Goal: Task Accomplishment & Management: Manage account settings

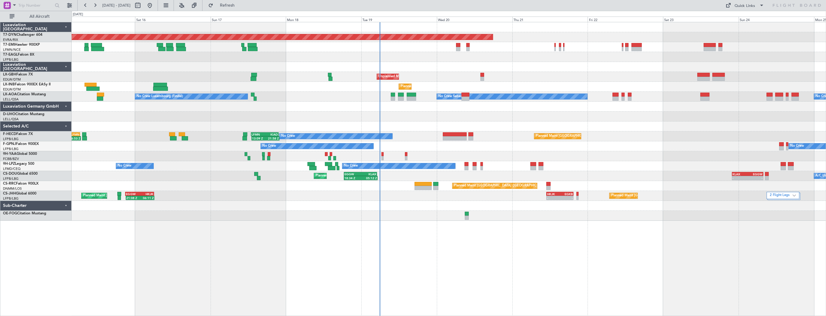
click at [408, 102] on div at bounding box center [449, 107] width 754 height 10
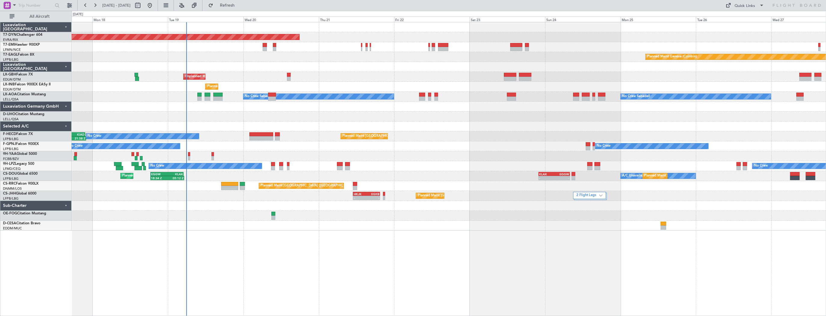
click at [308, 102] on div "Planned Maint [GEOGRAPHIC_DATA]-[GEOGRAPHIC_DATA] Planned Maint Geneva ([GEOGRA…" at bounding box center [449, 126] width 754 height 208
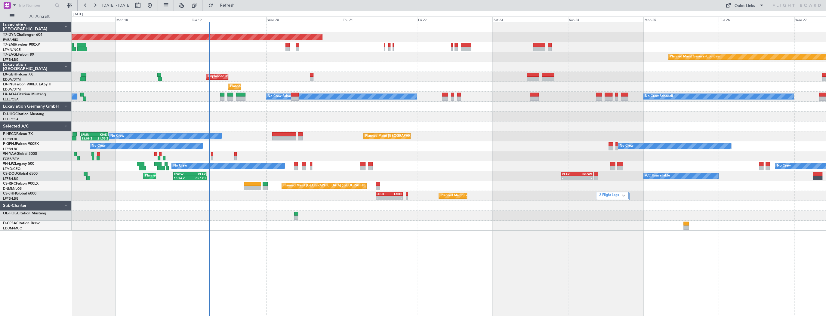
click at [262, 107] on div at bounding box center [449, 107] width 754 height 10
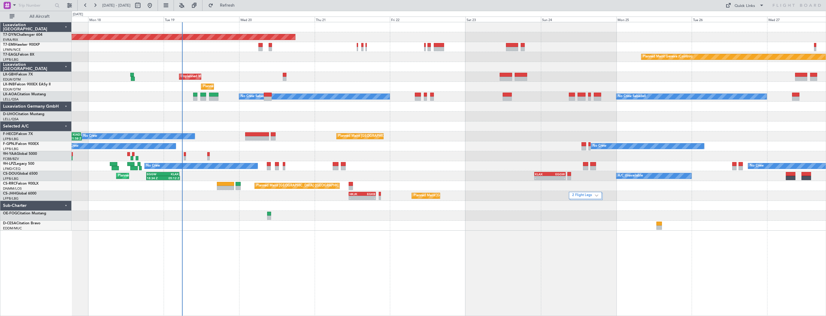
click at [235, 104] on div at bounding box center [449, 107] width 754 height 10
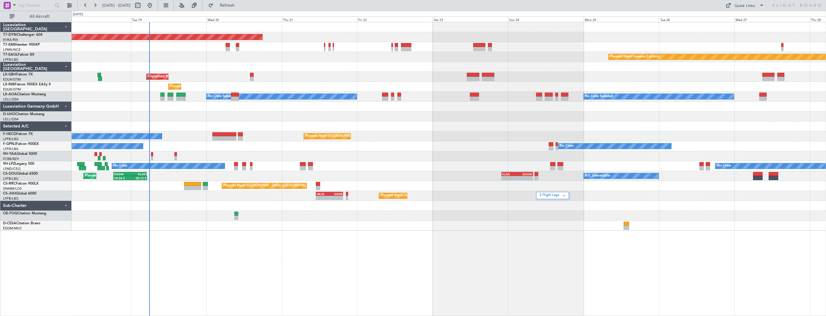
click at [195, 115] on div at bounding box center [449, 117] width 754 height 10
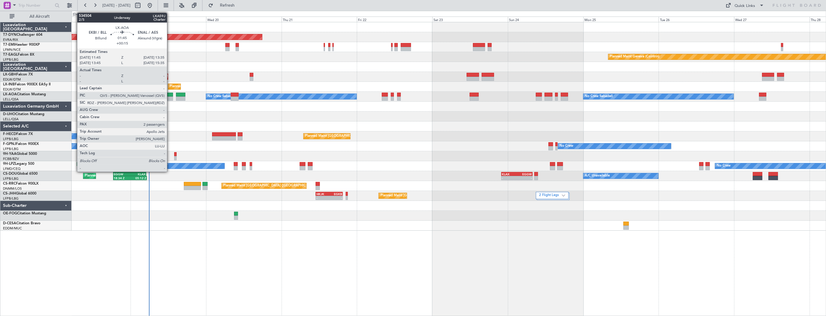
click at [170, 97] on div at bounding box center [170, 99] width 6 height 4
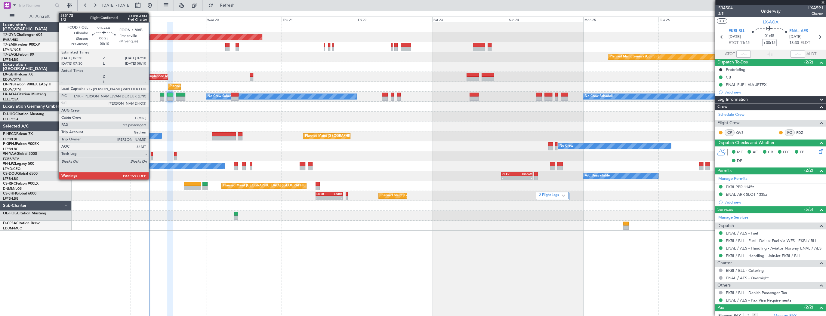
click at [151, 155] on div at bounding box center [152, 154] width 2 height 4
type input "-00:10"
type input "13"
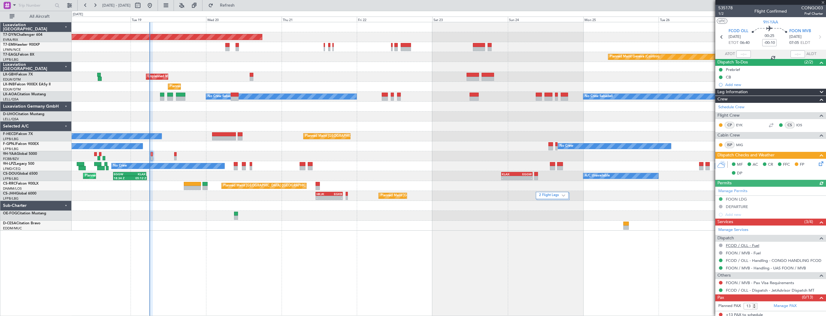
scroll to position [2, 0]
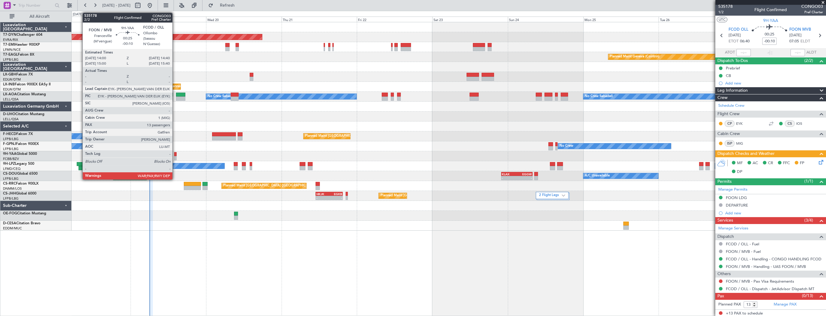
click at [175, 154] on div at bounding box center [175, 154] width 2 height 4
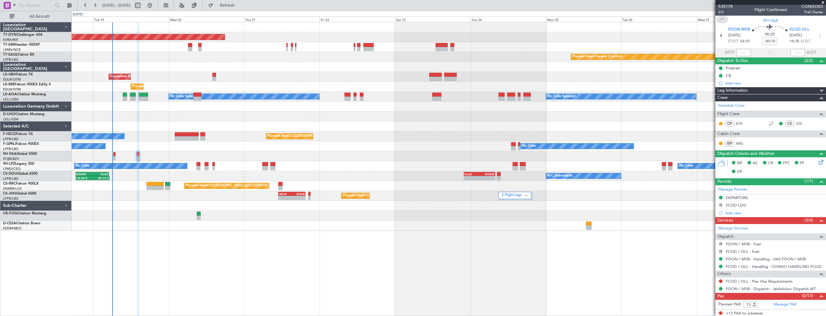
click at [157, 112] on div "Planned Maint Basel-Mulhouse Planned Maint Geneva (Cointrin) Unplanned Maint Pa…" at bounding box center [449, 126] width 754 height 208
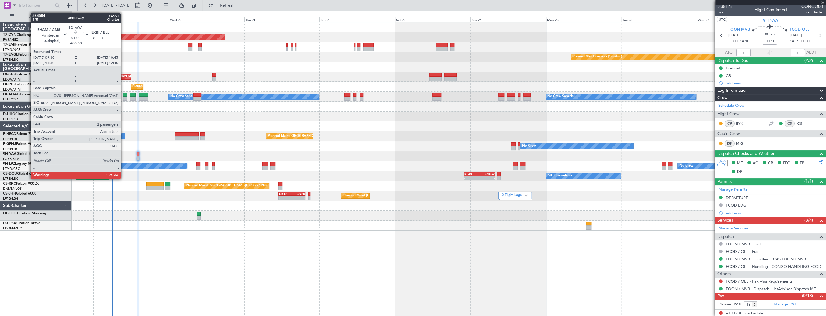
click at [123, 93] on div at bounding box center [125, 95] width 4 height 4
type input "2"
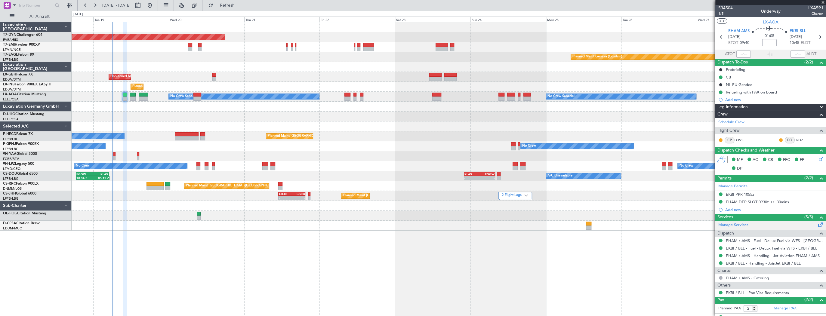
scroll to position [23, 0]
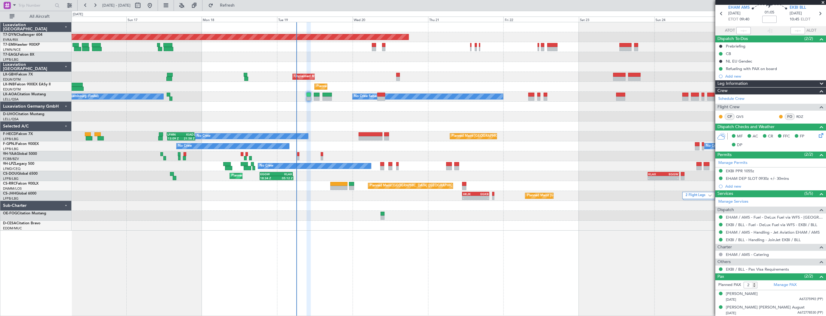
click at [401, 78] on div "Planned Maint Basel-Mulhouse Planned Maint Geneva (Cointrin) Planned Maint New …" at bounding box center [449, 126] width 754 height 208
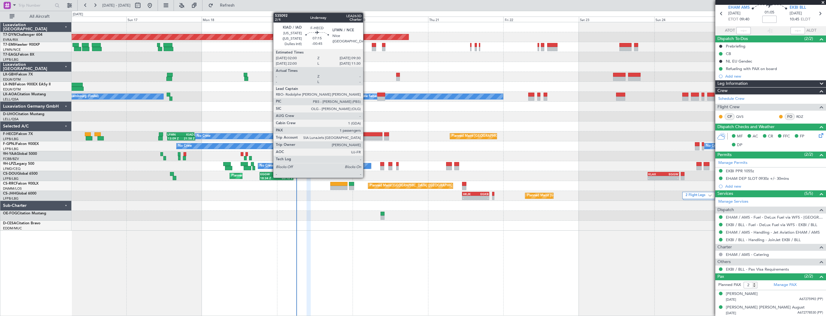
click at [366, 133] on div at bounding box center [371, 134] width 24 height 4
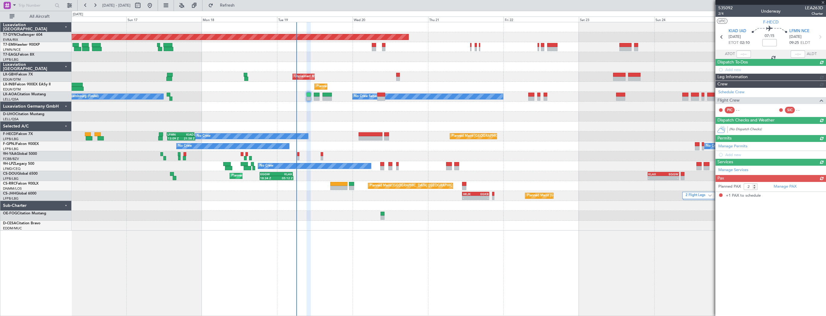
type input "-00:45"
type input "1"
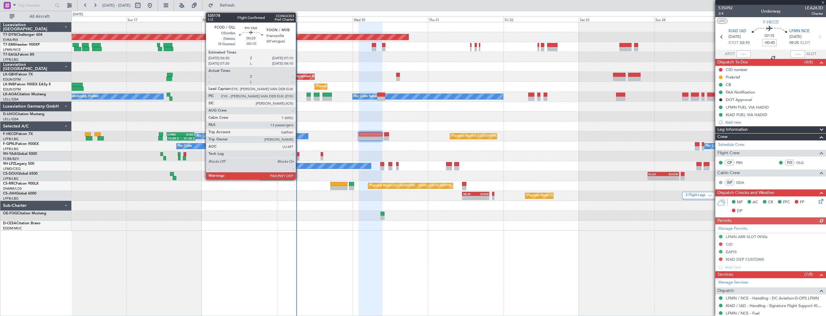
click at [298, 154] on div at bounding box center [298, 154] width 2 height 4
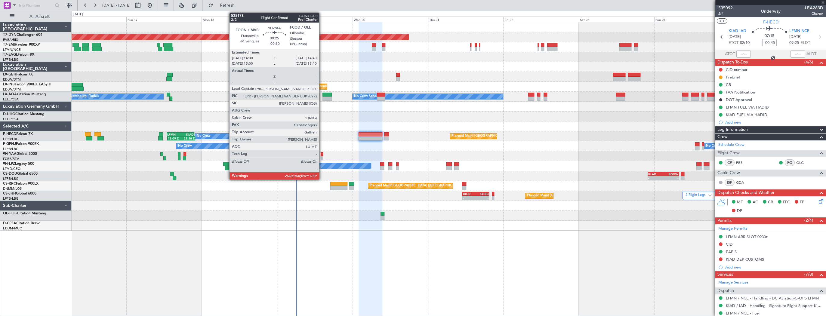
type input "-00:10"
type input "13"
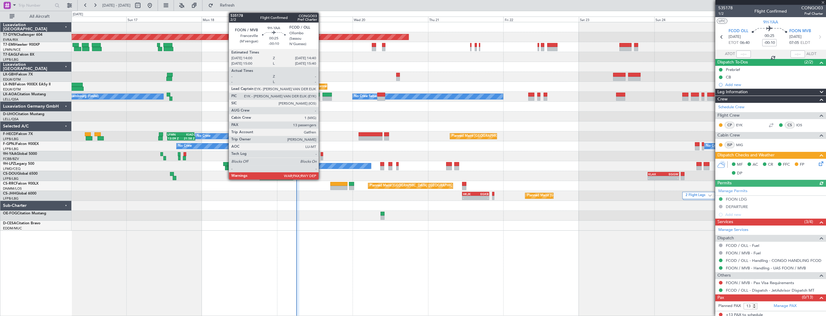
click at [321, 154] on div at bounding box center [322, 154] width 2 height 4
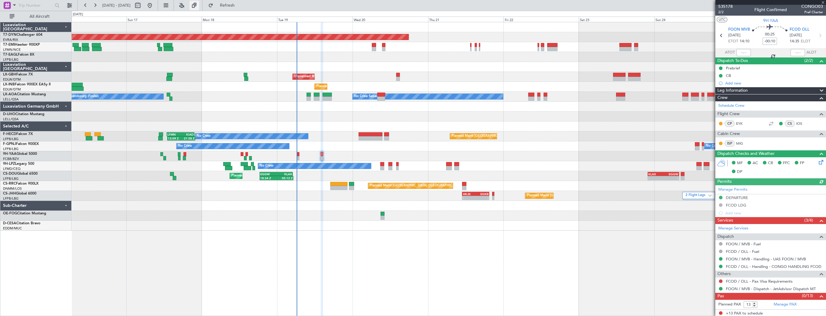
scroll to position [1, 0]
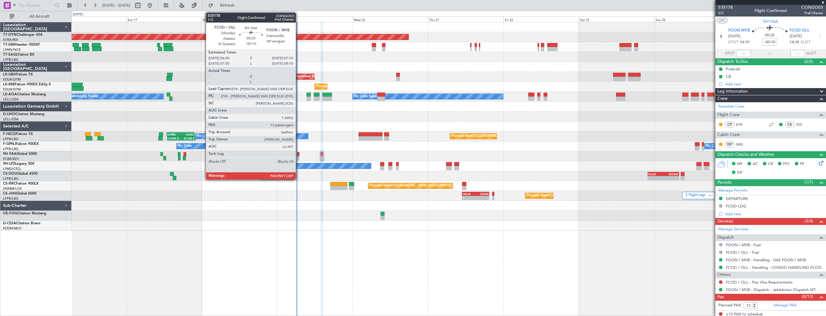
click at [298, 154] on div at bounding box center [298, 154] width 2 height 4
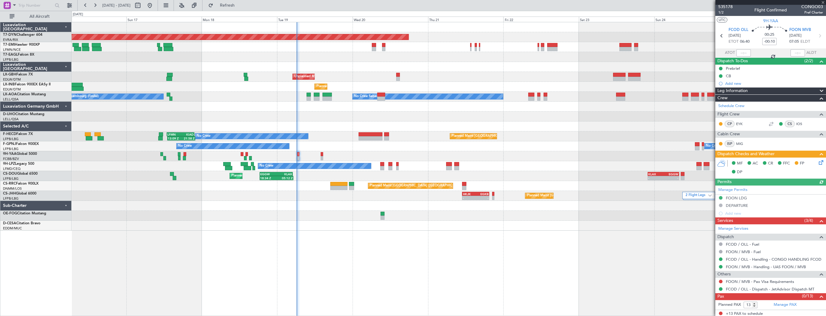
scroll to position [2, 0]
click at [778, 307] on div "Manage PAX" at bounding box center [798, 305] width 55 height 10
click at [782, 303] on link "Manage PAX" at bounding box center [785, 305] width 23 height 6
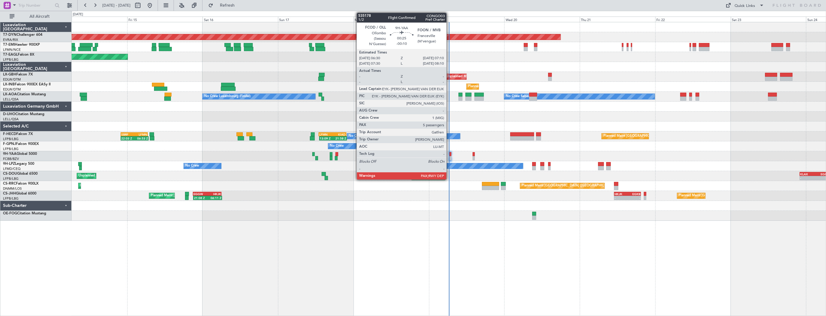
click at [449, 154] on div at bounding box center [450, 154] width 2 height 4
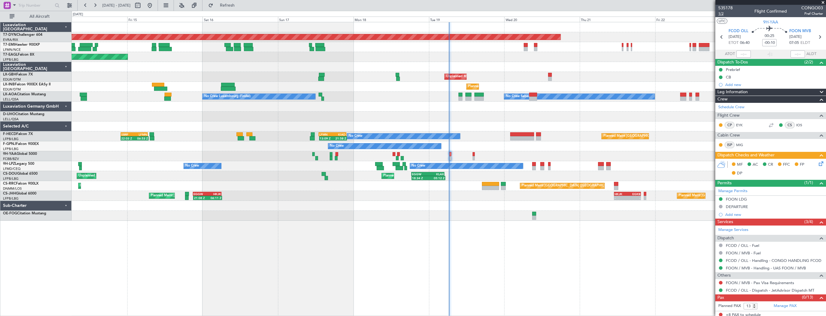
click at [722, 14] on span "1/2" at bounding box center [725, 13] width 14 height 5
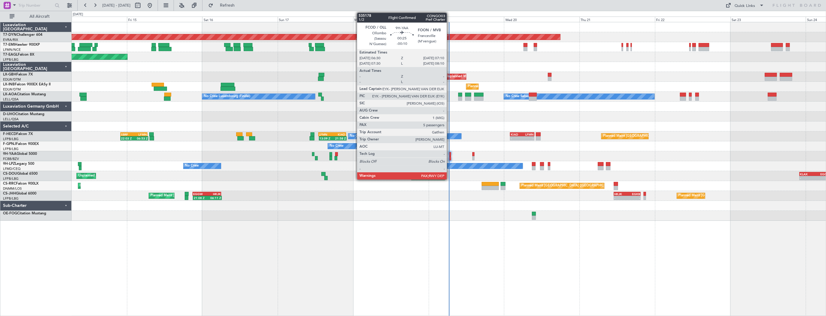
click at [449, 154] on div at bounding box center [450, 154] width 2 height 4
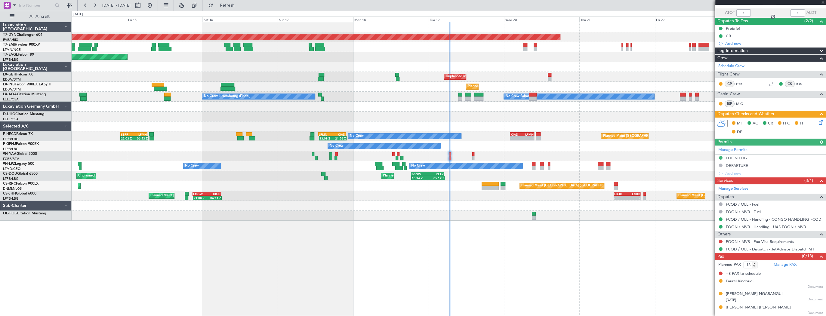
scroll to position [67, 0]
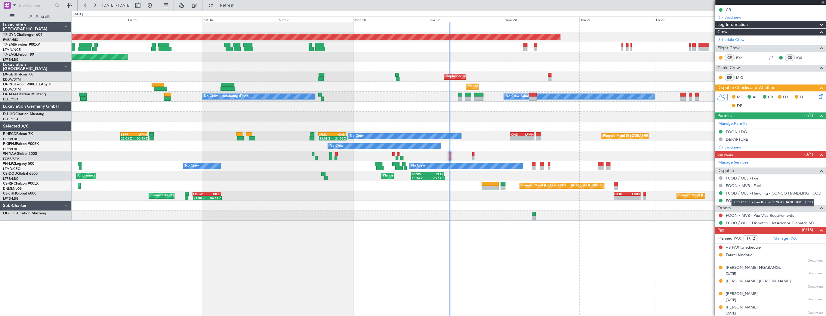
click at [803, 192] on link "FCOD / OLL - Handling - CONGO HANDLING FCOD" at bounding box center [774, 193] width 96 height 5
click at [791, 198] on link "FOON / MVB - Handling - UAS FOON / MVB" at bounding box center [766, 200] width 80 height 5
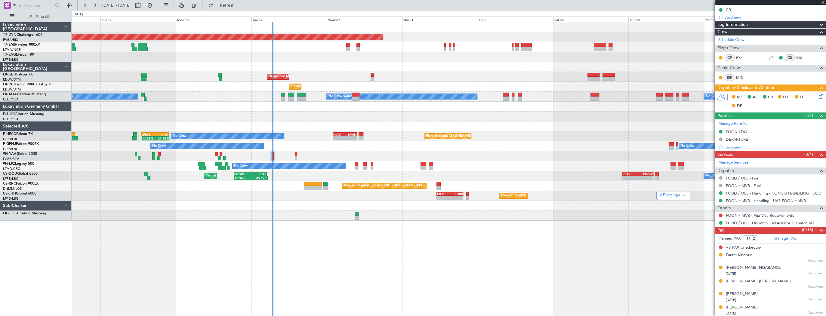
click at [182, 89] on div "Planned Maint Geneva (Cointrin)" at bounding box center [449, 87] width 754 height 10
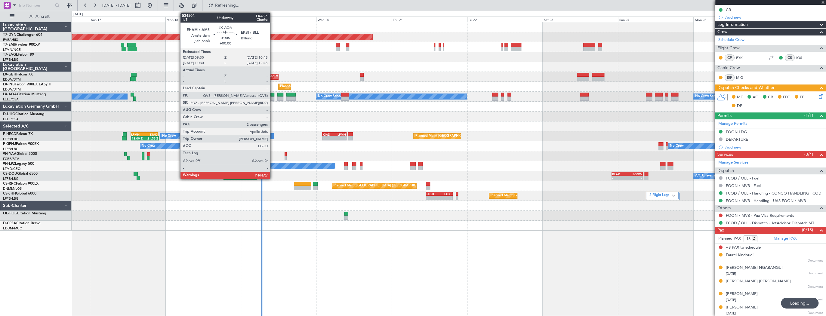
click at [273, 94] on div at bounding box center [272, 95] width 4 height 4
type input "2"
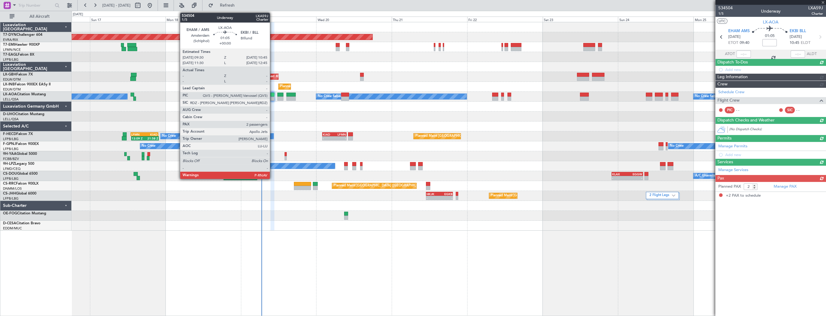
scroll to position [0, 0]
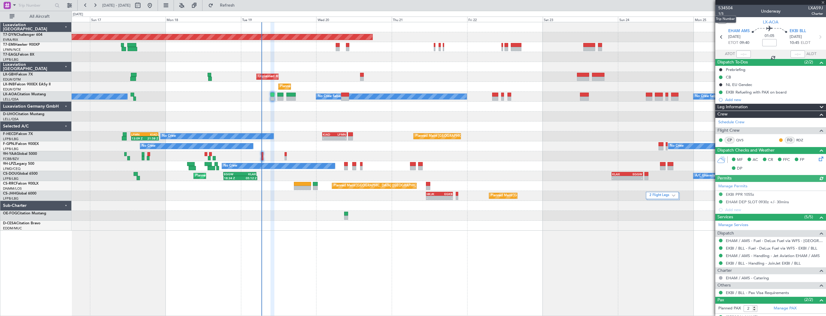
click at [723, 12] on mat-tooltip-component "Trip Number" at bounding box center [726, 19] width 30 height 16
click at [726, 7] on span "534504" at bounding box center [725, 8] width 14 height 6
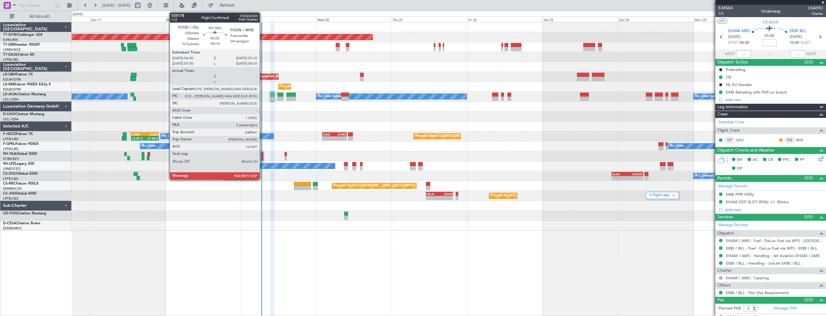
click at [262, 154] on div at bounding box center [262, 154] width 2 height 4
type input "-00:10"
type input "13"
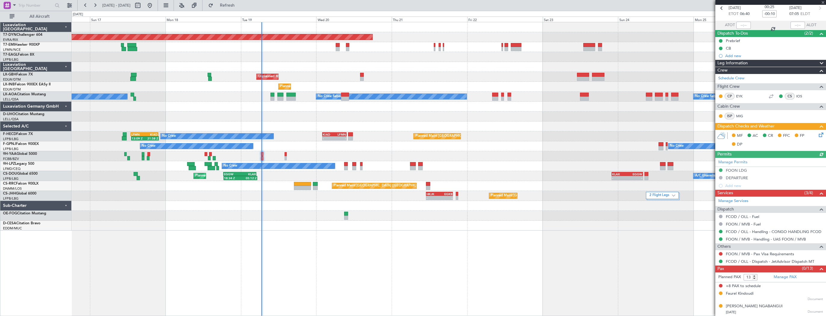
scroll to position [67, 0]
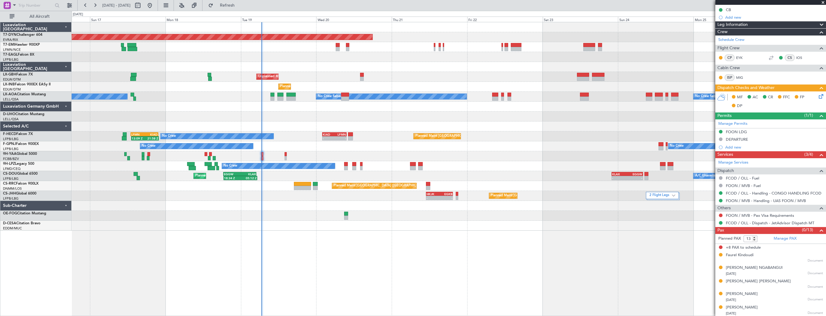
click at [818, 94] on icon at bounding box center [820, 95] width 5 height 5
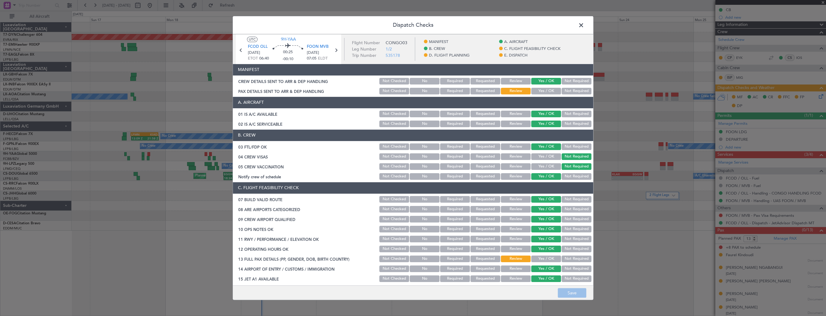
click at [537, 91] on button "Yes / OK" at bounding box center [546, 91] width 30 height 7
click at [571, 293] on button "Save" at bounding box center [572, 293] width 29 height 10
click at [584, 25] on span at bounding box center [584, 27] width 0 height 12
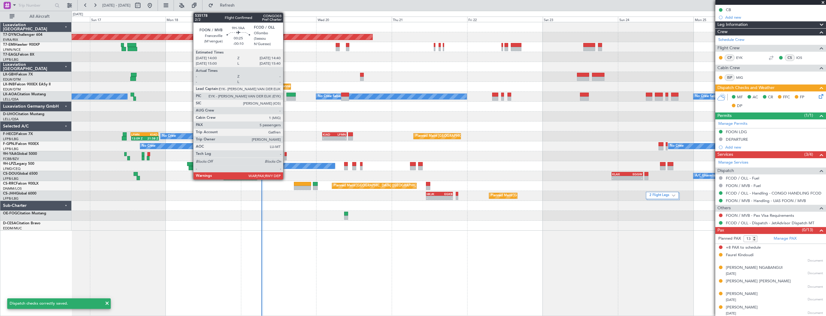
click at [286, 156] on div at bounding box center [286, 154] width 2 height 4
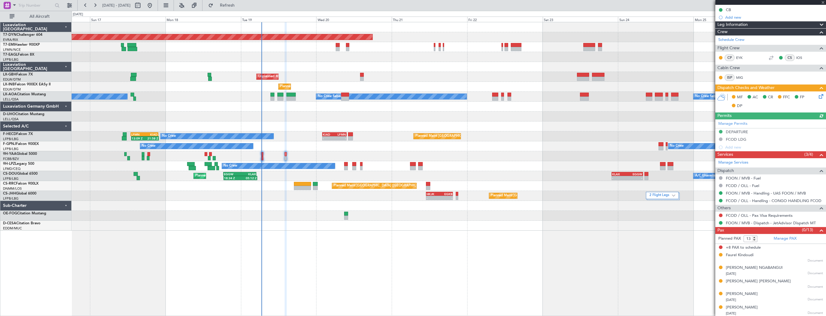
scroll to position [0, 0]
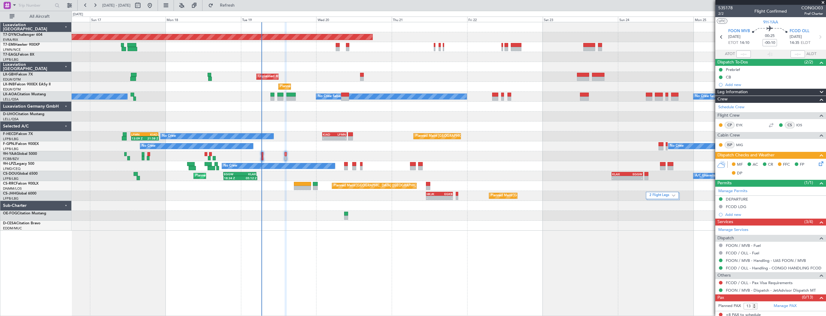
click at [818, 162] on icon at bounding box center [820, 162] width 5 height 5
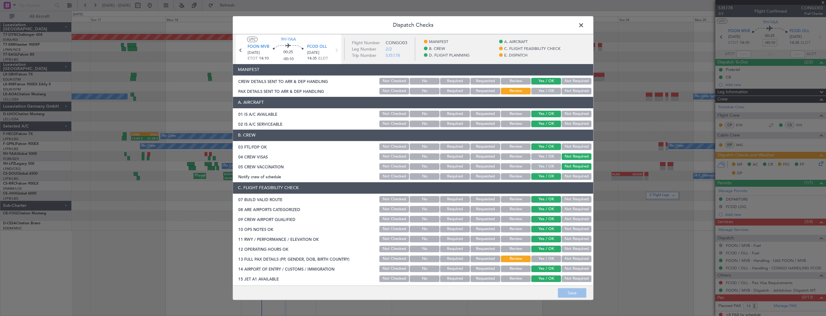
click at [548, 90] on button "Yes / OK" at bounding box center [546, 91] width 30 height 7
click at [573, 295] on button "Save" at bounding box center [572, 293] width 29 height 10
click at [584, 24] on span at bounding box center [584, 27] width 0 height 12
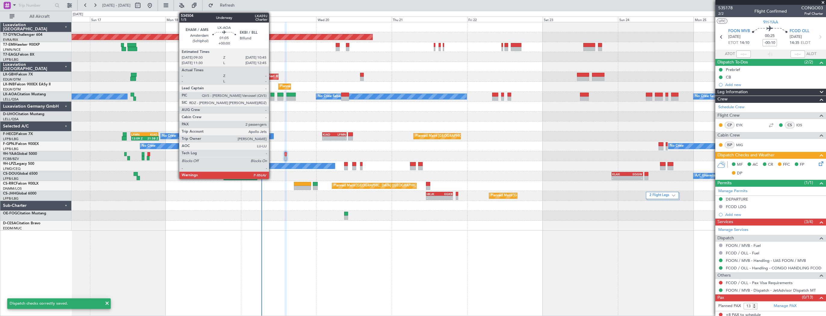
click at [272, 94] on div at bounding box center [272, 95] width 4 height 4
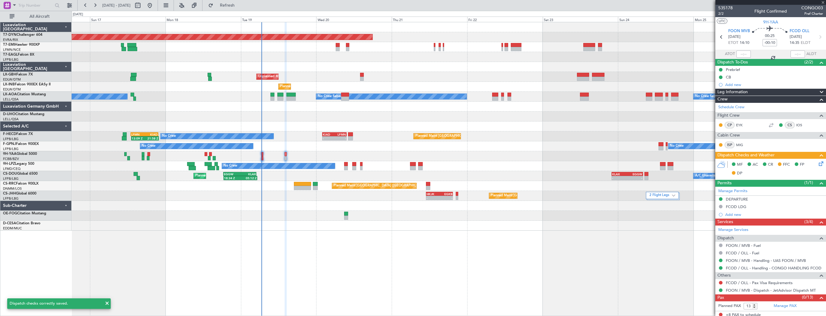
type input "2"
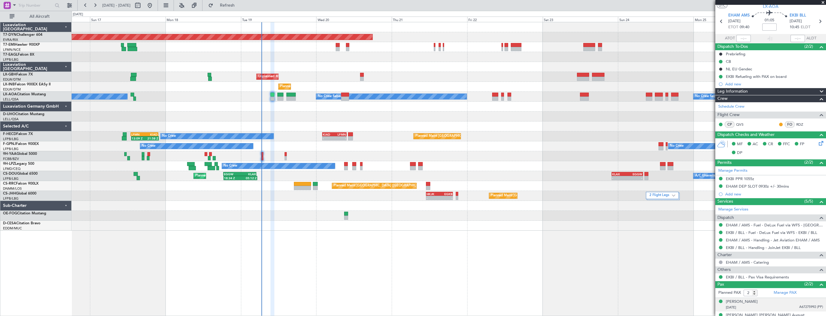
scroll to position [23, 0]
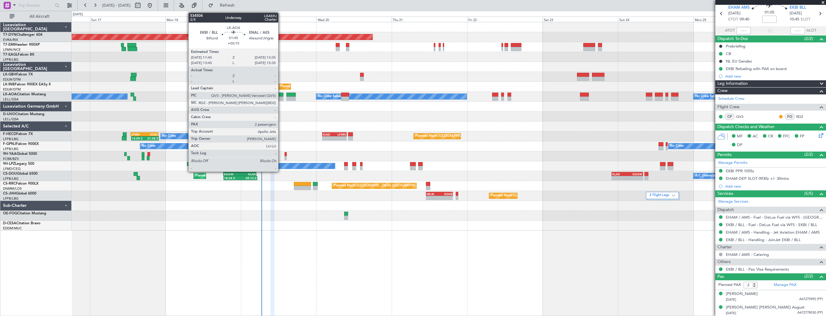
click at [279, 93] on div at bounding box center [280, 95] width 6 height 4
type input "+00:15"
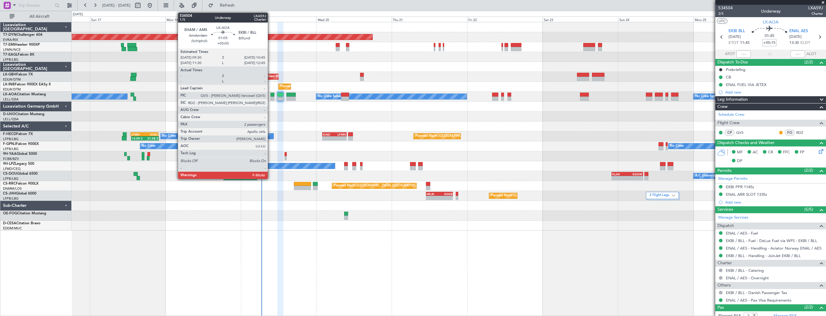
click at [270, 96] on div at bounding box center [272, 95] width 4 height 4
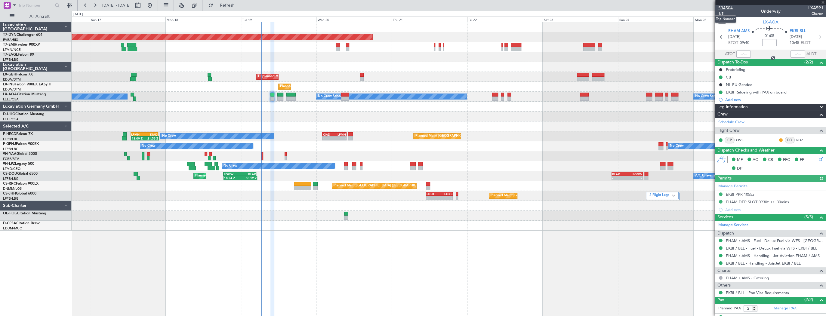
click at [725, 5] on span "534504" at bounding box center [725, 8] width 14 height 6
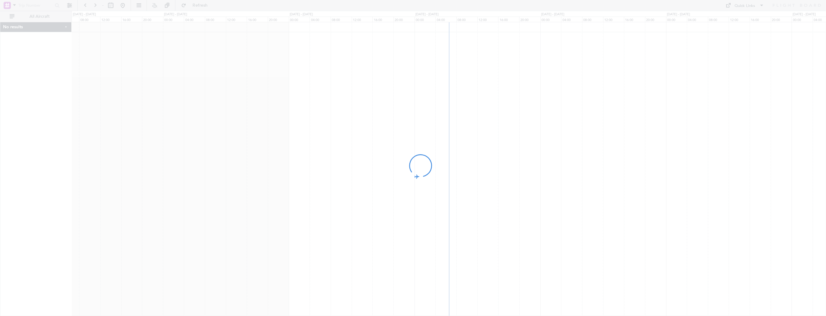
drag, startPoint x: 554, startPoint y: 79, endPoint x: 412, endPoint y: 58, distance: 143.6
click at [412, 58] on div at bounding box center [413, 158] width 826 height 316
drag, startPoint x: 498, startPoint y: 56, endPoint x: 430, endPoint y: 52, distance: 68.4
click at [430, 52] on div at bounding box center [413, 158] width 826 height 316
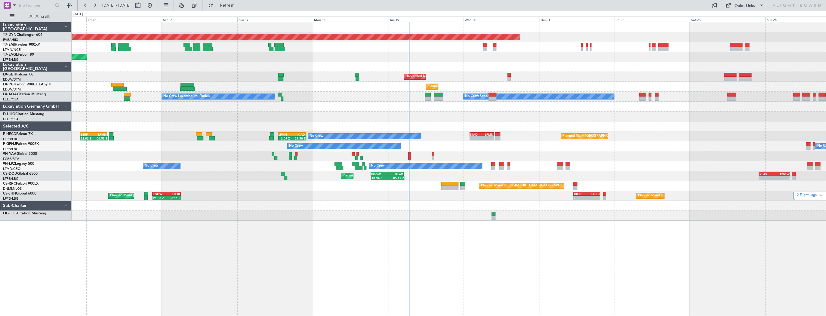
click at [514, 57] on div "Planned Maint New York (Teterboro) Planned Maint Geneva (Cointrin)" at bounding box center [449, 57] width 754 height 10
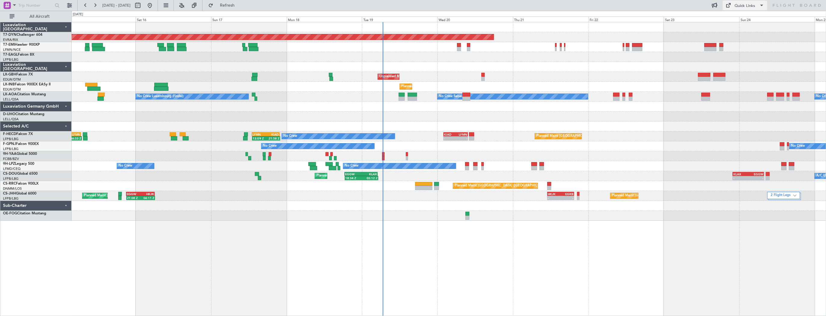
click at [737, 6] on div "Quick Links" at bounding box center [745, 6] width 20 height 6
click at [747, 18] on button "Trip Builder" at bounding box center [745, 20] width 45 height 14
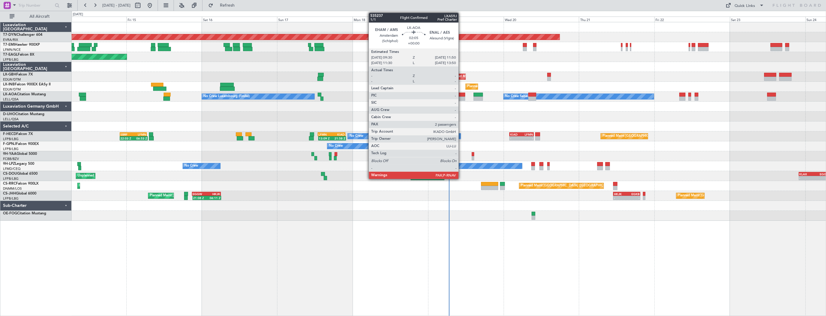
click at [461, 97] on div at bounding box center [462, 99] width 8 height 4
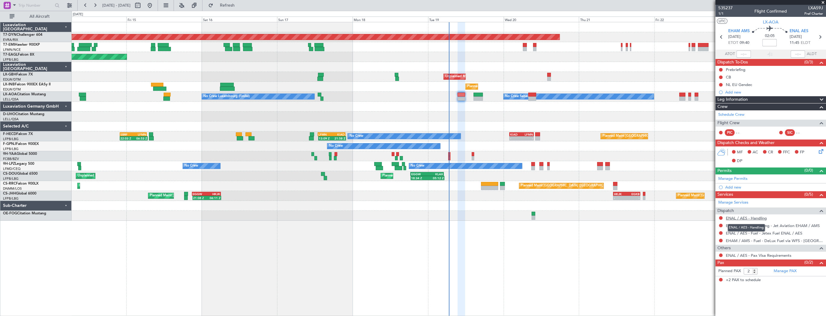
click at [755, 218] on link "ENAL / AES - Handling" at bounding box center [746, 218] width 41 height 5
click at [783, 271] on link "Manage PAX" at bounding box center [785, 271] width 23 height 6
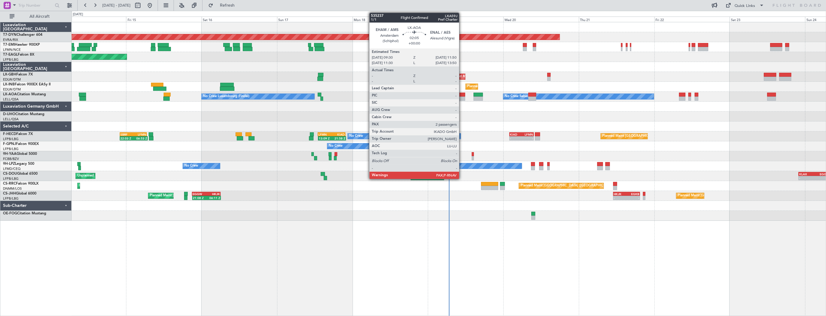
click at [461, 95] on div at bounding box center [462, 95] width 8 height 4
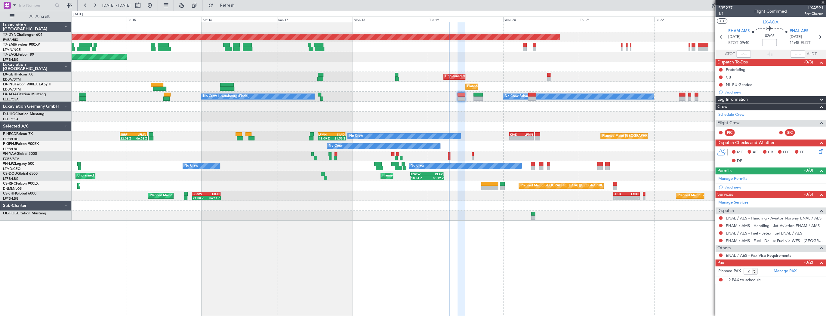
click at [531, 117] on div at bounding box center [449, 117] width 754 height 10
click at [497, 109] on div at bounding box center [449, 107] width 754 height 10
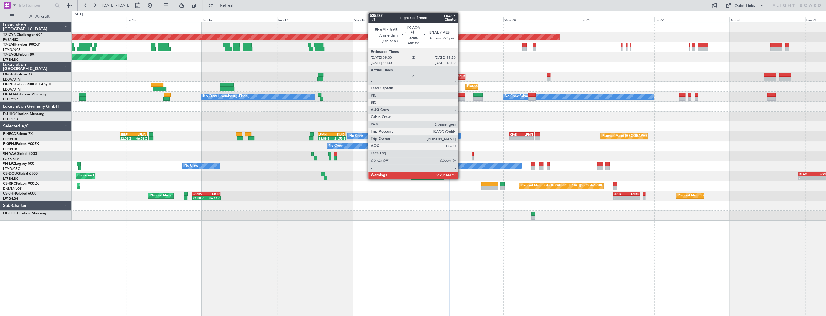
click at [461, 94] on div at bounding box center [462, 95] width 8 height 4
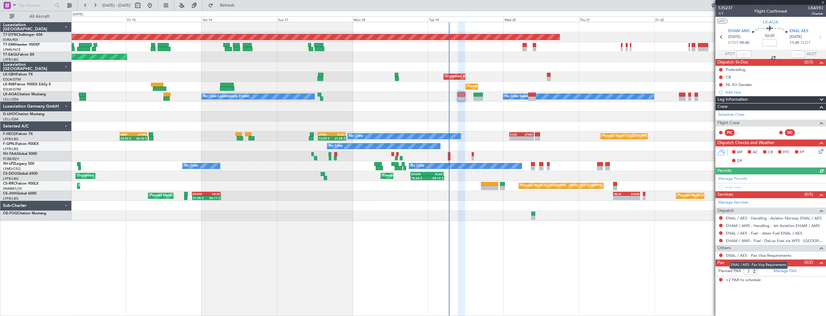
click at [784, 270] on mat-tooltip-component "ENAL / AES - Pax Visa Requirements" at bounding box center [758, 265] width 66 height 16
click at [790, 273] on link "Manage PAX" at bounding box center [785, 271] width 23 height 6
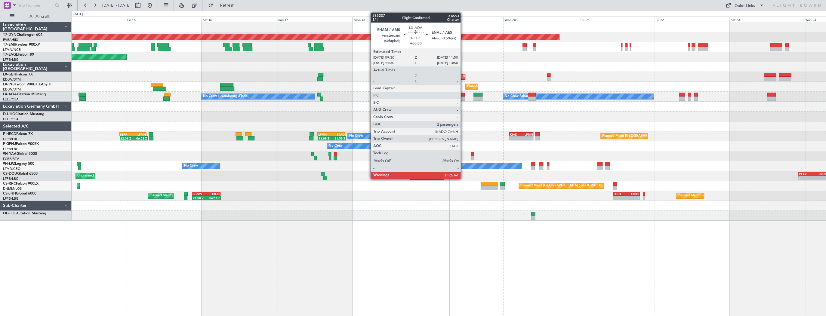
click at [463, 96] on div at bounding box center [461, 95] width 8 height 4
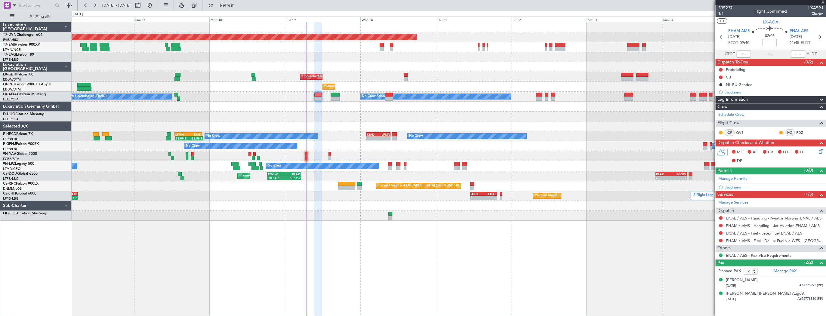
click at [364, 119] on div at bounding box center [449, 117] width 754 height 10
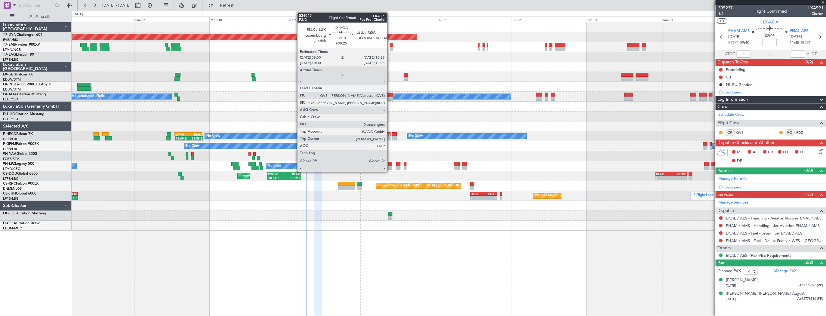
click at [390, 94] on div at bounding box center [389, 95] width 8 height 4
type input "+00:25"
type input "0"
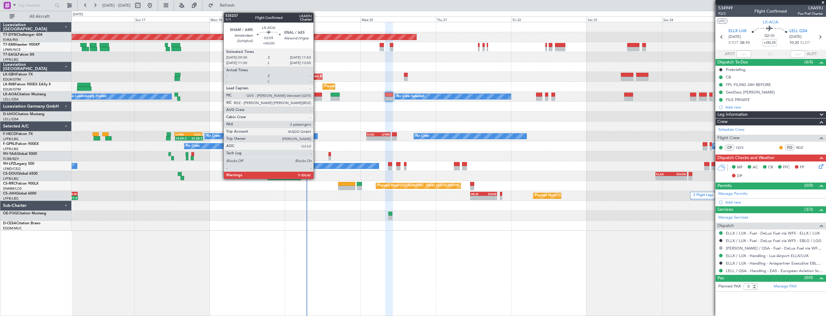
click at [316, 94] on div at bounding box center [318, 95] width 8 height 4
type input "2"
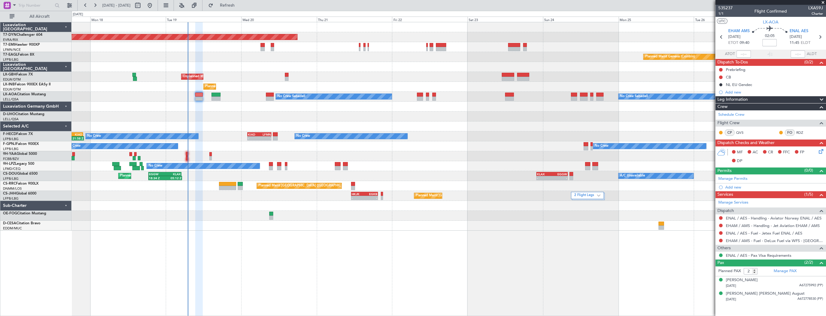
click at [260, 112] on div "Planned Maint Basel-Mulhouse Planned Maint Geneva (Cointrin) Unplanned Maint Pa…" at bounding box center [449, 126] width 754 height 208
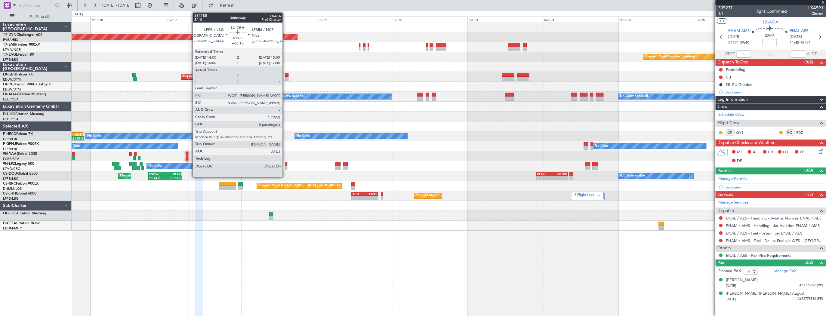
click at [285, 74] on div at bounding box center [287, 75] width 4 height 4
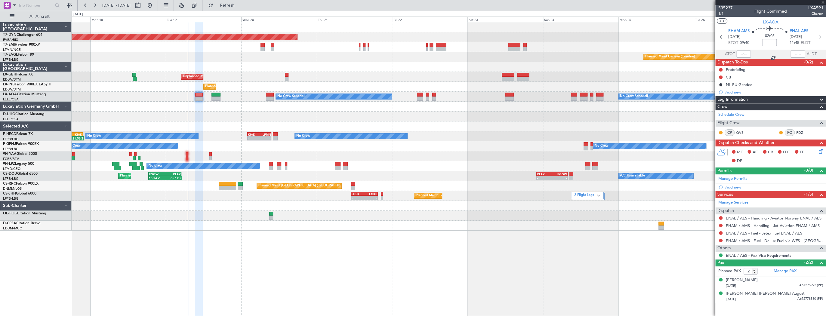
type input "+00:10"
type input "6"
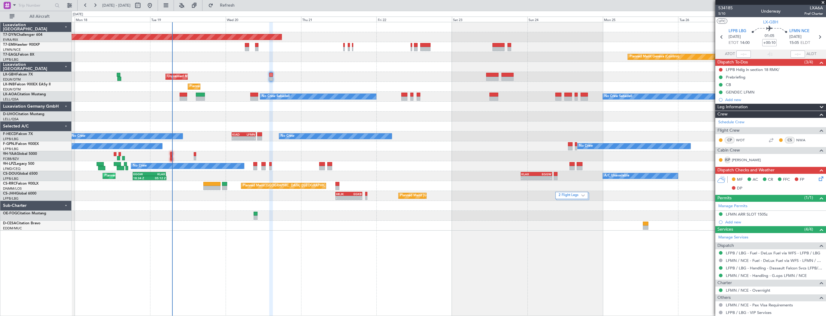
click at [217, 114] on div at bounding box center [449, 117] width 754 height 10
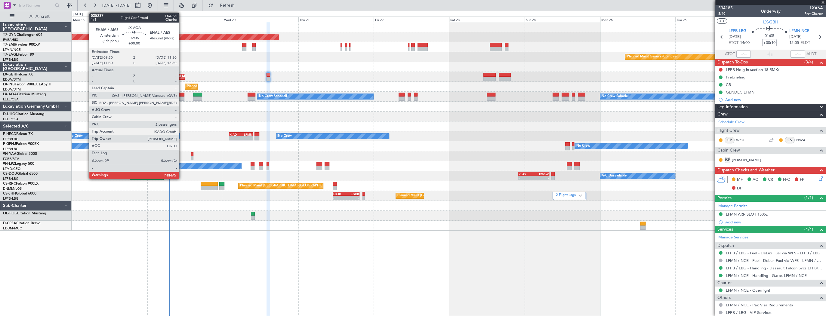
click at [182, 95] on div at bounding box center [181, 95] width 8 height 4
type input "2"
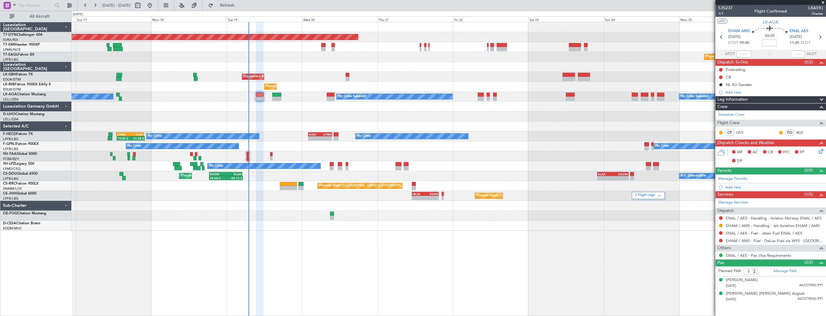
click at [273, 125] on div at bounding box center [449, 127] width 754 height 10
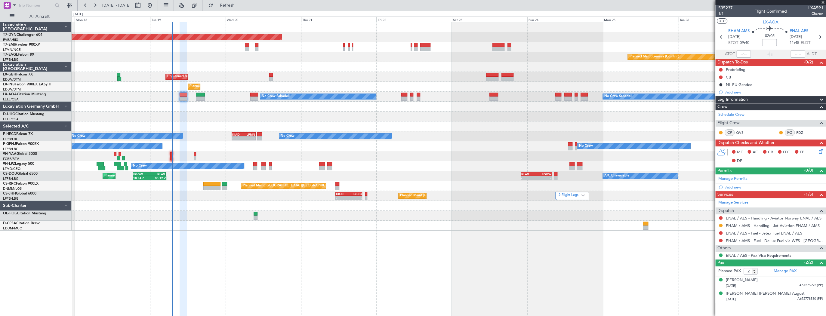
click at [221, 110] on div "Planned Maint Basel-Mulhouse Planned Maint Geneva (Cointrin) Unplanned Maint Pa…" at bounding box center [449, 126] width 754 height 208
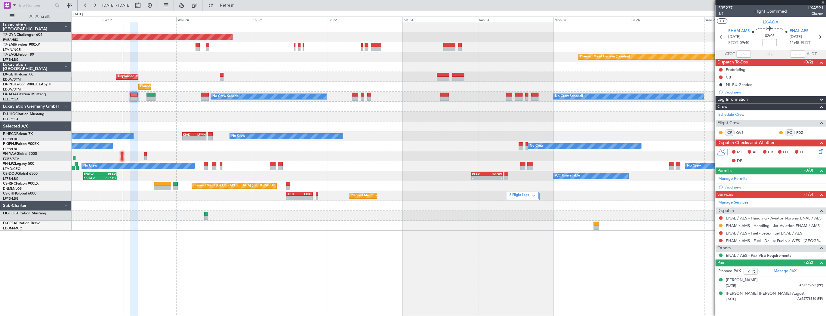
click at [188, 97] on div "No Crew Sabadell No Crew Sabadell No Crew Luxembourg (Findel)" at bounding box center [449, 97] width 754 height 10
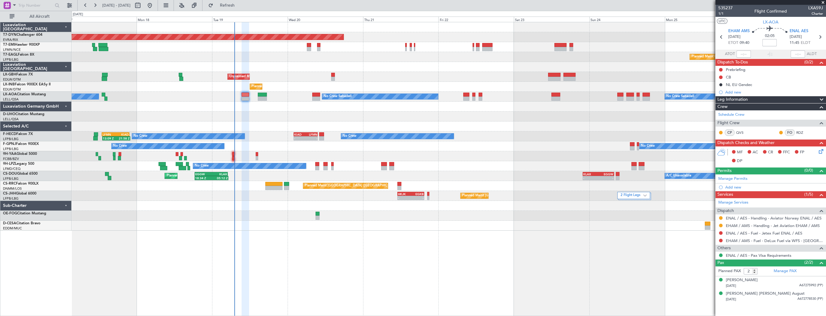
click at [259, 134] on div "Planned Maint Basel-Mulhouse Planned Maint Geneva (Cointrin) Planned Maint New …" at bounding box center [449, 126] width 754 height 208
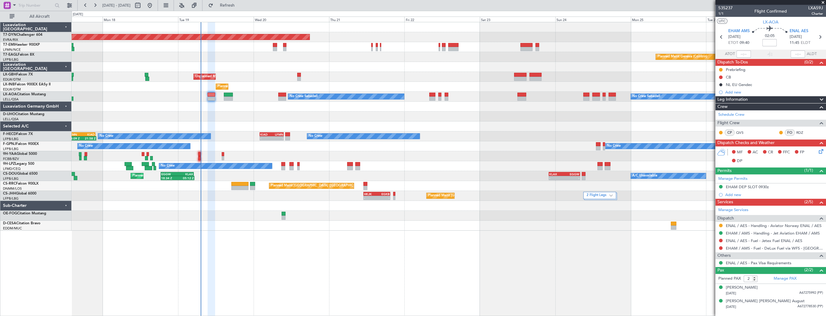
click at [239, 109] on div "Planned Maint Basel-Mulhouse Planned Maint Geneva (Cointrin) Unplanned Maint Pa…" at bounding box center [449, 126] width 754 height 208
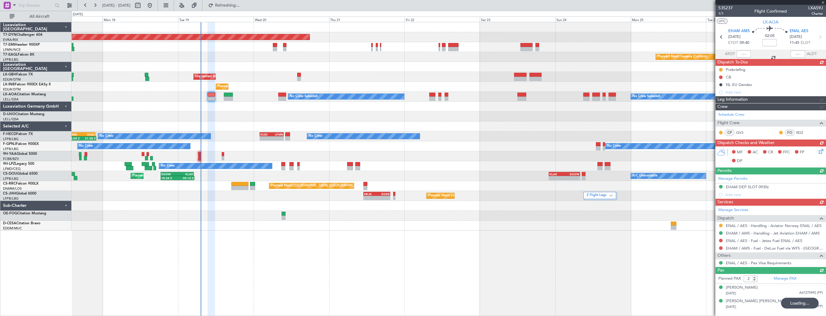
type input "+00:20"
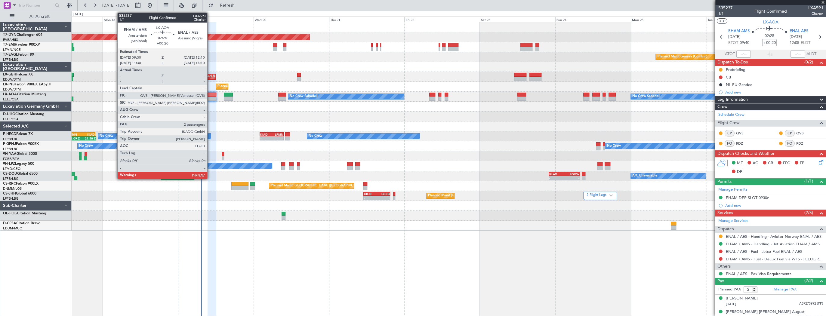
click at [210, 95] on div at bounding box center [212, 95] width 8 height 4
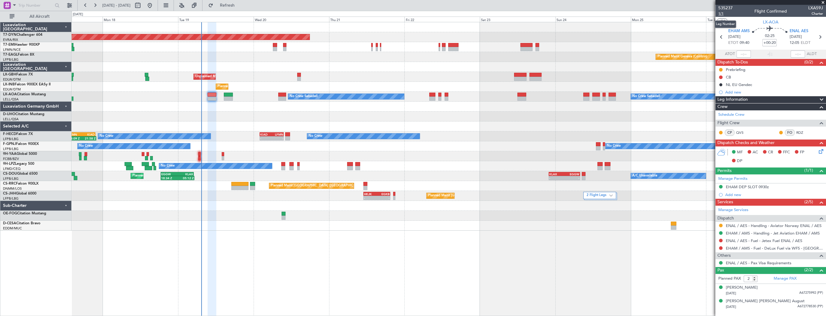
click at [723, 12] on span "1/1" at bounding box center [725, 13] width 14 height 5
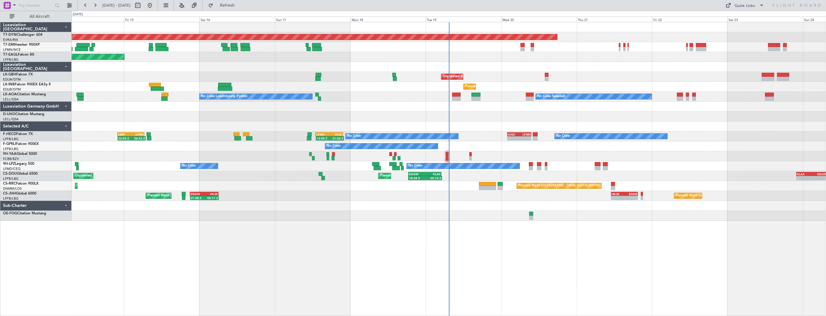
click at [458, 96] on div at bounding box center [456, 95] width 8 height 4
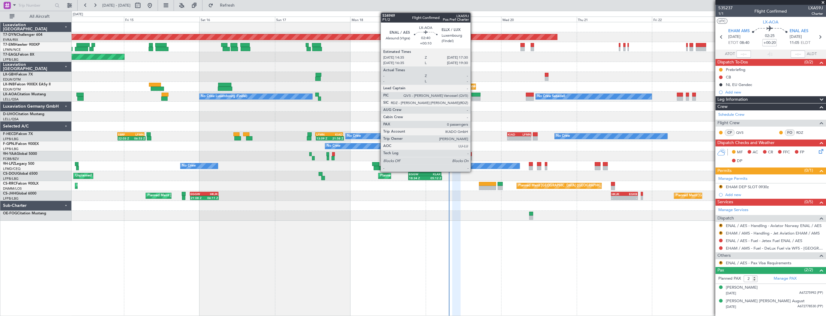
click at [473, 94] on div at bounding box center [475, 95] width 9 height 4
type input "+00:10"
type input "0"
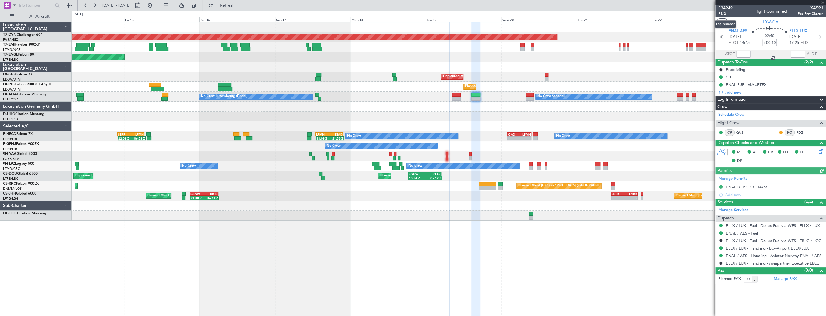
click at [721, 14] on span "P1/2" at bounding box center [725, 13] width 14 height 5
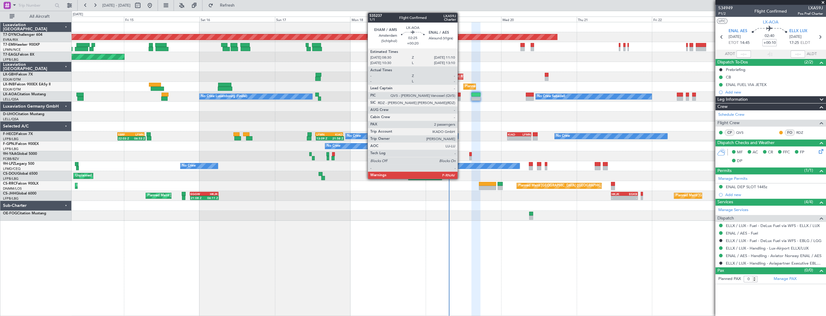
click at [460, 98] on div at bounding box center [456, 99] width 8 height 4
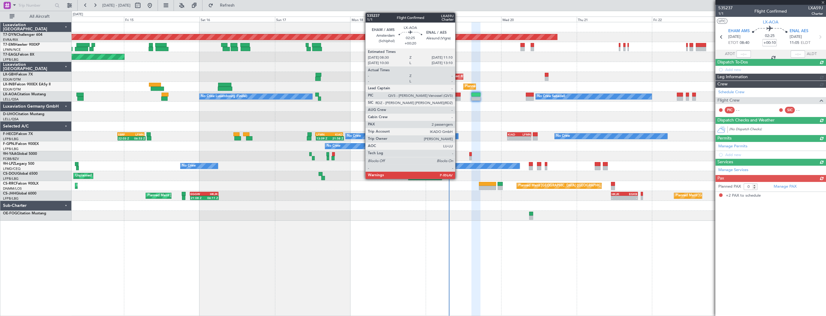
type input "+00:20"
type input "2"
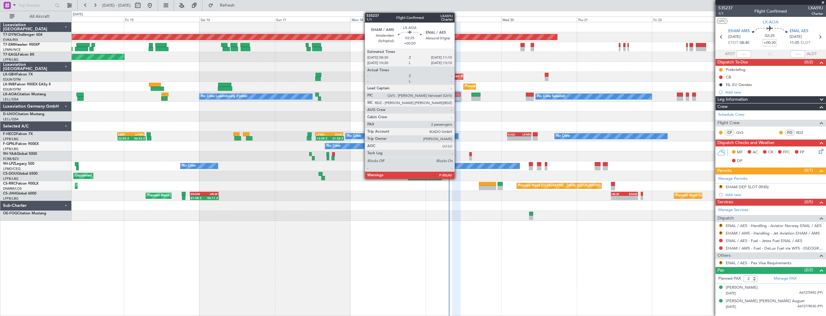
click at [457, 95] on div at bounding box center [456, 95] width 8 height 4
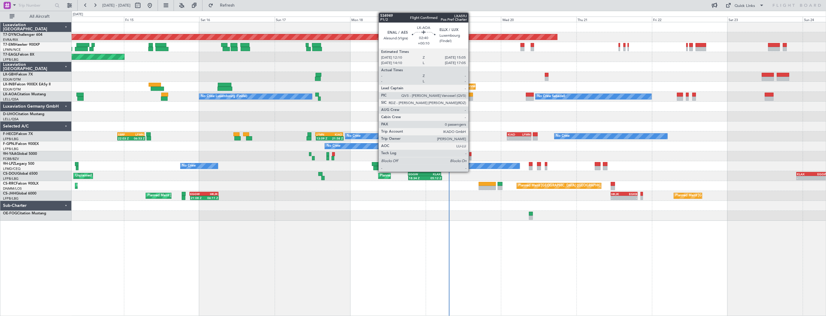
click at [471, 95] on div at bounding box center [468, 95] width 9 height 4
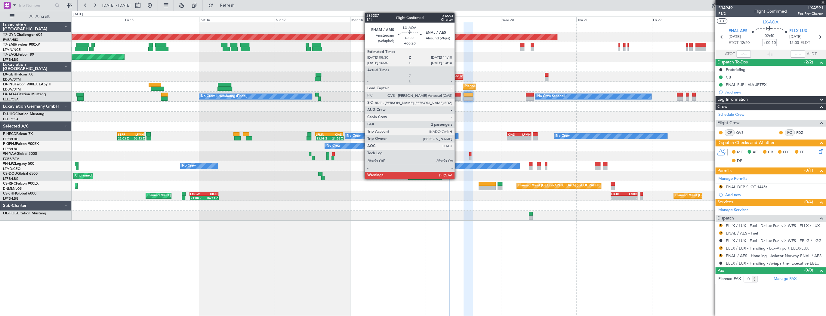
click at [457, 95] on div at bounding box center [456, 95] width 8 height 4
type input "+00:20"
type input "2"
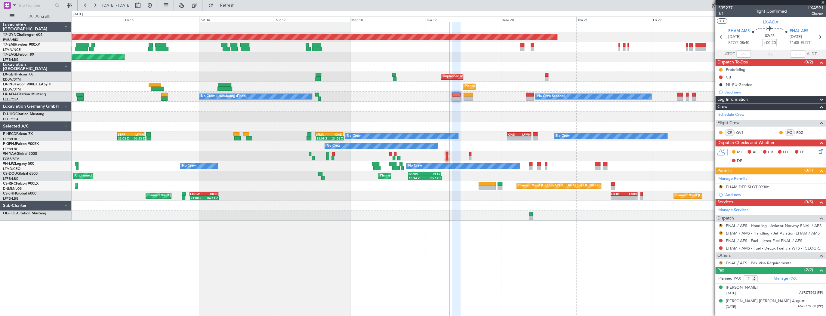
click at [719, 262] on button "R" at bounding box center [721, 263] width 4 height 4
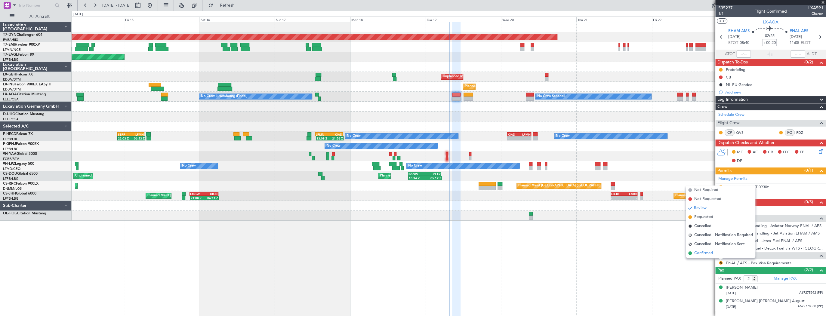
click at [710, 254] on span "Confirmed" at bounding box center [703, 253] width 19 height 6
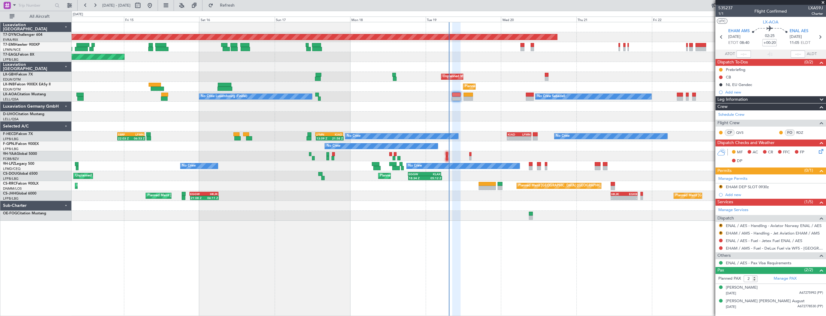
click at [822, 149] on icon at bounding box center [820, 150] width 5 height 5
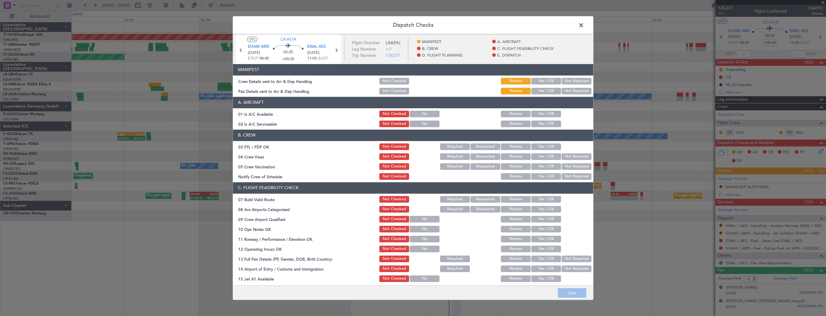
click at [547, 77] on div "Yes / OK" at bounding box center [545, 81] width 30 height 8
click at [548, 82] on button "Yes / OK" at bounding box center [546, 81] width 30 height 7
click at [547, 100] on header "A. AIRCRAFT" at bounding box center [413, 102] width 360 height 11
click at [545, 94] on div "Yes / OK" at bounding box center [545, 91] width 30 height 8
click at [545, 93] on button "Yes / OK" at bounding box center [546, 91] width 30 height 7
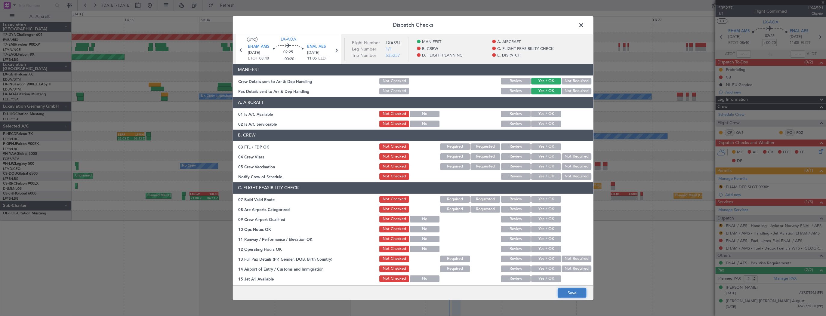
click at [572, 295] on button "Save" at bounding box center [572, 293] width 29 height 10
click at [584, 25] on span at bounding box center [584, 27] width 0 height 12
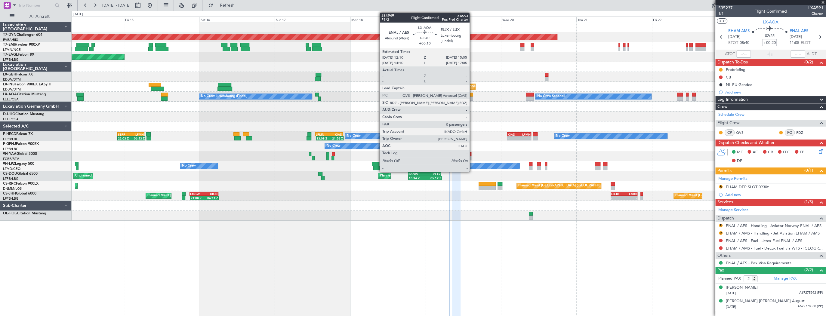
click at [471, 95] on div at bounding box center [468, 95] width 9 height 4
type input "+00:10"
type input "0"
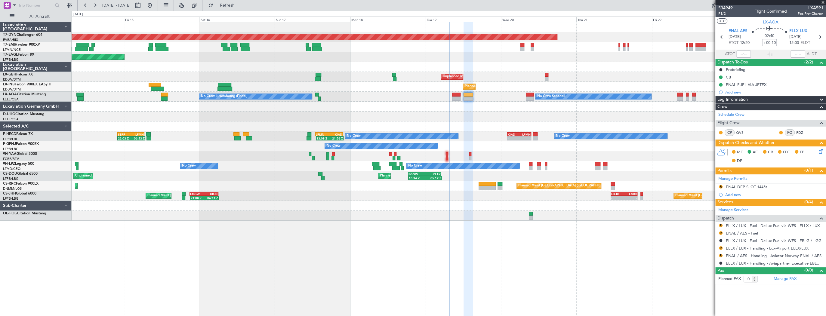
click at [484, 90] on div "Planned Maint Geneva (Cointrin)" at bounding box center [449, 87] width 754 height 10
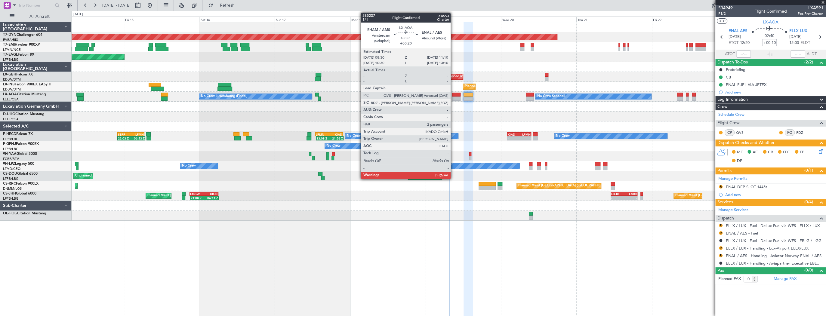
click at [453, 96] on div at bounding box center [456, 95] width 8 height 4
type input "+00:20"
type input "2"
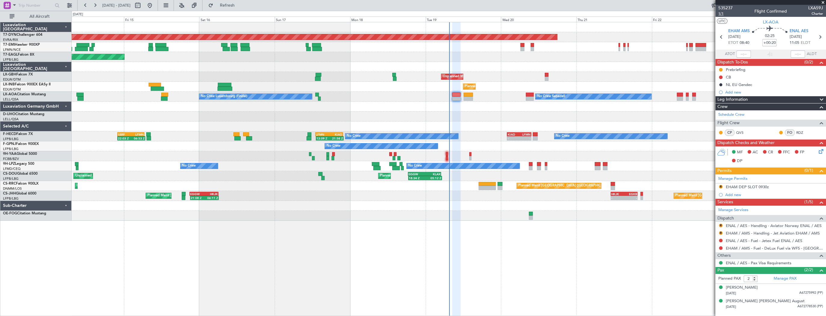
click at [718, 14] on span "1/1" at bounding box center [725, 13] width 14 height 5
click at [729, 7] on span "535237" at bounding box center [725, 8] width 14 height 6
click at [501, 85] on div "Planned Maint Geneva (Cointrin)" at bounding box center [449, 87] width 754 height 10
click at [499, 79] on div "Unplanned Maint Paris (Le Bourget) Planned Maint Nice (Côte d'Azur Airport)" at bounding box center [449, 77] width 754 height 10
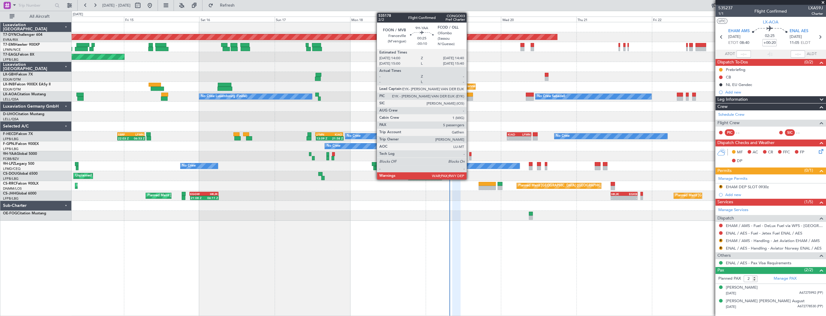
click at [470, 154] on div at bounding box center [470, 154] width 2 height 4
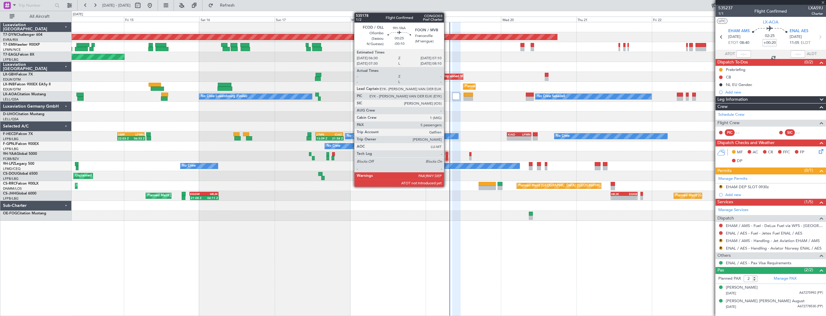
click at [447, 154] on div at bounding box center [447, 154] width 2 height 4
type input "-00:10"
type input "13"
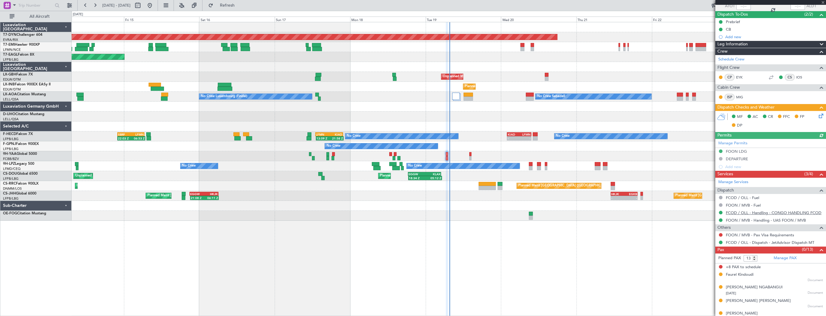
scroll to position [67, 0]
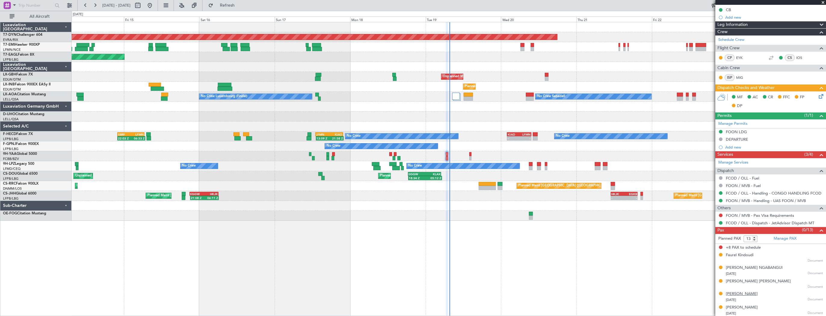
click at [758, 293] on div "[PERSON_NAME]" at bounding box center [742, 294] width 32 height 6
click at [775, 236] on link "Manage PAX" at bounding box center [785, 239] width 23 height 6
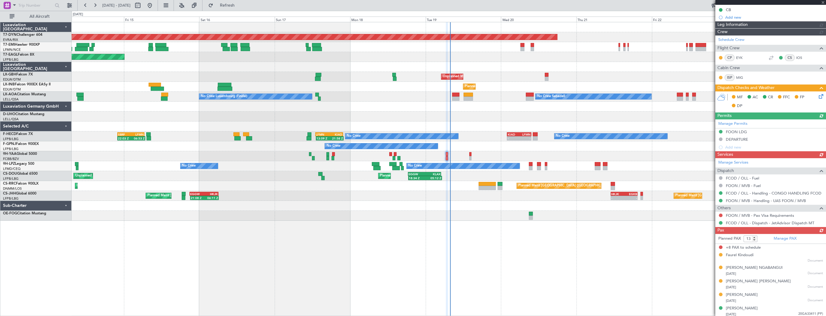
type input "07:34"
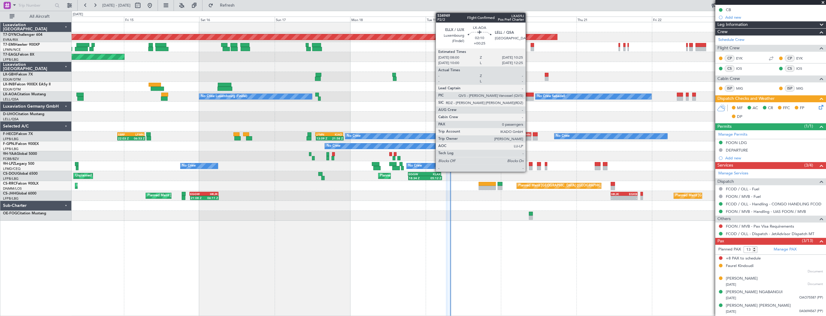
click at [528, 95] on div at bounding box center [530, 95] width 8 height 4
type input "+00:25"
type input "0"
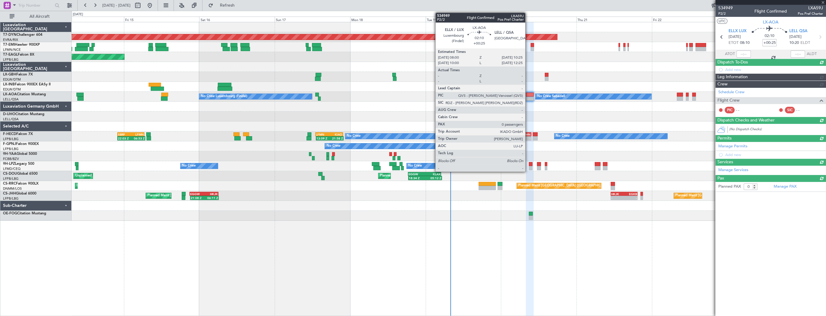
scroll to position [0, 0]
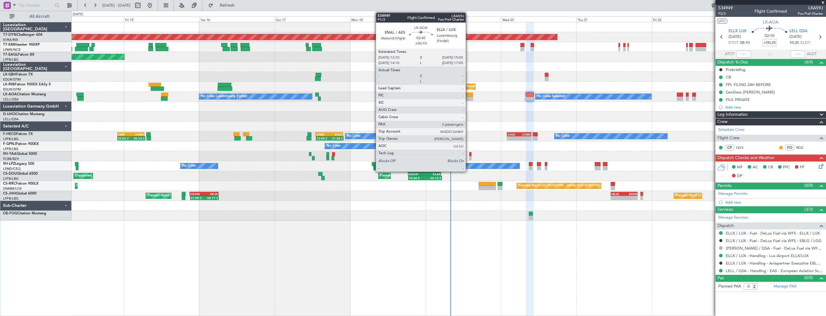
click at [468, 97] on div at bounding box center [468, 99] width 9 height 4
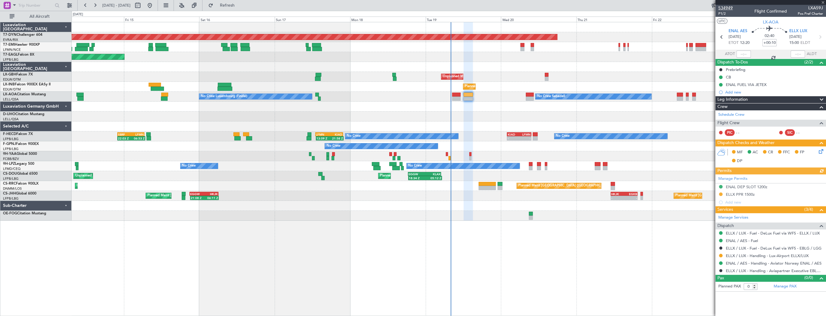
click at [726, 6] on span "534949" at bounding box center [725, 8] width 14 height 6
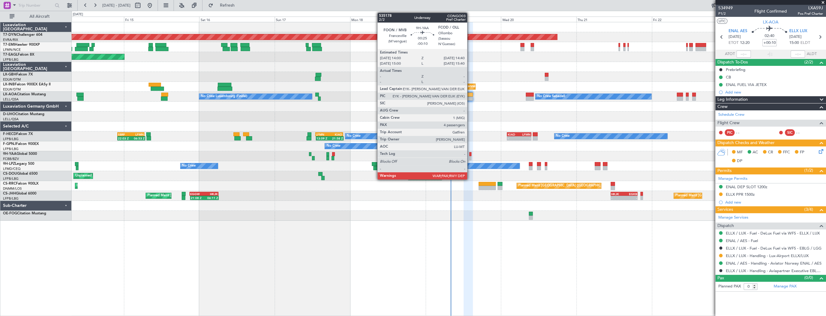
click at [470, 153] on div at bounding box center [470, 154] width 2 height 4
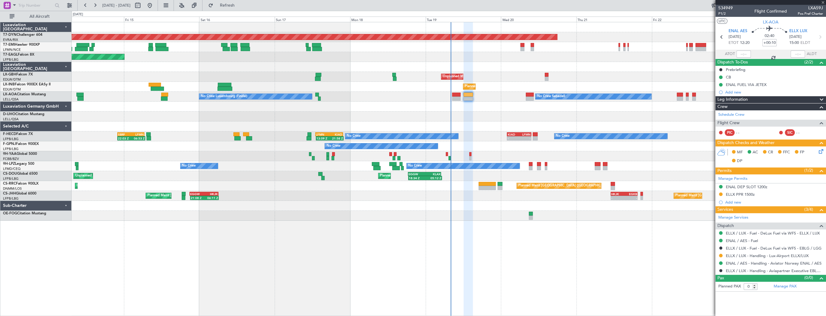
type input "-00:10"
type input "13"
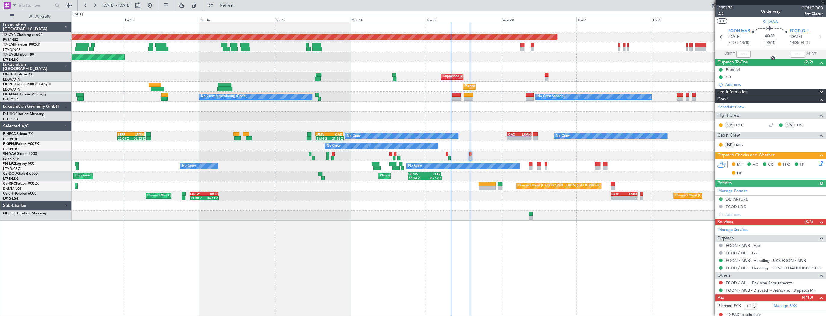
scroll to position [56, 0]
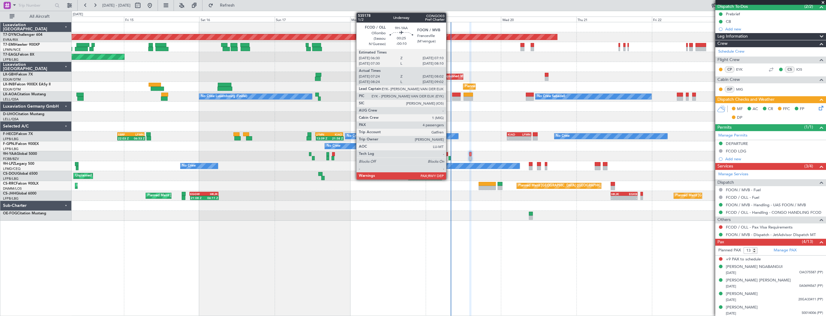
click at [449, 157] on div at bounding box center [450, 158] width 2 height 4
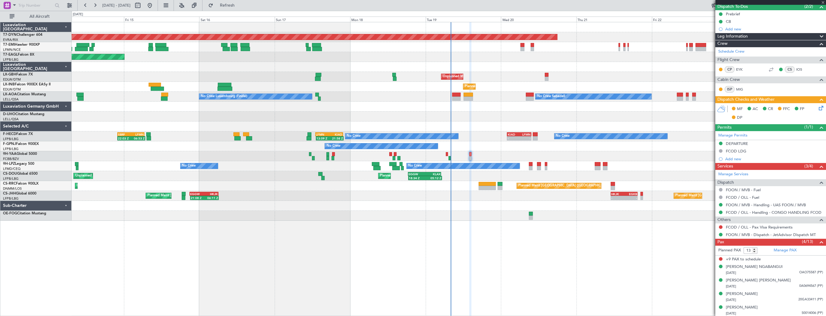
type input "07:34"
type input "07:57"
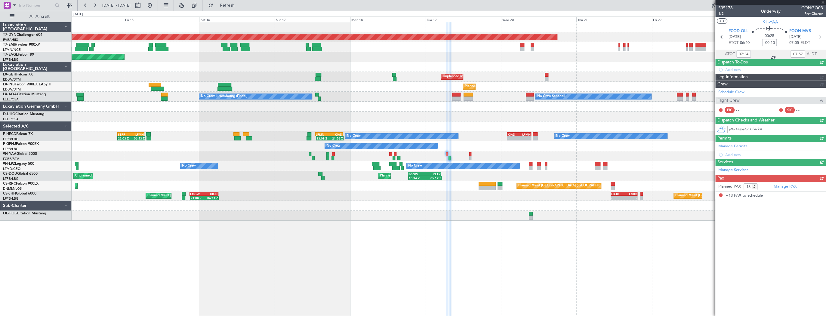
scroll to position [0, 0]
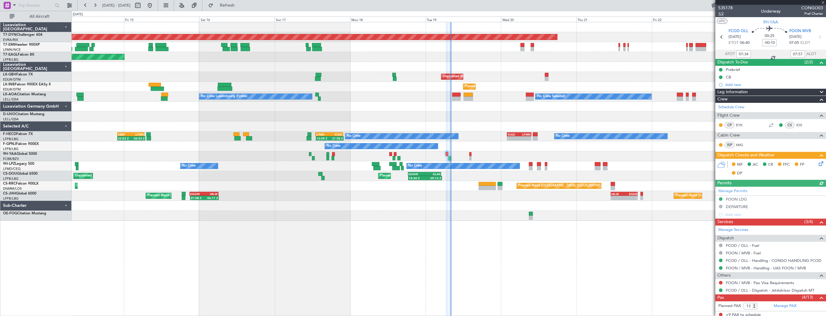
type input "08:34"
type input "08:57"
type input "07:34"
type input "07:57"
click at [723, 14] on span "1/2" at bounding box center [725, 13] width 14 height 5
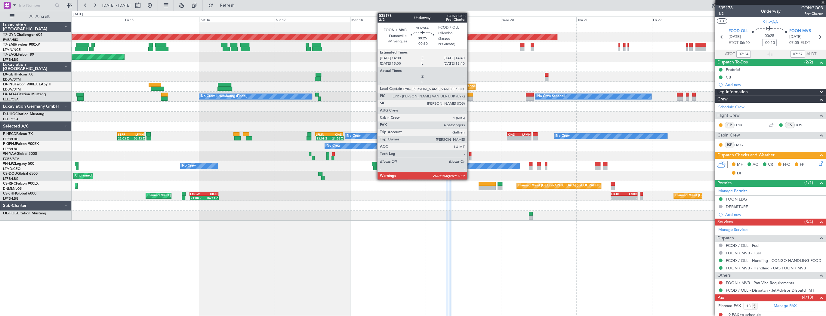
click at [470, 155] on div at bounding box center [470, 154] width 2 height 4
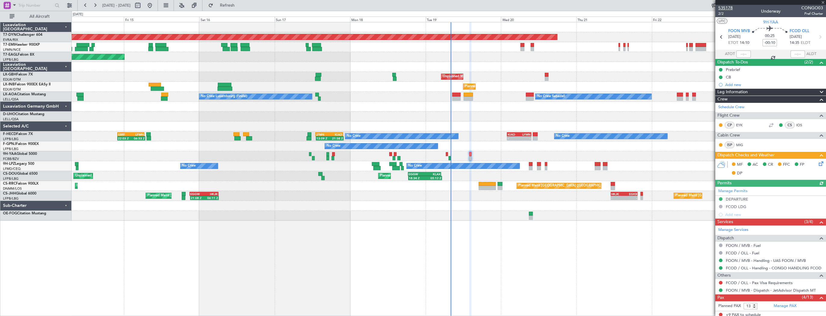
click at [726, 7] on span "535178" at bounding box center [725, 8] width 14 height 6
click at [720, 14] on span "2/2" at bounding box center [725, 13] width 14 height 5
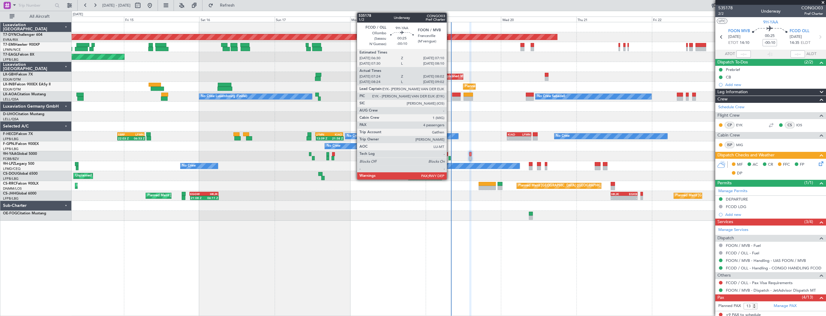
click at [449, 156] on div at bounding box center [450, 158] width 2 height 4
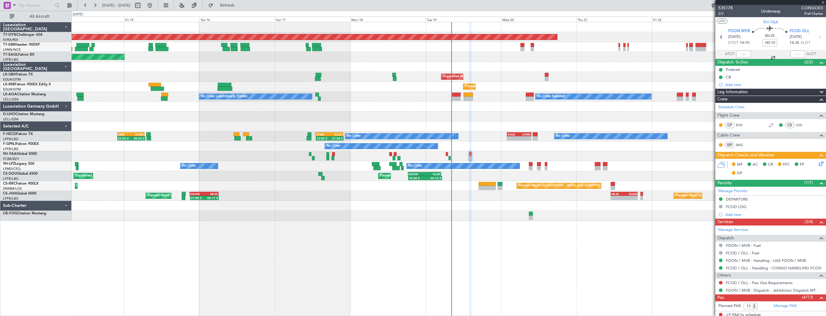
type input "07:34"
type input "07:57"
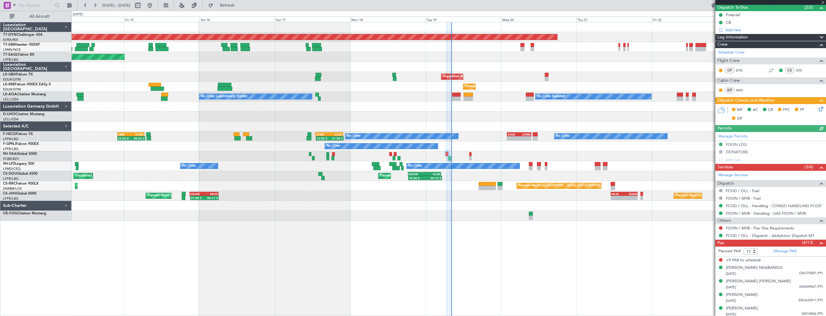
scroll to position [56, 0]
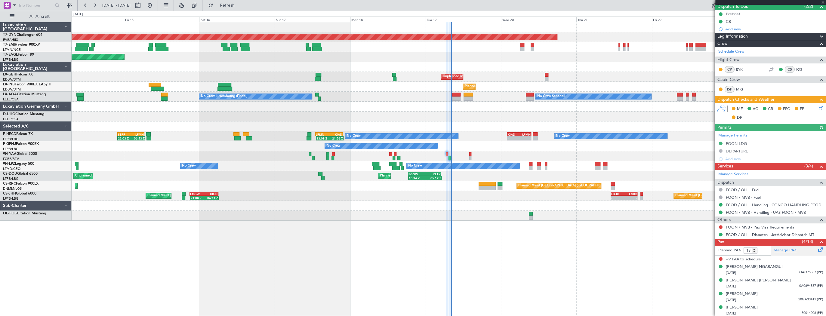
click at [791, 250] on link "Manage PAX" at bounding box center [785, 251] width 23 height 6
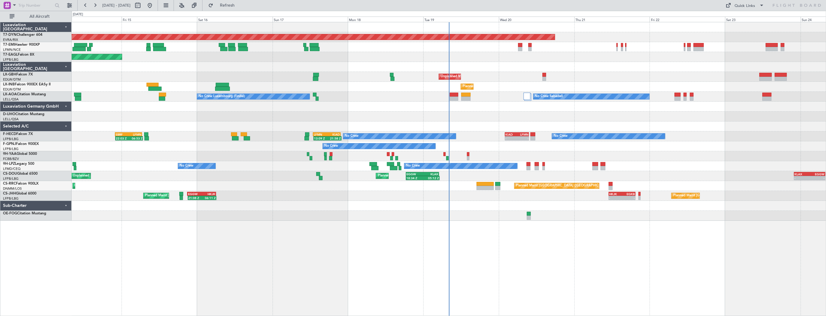
click at [435, 240] on div "Planned Maint Basel-Mulhouse Planned Maint New York (Teterboro) Planned Maint G…" at bounding box center [449, 169] width 755 height 294
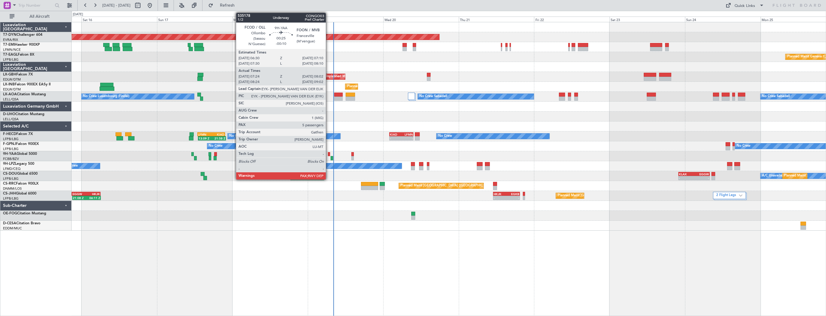
click at [329, 153] on div at bounding box center [329, 154] width 2 height 4
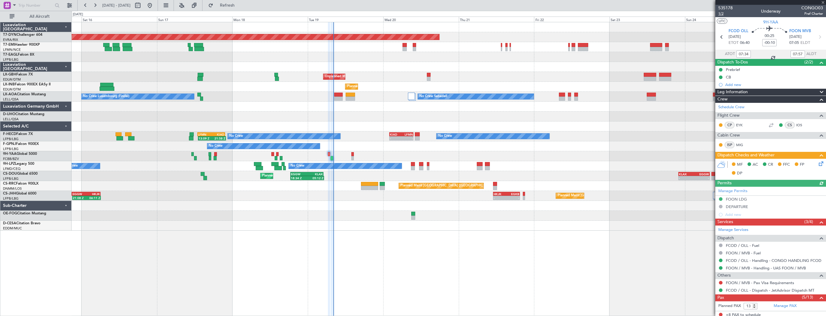
click at [722, 14] on span "1/2" at bounding box center [725, 13] width 14 height 5
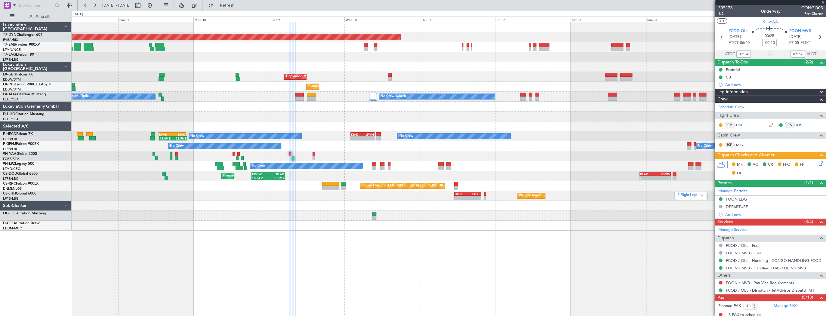
click at [335, 119] on div at bounding box center [449, 117] width 754 height 10
click at [818, 163] on icon at bounding box center [820, 162] width 5 height 5
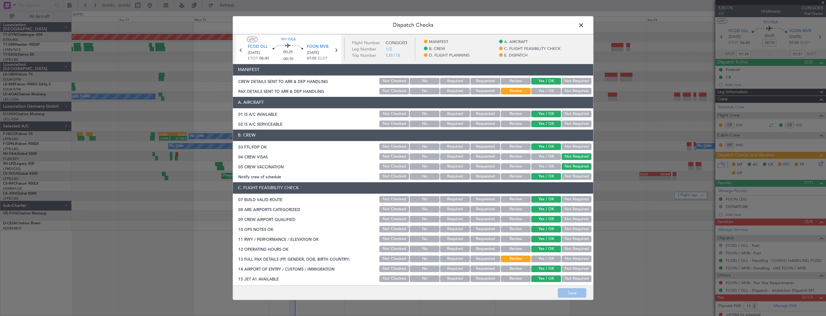
click at [550, 92] on button "Yes / OK" at bounding box center [546, 91] width 30 height 7
click at [579, 293] on button "Save" at bounding box center [572, 293] width 29 height 10
click at [584, 23] on span at bounding box center [584, 27] width 0 height 12
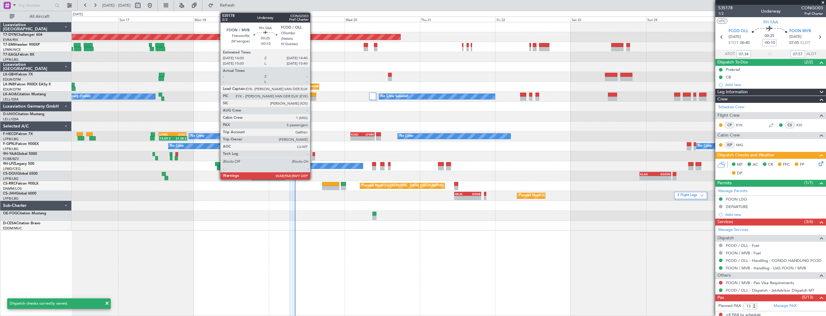
click at [313, 155] on div at bounding box center [314, 154] width 2 height 4
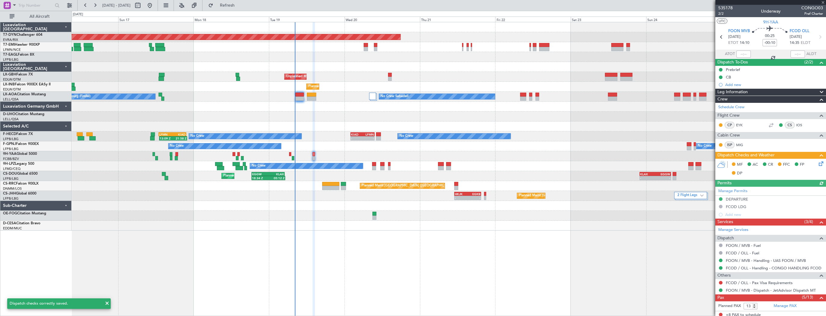
click at [818, 162] on icon at bounding box center [820, 162] width 5 height 5
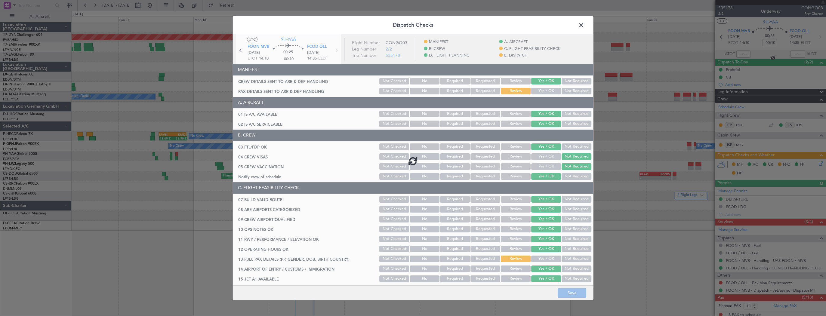
click at [542, 91] on div at bounding box center [413, 161] width 360 height 254
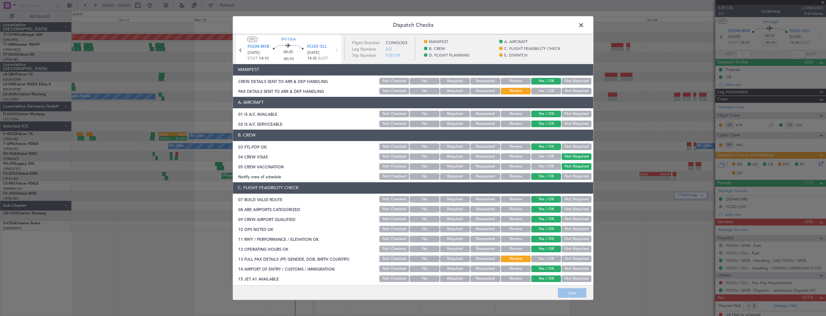
click at [537, 93] on button "Yes / OK" at bounding box center [546, 91] width 30 height 7
click at [575, 295] on button "Save" at bounding box center [572, 293] width 29 height 10
click at [584, 23] on span at bounding box center [584, 27] width 0 height 12
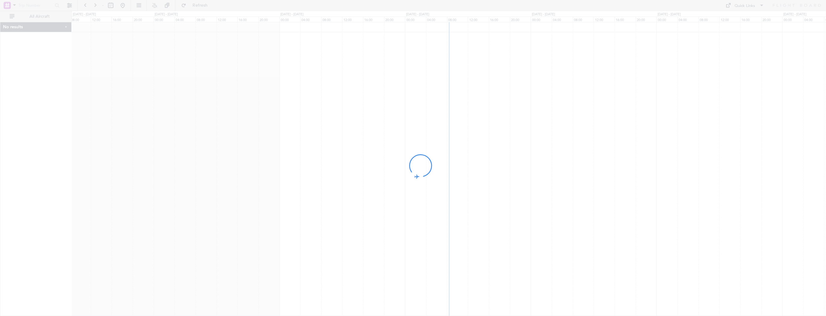
drag, startPoint x: 543, startPoint y: 73, endPoint x: 501, endPoint y: 74, distance: 42.1
click at [501, 74] on div at bounding box center [413, 158] width 826 height 316
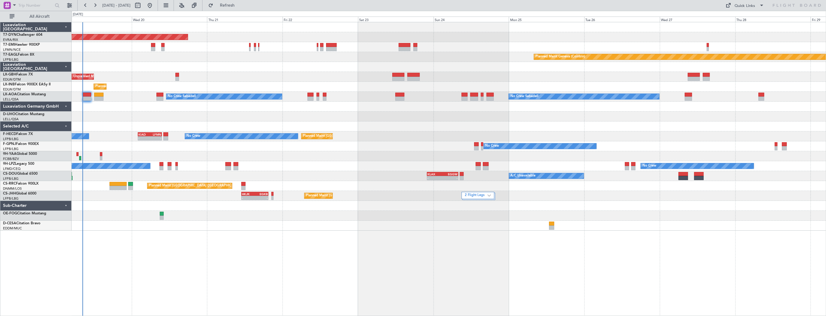
click at [249, 45] on div at bounding box center [449, 47] width 754 height 10
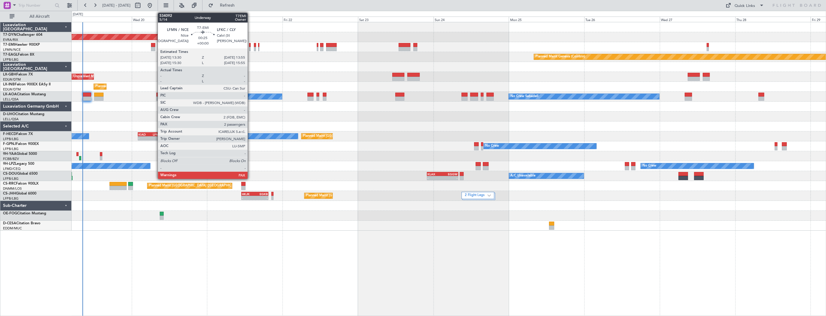
click at [250, 45] on div at bounding box center [250, 45] width 2 height 4
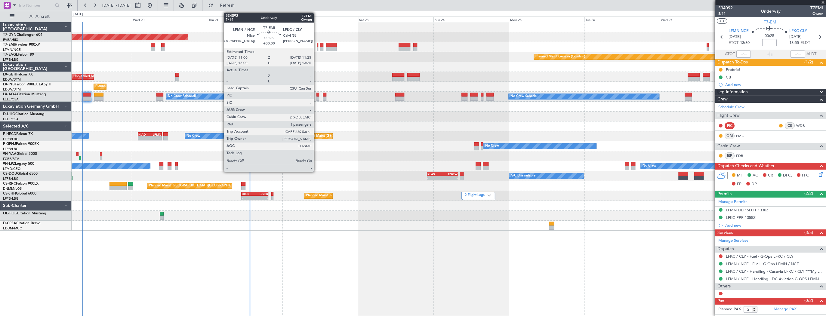
click at [317, 45] on div at bounding box center [318, 45] width 2 height 4
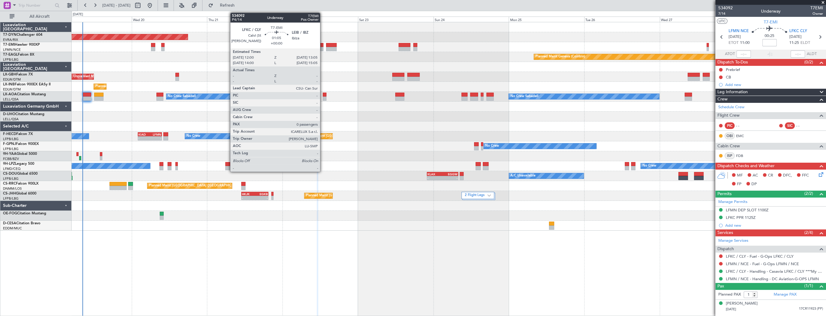
click at [323, 46] on div at bounding box center [322, 45] width 4 height 4
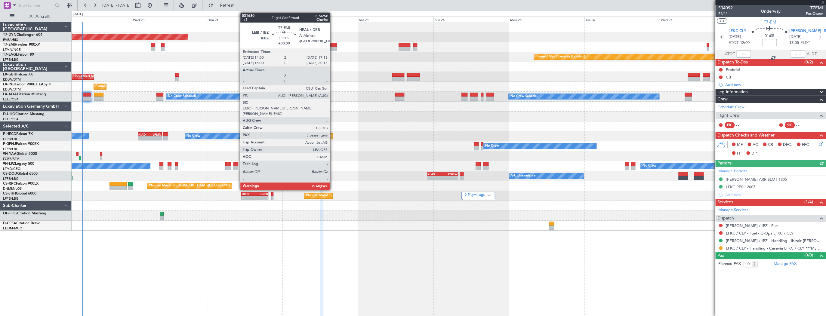
click at [333, 46] on div at bounding box center [331, 45] width 10 height 4
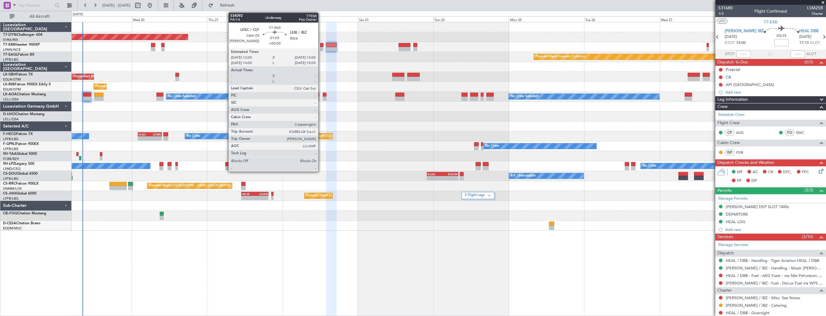
click at [321, 45] on div at bounding box center [322, 45] width 4 height 4
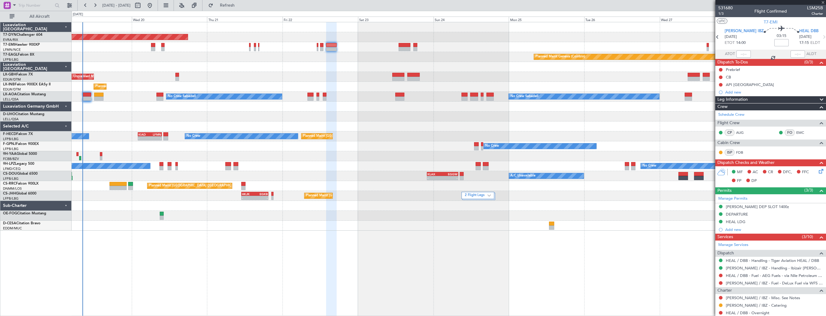
type input "0"
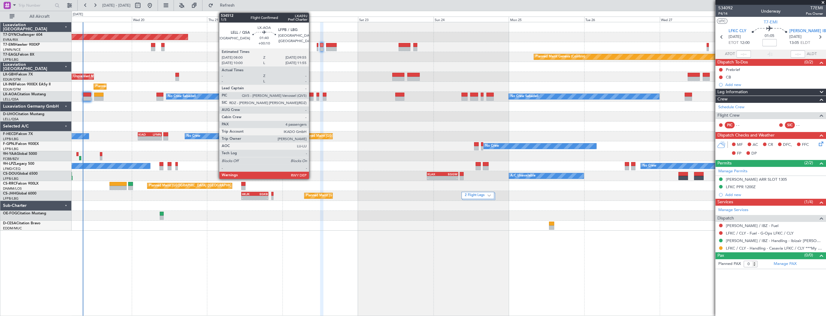
click at [312, 98] on div at bounding box center [310, 99] width 6 height 4
type input "+00:10"
type input "4"
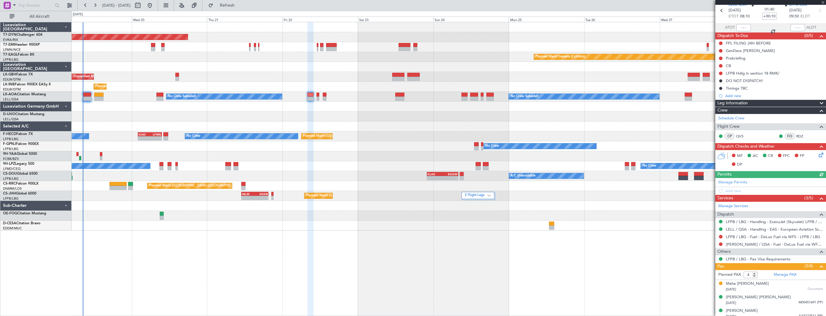
scroll to position [43, 0]
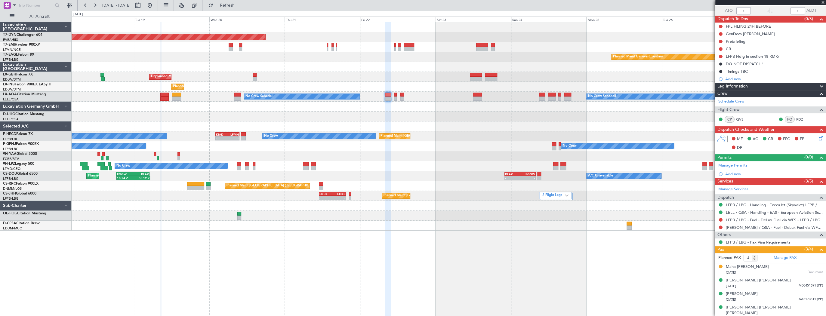
click at [205, 151] on div "No Crew No Crew No Crew" at bounding box center [449, 146] width 754 height 10
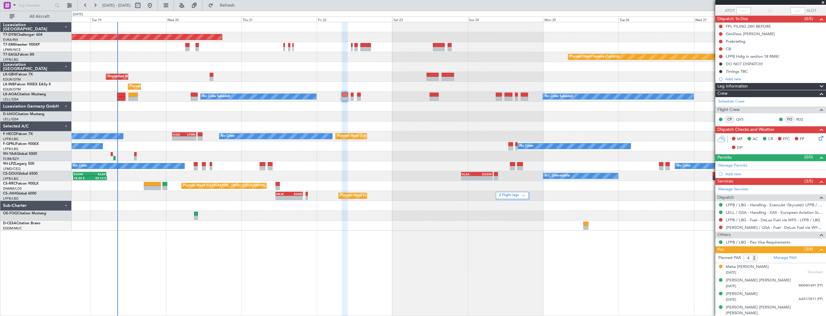
click at [155, 150] on div "Planned Maint Basel-Mulhouse Planned Maint Geneva (Cointrin) Unplanned Maint Pa…" at bounding box center [449, 126] width 754 height 208
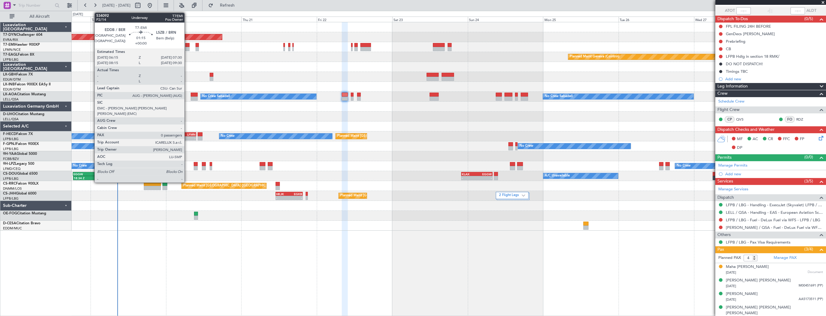
click at [187, 45] on div at bounding box center [187, 45] width 4 height 4
type input "0"
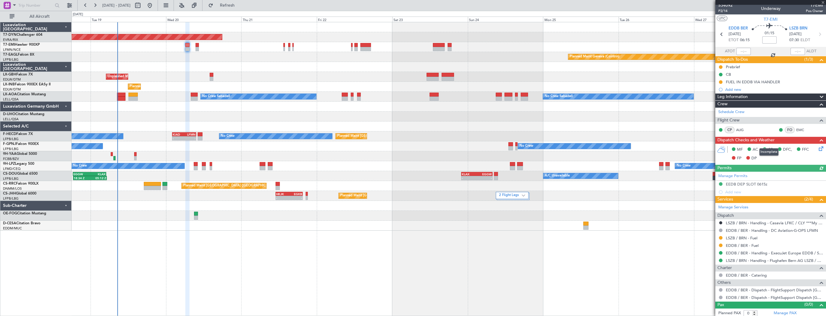
scroll to position [4, 0]
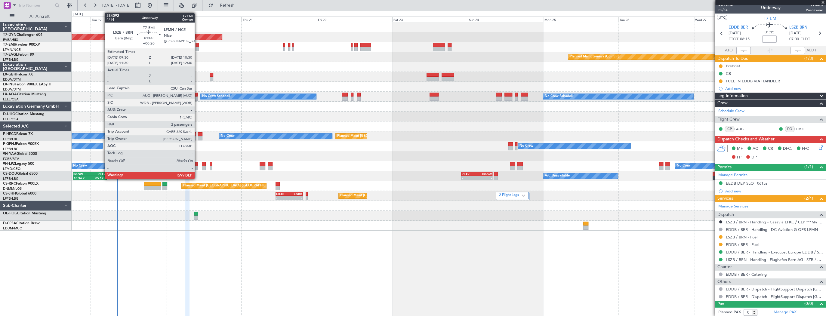
click at [197, 46] on div at bounding box center [197, 45] width 3 height 4
type input "+00:20"
type input "2"
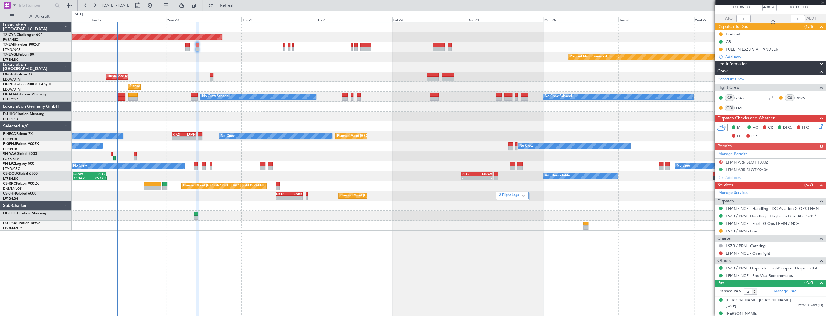
scroll to position [42, 0]
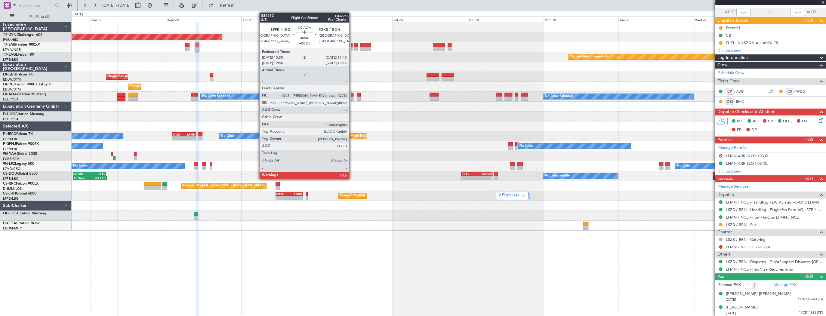
click at [352, 94] on div at bounding box center [352, 95] width 3 height 4
type input "+00:05"
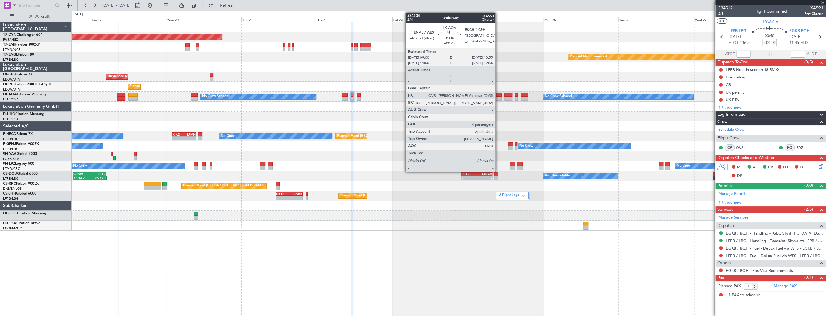
click at [498, 95] on div at bounding box center [499, 95] width 6 height 4
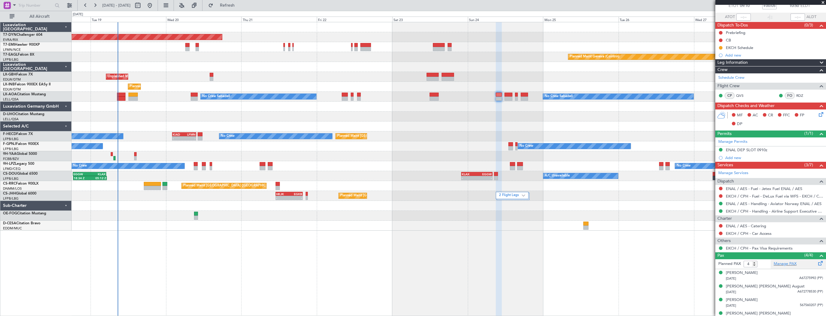
scroll to position [43, 0]
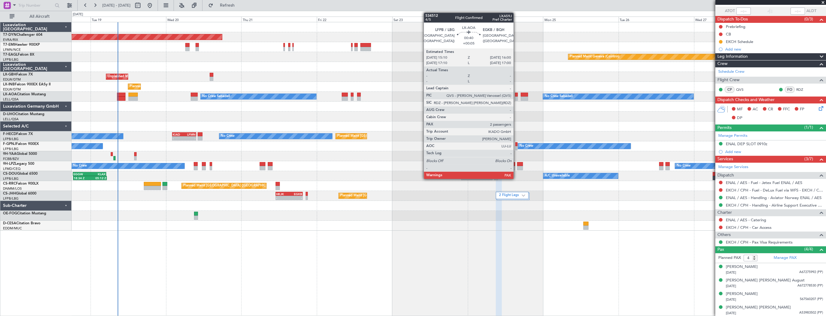
click at [516, 95] on div at bounding box center [516, 95] width 3 height 4
type input "2"
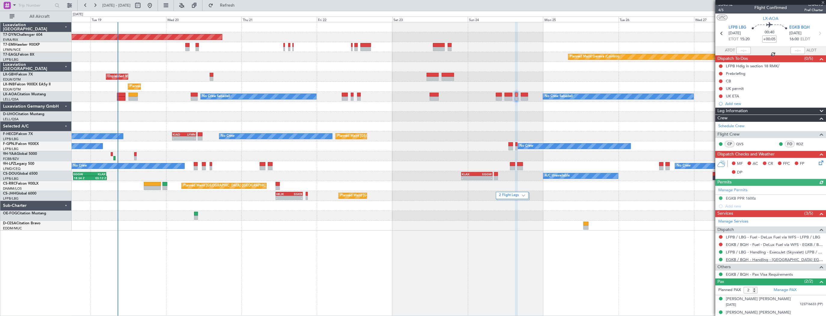
scroll to position [0, 0]
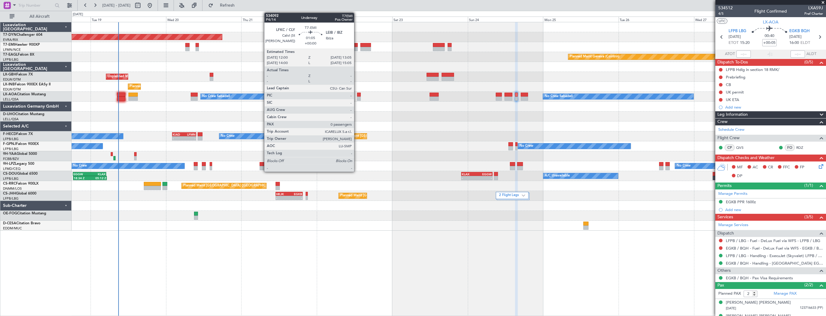
click at [357, 44] on div at bounding box center [356, 45] width 4 height 4
type input "0"
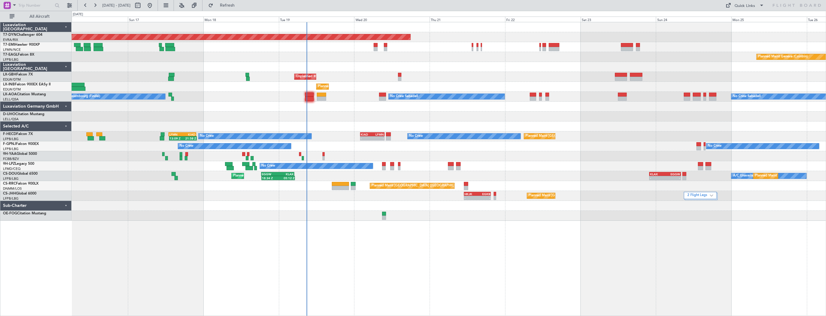
click at [173, 71] on div "Planned Maint [GEOGRAPHIC_DATA]-[GEOGRAPHIC_DATA] Planned Maint Geneva ([GEOGRA…" at bounding box center [449, 121] width 754 height 199
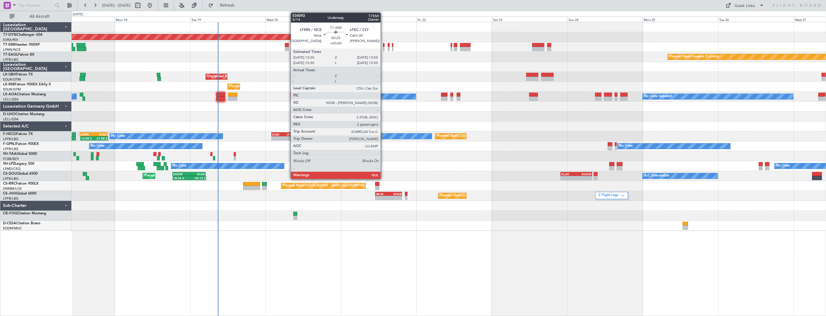
click at [383, 46] on div at bounding box center [384, 45] width 2 height 4
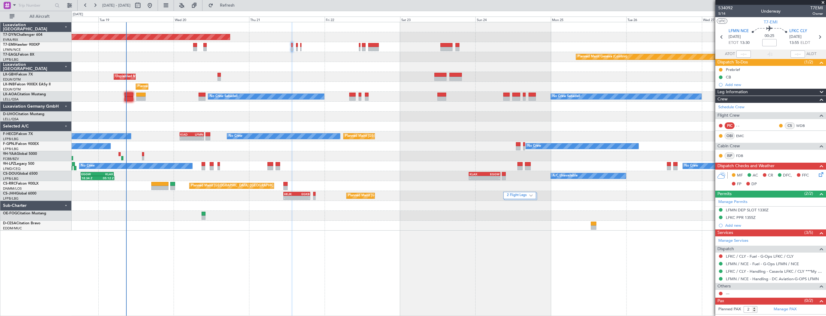
click at [329, 59] on div "Planned Maint Basel-Mulhouse Planned Maint Geneva (Cointrin) Unplanned Maint Pa…" at bounding box center [449, 126] width 754 height 208
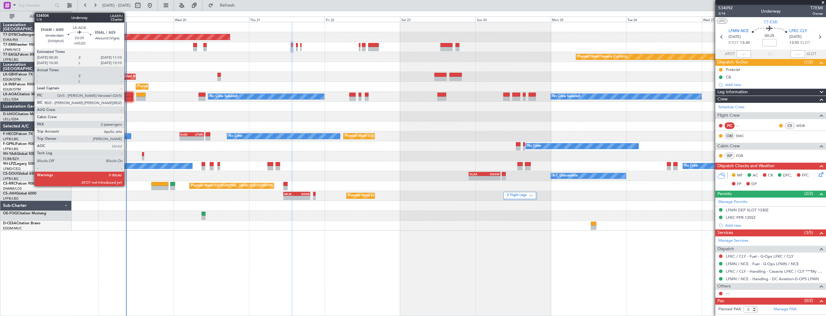
click at [127, 93] on div at bounding box center [129, 95] width 8 height 4
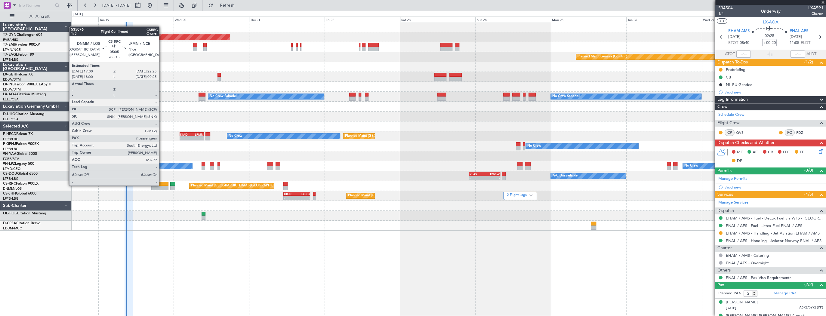
click at [162, 185] on div at bounding box center [159, 184] width 17 height 4
type input "-00:15"
type input "7"
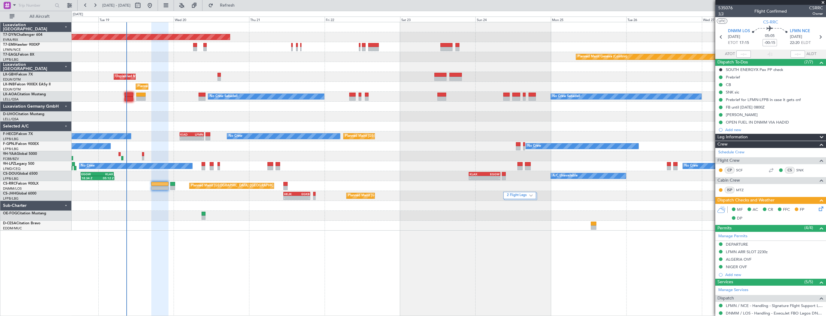
click at [726, 13] on span "1/3" at bounding box center [725, 13] width 14 height 5
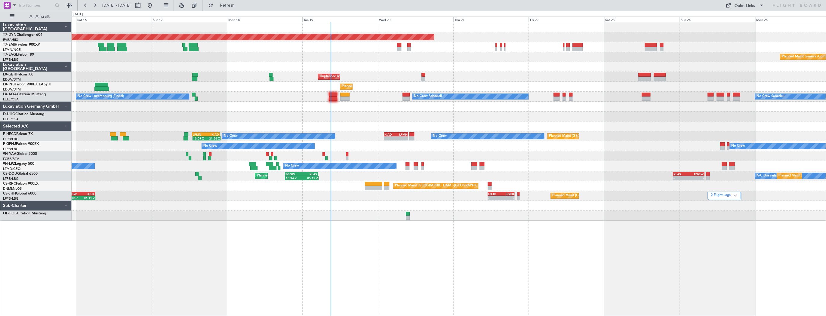
click at [452, 218] on div at bounding box center [449, 216] width 754 height 10
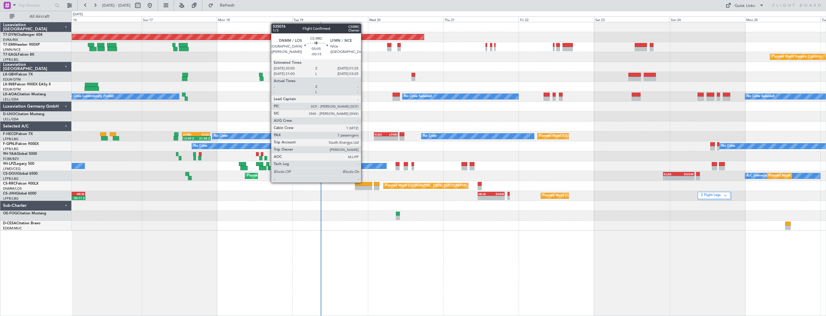
click at [364, 182] on div at bounding box center [363, 184] width 17 height 4
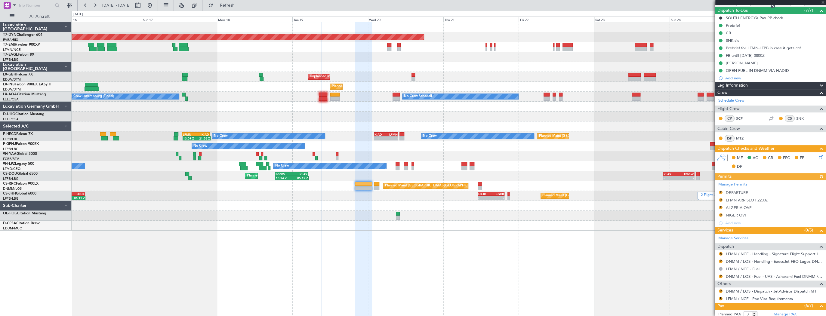
scroll to position [52, 0]
click at [818, 159] on icon at bounding box center [820, 156] width 5 height 5
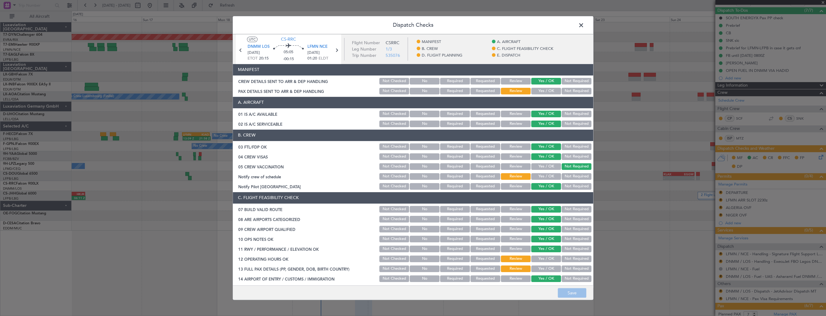
click at [547, 91] on button "Yes / OK" at bounding box center [546, 91] width 30 height 7
click at [573, 295] on button "Save" at bounding box center [572, 293] width 29 height 10
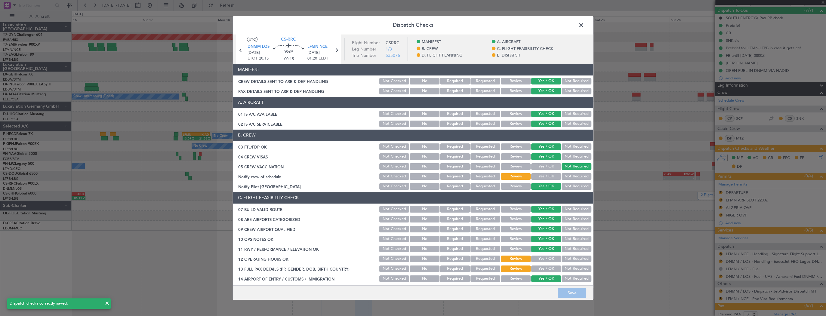
click at [584, 24] on span at bounding box center [584, 27] width 0 height 12
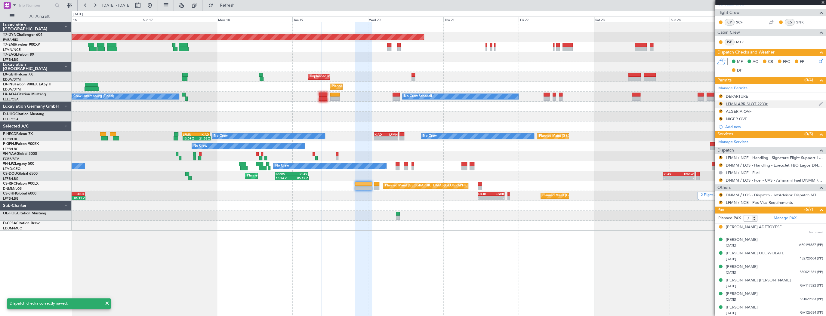
scroll to position [28, 0]
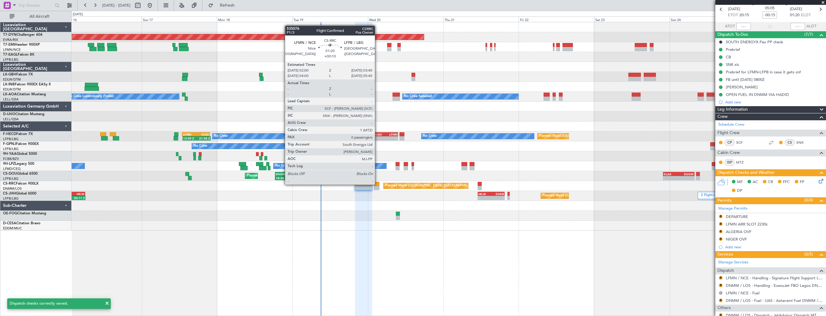
click at [378, 184] on div at bounding box center [376, 184] width 5 height 4
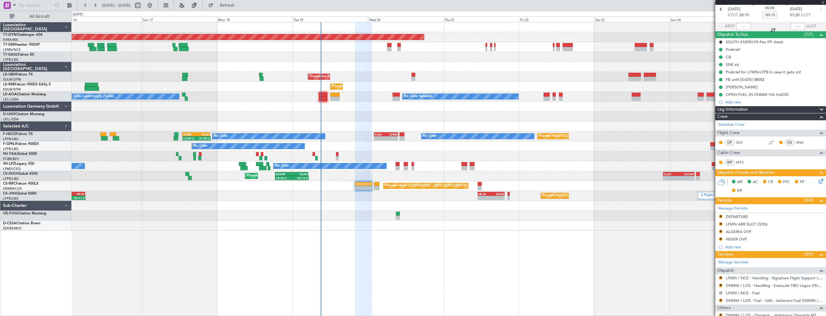
type input "+00:10"
type input "0"
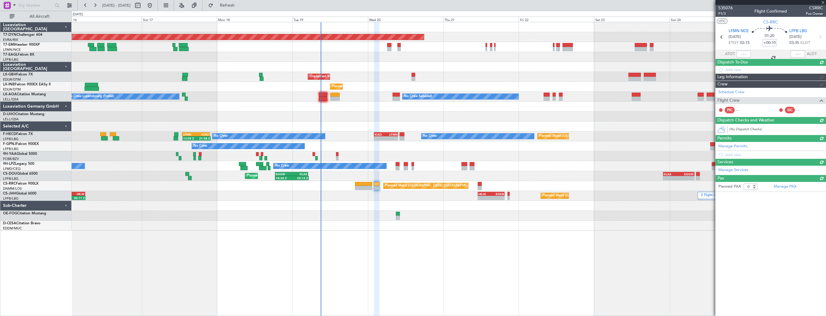
scroll to position [0, 0]
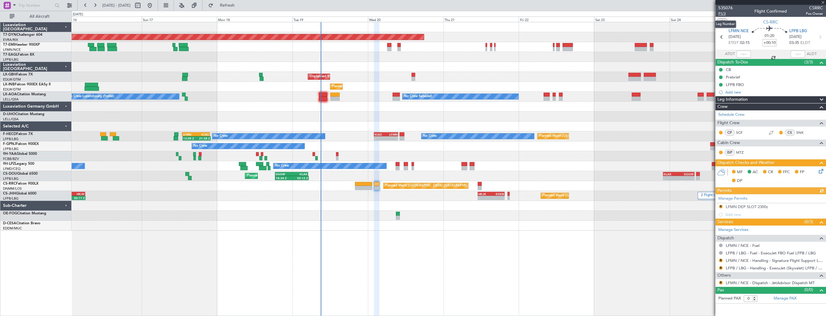
click at [719, 11] on span "P1/3" at bounding box center [725, 13] width 14 height 5
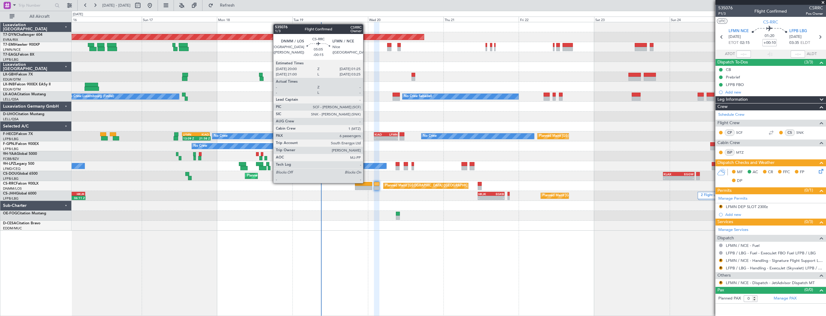
click at [366, 183] on div at bounding box center [363, 184] width 17 height 4
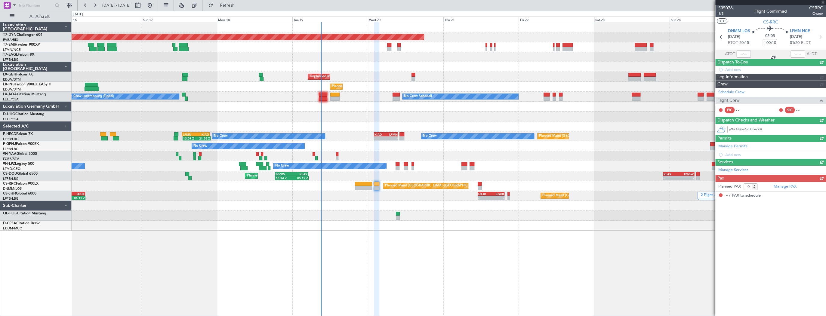
type input "-00:15"
type input "7"
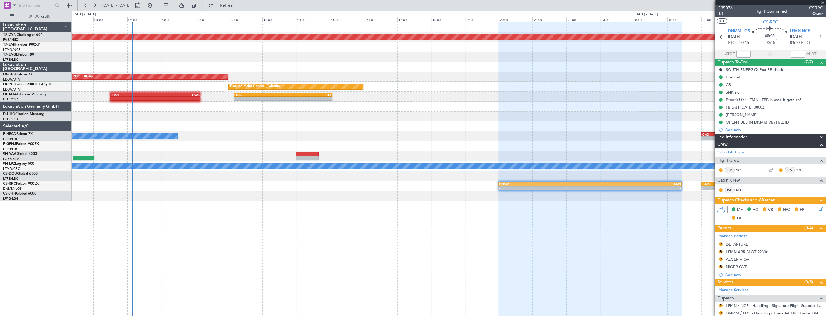
click at [522, 122] on div "Planned Maint Basel-Mulhouse - - EDDB 06:15 Z LSZB 07:30 Z - - LSZB 09:30 Z LFM…" at bounding box center [449, 111] width 754 height 179
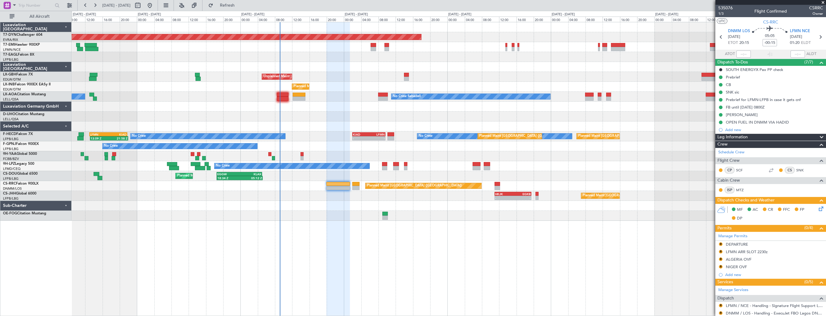
click at [329, 134] on div "Planned Maint Basel-Mulhouse Planned Maint Geneva (Cointrin) Unplanned Maint Pa…" at bounding box center [449, 121] width 754 height 199
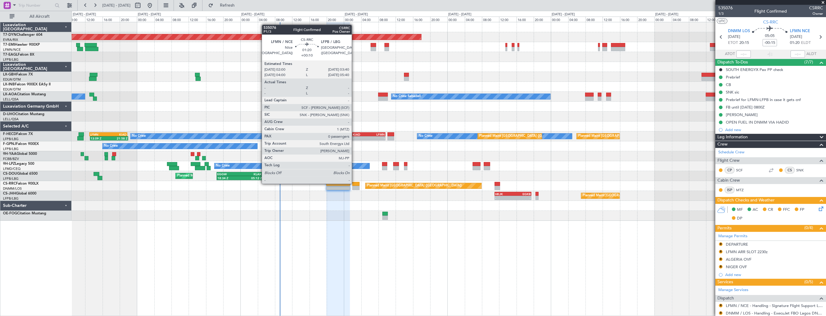
click at [354, 183] on div at bounding box center [355, 184] width 7 height 4
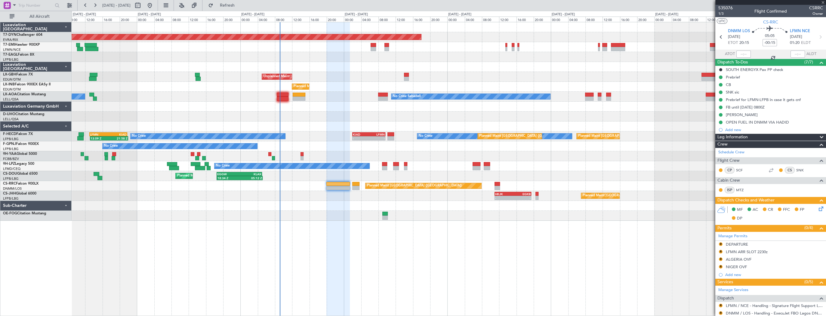
type input "+00:10"
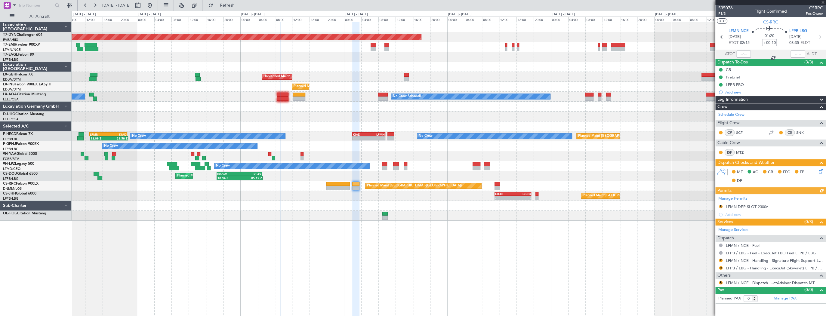
click at [820, 170] on icon at bounding box center [820, 170] width 5 height 5
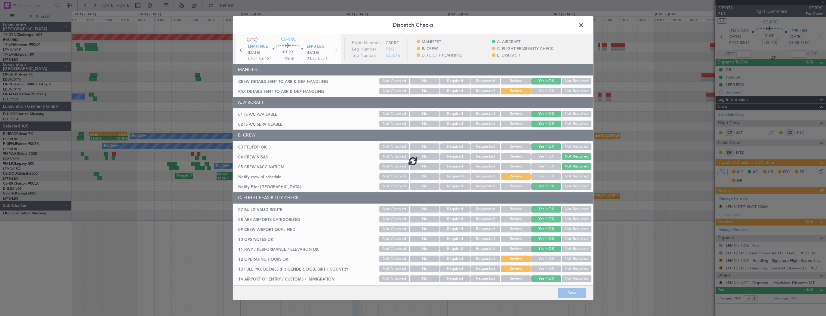
click at [541, 94] on div at bounding box center [413, 161] width 360 height 254
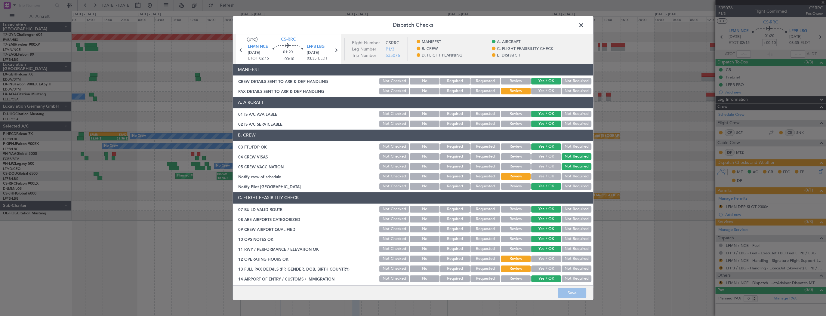
click at [542, 93] on button "Yes / OK" at bounding box center [546, 91] width 30 height 7
click at [579, 294] on button "Save" at bounding box center [572, 293] width 29 height 10
click at [584, 23] on span at bounding box center [584, 27] width 0 height 12
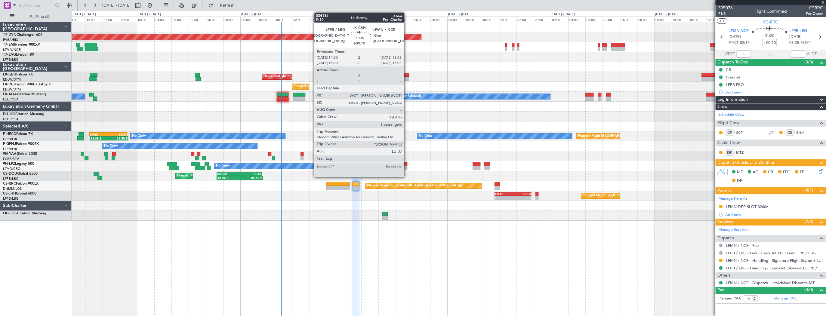
click at [407, 76] on div at bounding box center [406, 75] width 5 height 4
type input "6"
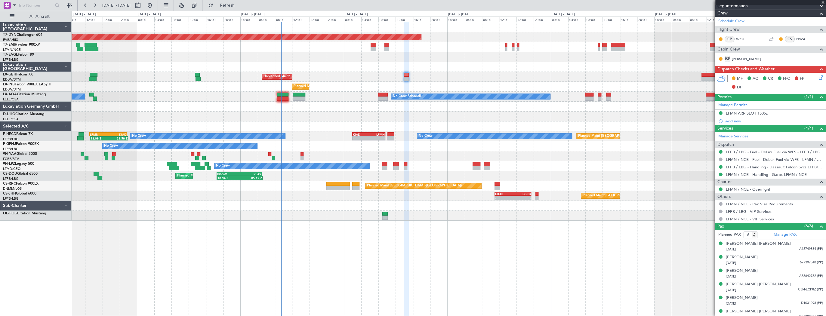
scroll to position [105, 0]
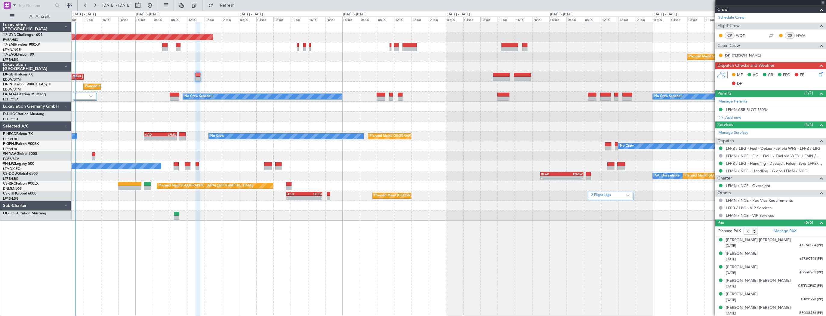
click at [103, 173] on div "- - KLAX 22:00 Z EGGW 07:55 Z A/C Unavailable Planned Maint Paris (Le Bourget) …" at bounding box center [449, 176] width 754 height 10
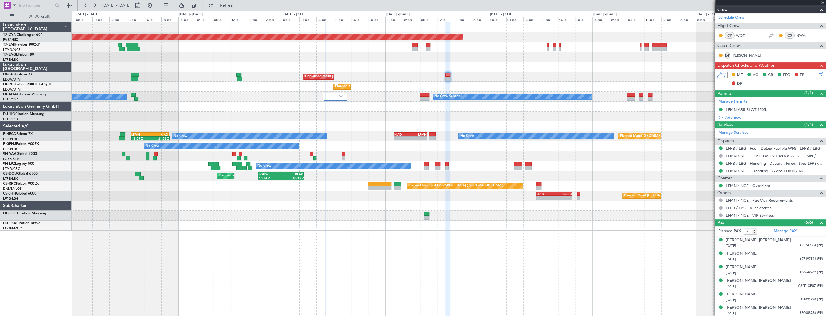
click at [388, 161] on div "Planned Maint Basel-Mulhouse Planned Maint Geneva (Cointrin) Unplanned Maint Pa…" at bounding box center [449, 126] width 754 height 208
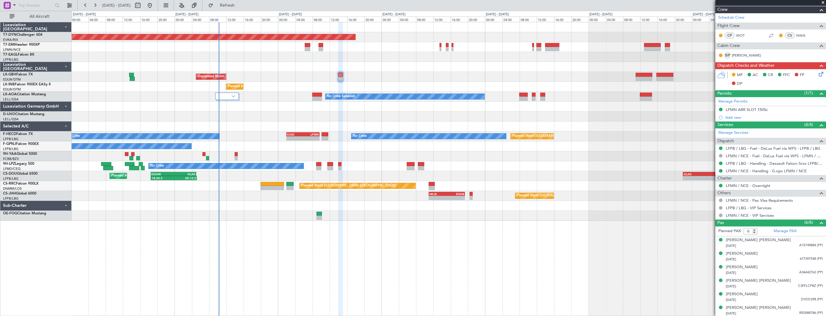
click at [338, 250] on div "Planned Maint Basel-Mulhouse Planned Maint Geneva (Cointrin) Unplanned Maint Pa…" at bounding box center [449, 169] width 755 height 294
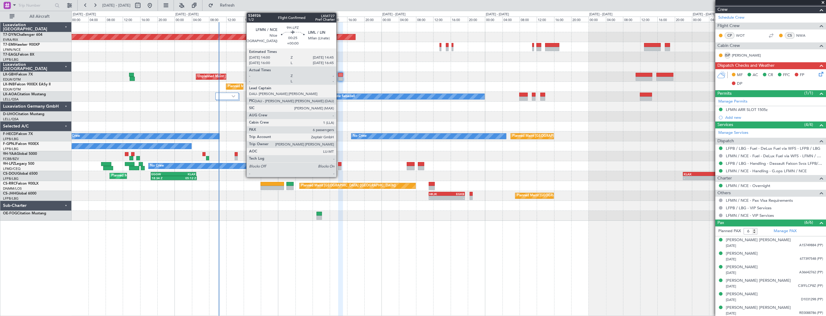
click at [339, 165] on div at bounding box center [339, 164] width 3 height 4
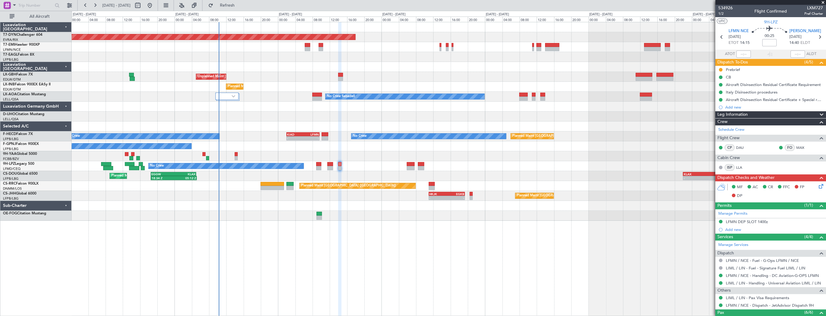
scroll to position [90, 0]
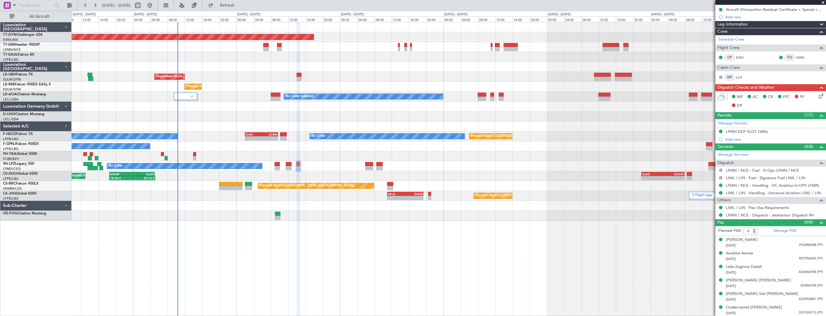
click at [229, 68] on div "Planned Maint Basel-Mulhouse Planned Maint Geneva (Cointrin) Unplanned Maint Pa…" at bounding box center [449, 121] width 754 height 199
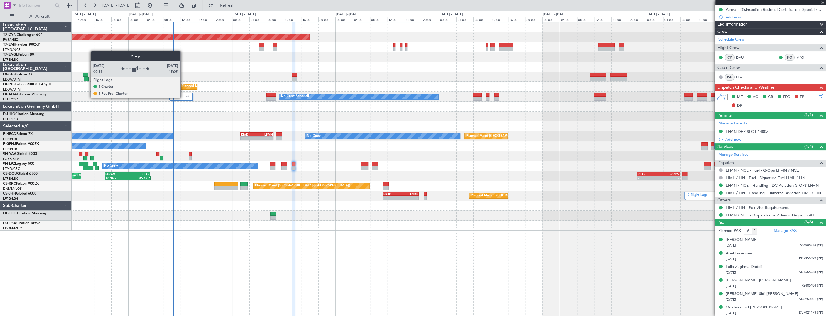
click at [183, 97] on div at bounding box center [180, 96] width 23 height 7
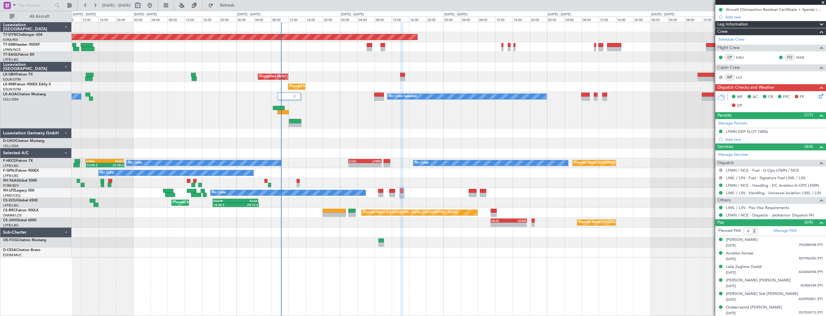
click at [440, 69] on div "Planned Maint Basel-Mulhouse Planned Maint Geneva (Cointrin) Unplanned Maint Pa…" at bounding box center [449, 139] width 754 height 235
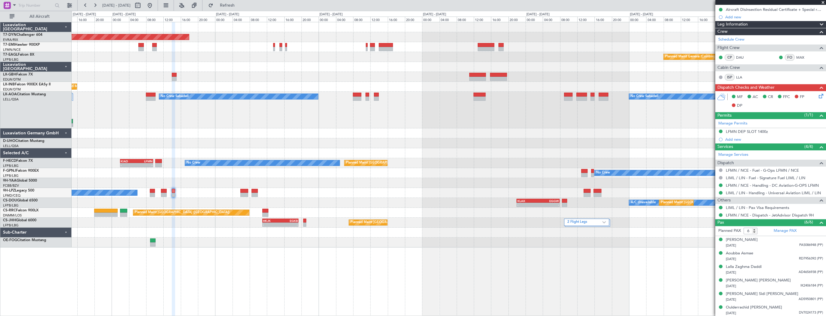
click at [307, 105] on div "No Crew Sabadell No Crew Sabadell" at bounding box center [449, 110] width 754 height 37
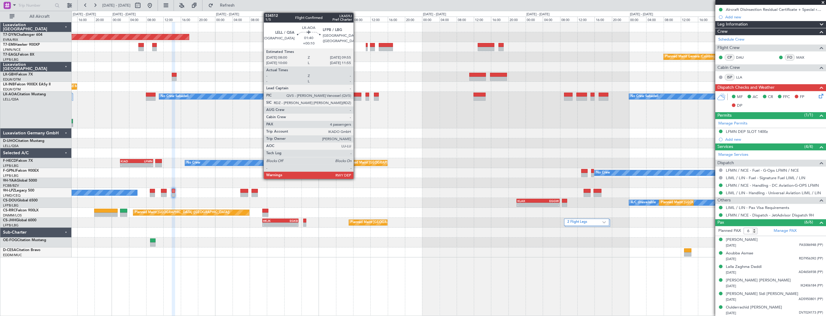
click at [356, 97] on div at bounding box center [357, 99] width 8 height 4
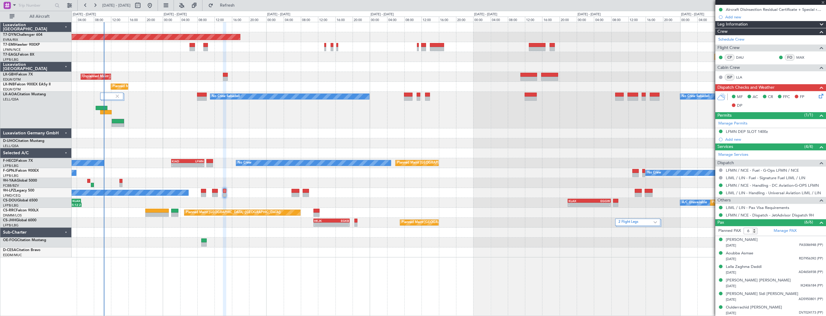
type input "+00:10"
type input "4"
click at [343, 112] on div "Planned Maint Basel-Mulhouse Planned Maint Geneva (Cointrin) Unplanned Maint Pa…" at bounding box center [449, 139] width 754 height 235
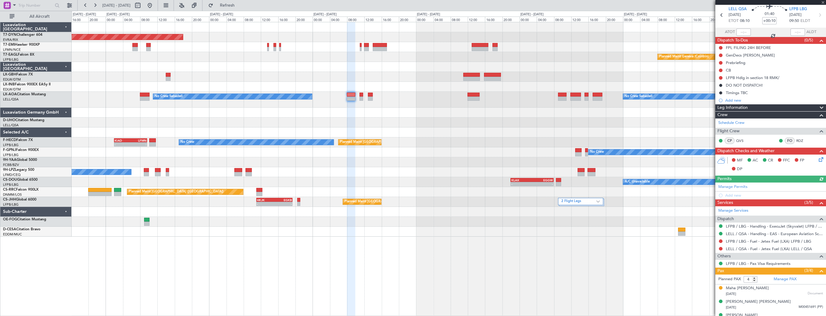
scroll to position [43, 0]
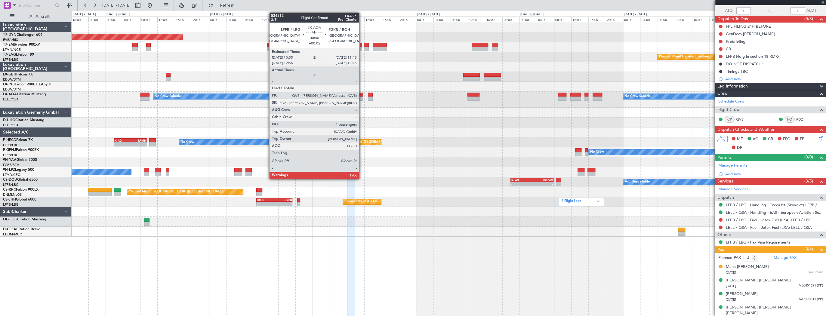
click at [362, 97] on div at bounding box center [362, 99] width 4 height 4
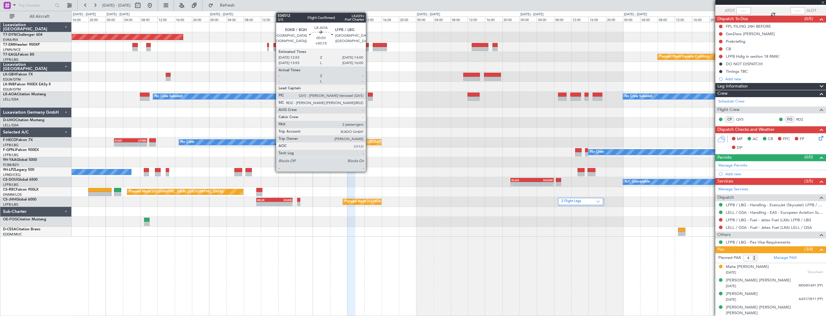
type input "+00:05"
type input "1"
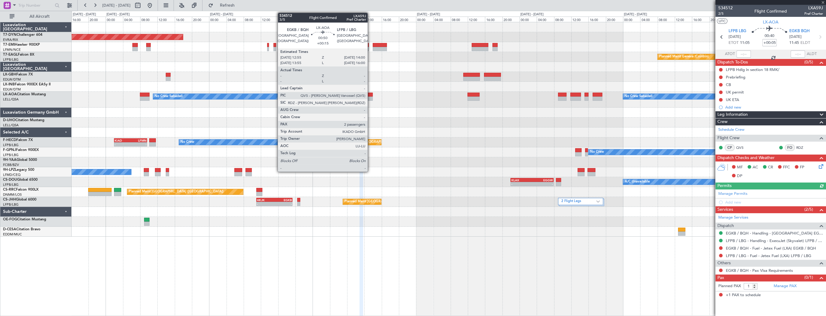
click at [370, 95] on div at bounding box center [370, 95] width 5 height 4
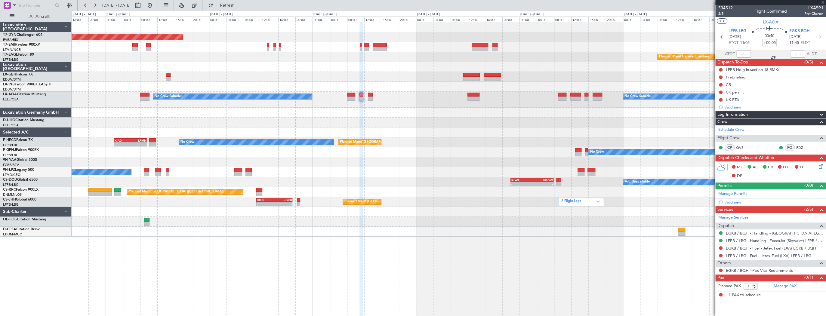
type input "+00:15"
type input "2"
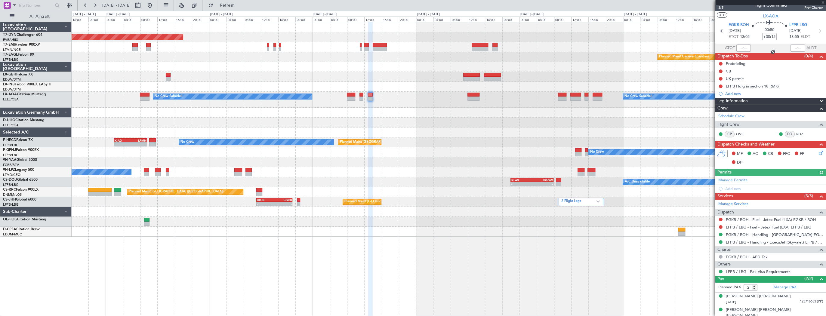
scroll to position [8, 0]
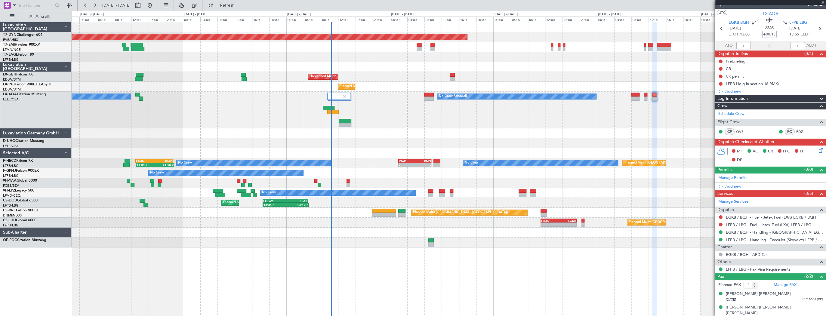
click at [378, 180] on div at bounding box center [449, 183] width 754 height 10
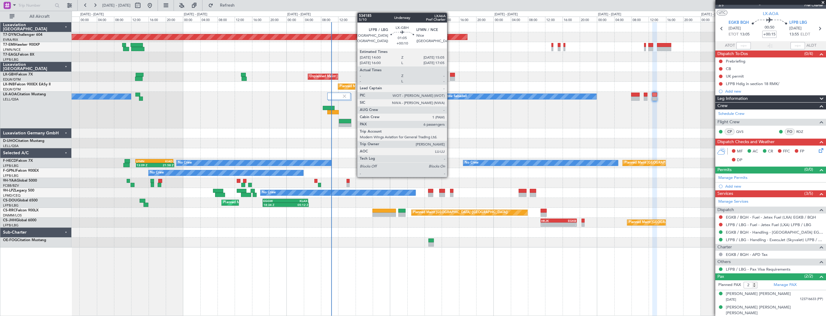
click at [450, 75] on div at bounding box center [452, 75] width 5 height 4
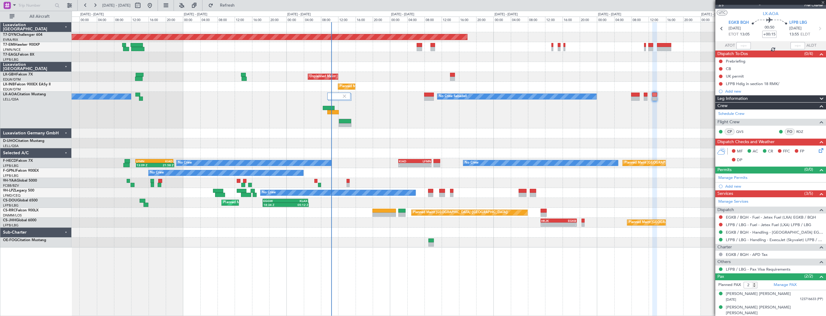
type input "+00:10"
type input "6"
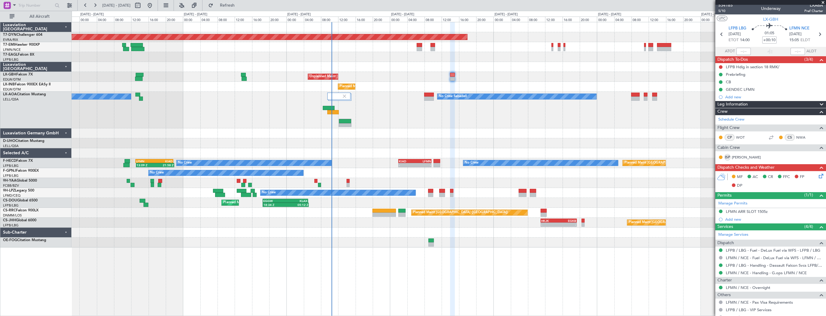
scroll to position [0, 0]
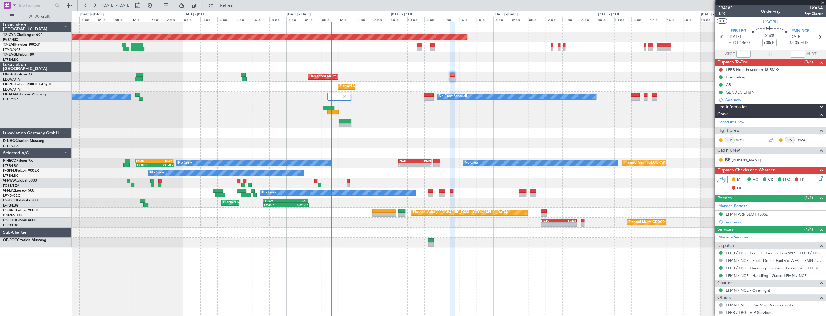
click at [818, 180] on icon at bounding box center [820, 177] width 5 height 5
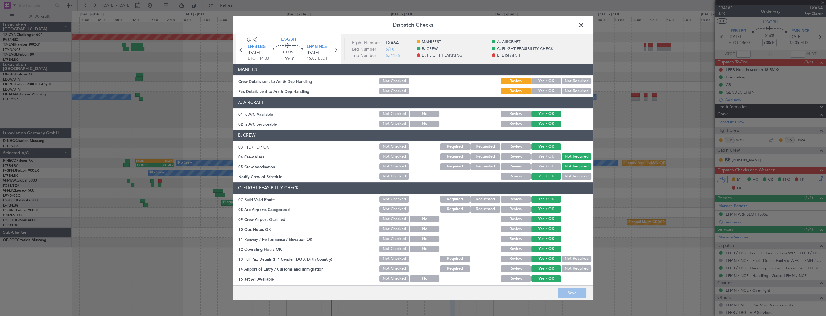
click at [539, 79] on button "Yes / OK" at bounding box center [546, 81] width 30 height 7
click at [542, 89] on button "Yes / OK" at bounding box center [546, 91] width 30 height 7
click at [578, 295] on button "Save" at bounding box center [572, 293] width 29 height 10
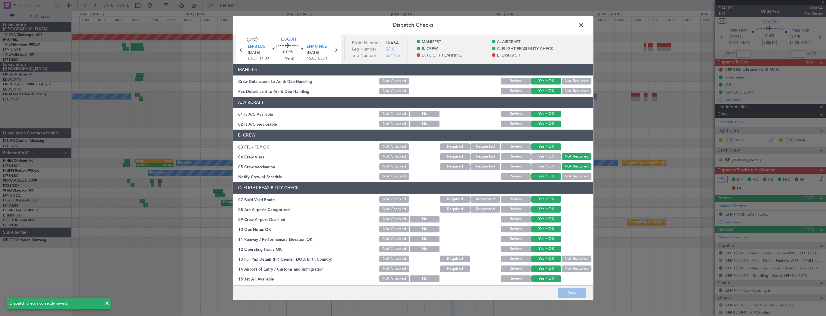
click at [584, 23] on span at bounding box center [584, 27] width 0 height 12
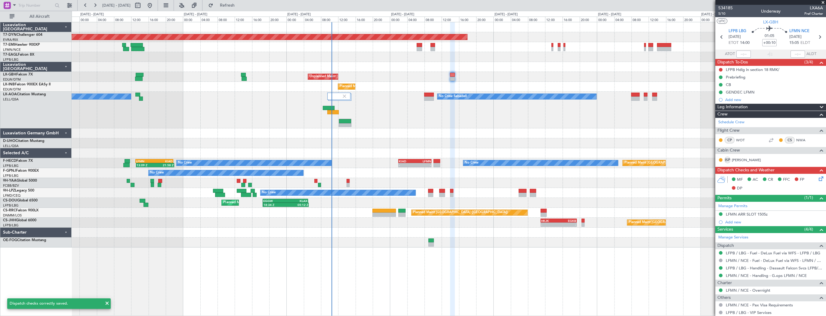
click at [396, 73] on div "Unplanned Maint [GEOGRAPHIC_DATA] ([GEOGRAPHIC_DATA])" at bounding box center [449, 77] width 754 height 10
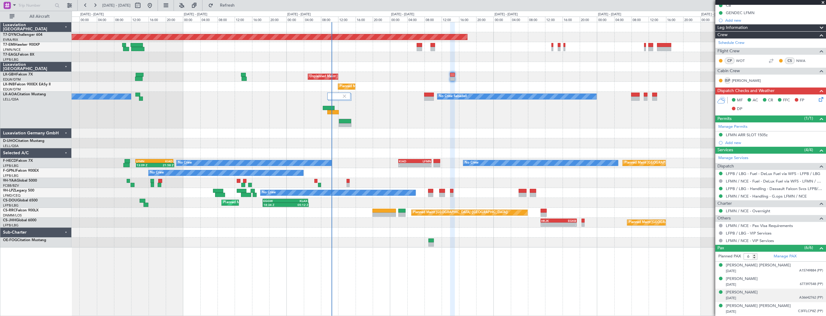
scroll to position [105, 0]
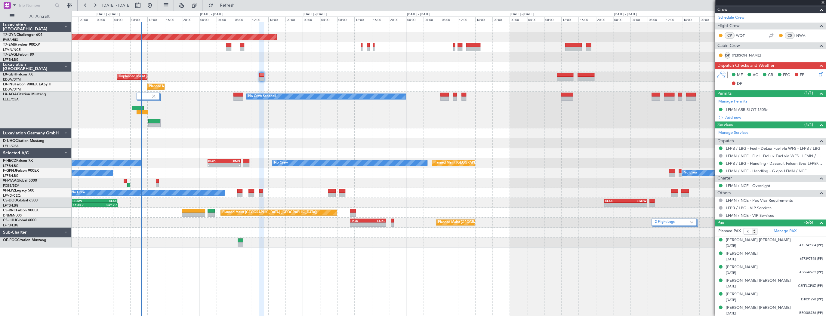
click at [182, 56] on div "Planned Maint Geneva (Cointrin)" at bounding box center [449, 57] width 754 height 10
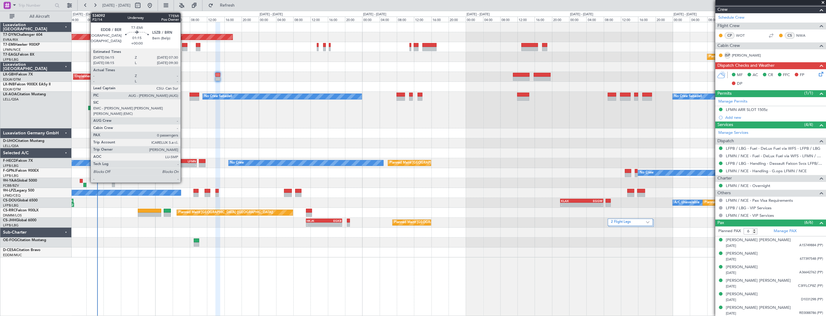
click at [183, 46] on div at bounding box center [184, 45] width 5 height 4
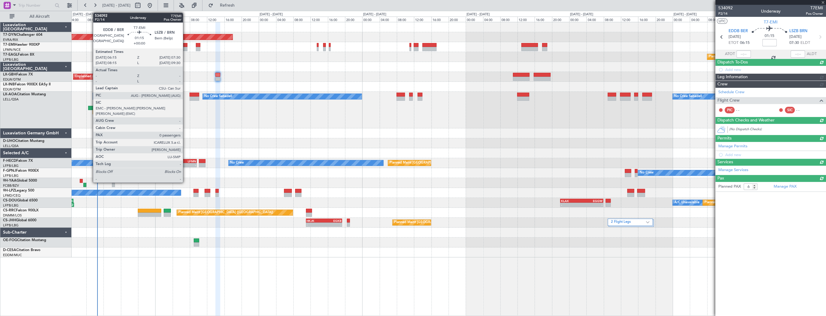
type input "0"
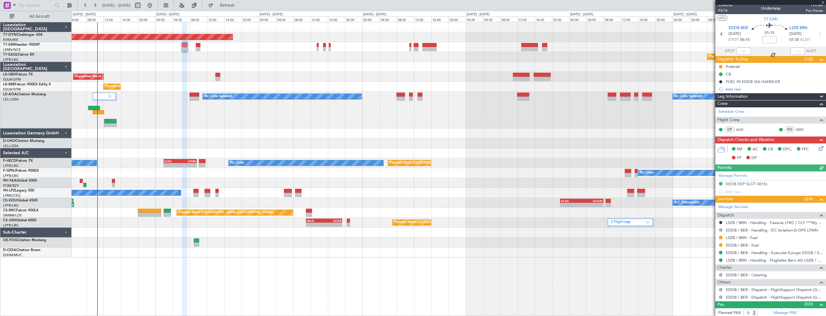
scroll to position [4, 0]
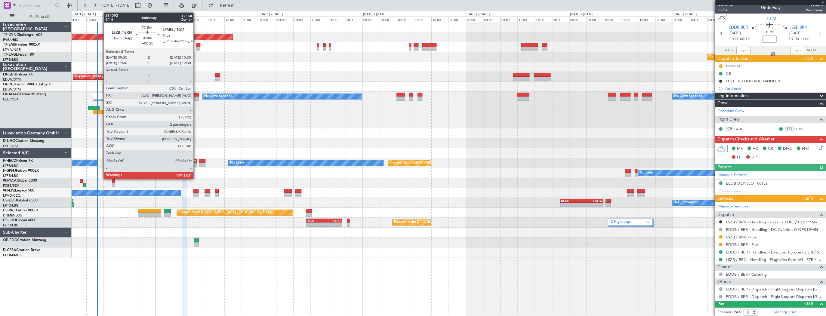
click at [196, 47] on div at bounding box center [198, 49] width 5 height 4
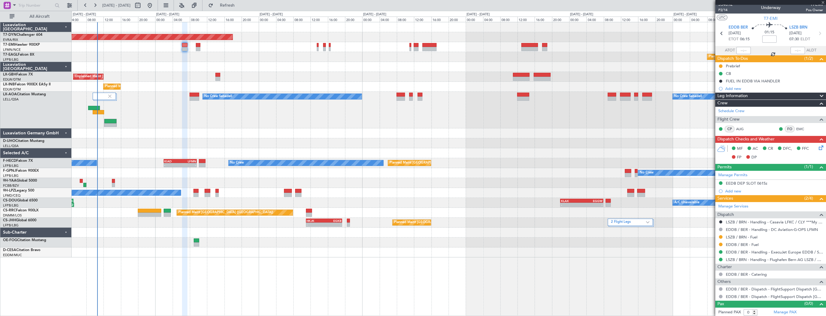
type input "+00:20"
type input "2"
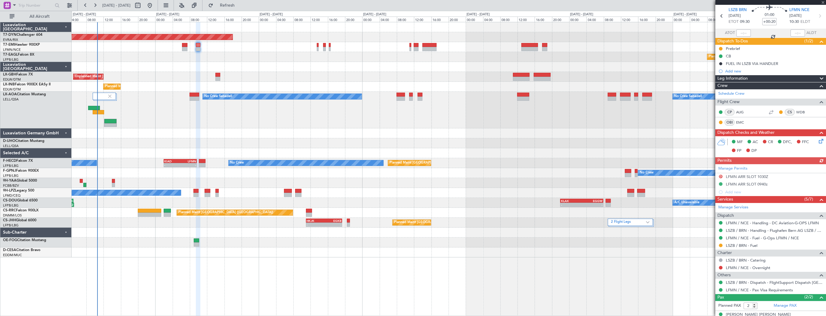
scroll to position [42, 0]
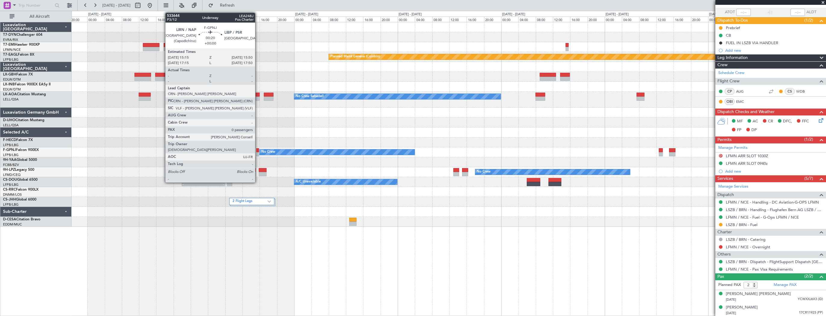
click at [258, 150] on div at bounding box center [257, 150] width 3 height 4
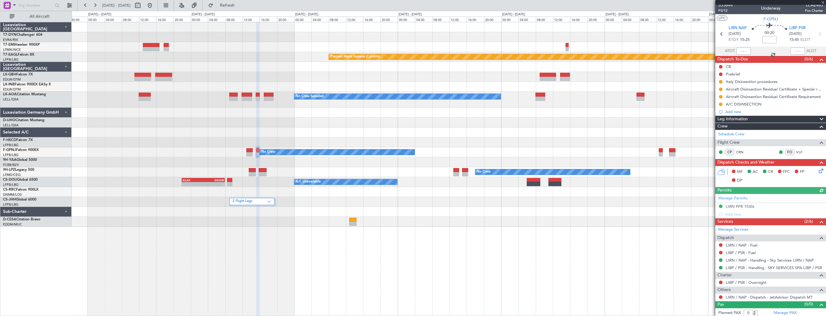
scroll to position [4, 0]
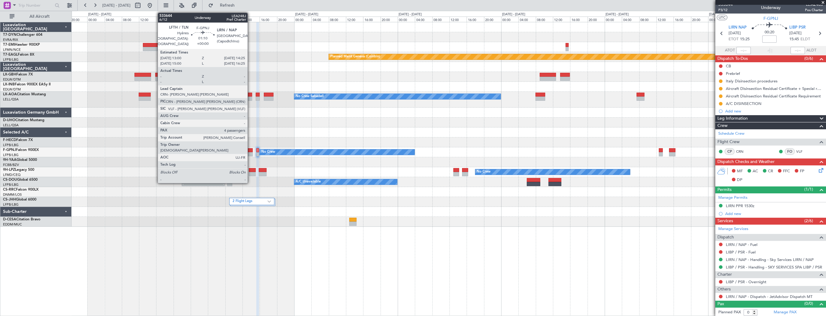
click at [250, 149] on div at bounding box center [249, 150] width 6 height 4
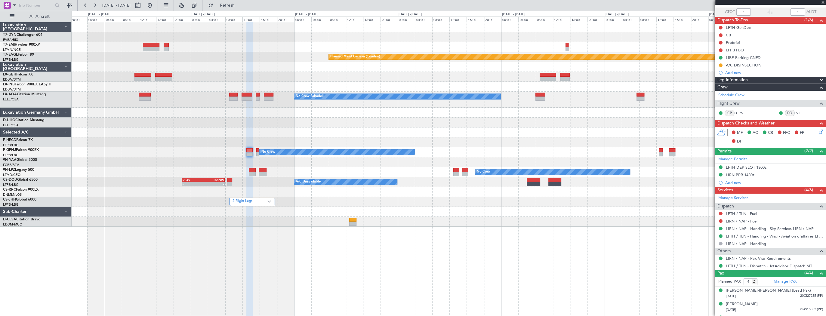
scroll to position [0, 0]
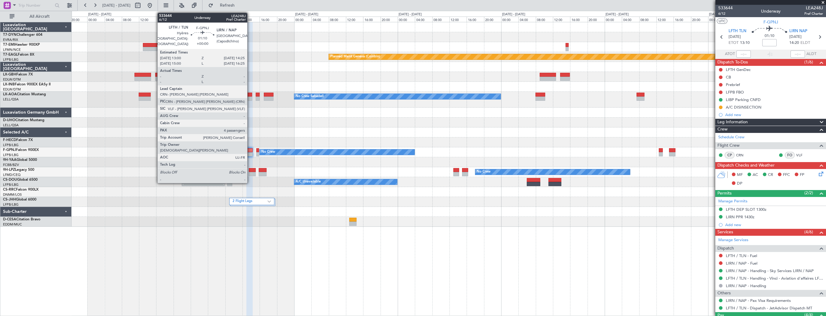
click at [250, 152] on div at bounding box center [249, 150] width 6 height 4
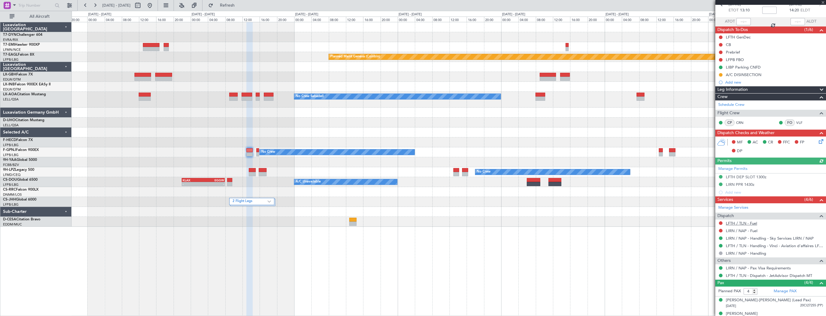
scroll to position [66, 0]
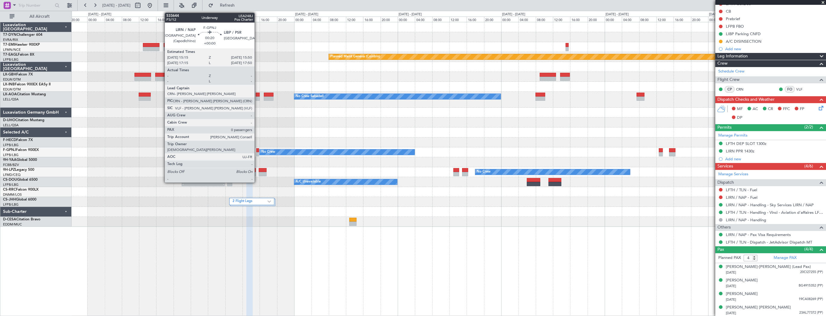
click at [257, 152] on div at bounding box center [257, 154] width 3 height 4
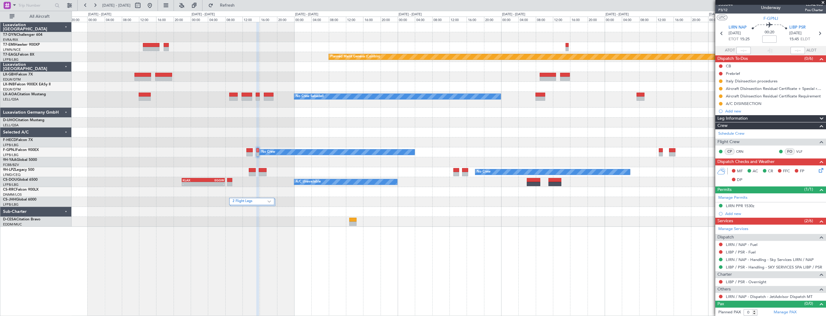
scroll to position [0, 0]
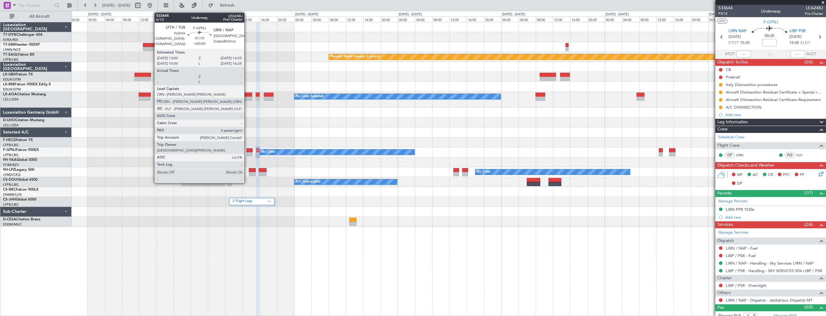
click at [247, 150] on div at bounding box center [249, 150] width 6 height 4
type input "4"
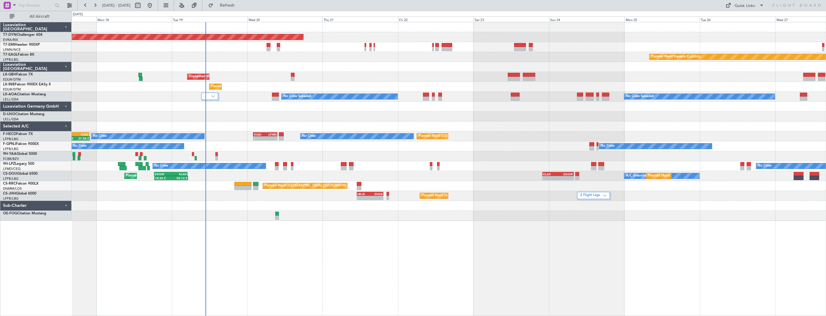
click at [318, 245] on div "Planned Maint [GEOGRAPHIC_DATA]-[GEOGRAPHIC_DATA] Planned Maint Geneva ([GEOGRA…" at bounding box center [449, 169] width 755 height 294
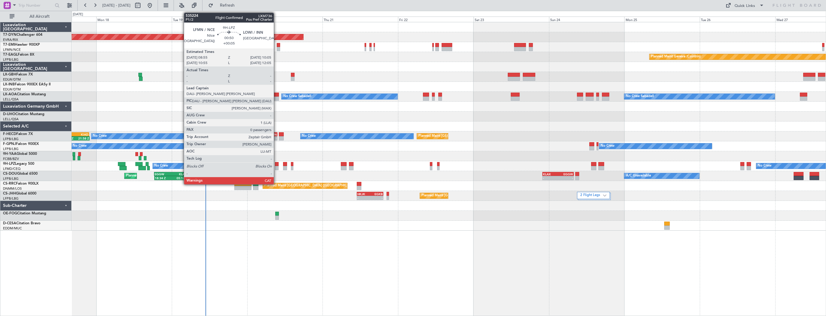
click at [276, 165] on div at bounding box center [277, 164] width 4 height 4
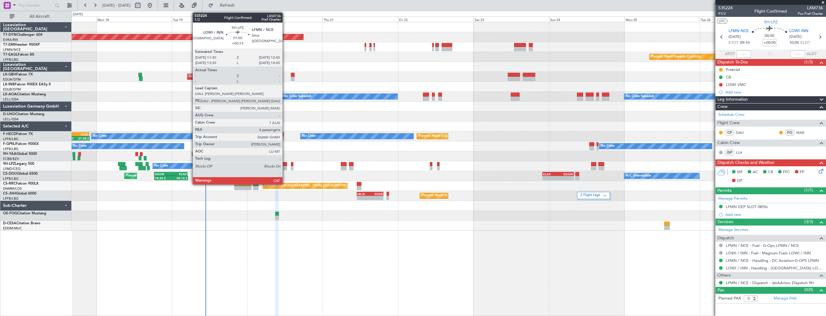
click at [285, 164] on div at bounding box center [285, 164] width 4 height 4
type input "+00:15"
type input "4"
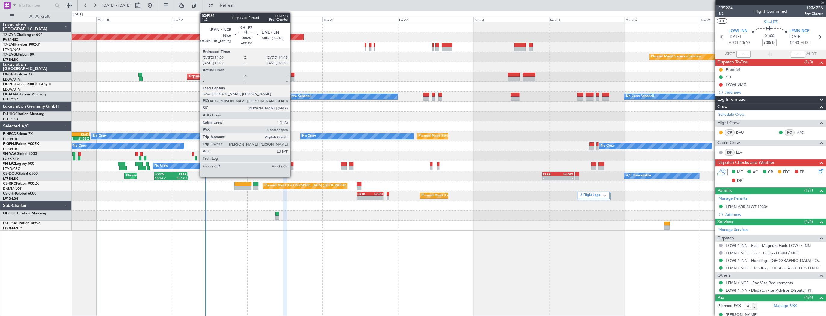
click at [293, 164] on div at bounding box center [292, 164] width 2 height 4
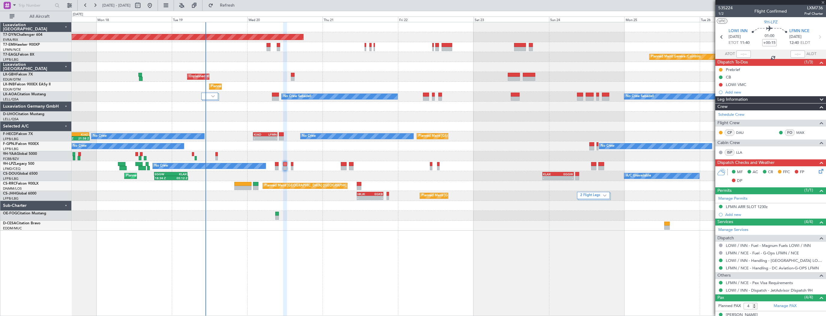
type input "6"
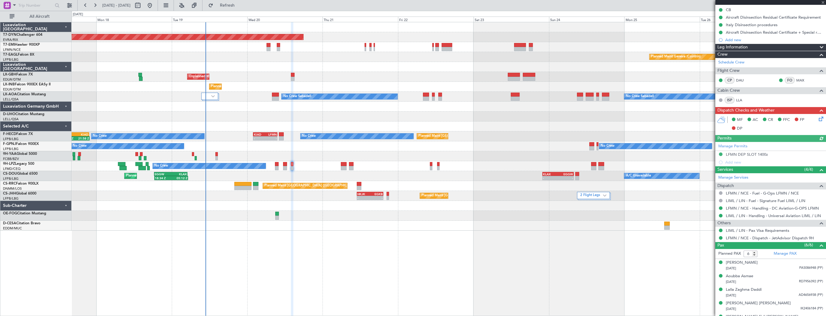
scroll to position [90, 0]
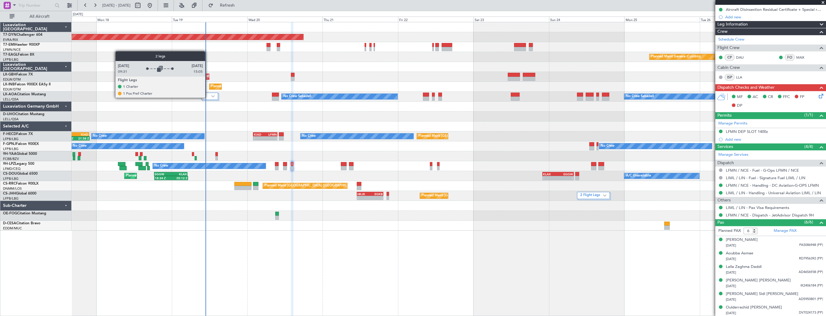
click at [208, 97] on div at bounding box center [209, 96] width 17 height 7
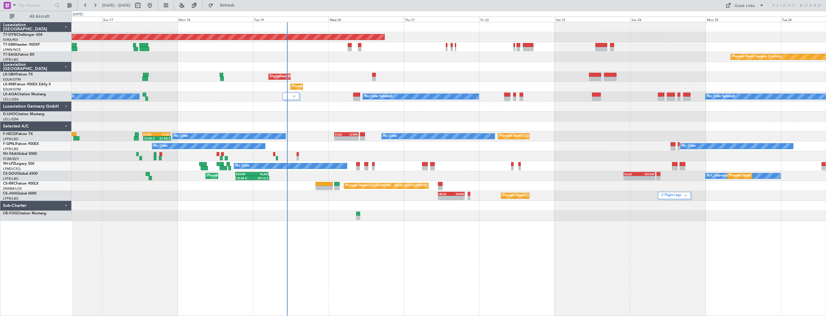
click at [335, 100] on div "Planned Maint [GEOGRAPHIC_DATA]-[GEOGRAPHIC_DATA] Planned Maint Geneva ([GEOGRA…" at bounding box center [449, 121] width 754 height 199
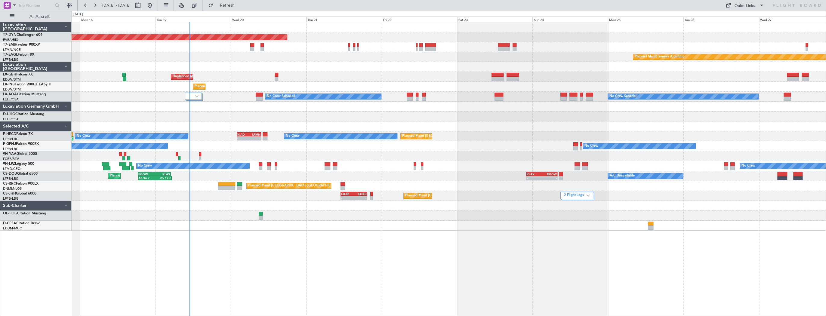
click at [217, 104] on div at bounding box center [449, 107] width 754 height 10
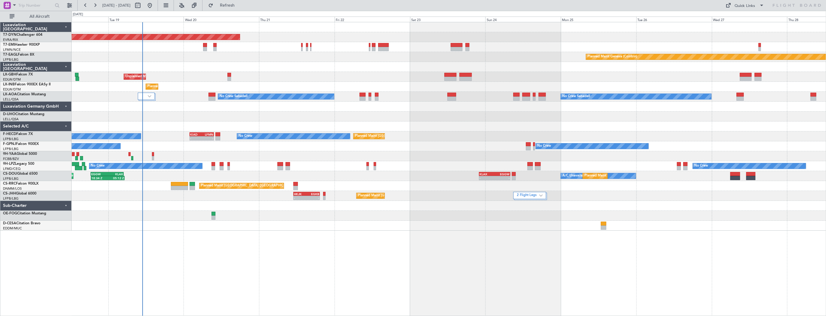
click at [193, 125] on div "Planned Maint [GEOGRAPHIC_DATA]-[GEOGRAPHIC_DATA] Planned Maint Geneva ([GEOGRA…" at bounding box center [449, 126] width 754 height 208
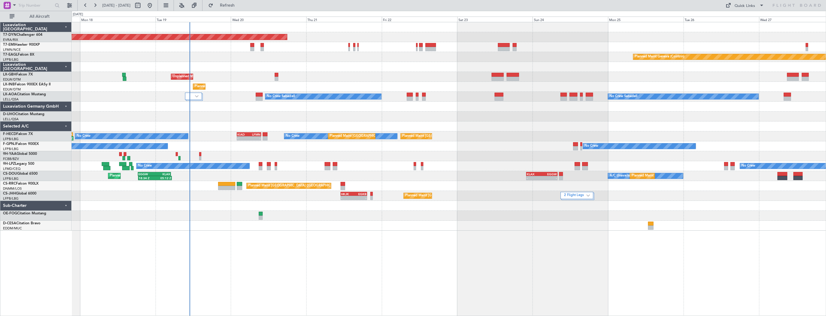
click at [231, 241] on div "Planned Maint [GEOGRAPHIC_DATA]-[GEOGRAPHIC_DATA] Planned Maint Geneva ([GEOGRA…" at bounding box center [449, 169] width 755 height 294
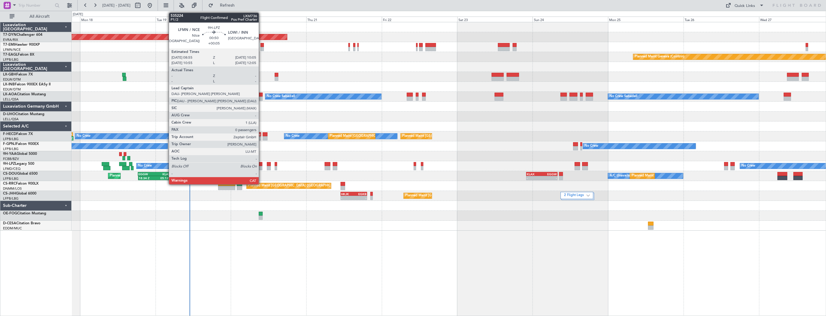
click at [261, 165] on div at bounding box center [261, 164] width 4 height 4
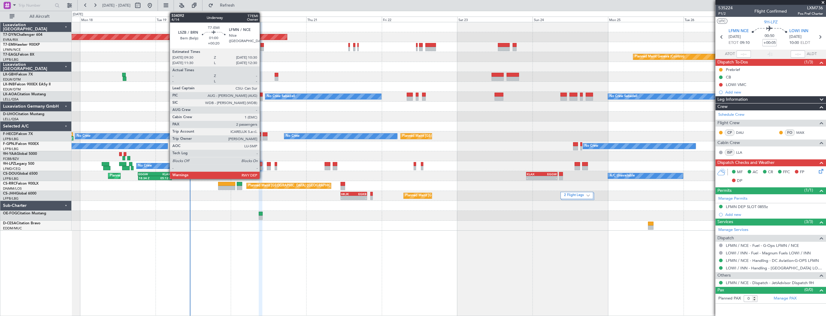
click at [262, 47] on div at bounding box center [262, 49] width 3 height 4
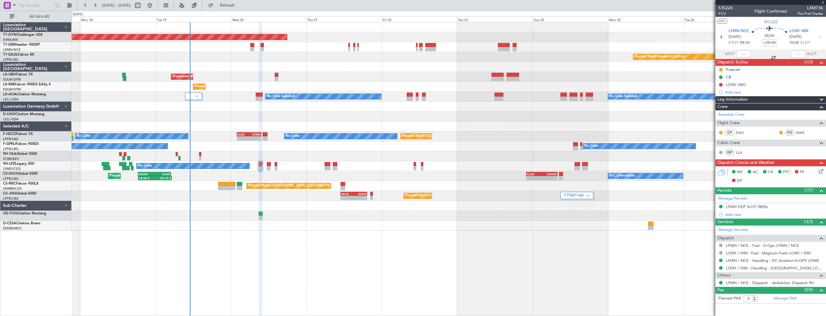
type input "+00:20"
type input "2"
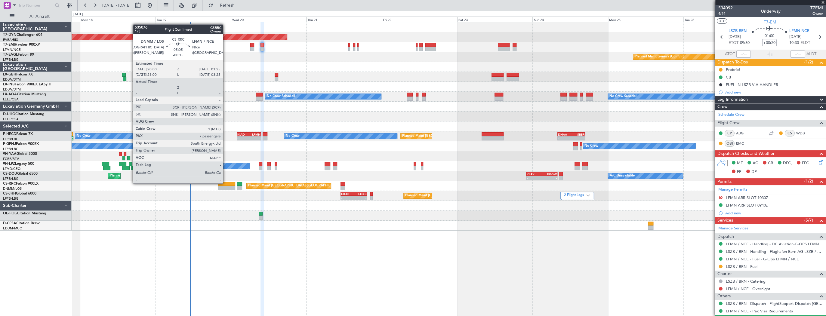
click at [226, 183] on div at bounding box center [226, 184] width 17 height 4
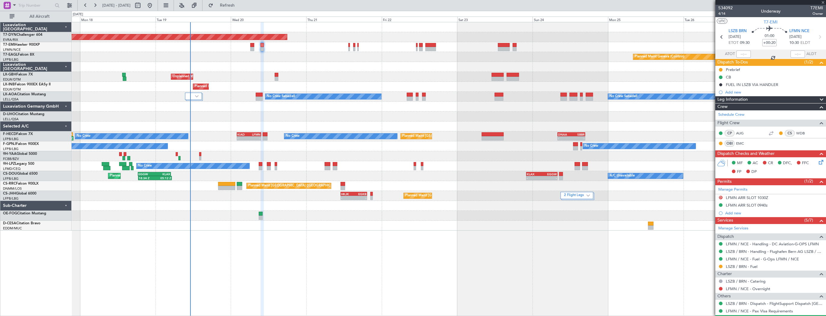
type input "-00:15"
type input "7"
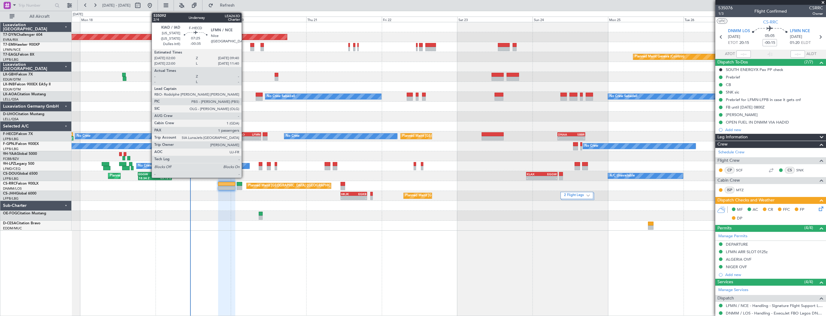
click at [244, 134] on div "KIAD" at bounding box center [242, 135] width 11 height 4
type input "-00:35"
type input "1"
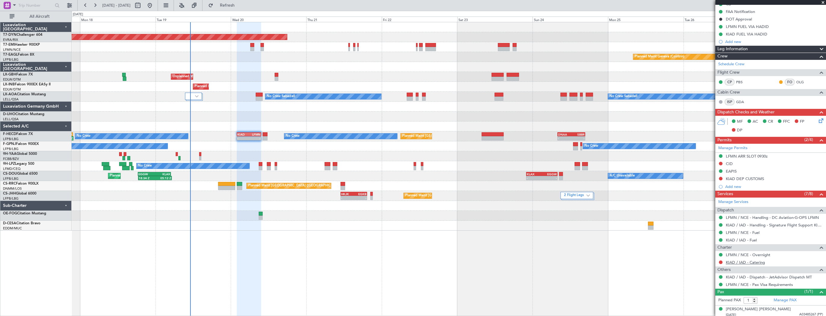
scroll to position [82, 0]
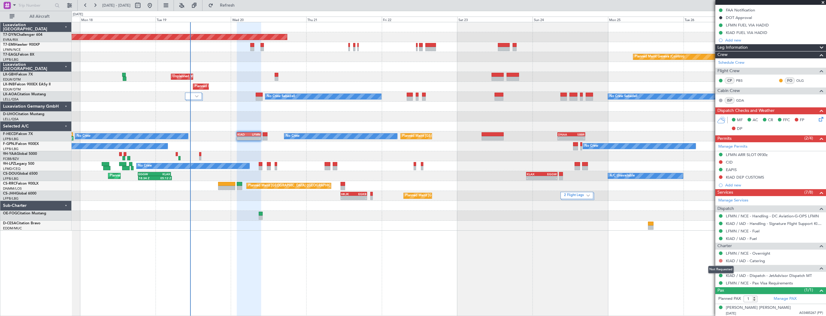
click at [720, 260] on button at bounding box center [721, 261] width 4 height 4
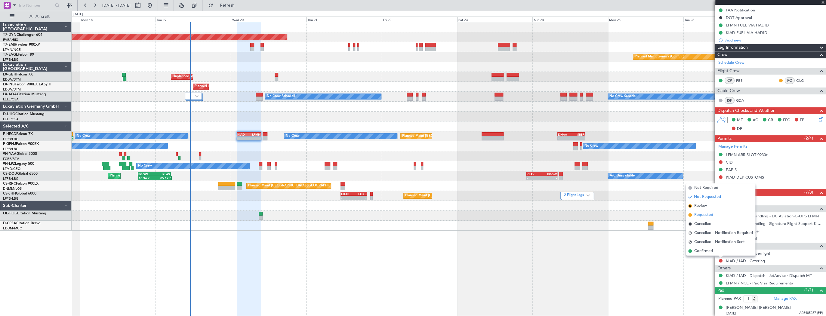
click at [710, 216] on span "Requested" at bounding box center [703, 215] width 19 height 6
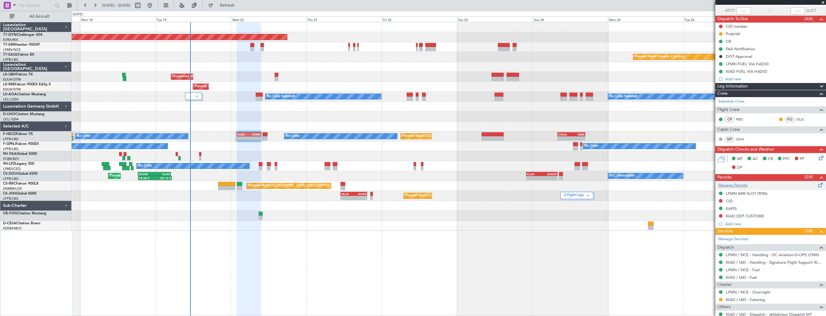
scroll to position [0, 0]
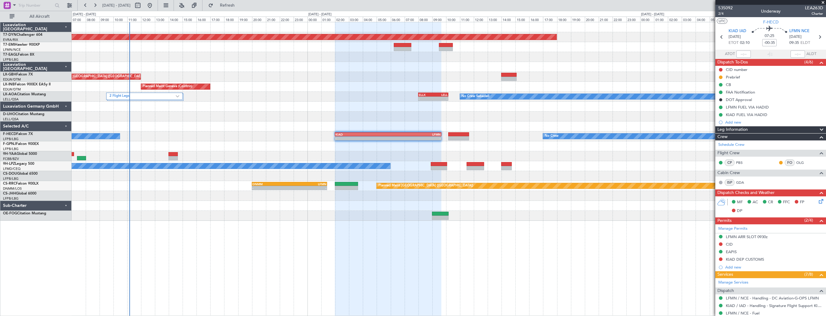
click at [170, 190] on div "Planned Maint [GEOGRAPHIC_DATA]-[GEOGRAPHIC_DATA] Unplanned Maint [GEOGRAPHIC_D…" at bounding box center [449, 121] width 754 height 199
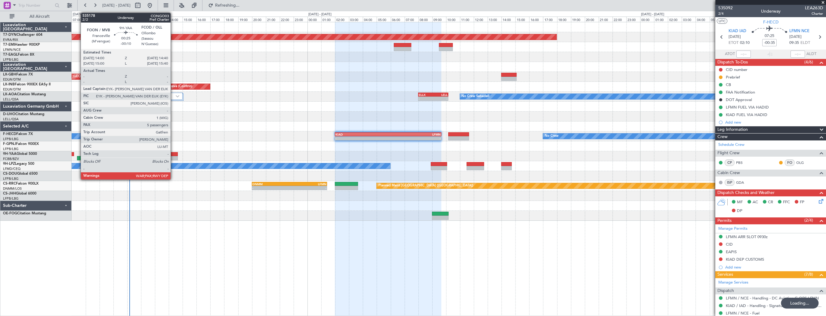
click at [173, 153] on div at bounding box center [172, 154] width 9 height 4
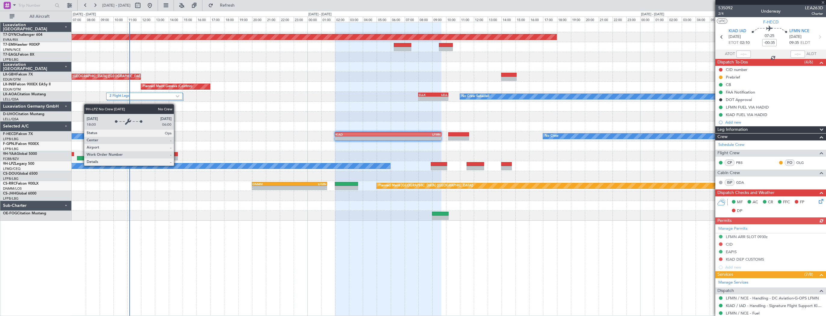
type input "-00:10"
type input "13"
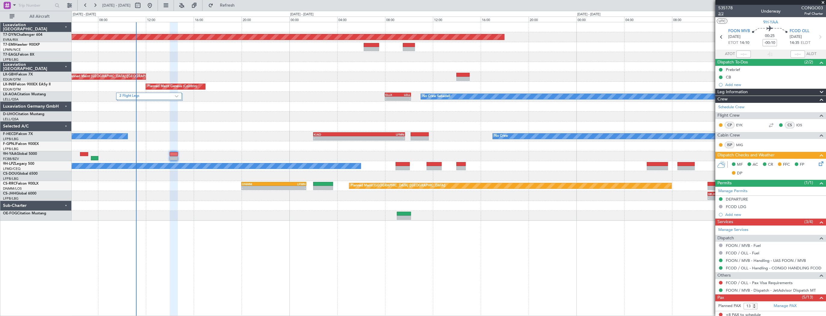
click at [722, 15] on span "2/2" at bounding box center [725, 13] width 14 height 5
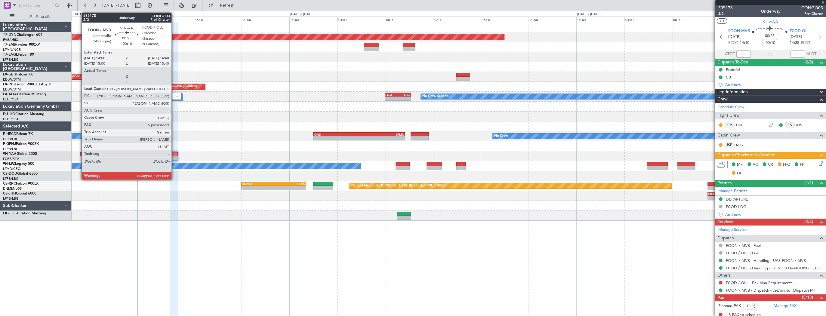
click at [174, 153] on div at bounding box center [174, 154] width 8 height 4
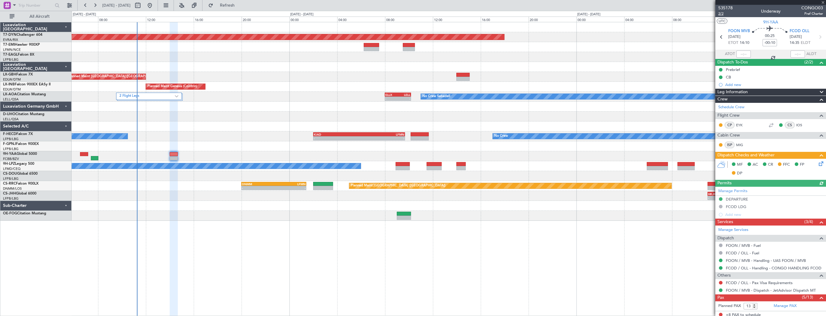
click at [723, 13] on span "2/2" at bounding box center [725, 13] width 14 height 5
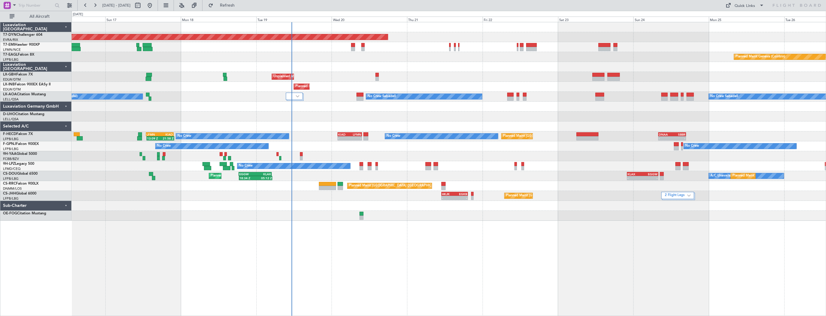
click at [313, 177] on div "Planned Maint [GEOGRAPHIC_DATA] ([GEOGRAPHIC_DATA]) 18:34 Z 05:12 Z EGGW 18:30 …" at bounding box center [449, 176] width 754 height 10
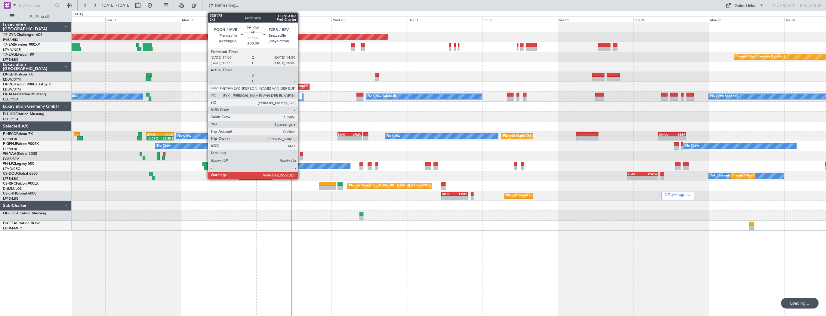
click at [301, 154] on div at bounding box center [301, 154] width 3 height 4
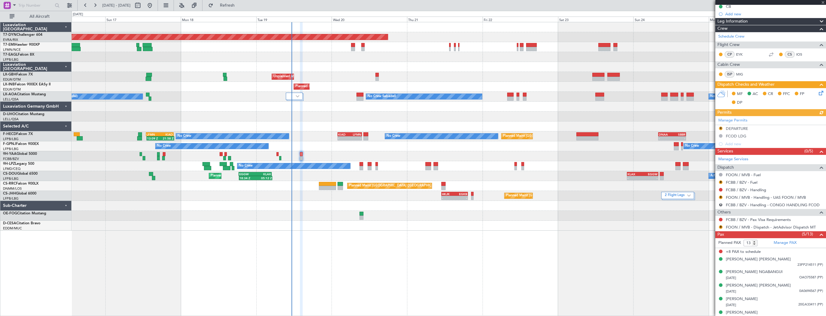
scroll to position [76, 0]
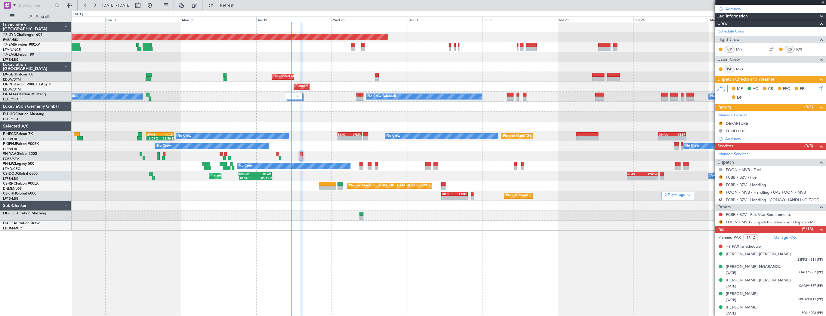
drag, startPoint x: 750, startPoint y: 236, endPoint x: 745, endPoint y: 237, distance: 5.1
click at [745, 237] on input "13" at bounding box center [751, 238] width 14 height 7
type input "5"
click at [763, 236] on form "Planned PAX 5" at bounding box center [742, 238] width 55 height 10
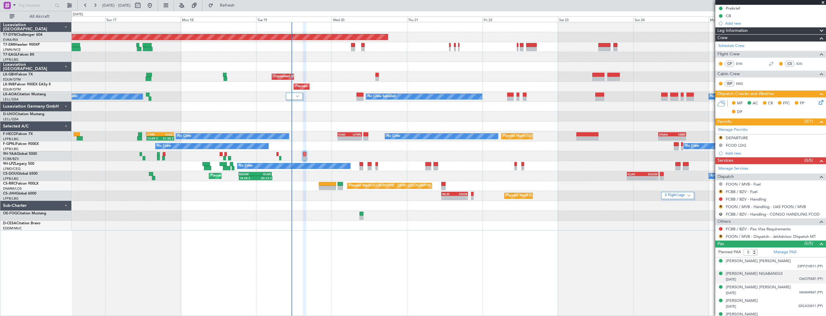
scroll to position [68, 0]
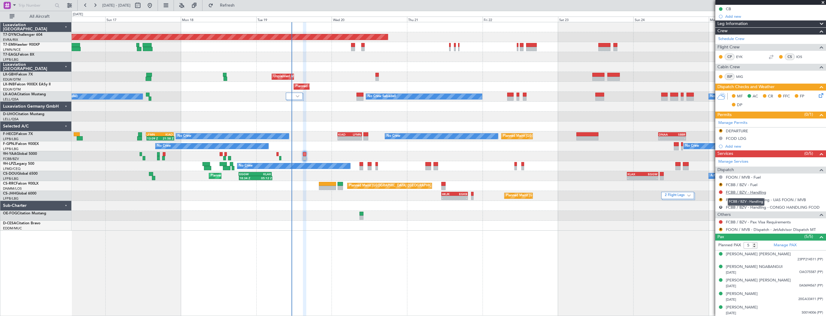
click at [745, 191] on link "FCBB / BZV - Handling" at bounding box center [746, 192] width 40 height 5
click at [143, 5] on button at bounding box center [138, 6] width 10 height 10
select select "8"
select select "2025"
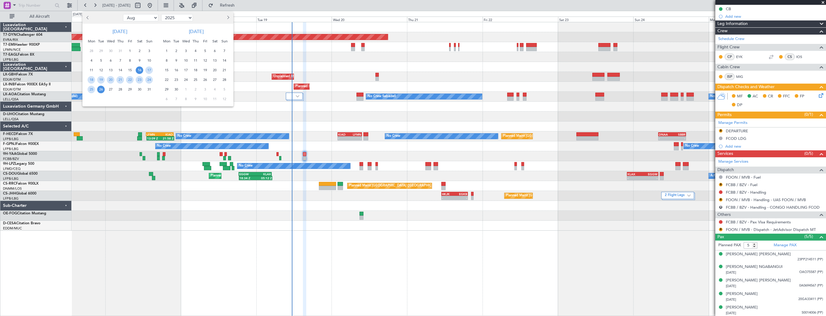
click at [88, 17] on span "Previous month" at bounding box center [88, 18] width 4 height 4
click at [196, 59] on span "7" at bounding box center [196, 61] width 8 height 8
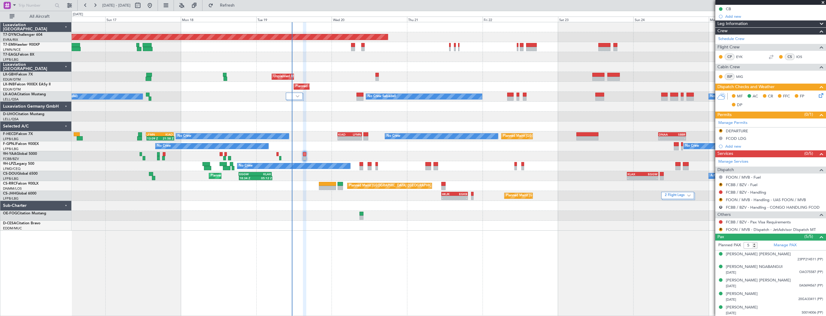
select select "8"
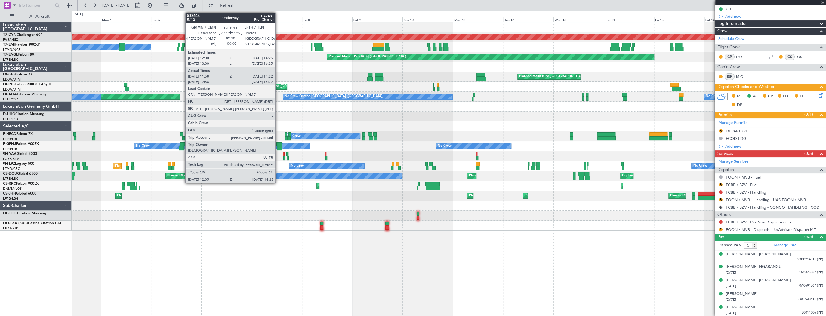
click at [278, 145] on div at bounding box center [278, 144] width 5 height 4
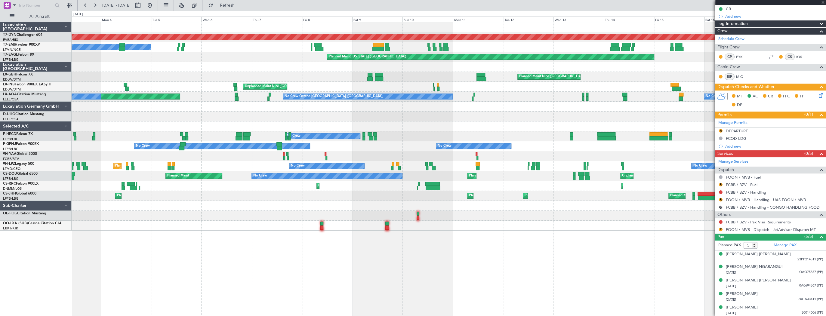
type input "12:08"
type input "14:17"
type input "1"
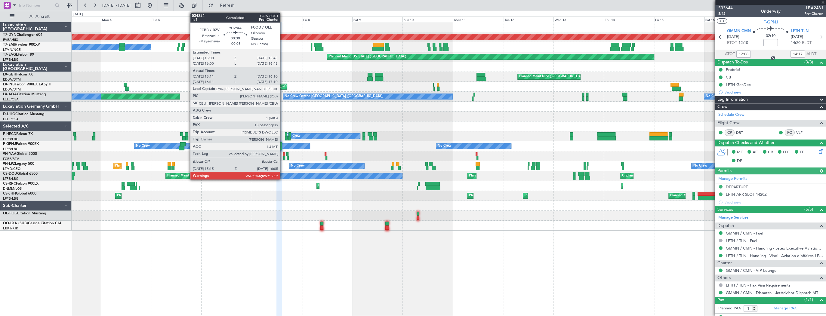
click at [283, 154] on div at bounding box center [284, 154] width 2 height 4
type input "-00:05"
type input "15:21"
type input "16:05"
type input "13"
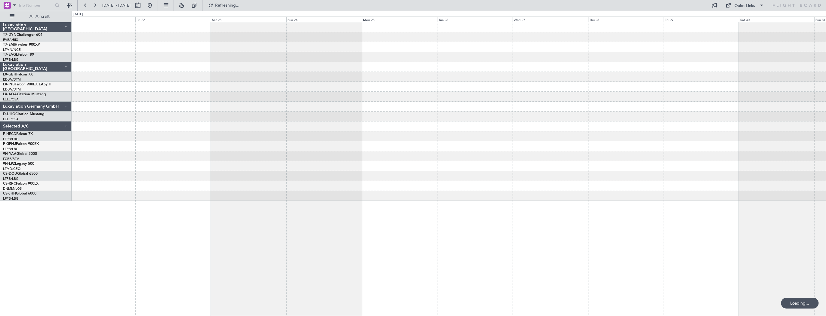
click at [52, 116] on div "Luxaviation [GEOGRAPHIC_DATA] T7-DYN Challenger 604 EVRA/[PERSON_NAME] Riga (Ri…" at bounding box center [413, 163] width 826 height 305
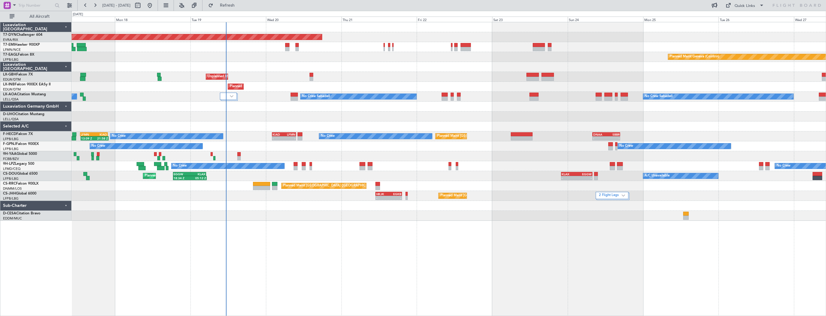
click at [580, 239] on div "Planned Maint [GEOGRAPHIC_DATA]-[GEOGRAPHIC_DATA] Planned Maint Geneva ([GEOGRA…" at bounding box center [449, 169] width 755 height 294
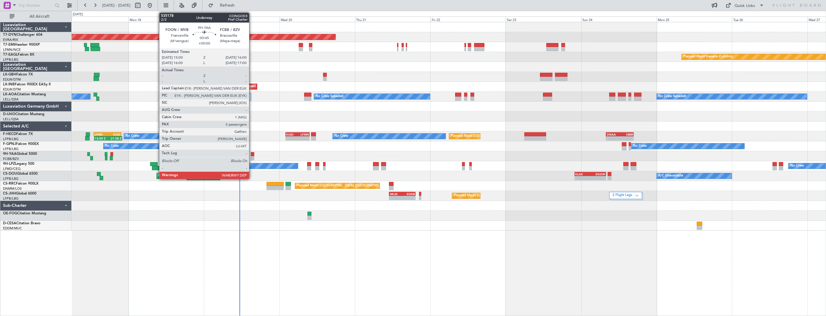
click at [252, 155] on div at bounding box center [252, 154] width 3 height 4
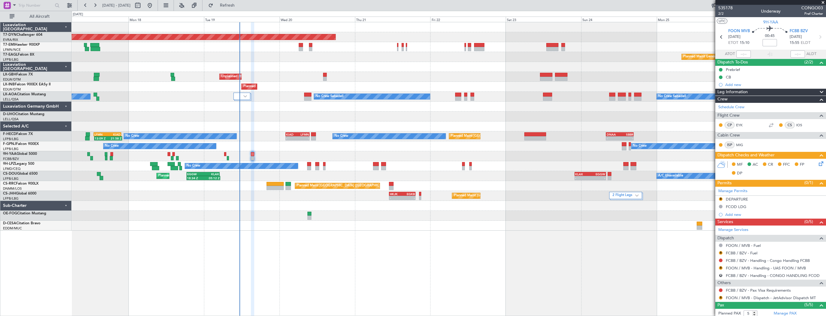
click at [824, 2] on span at bounding box center [823, 2] width 6 height 5
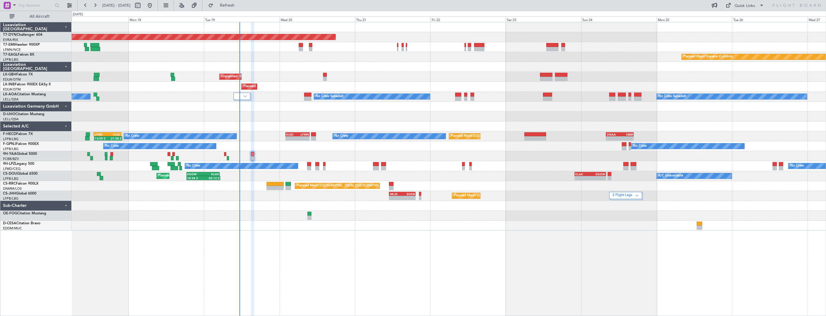
type input "0"
click at [739, 6] on div "Quick Links" at bounding box center [745, 6] width 20 height 6
click at [743, 19] on button "Trip Builder" at bounding box center [745, 20] width 45 height 14
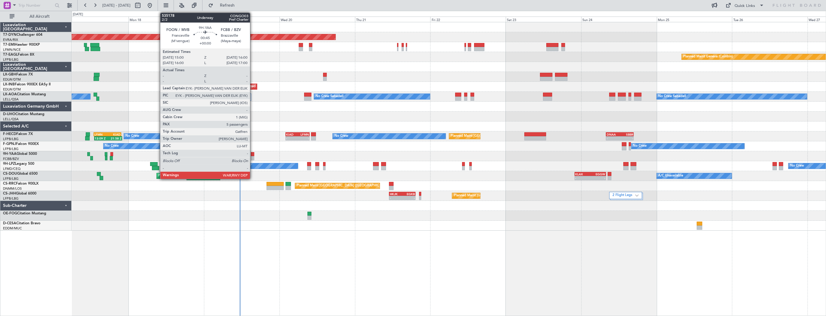
click at [253, 153] on div at bounding box center [252, 154] width 3 height 4
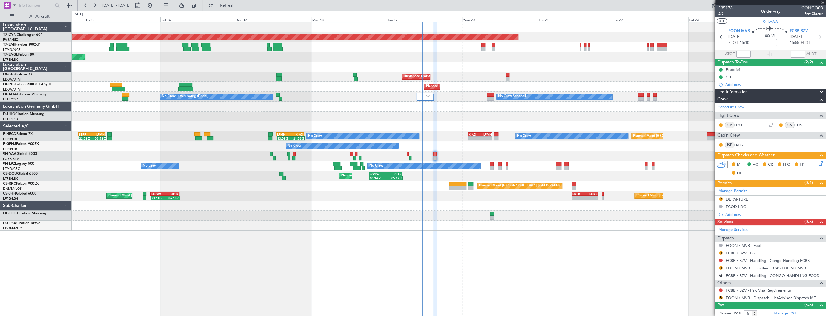
click at [258, 164] on div "Planned Maint Basel-Mulhouse Planned Maint New York (Teterboro) Planned Maint G…" at bounding box center [449, 126] width 754 height 208
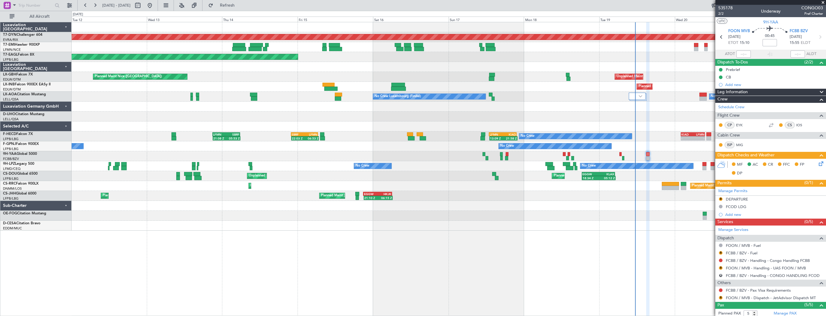
click at [329, 164] on div "Planned Maint Basel-Mulhouse Planned Maint New York (Teterboro) Unplanned Maint…" at bounding box center [449, 126] width 754 height 208
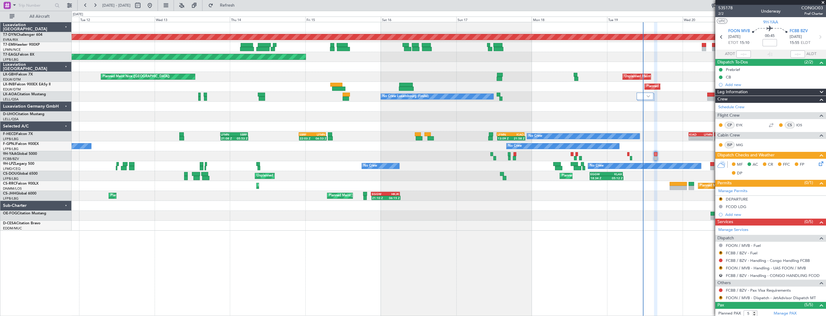
click at [348, 167] on div "Planned Maint Basel-Mulhouse Planned Maint New York (Teterboro) Unplanned Maint…" at bounding box center [449, 126] width 754 height 208
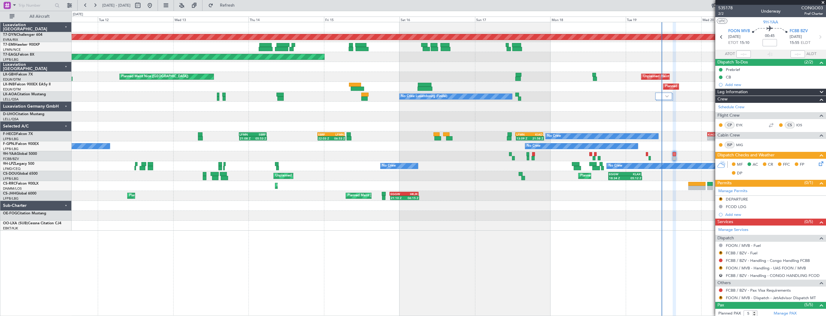
click at [73, 255] on div "Planned Maint Basel-Mulhouse Planned Maint New York (Teterboro) Unplanned Maint…" at bounding box center [449, 169] width 755 height 294
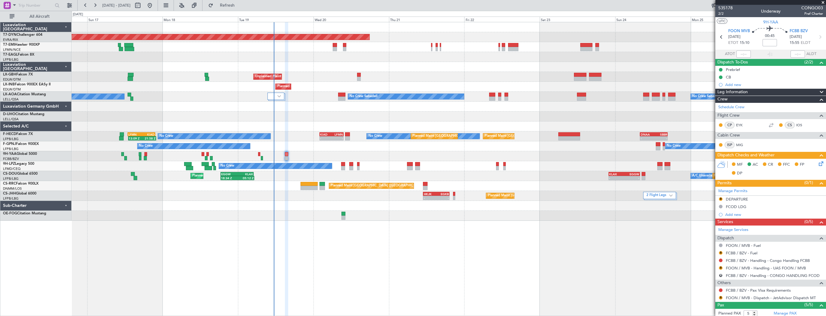
click at [94, 239] on div "Planned Maint Basel-Mulhouse Planned Maint Geneva (Cointrin) Planned Maint New …" at bounding box center [449, 169] width 755 height 294
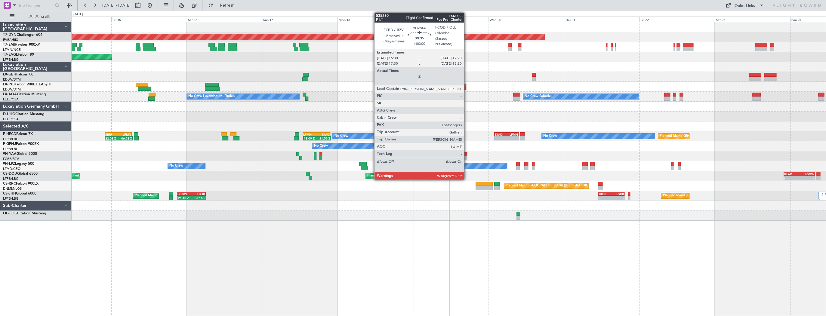
click at [467, 155] on div at bounding box center [466, 154] width 3 height 4
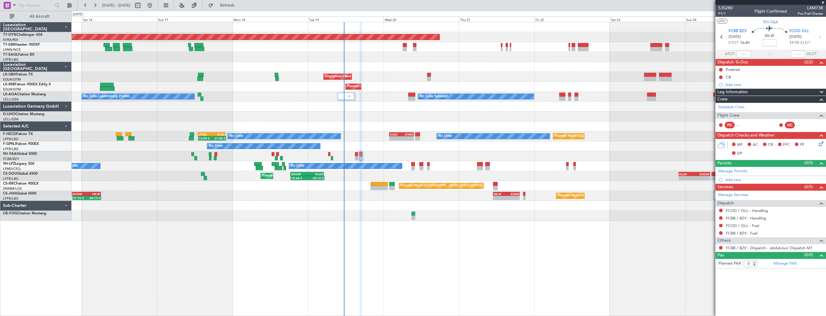
click at [394, 153] on div at bounding box center [449, 156] width 754 height 10
click at [741, 211] on link "FCOD / OLL - Handling" at bounding box center [747, 210] width 42 height 5
click at [759, 217] on link "FCBB / BZV - Handling" at bounding box center [746, 218] width 40 height 5
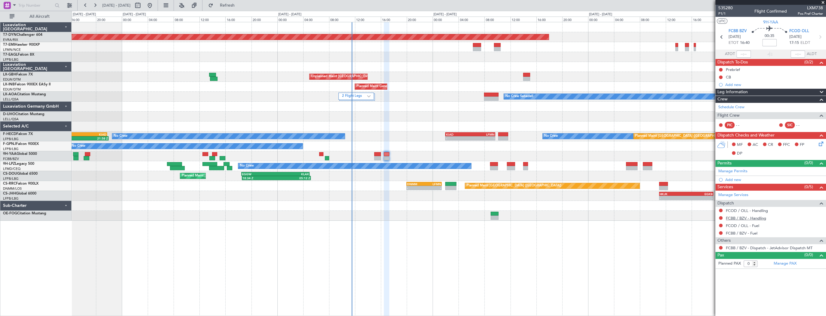
click at [755, 218] on link "FCBB / BZV - Handling" at bounding box center [746, 218] width 40 height 5
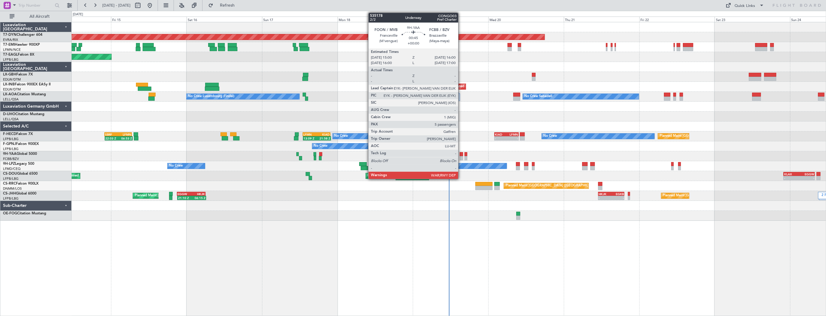
click at [461, 153] on div at bounding box center [461, 154] width 3 height 4
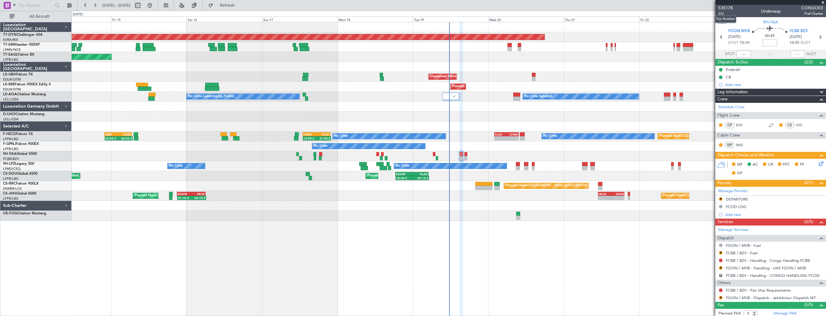
click at [722, 13] on mat-tooltip-component "Trip Number" at bounding box center [726, 19] width 30 height 16
click at [719, 13] on span "2/2" at bounding box center [725, 13] width 14 height 5
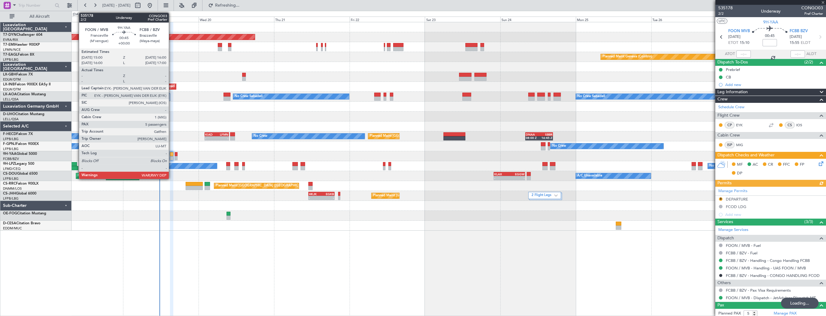
click at [171, 155] on div at bounding box center [171, 154] width 3 height 4
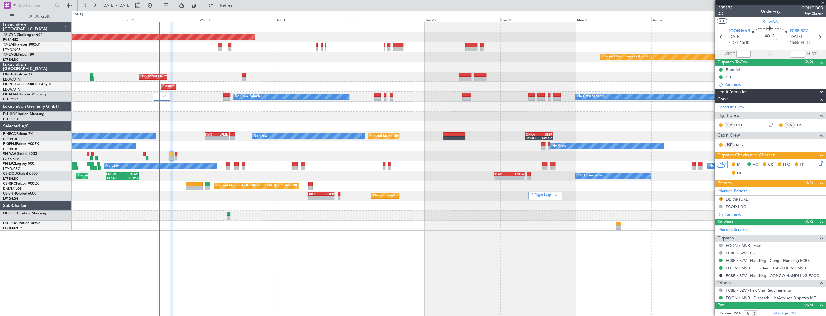
click at [818, 165] on icon at bounding box center [820, 162] width 5 height 5
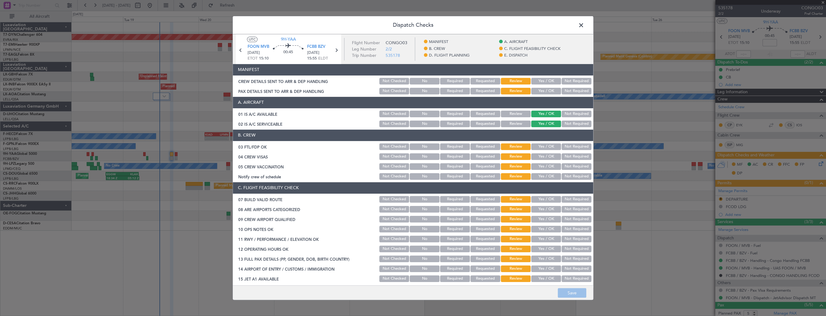
click at [542, 82] on button "Yes / OK" at bounding box center [546, 81] width 30 height 7
click at [542, 93] on button "Yes / OK" at bounding box center [546, 91] width 30 height 7
click at [577, 293] on button "Save" at bounding box center [572, 293] width 29 height 10
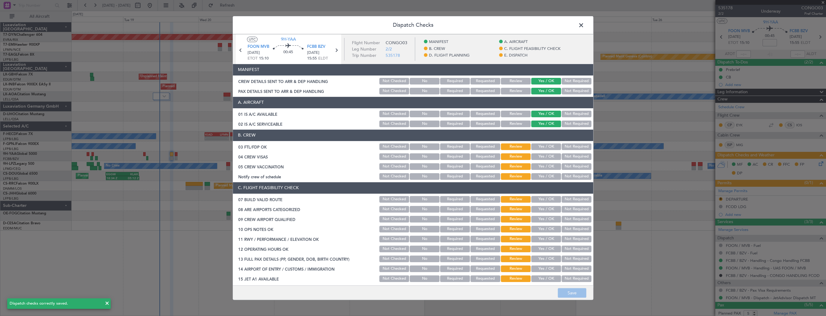
click at [584, 23] on span at bounding box center [584, 27] width 0 height 12
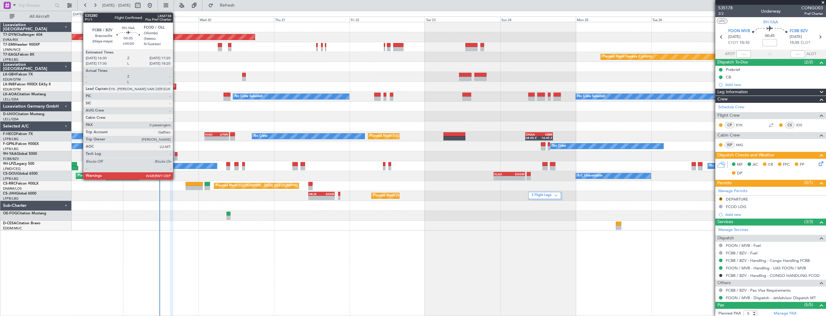
click at [176, 155] on div at bounding box center [176, 154] width 3 height 4
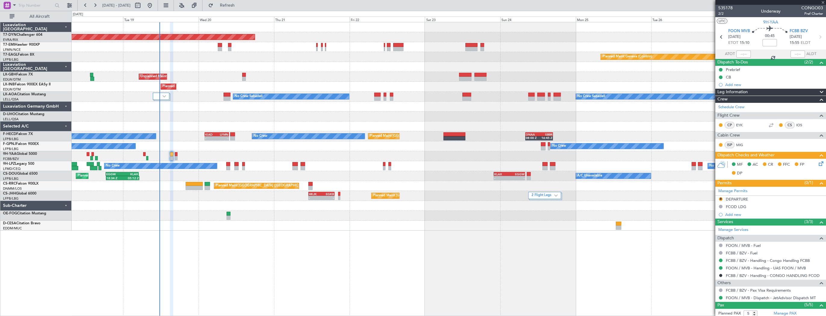
type input "0"
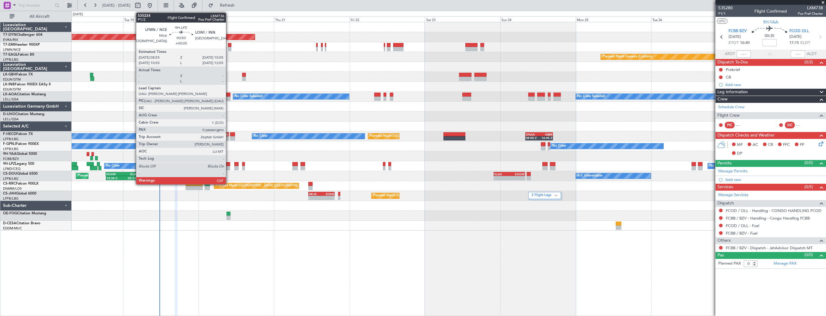
click at [229, 162] on div at bounding box center [228, 164] width 4 height 4
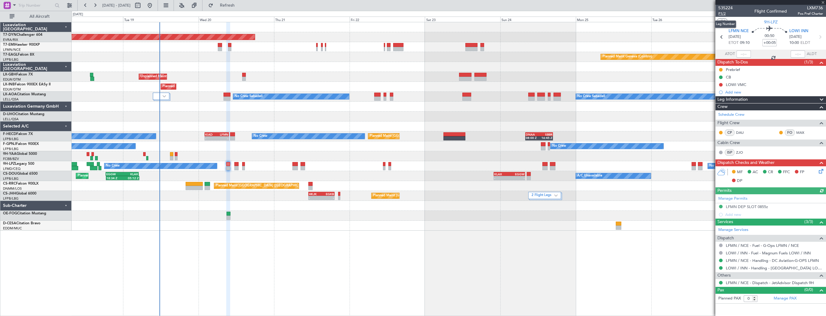
click at [725, 11] on span "P1/2" at bounding box center [725, 13] width 14 height 5
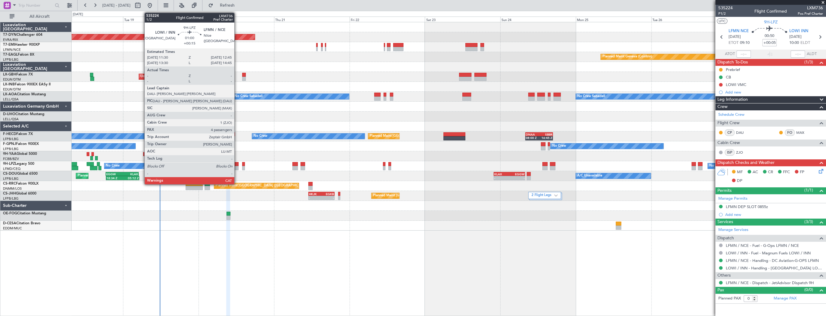
click at [237, 164] on div at bounding box center [236, 164] width 4 height 4
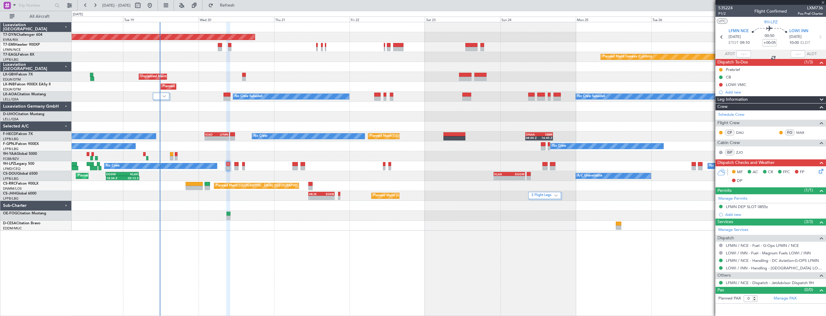
type input "+00:15"
type input "4"
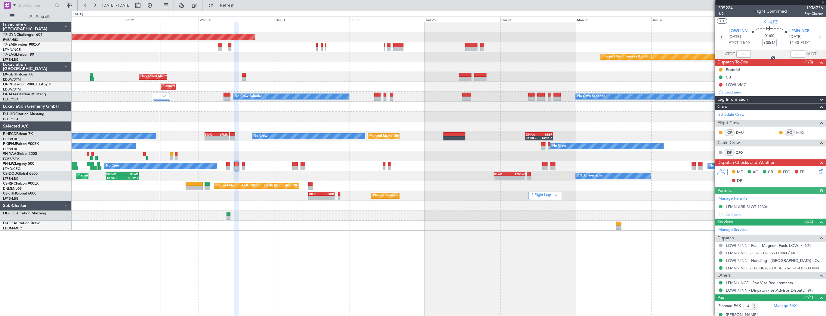
click at [721, 13] on span "1/2" at bounding box center [725, 13] width 14 height 5
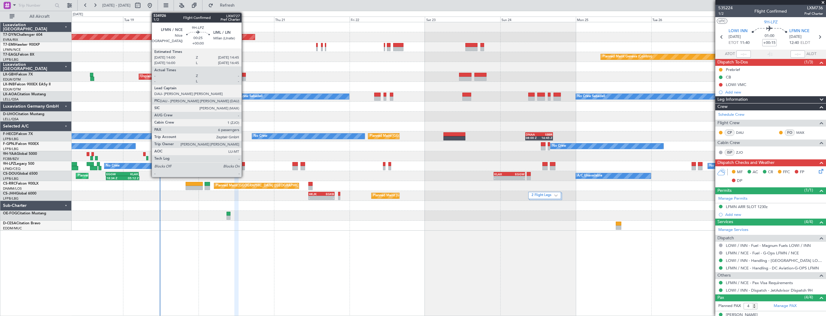
click at [244, 167] on div at bounding box center [243, 168] width 2 height 4
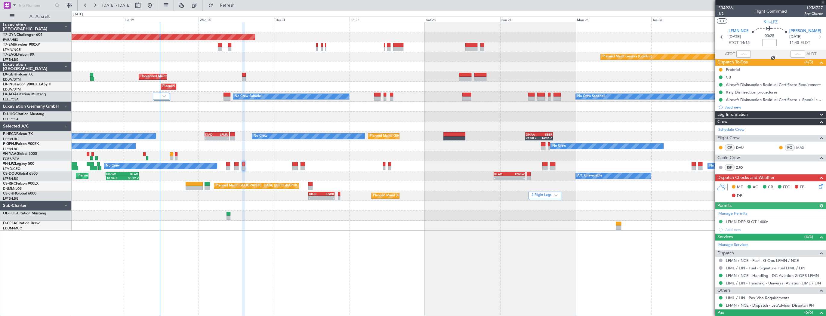
click at [722, 13] on span "1/2" at bounding box center [725, 13] width 14 height 5
click at [262, 164] on div "No Crew No Crew No Crew" at bounding box center [449, 166] width 754 height 10
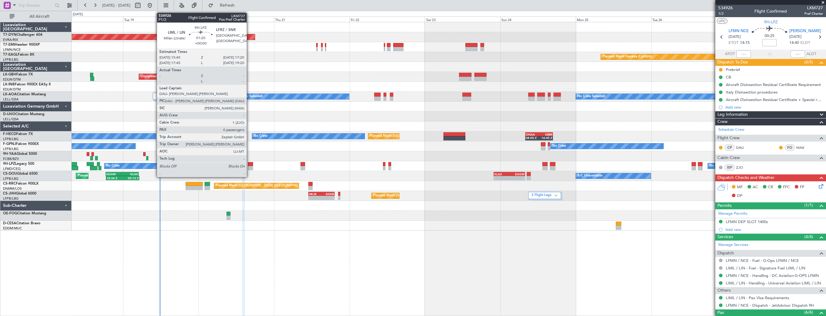
click at [249, 164] on div at bounding box center [250, 164] width 5 height 4
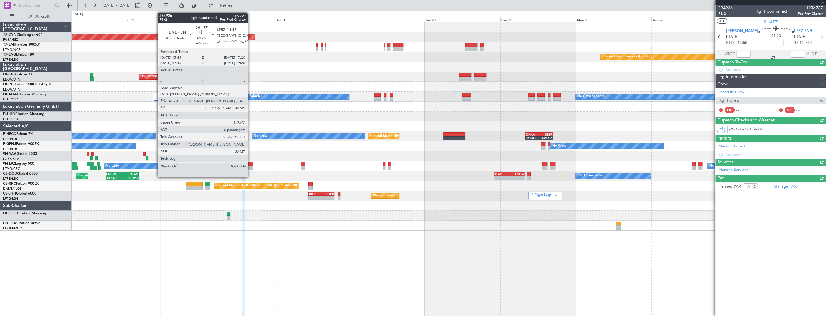
type input "0"
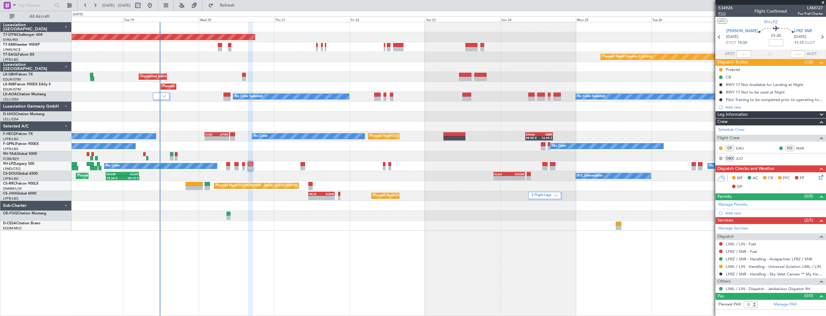
click at [723, 14] on span "P1/2" at bounding box center [725, 13] width 14 height 5
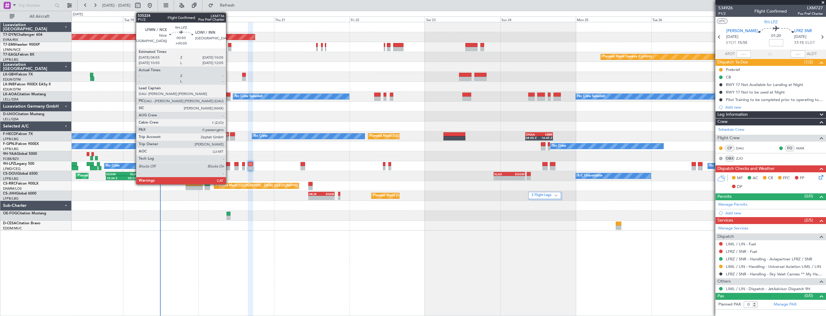
click at [229, 165] on div at bounding box center [228, 164] width 4 height 4
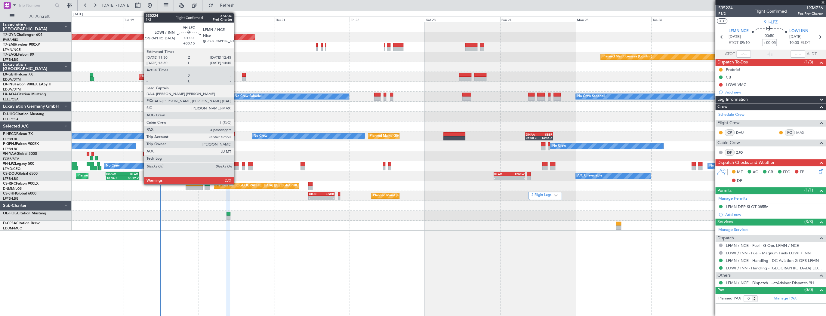
click at [236, 164] on div at bounding box center [236, 164] width 4 height 4
type input "+00:15"
type input "4"
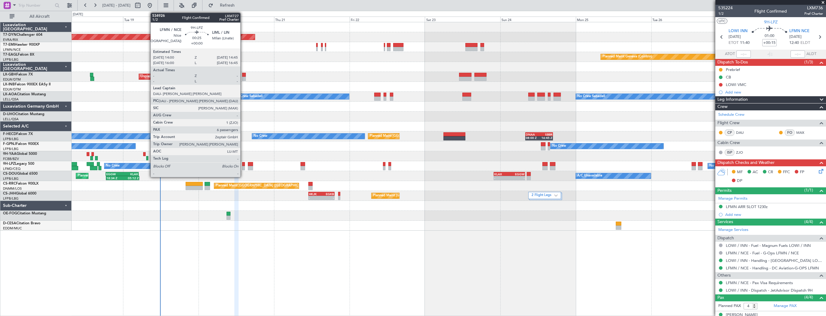
click at [243, 165] on div at bounding box center [243, 164] width 2 height 4
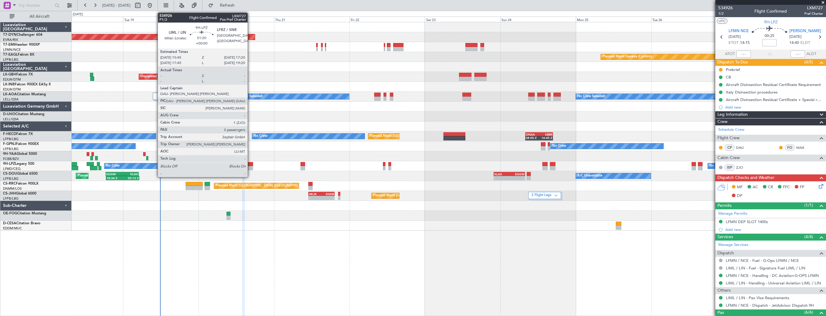
click at [250, 164] on div at bounding box center [250, 164] width 5 height 4
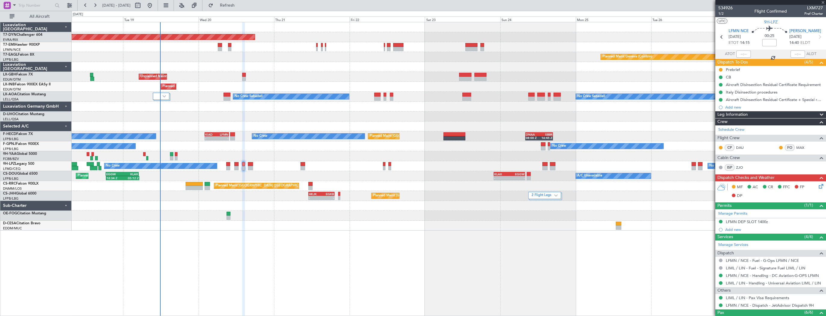
type input "0"
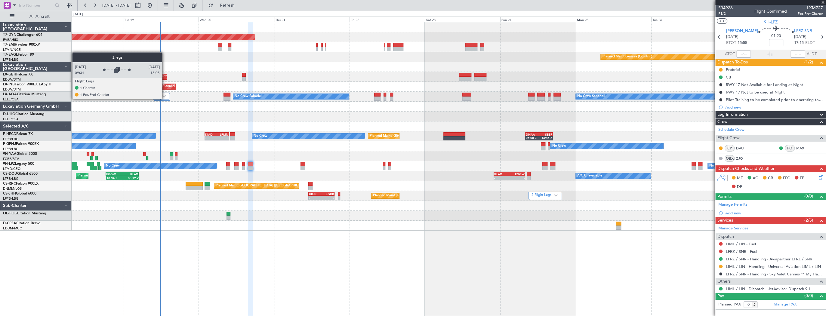
click at [165, 99] on div at bounding box center [161, 96] width 17 height 7
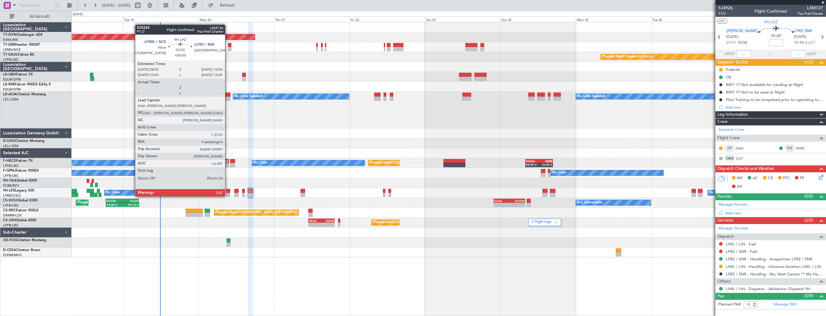
click at [228, 190] on div at bounding box center [228, 191] width 4 height 4
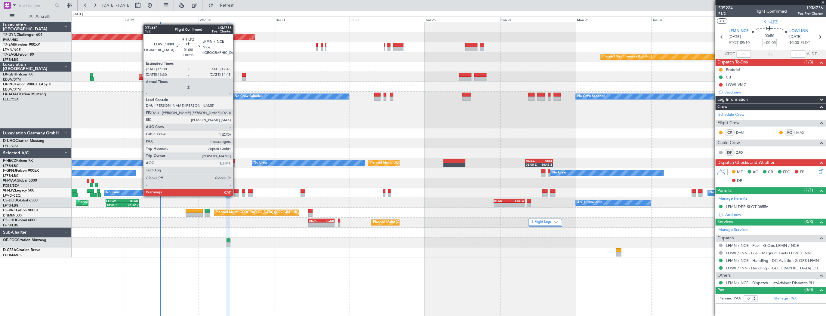
click at [236, 190] on div at bounding box center [236, 191] width 4 height 4
type input "+00:15"
type input "4"
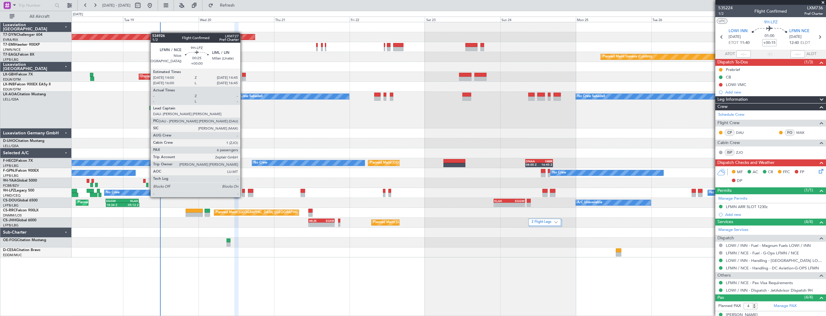
click at [243, 191] on div at bounding box center [243, 191] width 2 height 4
type input "6"
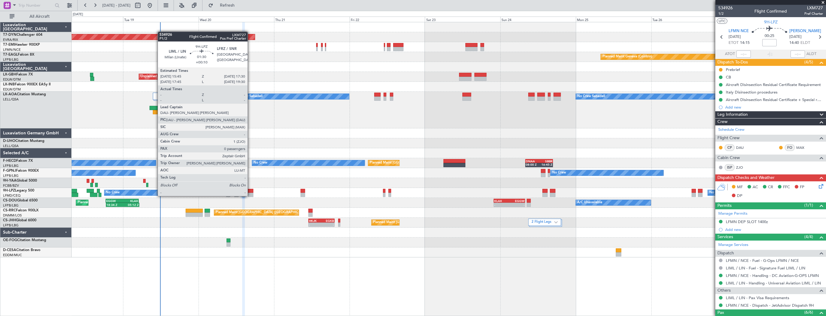
click at [250, 190] on div at bounding box center [251, 191] width 6 height 4
type input "+00:10"
type input "0"
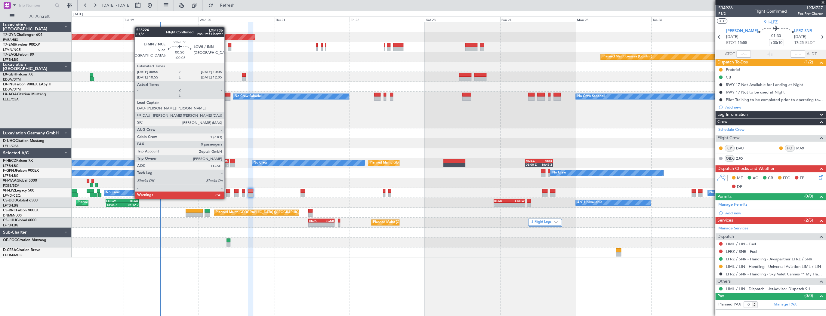
click at [227, 193] on div at bounding box center [228, 195] width 4 height 4
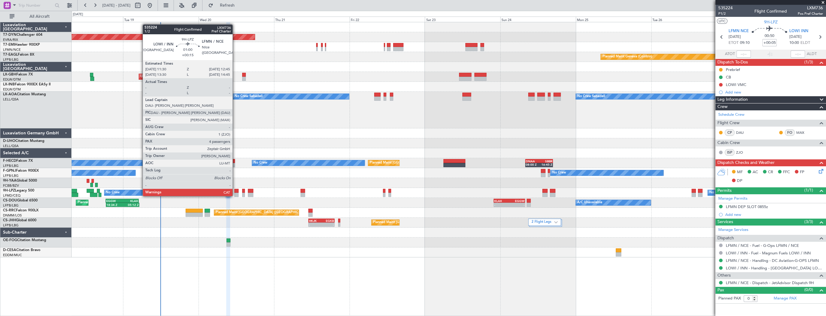
click at [235, 190] on div at bounding box center [236, 191] width 4 height 4
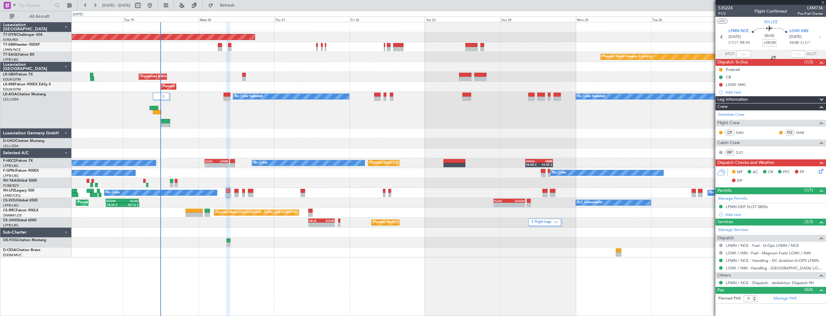
type input "+00:15"
type input "4"
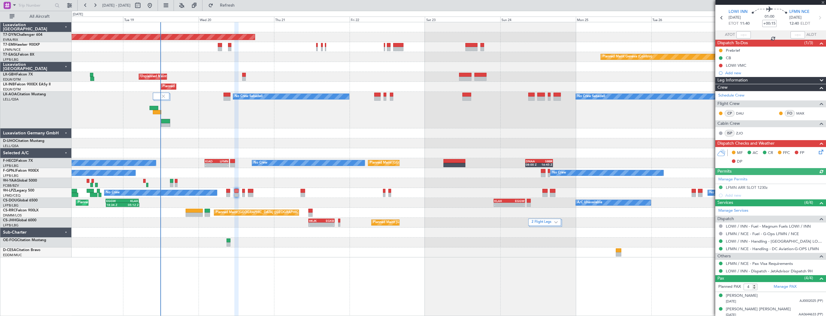
scroll to position [48, 0]
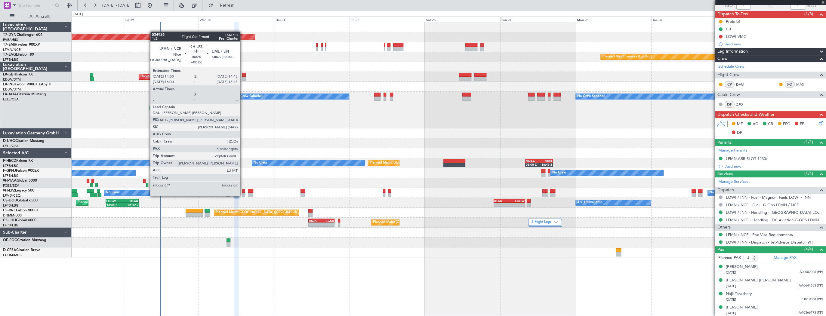
click at [243, 190] on div at bounding box center [243, 191] width 2 height 4
type input "6"
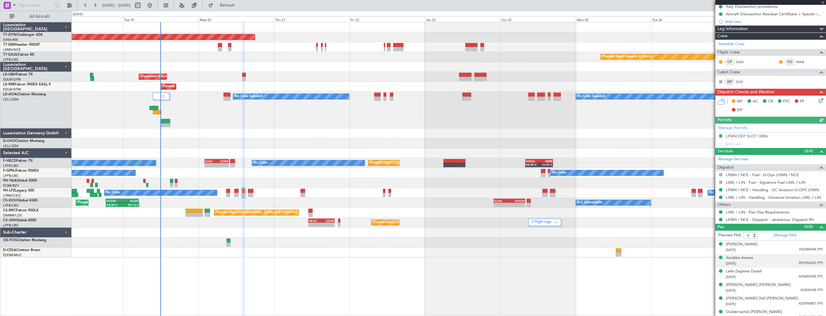
scroll to position [90, 0]
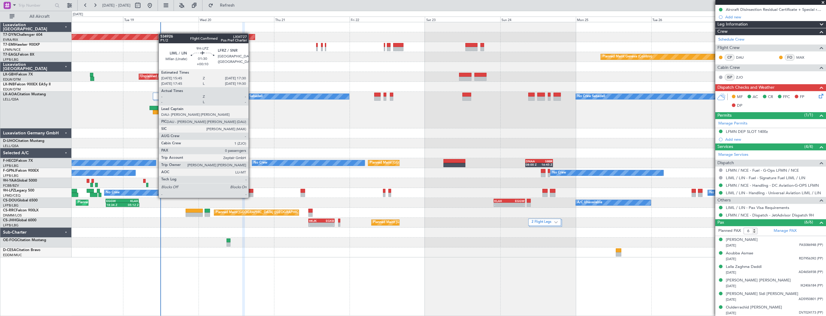
click at [251, 192] on div at bounding box center [251, 191] width 6 height 4
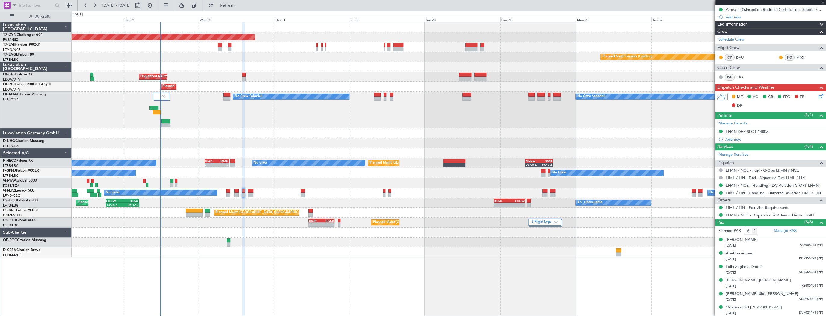
type input "+00:10"
type input "0"
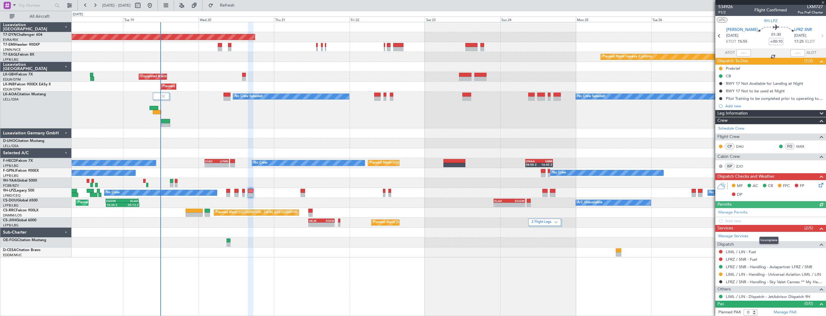
scroll to position [1, 0]
click at [780, 266] on link "LFRZ / SNR - Handling - Aviapartner LFRZ / SNR" at bounding box center [769, 266] width 86 height 5
click at [794, 272] on link "LIML / LIN - Handling - Universal Aviation LIML / LIN" at bounding box center [773, 274] width 95 height 5
click at [793, 266] on link "LFRZ / SNR - Handling - Aviapartner LFRZ / SNR" at bounding box center [769, 266] width 86 height 5
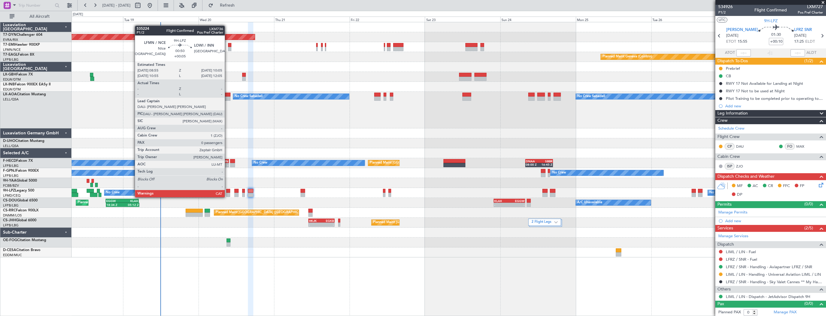
click at [227, 191] on div at bounding box center [228, 191] width 4 height 4
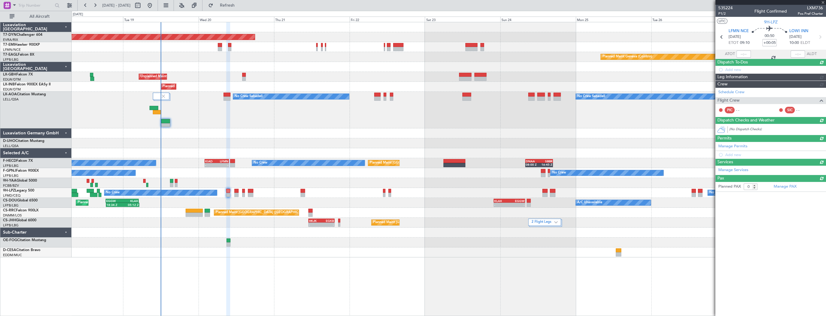
scroll to position [0, 0]
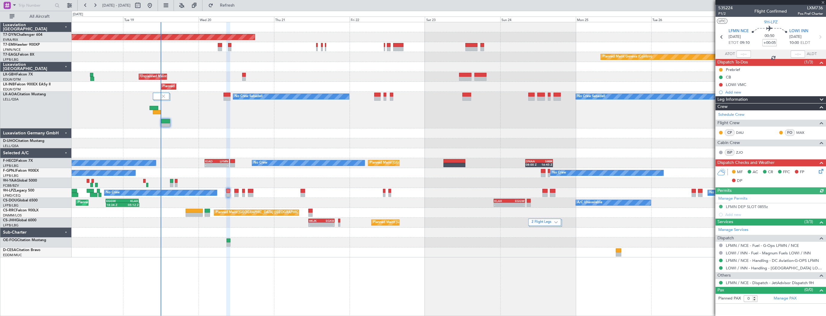
click at [821, 172] on icon at bounding box center [820, 170] width 5 height 5
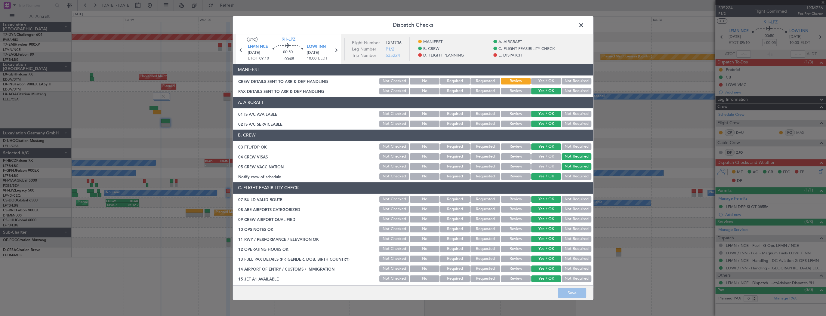
click at [542, 82] on button "Yes / OK" at bounding box center [546, 81] width 30 height 7
click at [576, 291] on button "Save" at bounding box center [572, 293] width 29 height 10
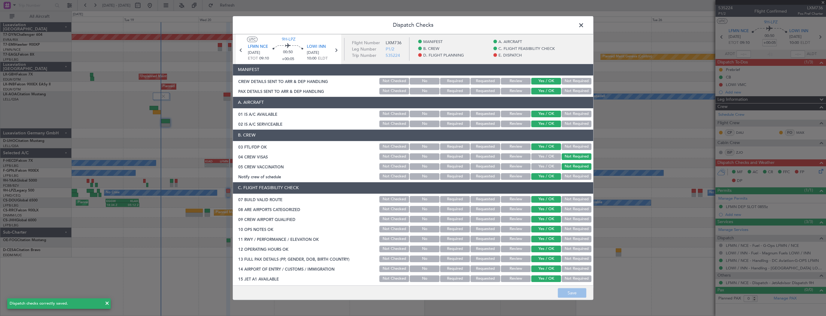
click at [584, 26] on span at bounding box center [584, 27] width 0 height 12
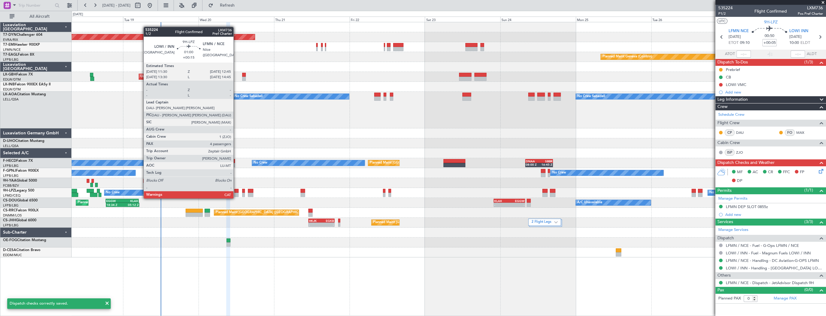
click at [236, 193] on div at bounding box center [236, 195] width 4 height 4
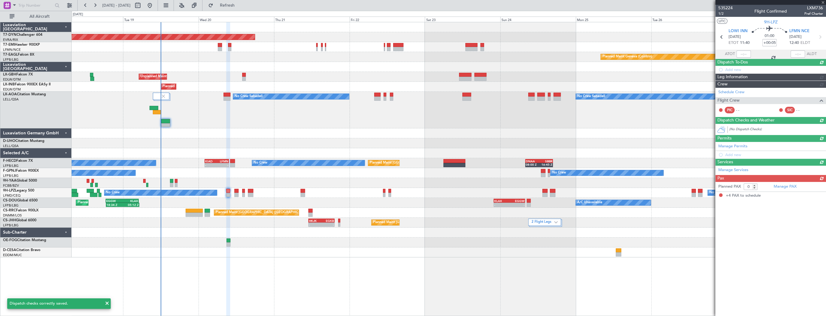
type input "+00:15"
type input "4"
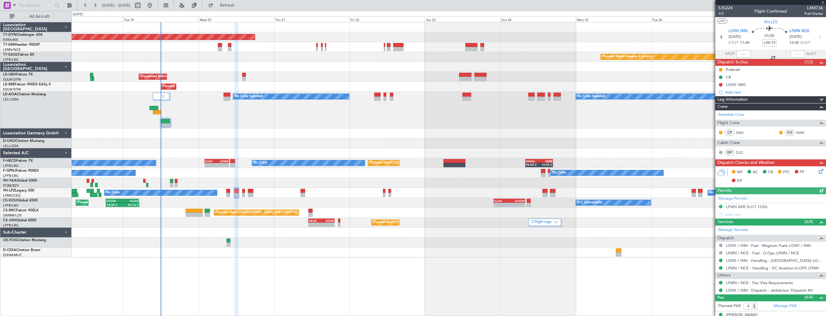
click at [818, 172] on icon at bounding box center [820, 170] width 5 height 5
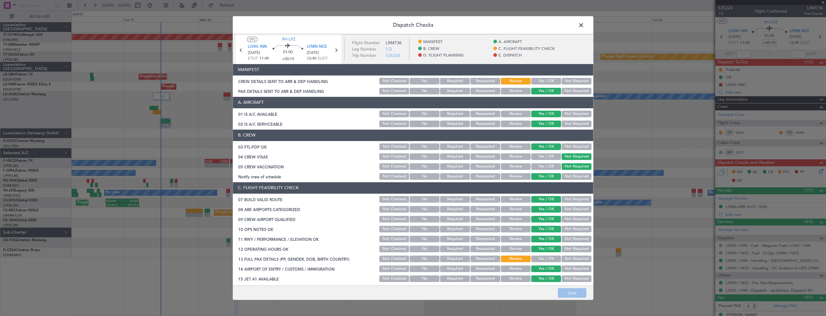
click at [543, 79] on button "Yes / OK" at bounding box center [546, 81] width 30 height 7
click at [577, 291] on button "Save" at bounding box center [572, 293] width 29 height 10
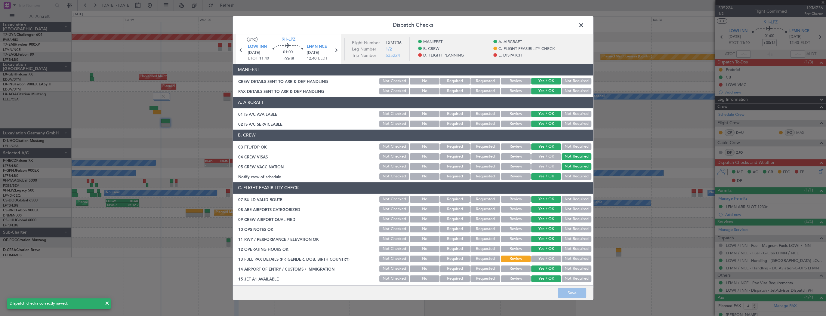
click at [584, 24] on span at bounding box center [584, 27] width 0 height 12
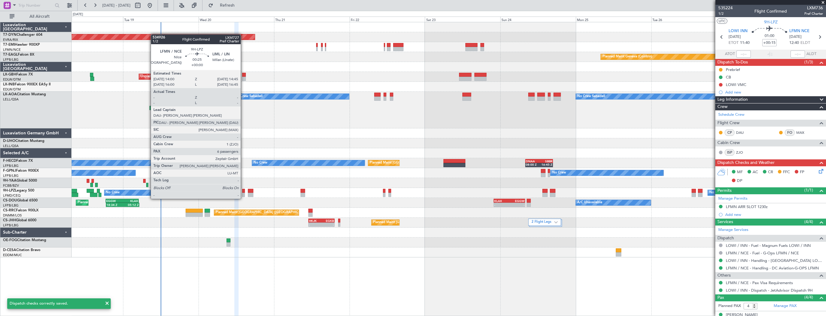
click at [243, 193] on div at bounding box center [243, 195] width 2 height 4
type input "6"
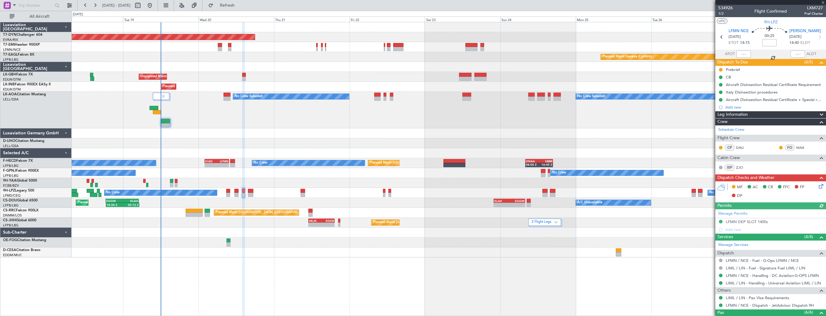
click at [818, 186] on icon at bounding box center [820, 185] width 5 height 5
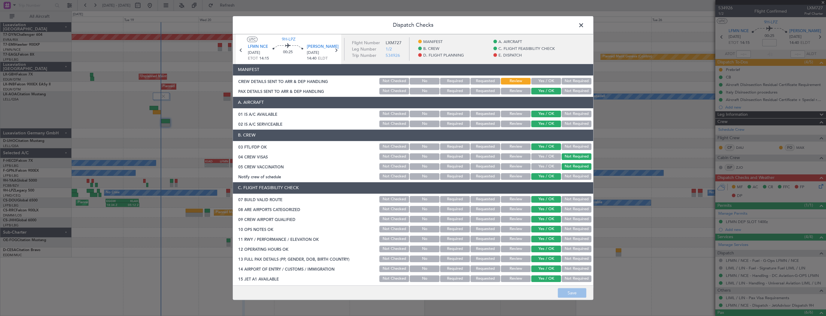
click at [541, 82] on button "Yes / OK" at bounding box center [546, 81] width 30 height 7
click at [578, 292] on button "Save" at bounding box center [572, 293] width 29 height 10
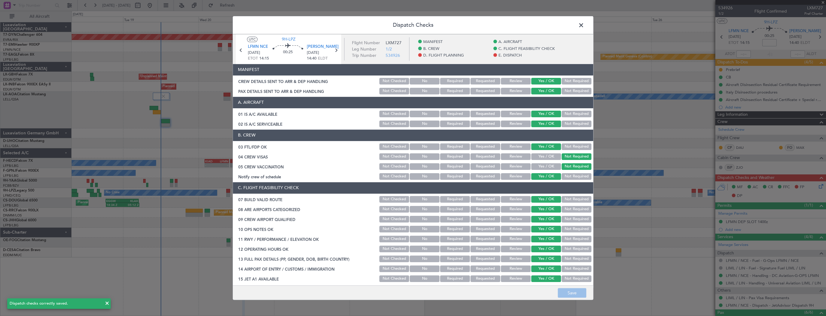
click at [584, 24] on span at bounding box center [584, 27] width 0 height 12
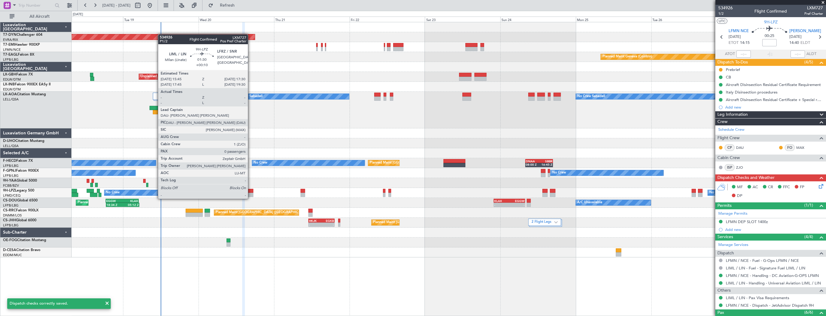
click at [251, 193] on div at bounding box center [251, 195] width 6 height 4
type input "+00:10"
type input "0"
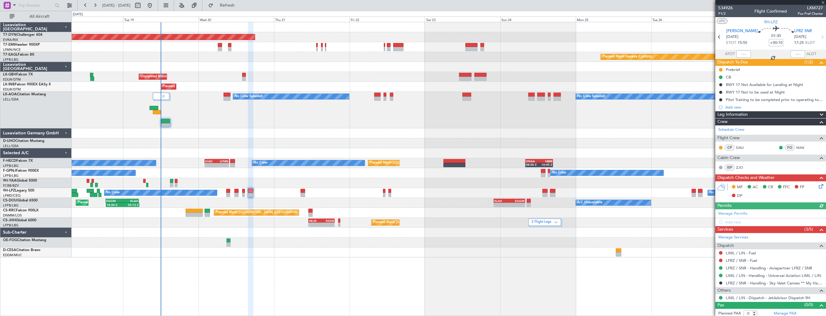
click at [818, 186] on icon at bounding box center [820, 185] width 5 height 5
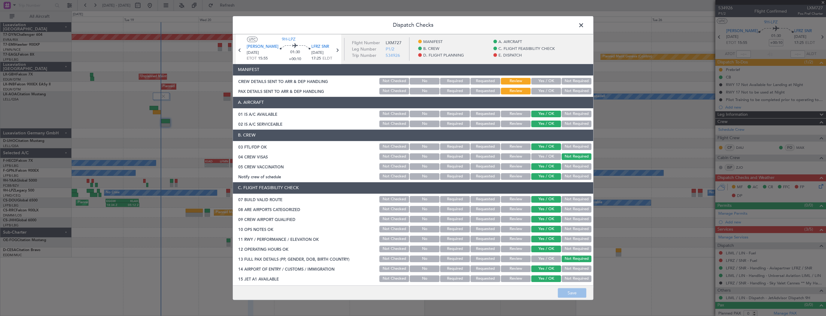
click at [539, 82] on button "Yes / OK" at bounding box center [546, 81] width 30 height 7
click at [539, 91] on button "Yes / OK" at bounding box center [546, 91] width 30 height 7
click at [579, 292] on button "Save" at bounding box center [572, 293] width 29 height 10
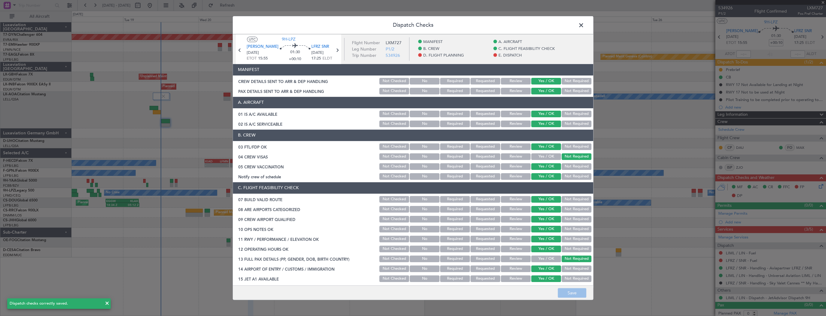
click at [580, 90] on button "Not Required" at bounding box center [577, 91] width 30 height 7
click at [576, 294] on button "Save" at bounding box center [572, 293] width 29 height 10
click at [584, 26] on span at bounding box center [584, 27] width 0 height 12
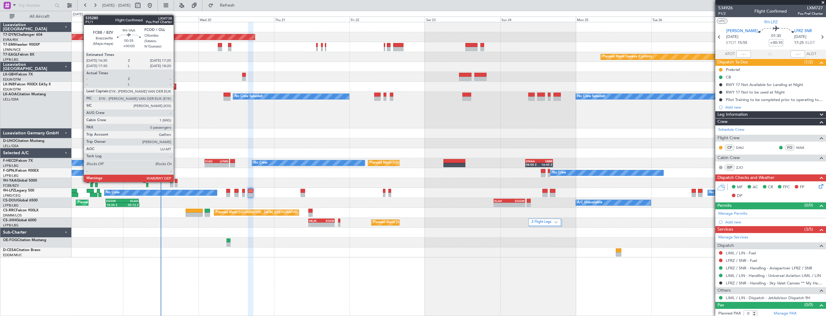
click at [176, 181] on div at bounding box center [176, 181] width 3 height 4
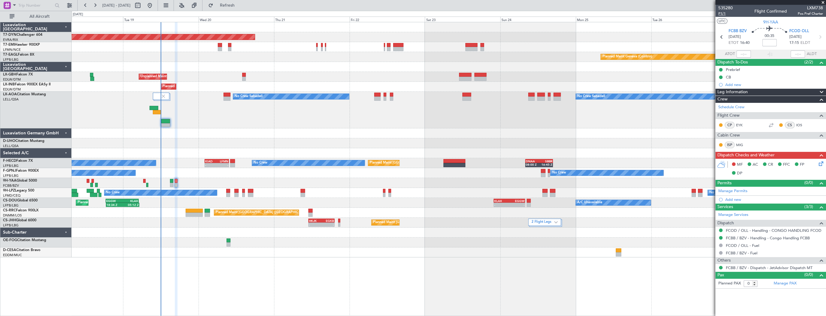
click at [725, 14] on span "P1/1" at bounding box center [725, 13] width 14 height 5
click at [783, 238] on link "FCBB / BZV - Handling - Congo Handling FCBB" at bounding box center [768, 238] width 84 height 5
click at [765, 238] on link "FCBB / BZV - Handling - Congo Handling FCBB" at bounding box center [768, 238] width 84 height 5
click at [797, 239] on link "FCBB / BZV - Handling - Congo Handling FCBB" at bounding box center [768, 238] width 84 height 5
click at [758, 229] on link "FCOD / OLL - Handling - CONGO HANDLING FCOD" at bounding box center [774, 230] width 96 height 5
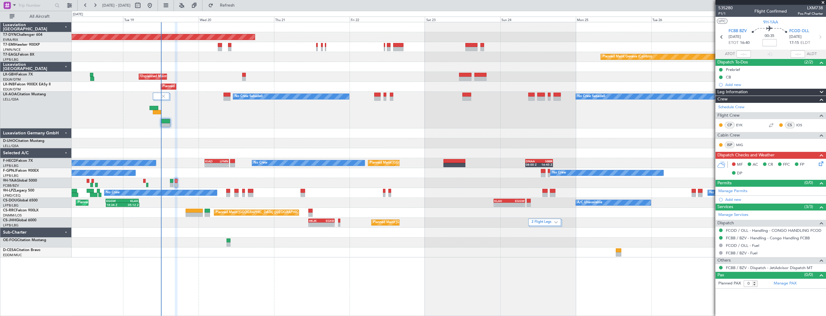
click at [820, 162] on icon at bounding box center [820, 162] width 5 height 5
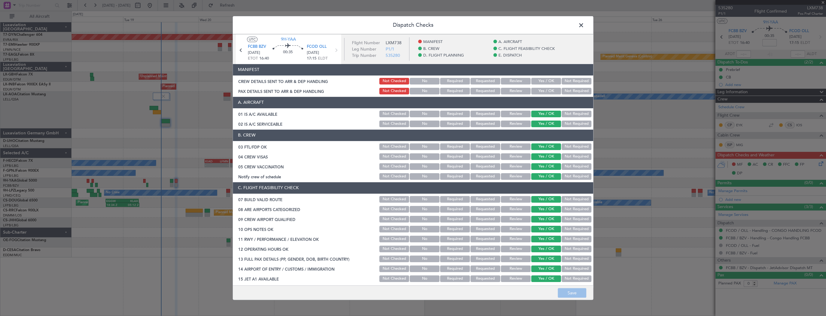
click at [543, 79] on button "Yes / OK" at bounding box center [546, 81] width 30 height 7
click at [542, 93] on button "Yes / OK" at bounding box center [546, 91] width 30 height 7
click at [569, 291] on button "Save" at bounding box center [572, 293] width 29 height 10
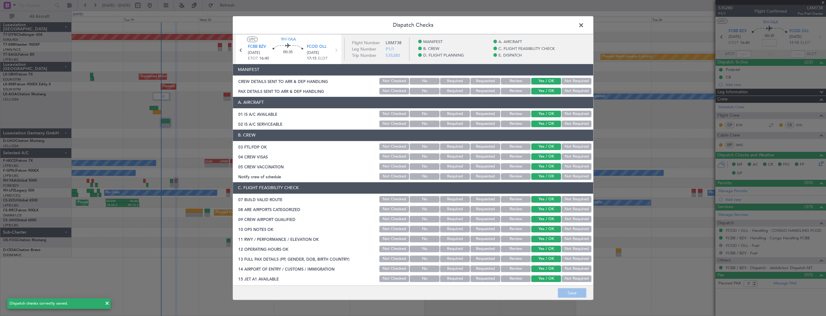
click at [584, 26] on span at bounding box center [584, 27] width 0 height 12
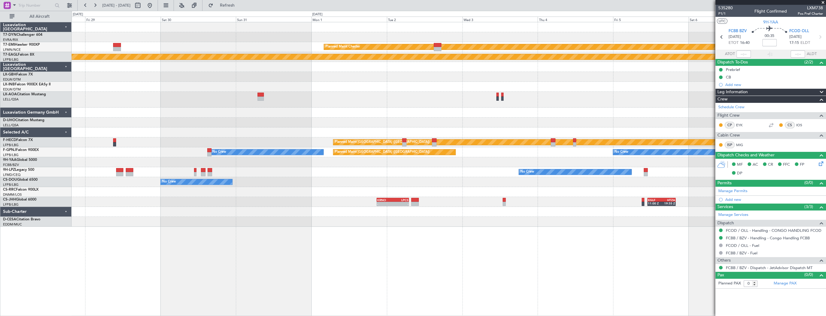
click at [0, 116] on html "[DATE] - [DATE] Refresh Quick Links All Aircraft Planned Maint [PERSON_NAME] Pl…" at bounding box center [413, 158] width 826 height 316
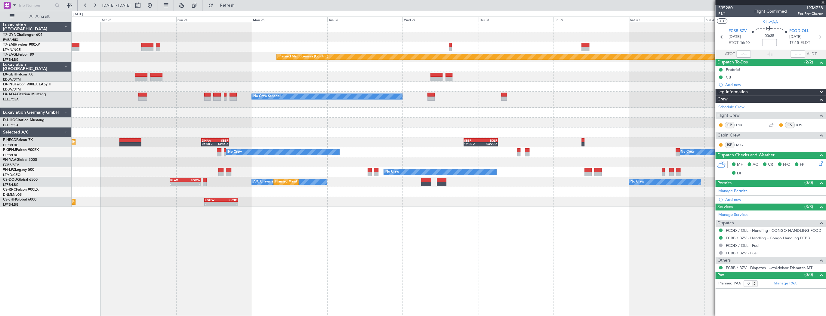
click at [619, 94] on div "No Crew Sabadell No Crew Sabadell" at bounding box center [449, 100] width 754 height 16
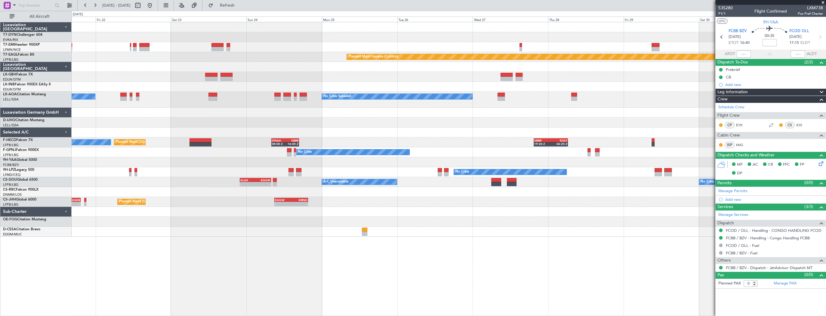
click at [182, 231] on div "Planned Maint [GEOGRAPHIC_DATA]-[GEOGRAPHIC_DATA] Planned Maint [PERSON_NAME] P…" at bounding box center [449, 169] width 755 height 294
click at [169, 209] on div "Planned Maint [GEOGRAPHIC_DATA]-[GEOGRAPHIC_DATA] Planned Maint [PERSON_NAME] P…" at bounding box center [449, 124] width 754 height 205
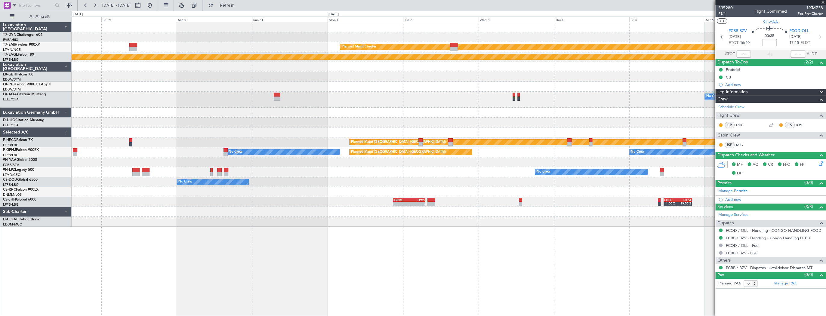
click at [255, 233] on div "Planned Maint [PERSON_NAME] Planned Maint Geneva ([GEOGRAPHIC_DATA]) No Crew No…" at bounding box center [449, 169] width 755 height 294
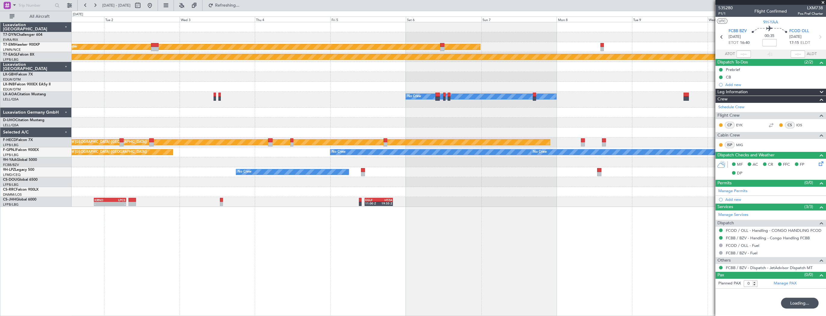
click at [224, 233] on div "Planned Maint [PERSON_NAME] Planned Maint Geneva ([GEOGRAPHIC_DATA]) No Crew No…" at bounding box center [449, 169] width 755 height 294
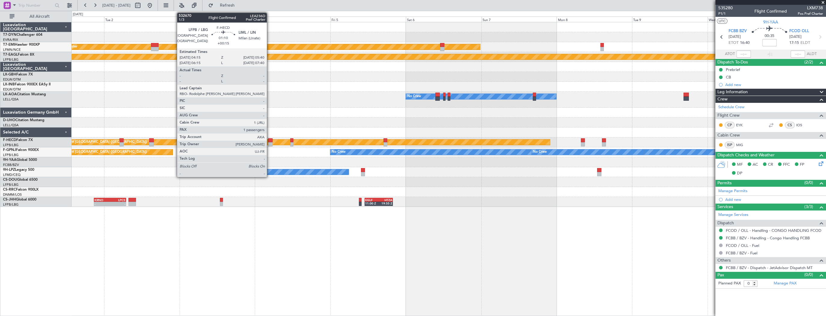
click at [270, 140] on div at bounding box center [270, 140] width 5 height 4
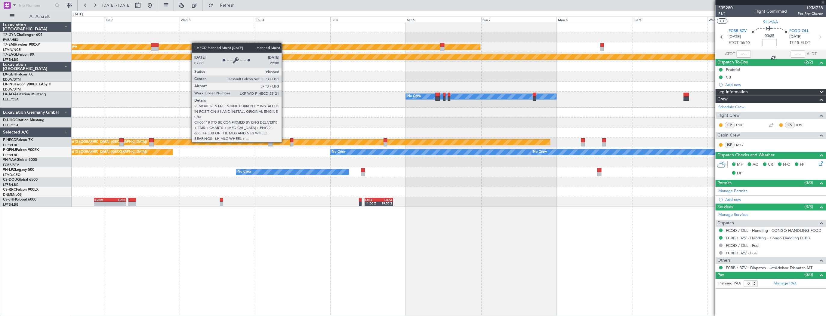
type input "+00:15"
type input "1"
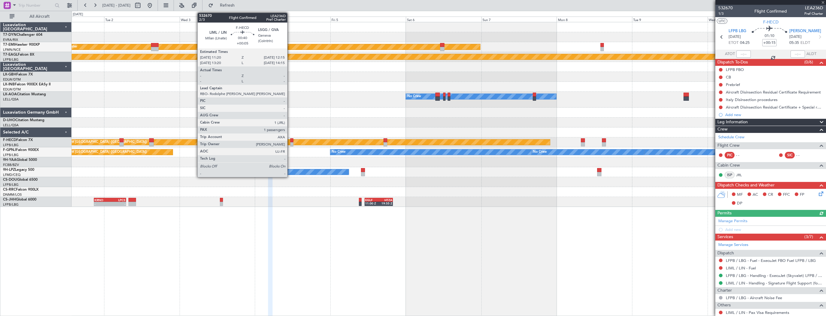
click at [290, 142] on div at bounding box center [291, 144] width 3 height 4
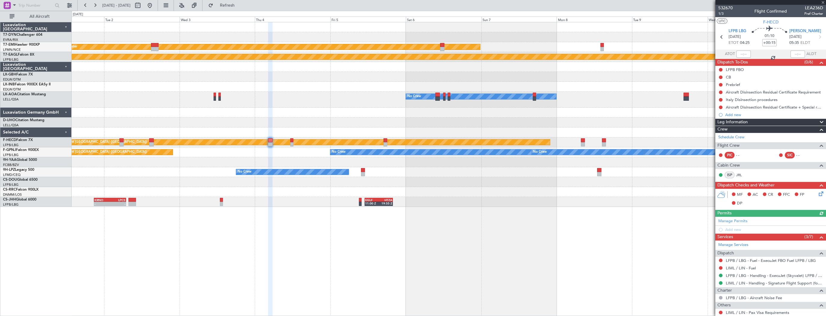
type input "+00:05"
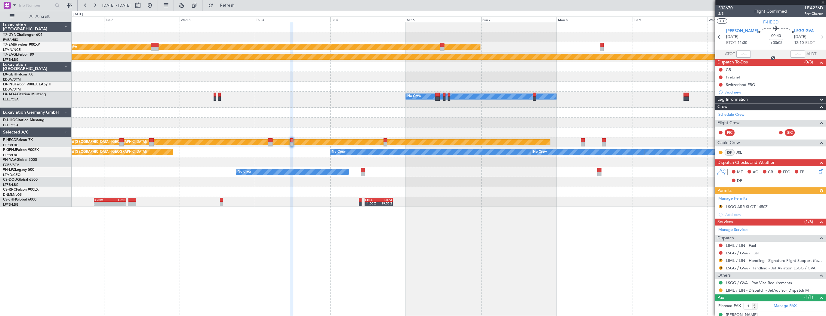
click at [727, 10] on span "532670" at bounding box center [725, 8] width 14 height 6
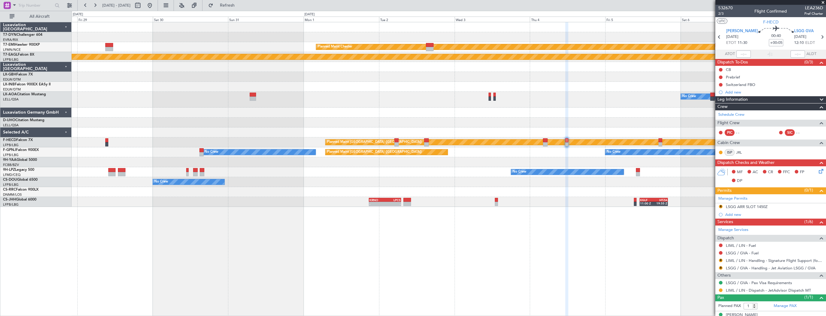
click at [570, 108] on div "Planned Maint [PERSON_NAME] Planned Maint Geneva ([GEOGRAPHIC_DATA]) No Crew No…" at bounding box center [449, 114] width 754 height 185
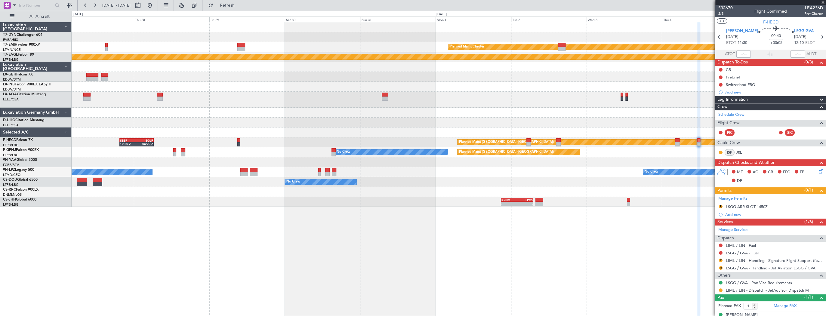
click at [14, 101] on div "Planned Maint [PERSON_NAME] Planned Maint Geneva ([GEOGRAPHIC_DATA]) No Crew No…" at bounding box center [413, 163] width 826 height 305
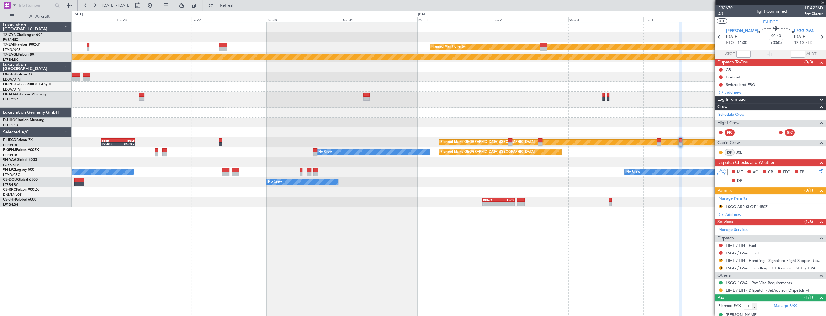
click at [448, 114] on div at bounding box center [449, 113] width 754 height 10
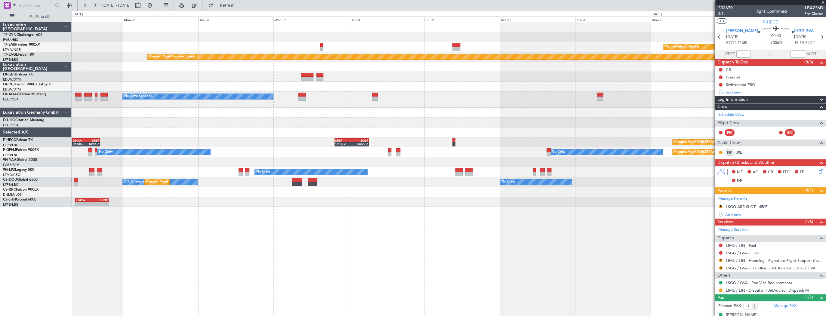
click at [514, 120] on div "Planned Maint [PERSON_NAME] Planned Maint Geneva ([GEOGRAPHIC_DATA]) No Crew Sa…" at bounding box center [449, 114] width 754 height 185
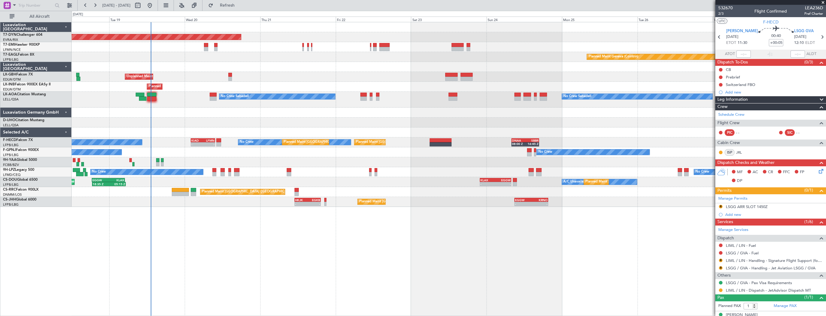
click at [552, 117] on div "Planned Maint [GEOGRAPHIC_DATA]-[GEOGRAPHIC_DATA] Planned Maint Geneva ([GEOGRA…" at bounding box center [449, 114] width 754 height 185
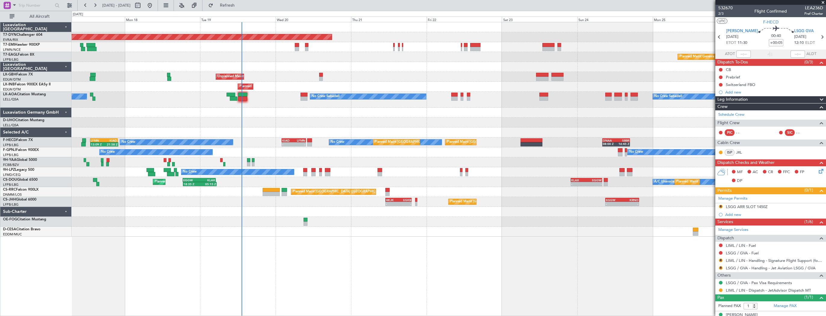
click at [271, 116] on div at bounding box center [449, 113] width 754 height 10
click at [266, 105] on div "No Crew Sabadell No Crew Sabadell No Crew Luxembourg (Findel)" at bounding box center [449, 100] width 754 height 16
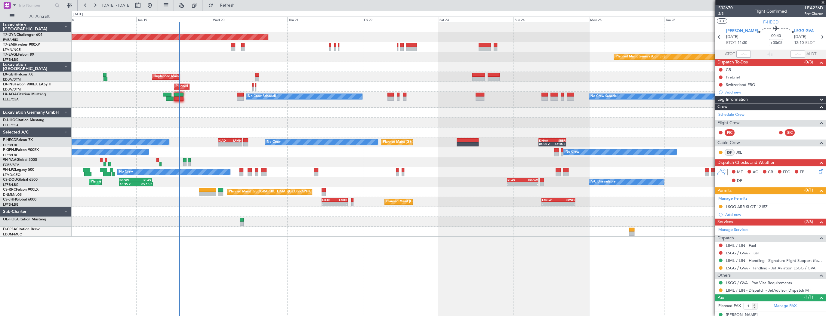
click at [194, 95] on div "No Crew Sabadell No Crew Sabadell No Crew Luxembourg (Findel)" at bounding box center [449, 100] width 754 height 16
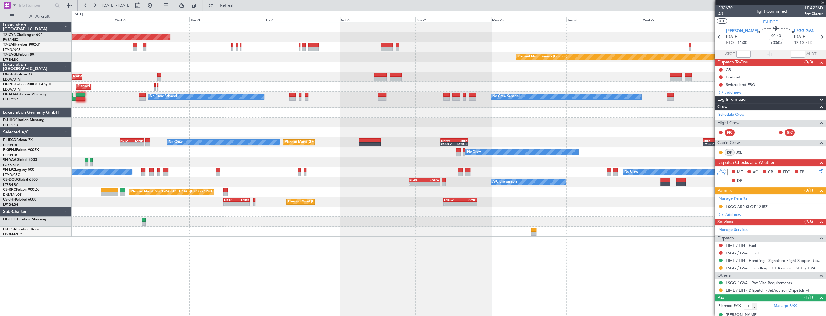
click at [132, 97] on div "Planned Maint [GEOGRAPHIC_DATA]-[GEOGRAPHIC_DATA] Planned Maint Geneva ([GEOGRA…" at bounding box center [449, 129] width 754 height 215
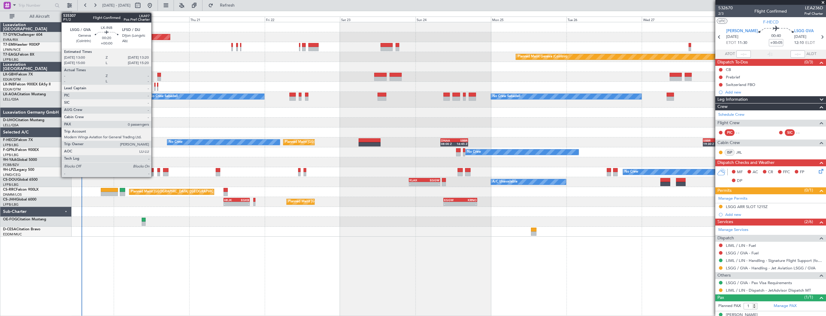
click at [154, 84] on div at bounding box center [154, 85] width 1 height 4
type input "0"
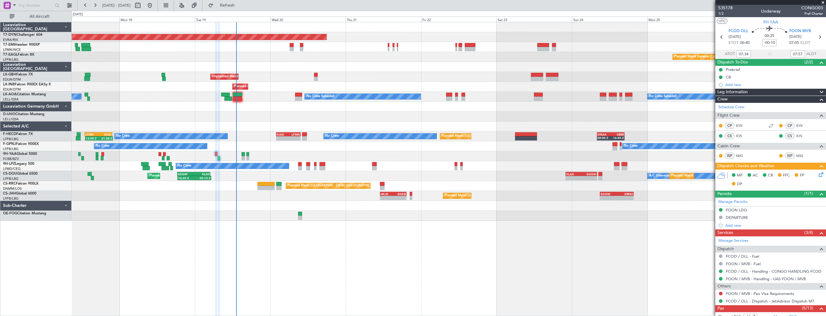
click at [314, 115] on div at bounding box center [449, 117] width 754 height 10
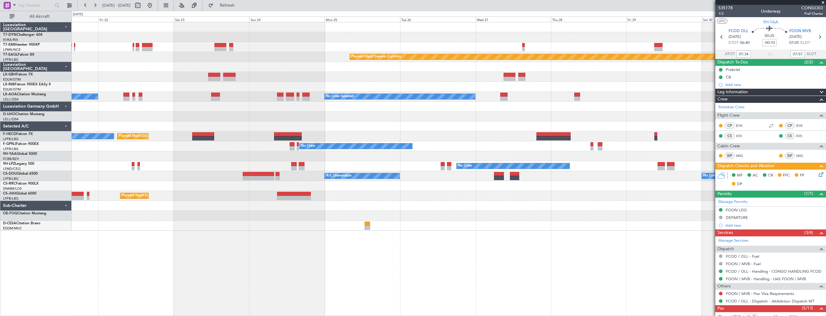
click at [48, 150] on div "Planned Maint [GEOGRAPHIC_DATA]-[GEOGRAPHIC_DATA] Planned Maint [PERSON_NAME] P…" at bounding box center [413, 163] width 826 height 305
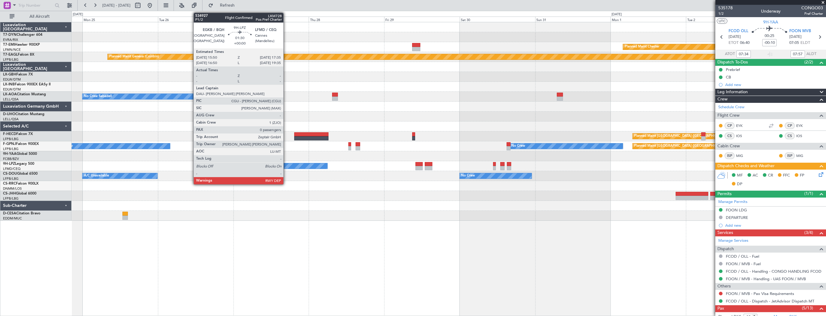
click at [85, 157] on div "Planned Maint [PERSON_NAME] Planned Maint Geneva ([GEOGRAPHIC_DATA]) No Crew Sa…" at bounding box center [449, 121] width 754 height 199
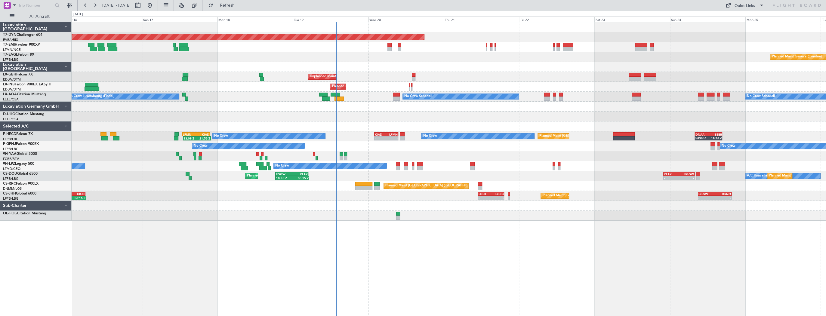
click at [380, 211] on div at bounding box center [449, 216] width 754 height 10
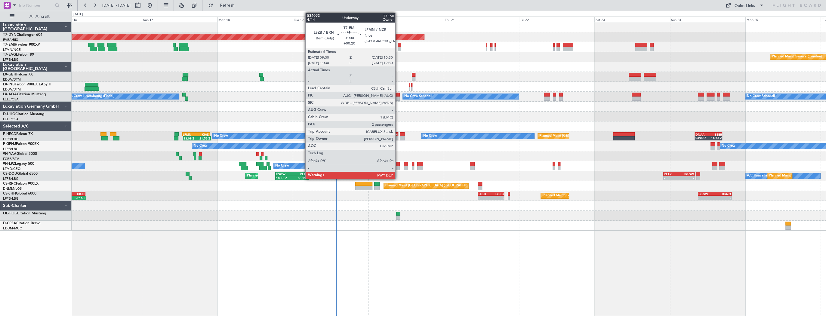
click at [398, 46] on div at bounding box center [399, 45] width 3 height 4
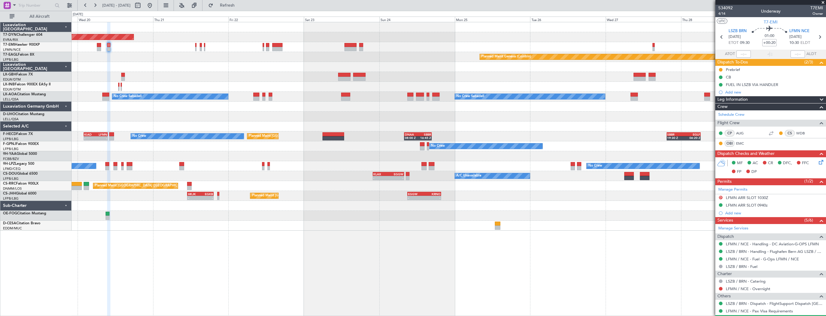
click at [0, 100] on html "[DATE] - [DATE] Refresh Quick Links All Aircraft Planned Maint [GEOGRAPHIC_DATA…" at bounding box center [413, 158] width 826 height 316
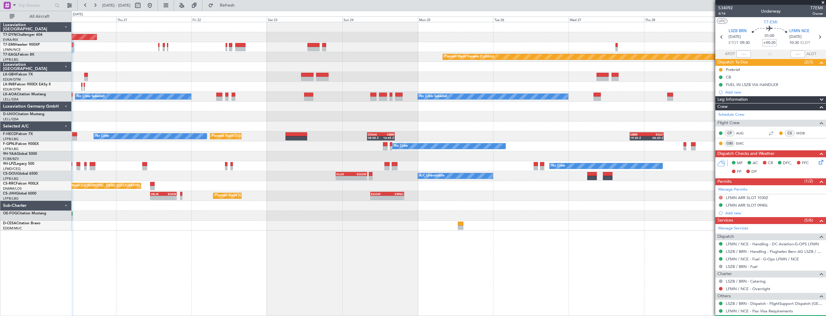
click at [216, 75] on div "Unplanned Maint [GEOGRAPHIC_DATA] ([GEOGRAPHIC_DATA])" at bounding box center [449, 77] width 754 height 10
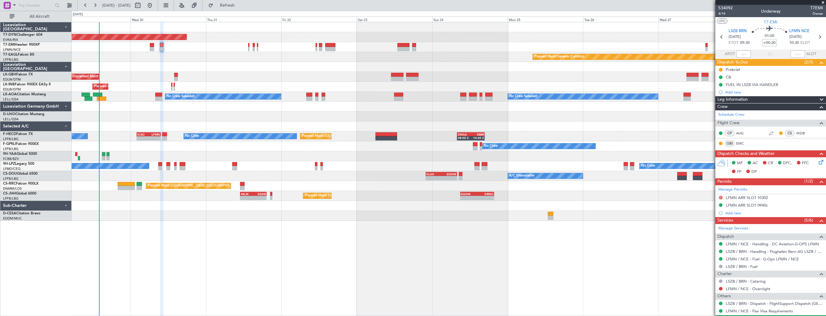
click at [544, 81] on div "Unplanned Maint [GEOGRAPHIC_DATA] ([GEOGRAPHIC_DATA])" at bounding box center [449, 77] width 754 height 10
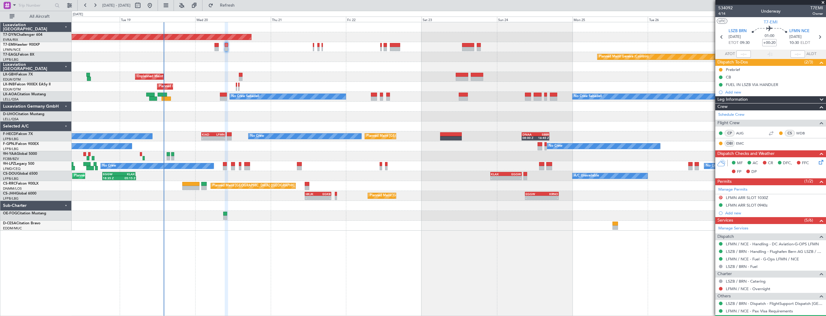
click at [198, 73] on div "Unplanned Maint [GEOGRAPHIC_DATA] ([GEOGRAPHIC_DATA])" at bounding box center [449, 77] width 754 height 10
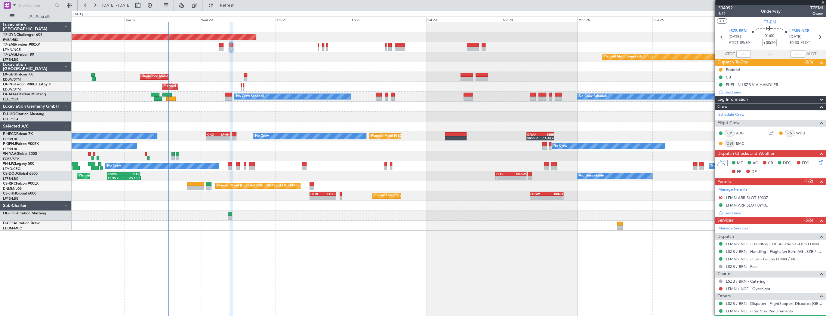
click at [302, 76] on div "Unplanned Maint [GEOGRAPHIC_DATA] ([GEOGRAPHIC_DATA])" at bounding box center [449, 77] width 754 height 10
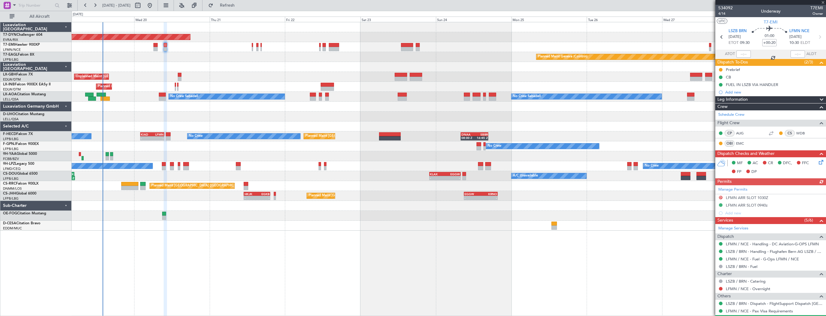
click at [332, 75] on div "Unplanned Maint [GEOGRAPHIC_DATA] ([GEOGRAPHIC_DATA])" at bounding box center [449, 77] width 754 height 10
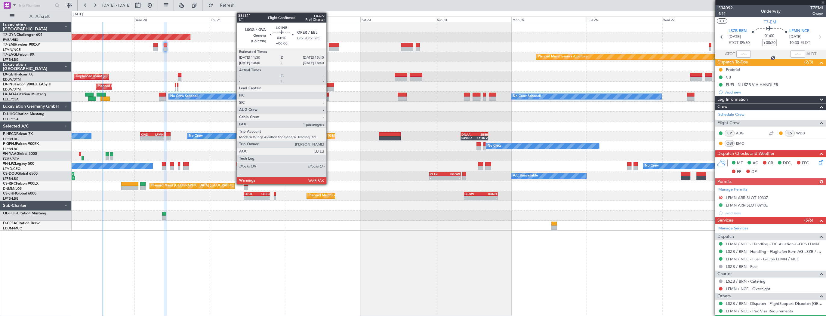
click at [329, 87] on div at bounding box center [327, 89] width 13 height 4
type input "6"
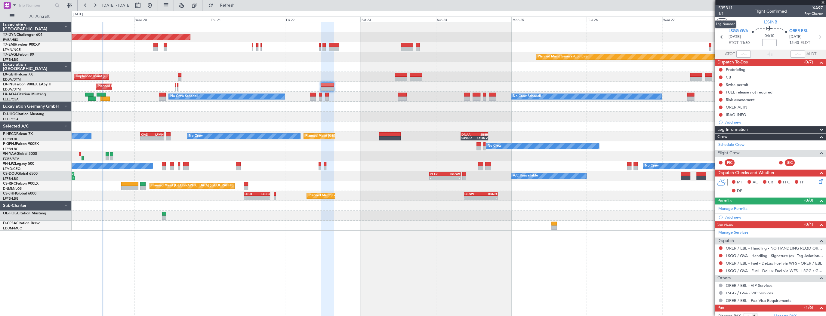
click at [722, 13] on span "1/1" at bounding box center [725, 13] width 14 height 5
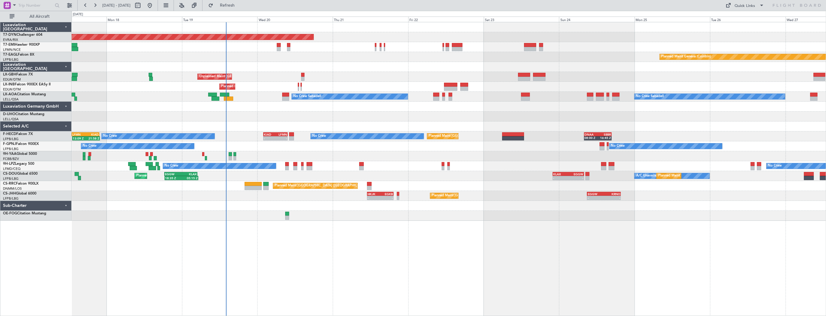
click at [248, 102] on div at bounding box center [449, 107] width 754 height 10
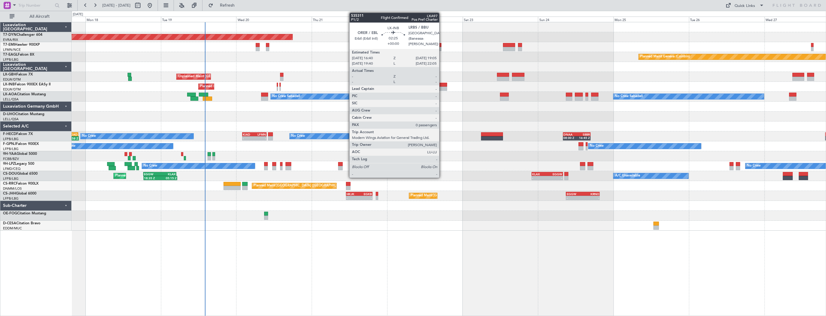
click at [442, 86] on div at bounding box center [443, 85] width 8 height 4
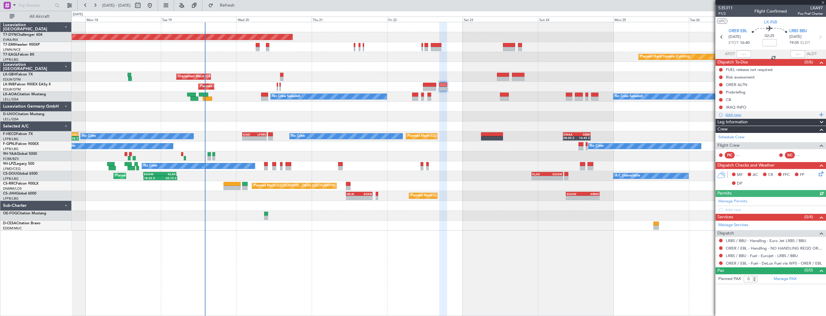
click at [732, 116] on div "Add new" at bounding box center [771, 114] width 92 height 5
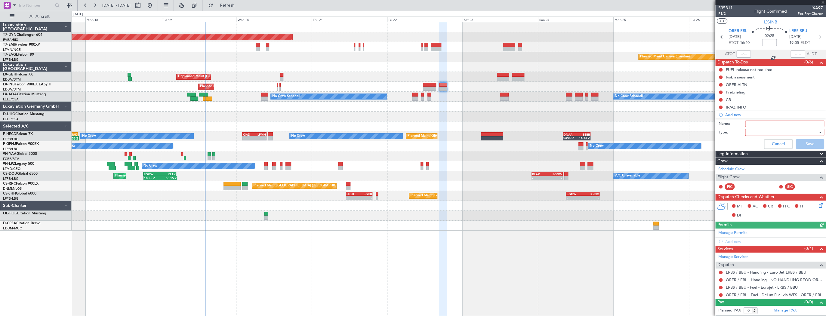
click at [769, 122] on input "Name:" at bounding box center [784, 124] width 79 height 7
type input "f"
click at [762, 132] on div at bounding box center [783, 132] width 70 height 9
click at [767, 146] on span "Generic" at bounding box center [782, 144] width 74 height 9
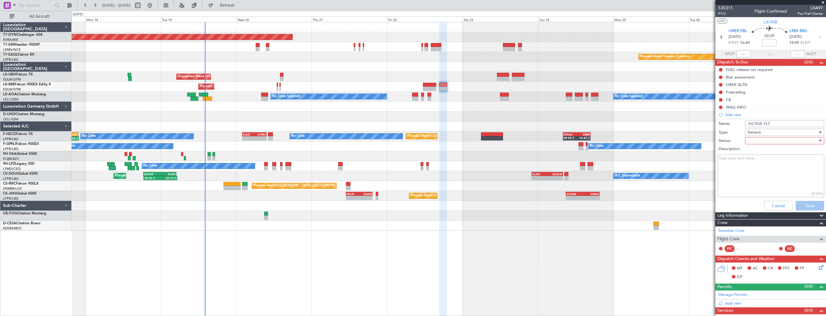
click at [771, 123] on input "FICTIVE FLT" at bounding box center [784, 124] width 79 height 7
drag, startPoint x: 771, startPoint y: 123, endPoint x: 764, endPoint y: 124, distance: 7.6
click at [764, 124] on input "FICTIVE FLT" at bounding box center [784, 124] width 79 height 7
type input "F"
type input "i"
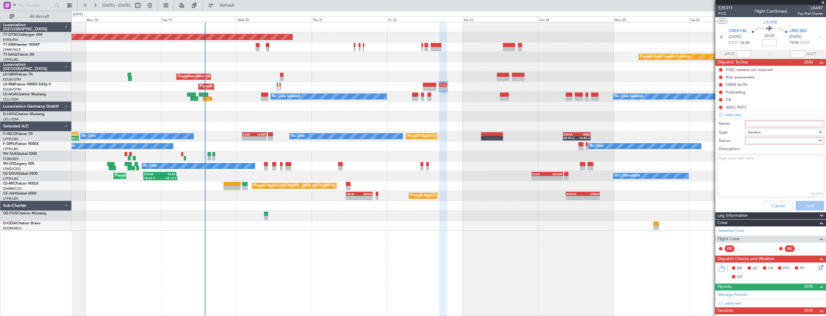
type input "f"
type input "Fictive Flight"
click at [753, 176] on textarea "Description:" at bounding box center [771, 176] width 107 height 43
click at [757, 131] on span "Generic" at bounding box center [755, 132] width 14 height 5
click at [757, 131] on div at bounding box center [413, 158] width 826 height 316
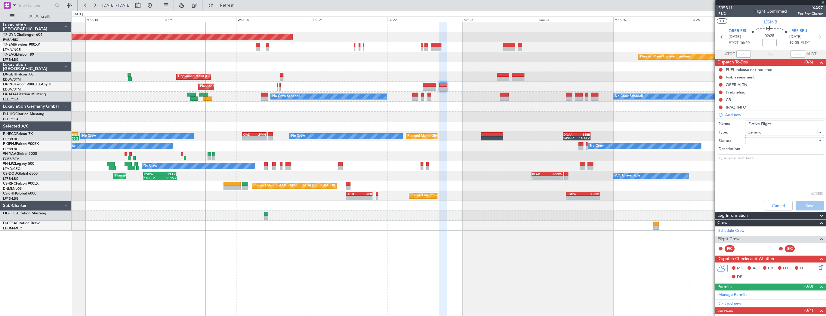
click at [754, 171] on textarea "Description:" at bounding box center [771, 176] width 107 height 43
click at [809, 207] on div "Cancel Save" at bounding box center [768, 206] width 113 height 14
click at [748, 140] on div at bounding box center [783, 140] width 70 height 9
click at [756, 149] on span "Not Started" at bounding box center [782, 152] width 71 height 9
click at [812, 206] on button "Save" at bounding box center [810, 206] width 29 height 10
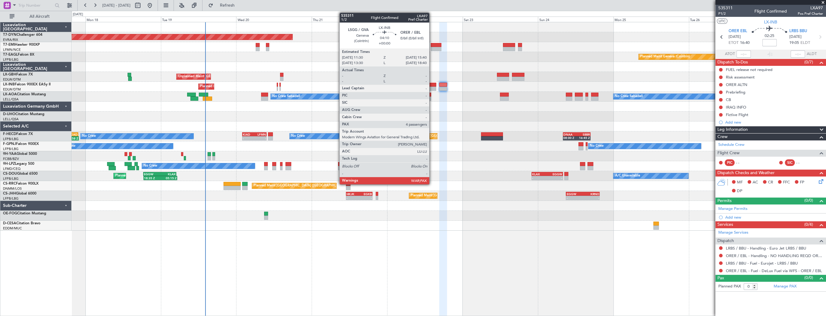
click at [432, 84] on div at bounding box center [429, 85] width 13 height 4
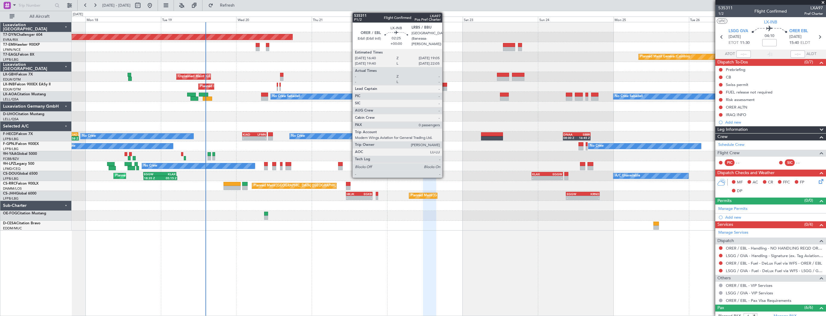
click at [445, 86] on div at bounding box center [443, 85] width 8 height 4
type input "0"
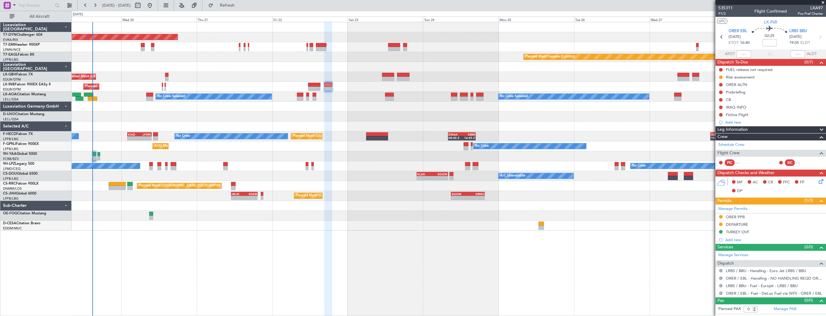
click at [131, 116] on div "Planned Maint [GEOGRAPHIC_DATA]-[GEOGRAPHIC_DATA] Planned Maint Geneva ([GEOGRA…" at bounding box center [449, 126] width 754 height 208
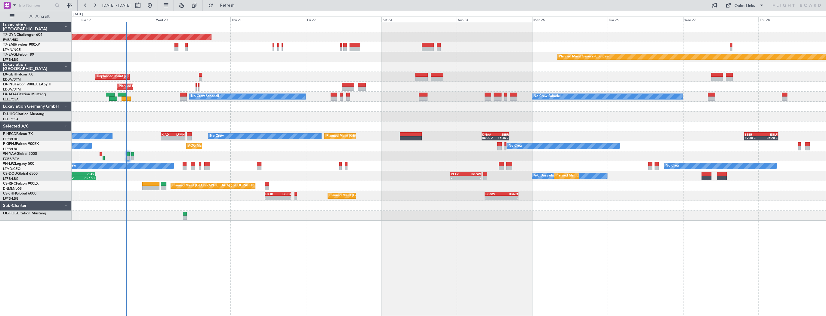
click at [236, 81] on div "Planned Maint [GEOGRAPHIC_DATA]-[GEOGRAPHIC_DATA] Planned Maint Geneva ([GEOGRA…" at bounding box center [449, 121] width 754 height 199
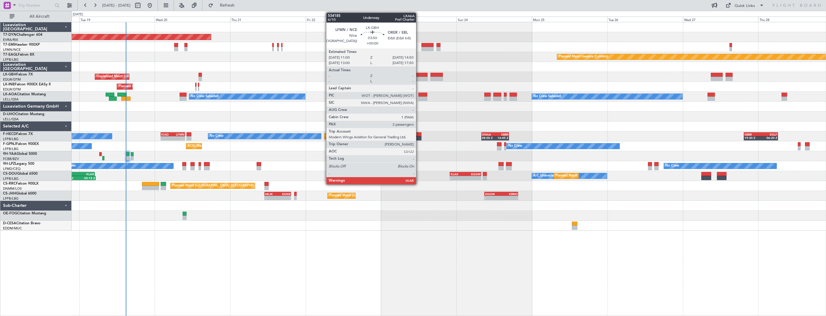
click at [419, 75] on div at bounding box center [421, 75] width 12 height 4
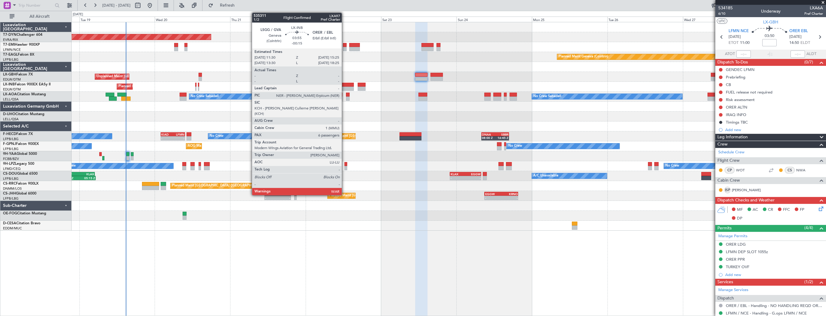
click at [344, 85] on div at bounding box center [347, 85] width 12 height 4
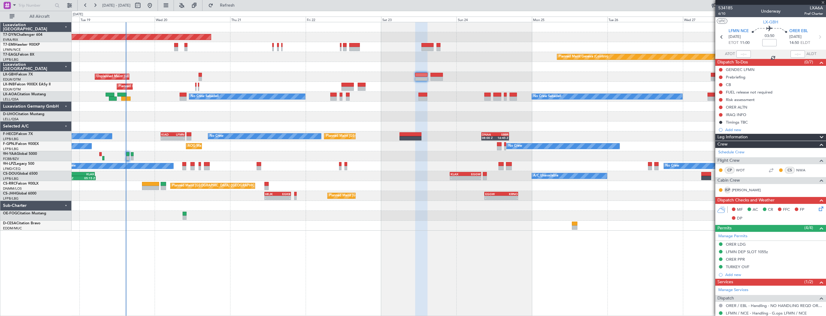
type input "-00:15"
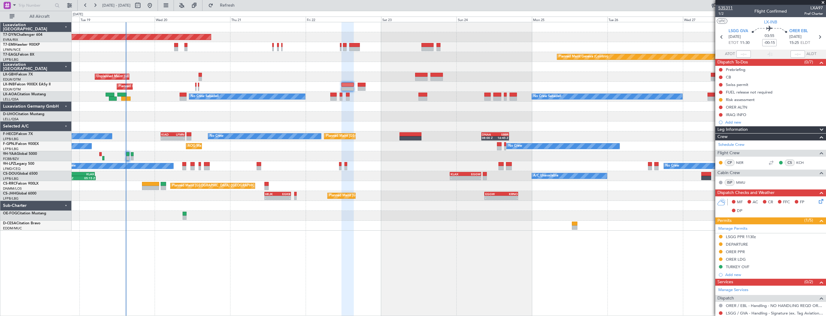
click at [728, 10] on span "535311" at bounding box center [725, 8] width 14 height 6
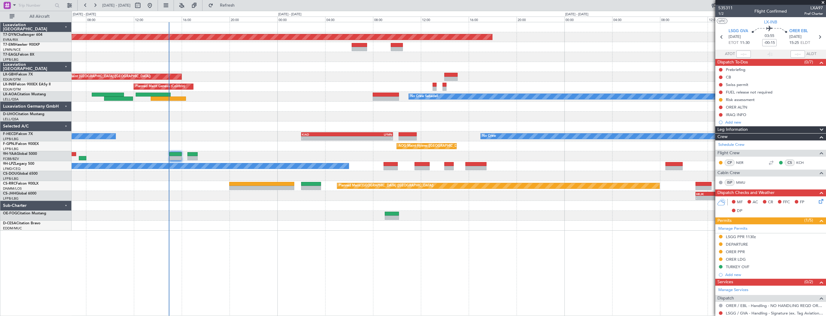
click at [282, 224] on div "Planned Maint Basel-Mulhouse Unplanned Maint Paris (Le Bourget) Planned Maint G…" at bounding box center [449, 126] width 754 height 208
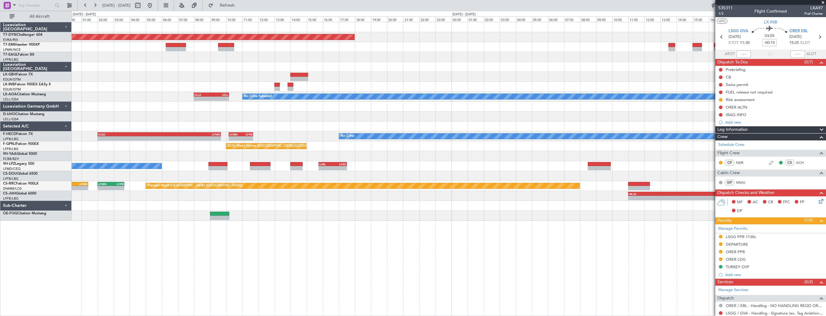
click at [76, 66] on div "Planned Maint Basel-Mulhouse Unplanned Maint Paris (Le Bourget) Planned Maint G…" at bounding box center [449, 121] width 754 height 199
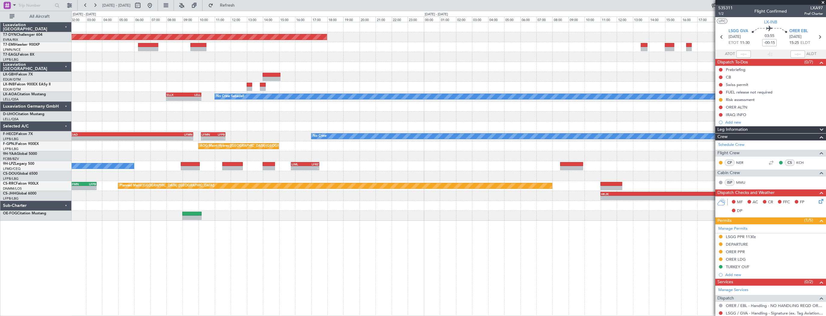
click at [823, 3] on span at bounding box center [823, 2] width 6 height 5
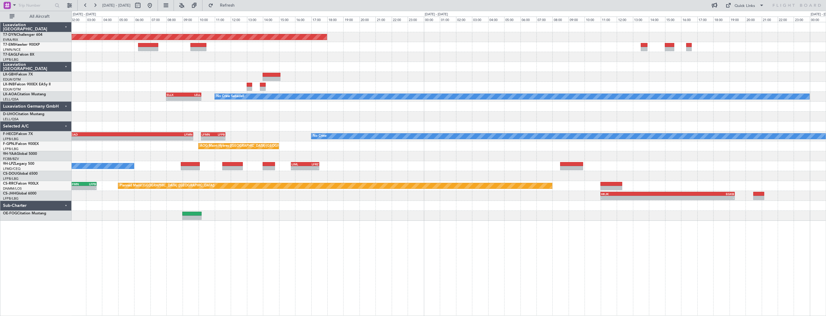
type input "0"
click at [743, 5] on div "Quick Links" at bounding box center [745, 6] width 20 height 6
click at [743, 18] on button "Trip Builder" at bounding box center [745, 20] width 45 height 14
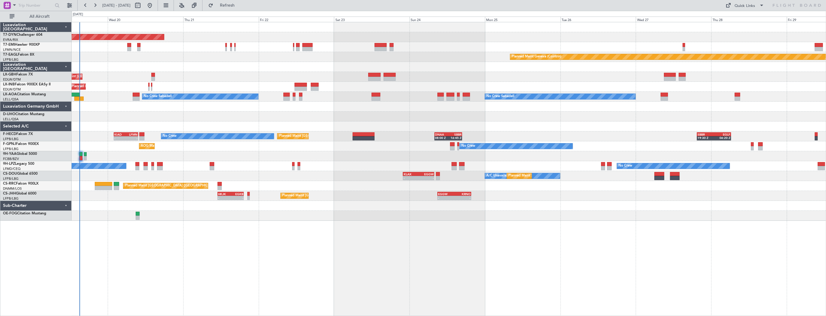
click at [230, 84] on div "Planned Maint [GEOGRAPHIC_DATA]-[GEOGRAPHIC_DATA] Planned Maint Geneva ([GEOGRA…" at bounding box center [449, 121] width 754 height 199
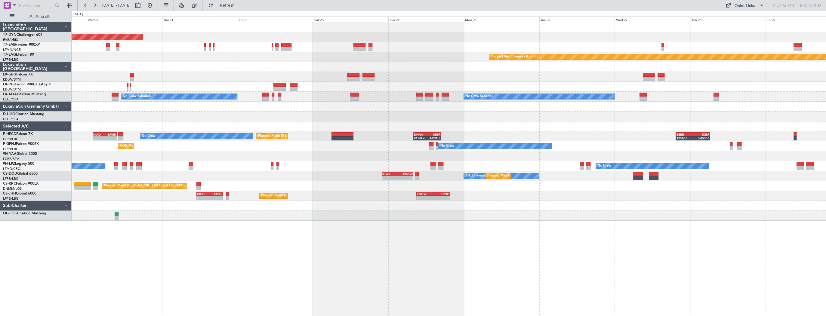
click at [233, 79] on div "Unplanned Maint [GEOGRAPHIC_DATA] ([GEOGRAPHIC_DATA])" at bounding box center [449, 77] width 754 height 10
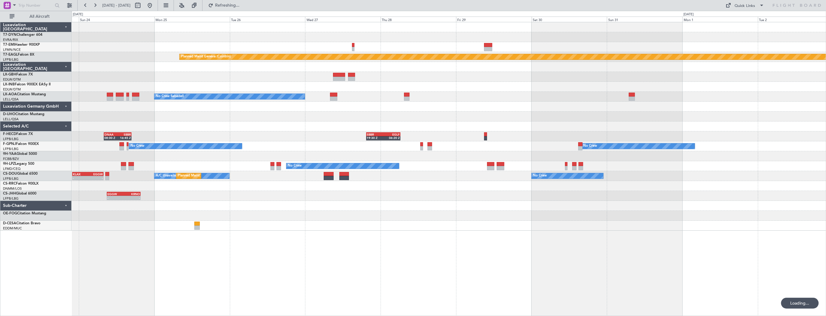
click at [215, 87] on div at bounding box center [449, 87] width 754 height 10
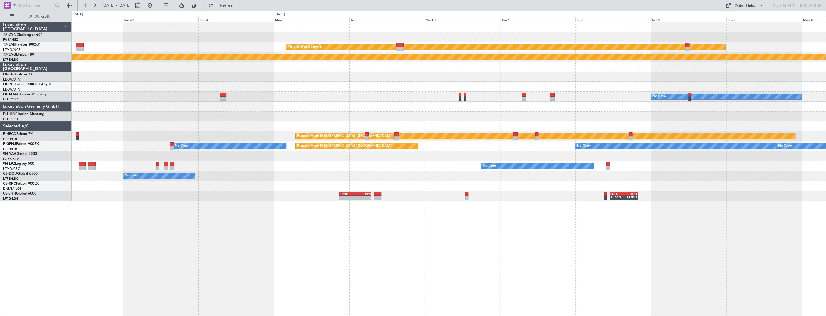
click at [485, 76] on div at bounding box center [449, 77] width 754 height 10
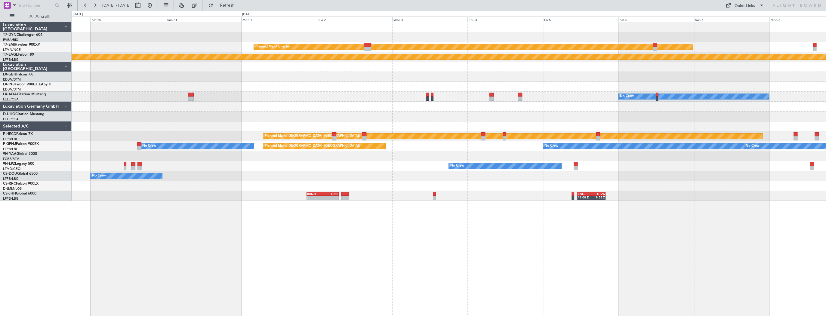
click at [200, 77] on div "Planned Maint [PERSON_NAME] Planned Maint Geneva ([GEOGRAPHIC_DATA]) No Crew Pl…" at bounding box center [449, 111] width 754 height 179
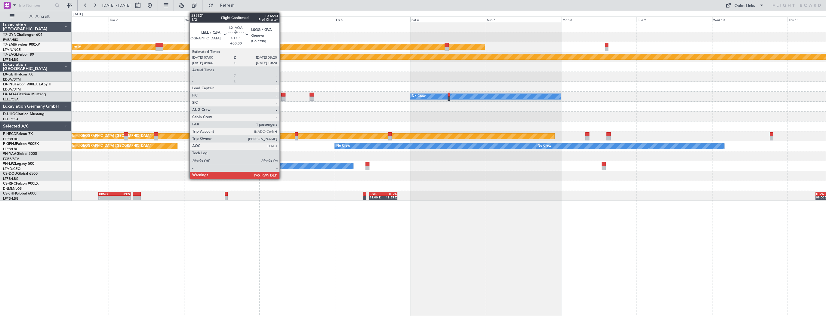
click at [282, 94] on div at bounding box center [283, 95] width 4 height 4
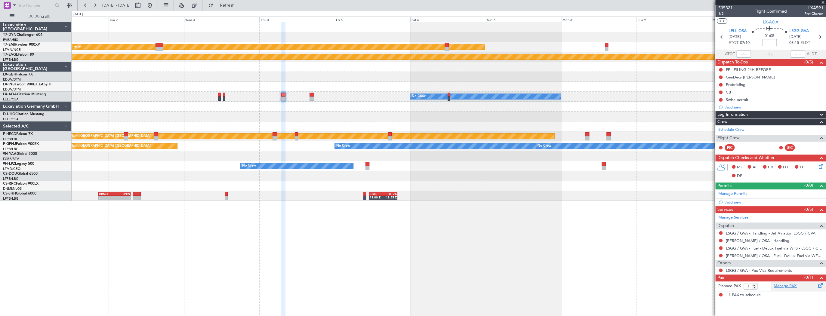
click at [785, 288] on link "Manage PAX" at bounding box center [785, 286] width 23 height 6
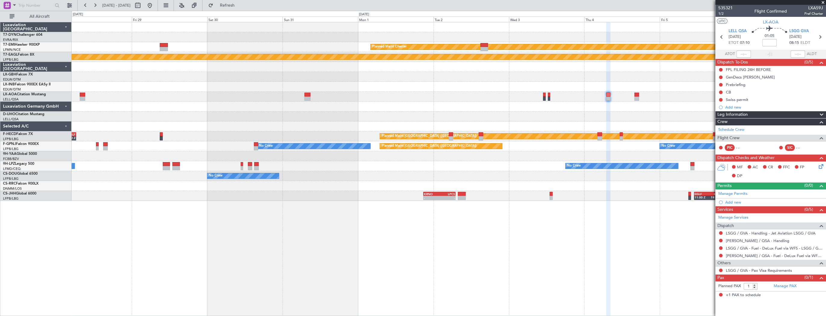
click at [468, 94] on div "Planned Maint [PERSON_NAME] Planned Maint Geneva ([GEOGRAPHIC_DATA]) No Crew No…" at bounding box center [449, 111] width 754 height 179
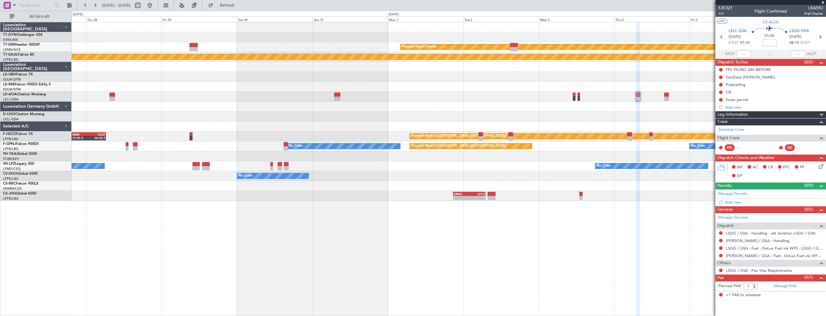
click at [221, 95] on div "No Crew No Crew Sabadell" at bounding box center [449, 97] width 754 height 10
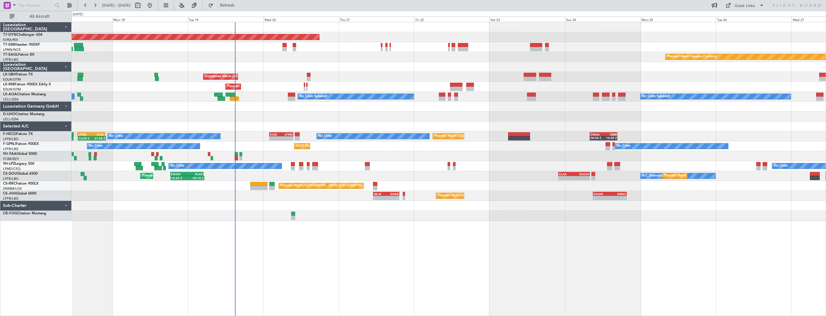
click at [132, 134] on div "Planned Maint [GEOGRAPHIC_DATA]-[GEOGRAPHIC_DATA] Planned Maint Geneva ([GEOGRA…" at bounding box center [449, 121] width 754 height 199
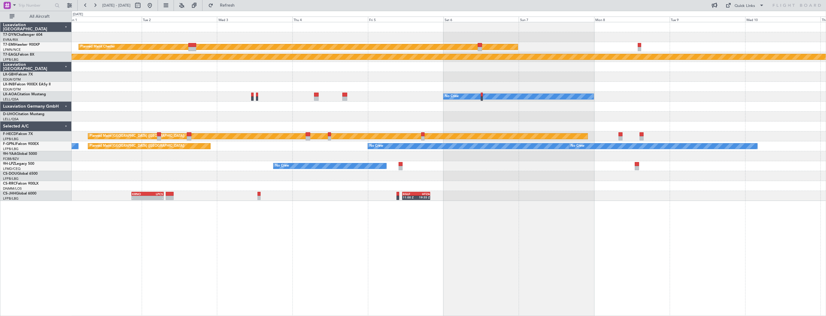
click at [287, 108] on div at bounding box center [449, 107] width 754 height 10
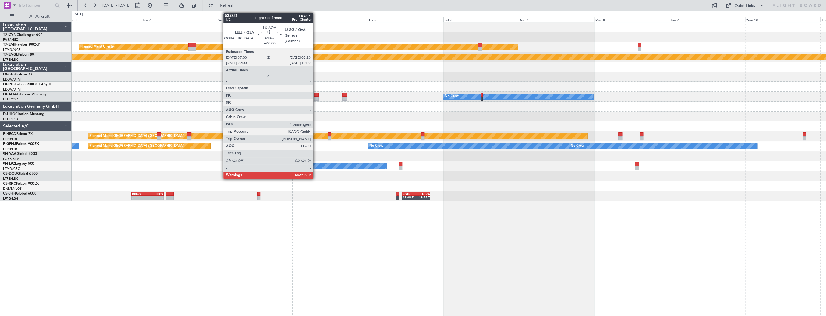
click at [316, 95] on div at bounding box center [316, 95] width 4 height 4
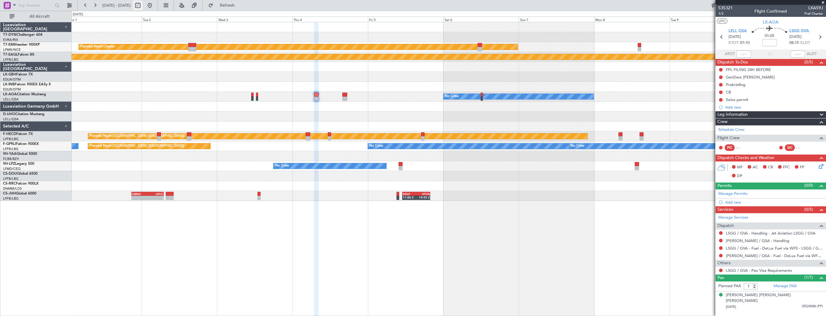
click at [143, 10] on button at bounding box center [138, 6] width 10 height 10
select select "9"
select select "2025"
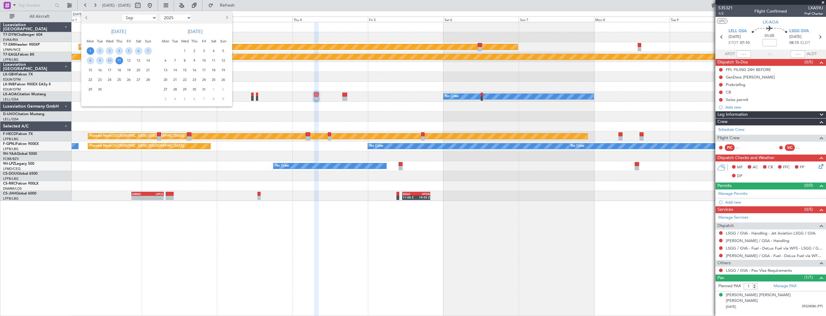
click at [87, 18] on span "Previous month" at bounding box center [87, 18] width 4 height 4
click at [87, 16] on span "Previous month" at bounding box center [87, 18] width 4 height 4
select select "6"
click at [101, 78] on span "17" at bounding box center [100, 80] width 8 height 8
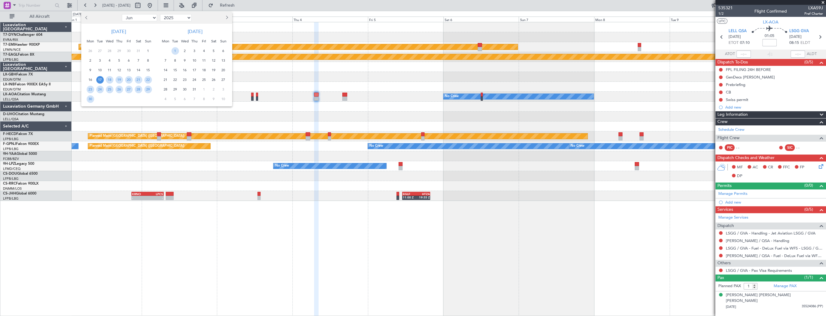
click at [101, 78] on span "17" at bounding box center [100, 80] width 8 height 8
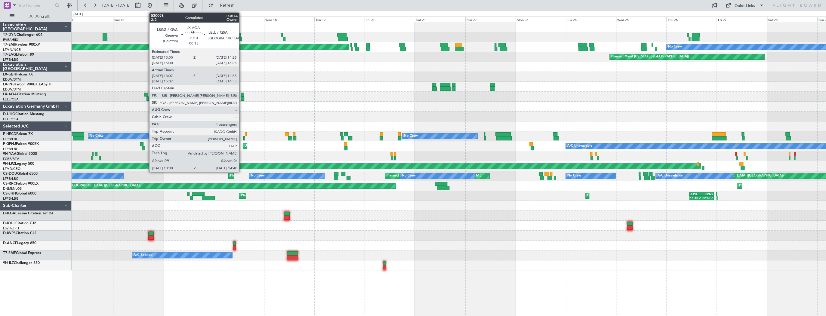
click at [242, 95] on div at bounding box center [242, 95] width 3 height 4
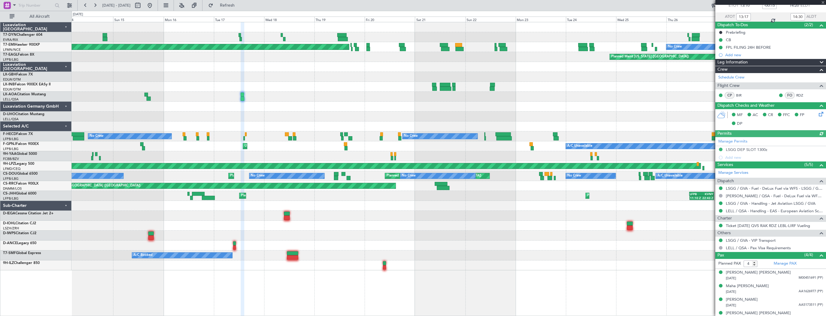
scroll to position [43, 0]
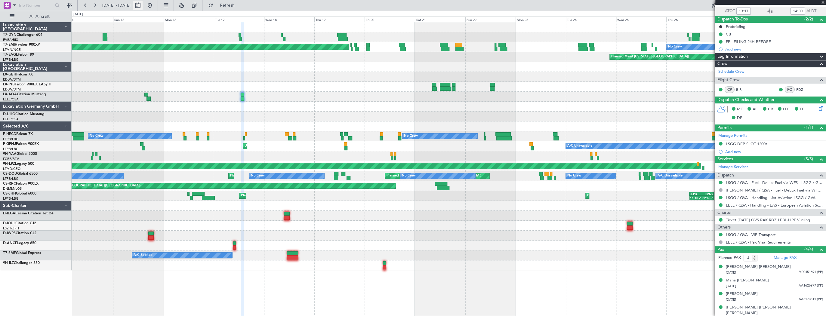
click at [143, 5] on button at bounding box center [138, 6] width 10 height 10
select select "6"
select select "2025"
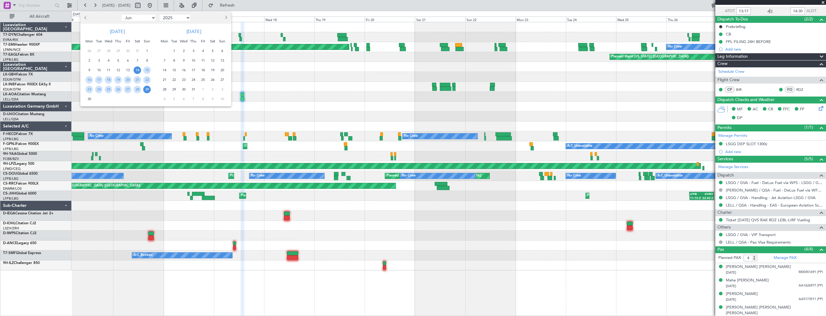
click at [228, 19] on button "Next month" at bounding box center [225, 18] width 7 height 10
select select "8"
click at [99, 79] on span "19" at bounding box center [99, 80] width 8 height 8
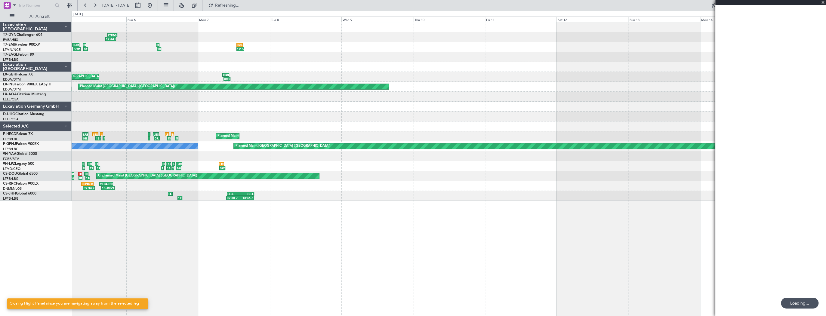
scroll to position [0, 0]
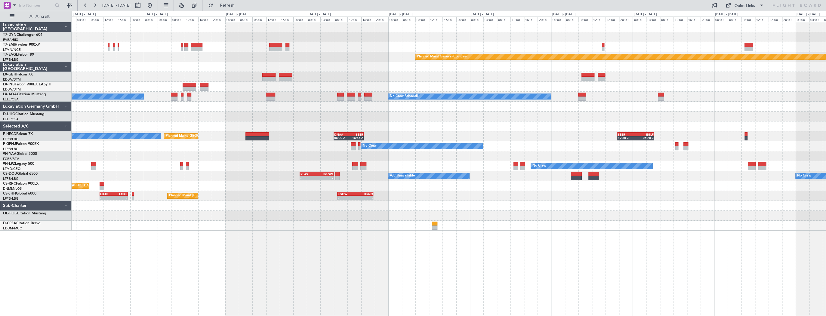
click at [99, 70] on div "Planned Maint Basel-Mulhouse Planned Maint Chester Planned Maint Geneva (Cointr…" at bounding box center [449, 126] width 754 height 208
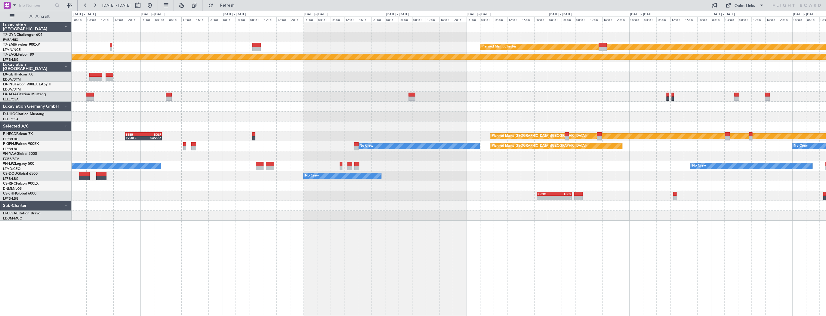
click at [168, 80] on div at bounding box center [449, 77] width 754 height 10
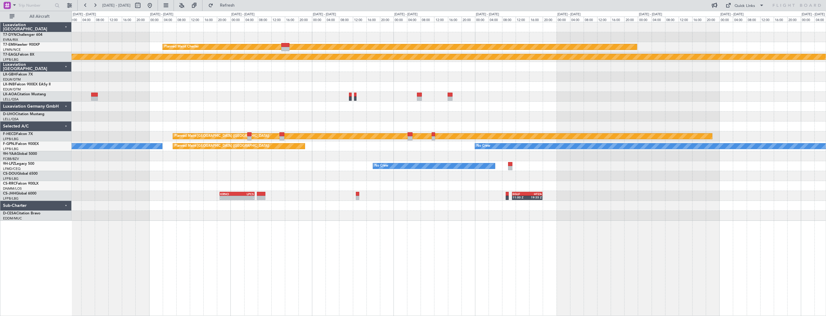
click at [214, 82] on div at bounding box center [449, 87] width 754 height 10
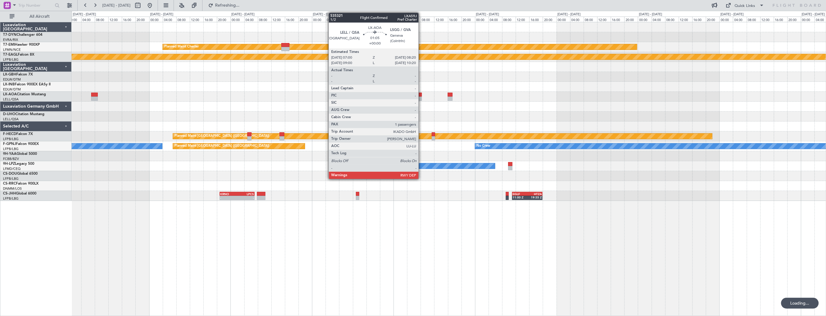
click at [421, 96] on div at bounding box center [449, 97] width 754 height 10
click at [420, 95] on div at bounding box center [419, 95] width 5 height 4
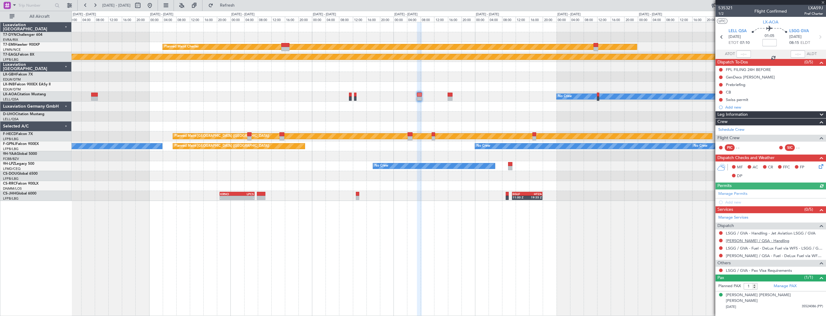
click at [762, 241] on link "LELL / QSA - Handling" at bounding box center [757, 240] width 63 height 5
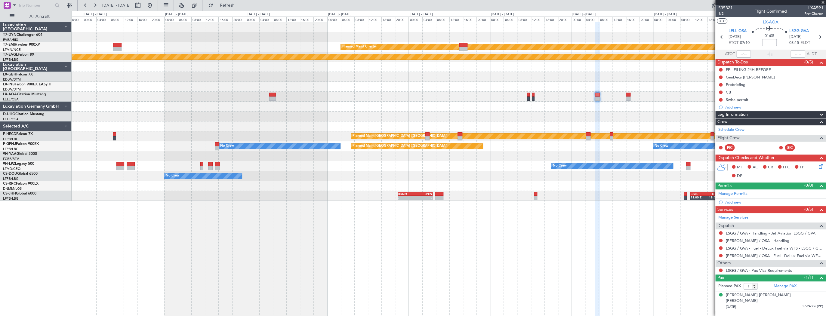
click at [378, 89] on div at bounding box center [449, 87] width 754 height 10
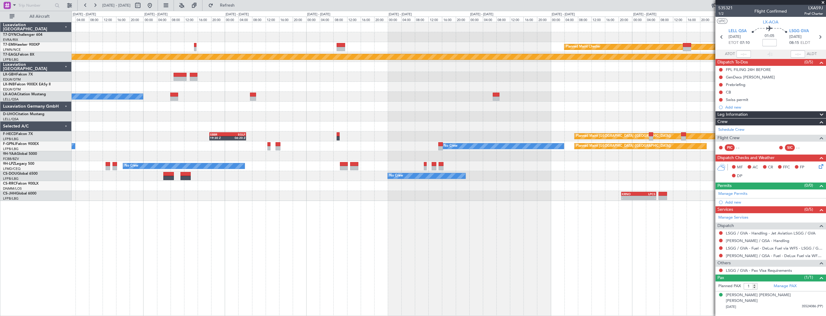
click at [420, 103] on div at bounding box center [449, 107] width 754 height 10
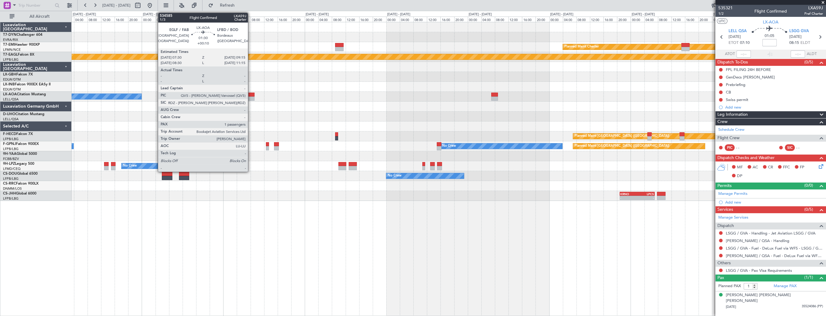
click at [251, 95] on div at bounding box center [252, 95] width 6 height 4
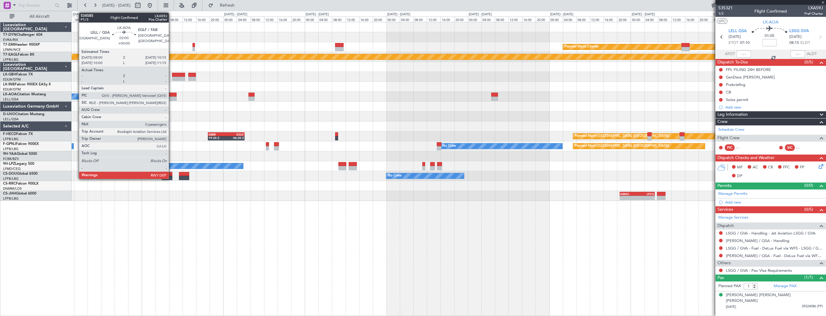
type input "+00:10"
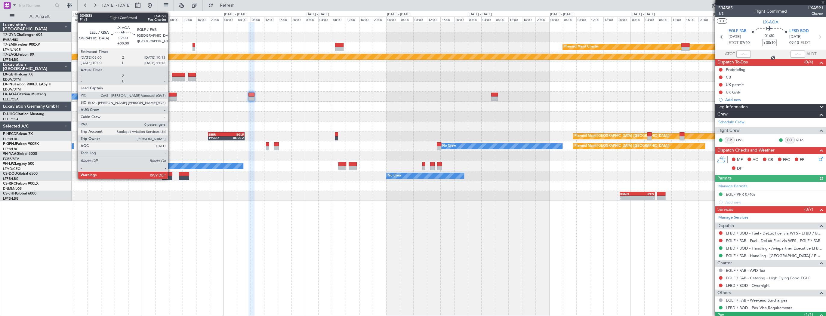
click at [171, 94] on div at bounding box center [173, 95] width 8 height 4
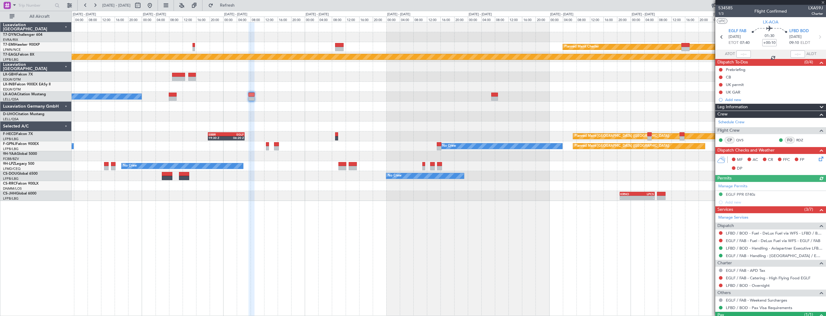
type input "0"
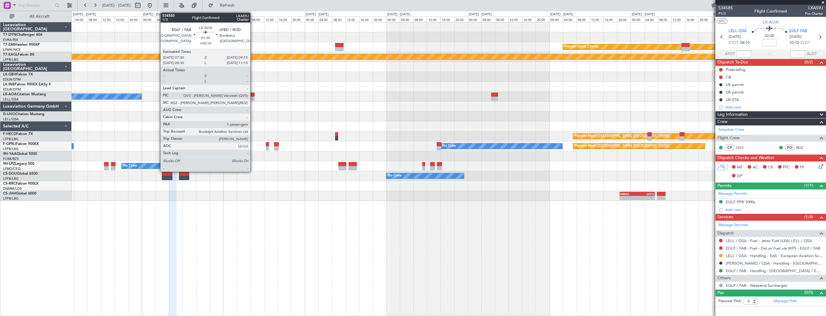
click at [253, 96] on div at bounding box center [252, 95] width 6 height 4
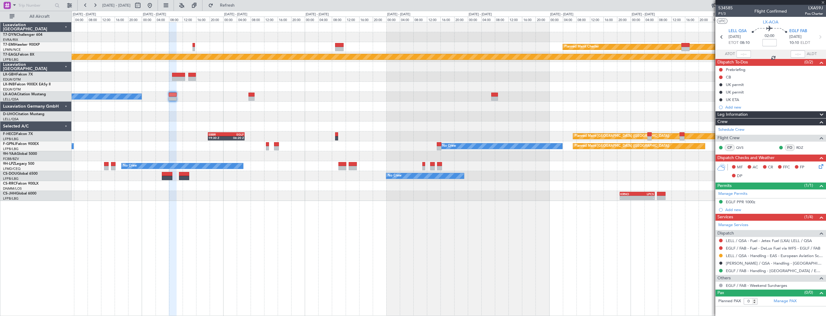
type input "+00:10"
type input "1"
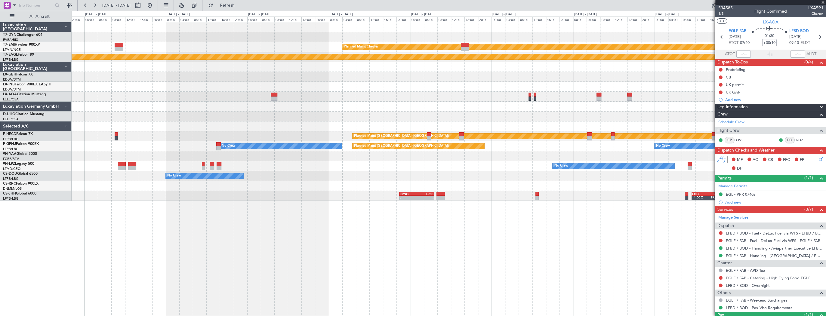
click at [141, 69] on div "Planned Maint Chester Planned Maint Geneva (Cointrin) No Crew No Crew Sabadell …" at bounding box center [449, 111] width 754 height 179
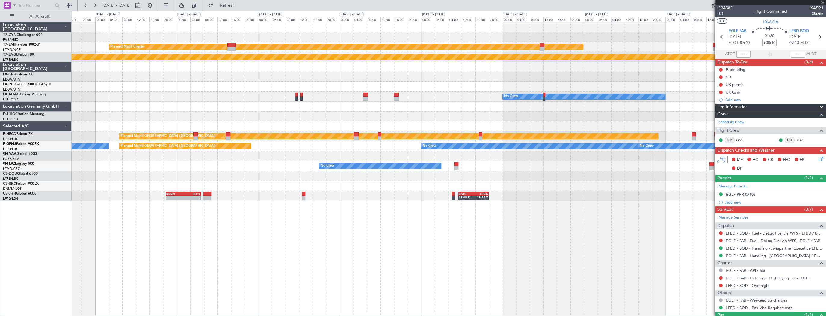
click at [161, 72] on div at bounding box center [449, 77] width 754 height 10
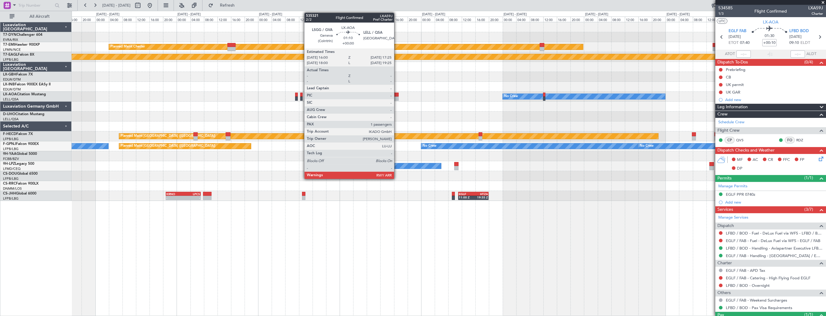
click at [395, 95] on div at bounding box center [396, 95] width 5 height 4
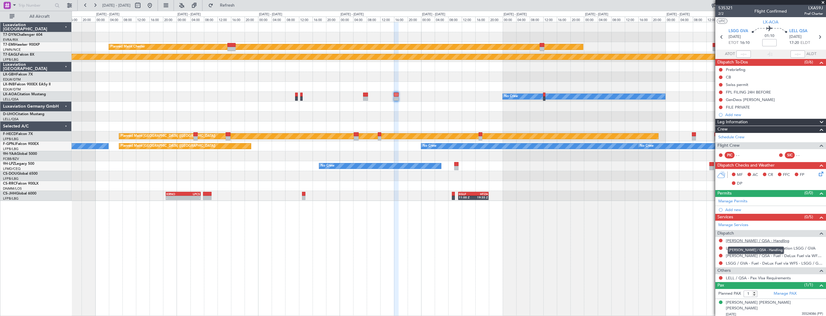
click at [763, 240] on link "LELL / QSA - Handling" at bounding box center [757, 240] width 63 height 5
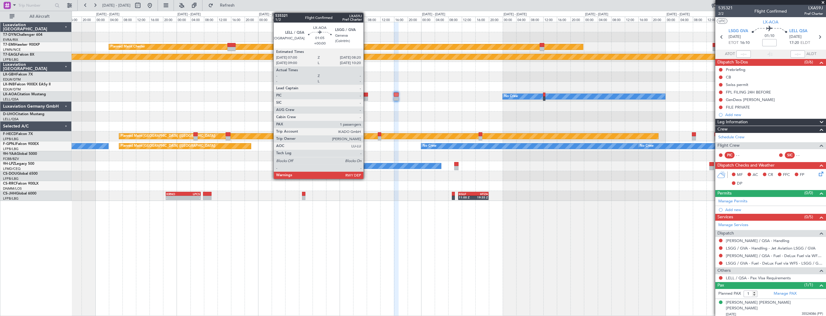
click at [366, 94] on div at bounding box center [365, 95] width 5 height 4
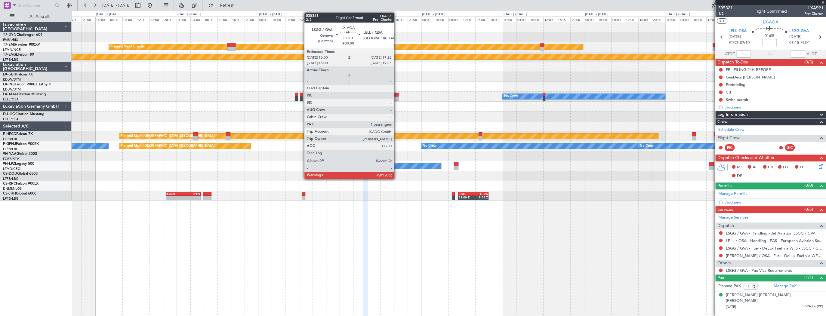
click at [397, 96] on div at bounding box center [396, 95] width 5 height 4
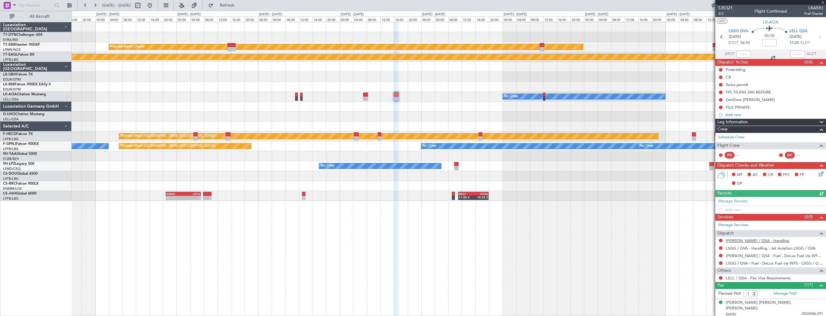
click at [757, 239] on link "LELL / QSA - Handling" at bounding box center [757, 240] width 63 height 5
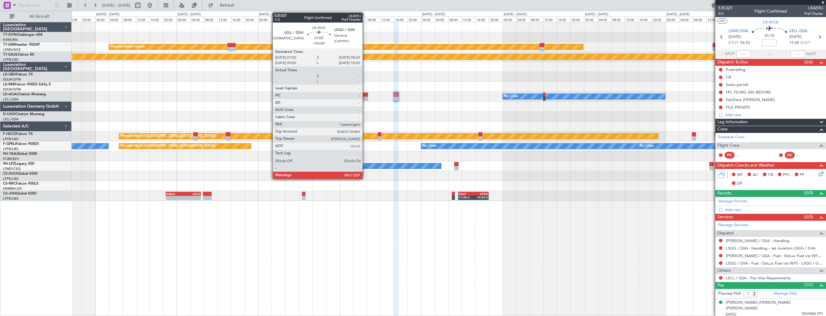
click at [365, 94] on div at bounding box center [365, 95] width 5 height 4
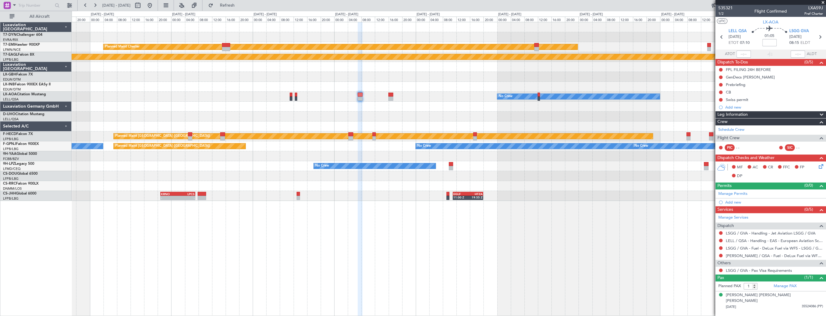
click at [273, 162] on div "Planned Maint Chester Planned Maint Geneva (Cointrin) No Crew Planned Maint Par…" at bounding box center [449, 111] width 754 height 179
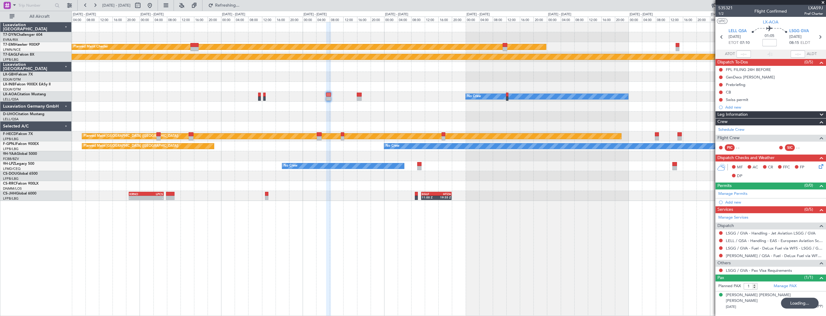
click at [546, 205] on div "Planned Maint Chester Planned Maint Geneva (Cointrin) No Crew Planned Maint Par…" at bounding box center [449, 169] width 755 height 294
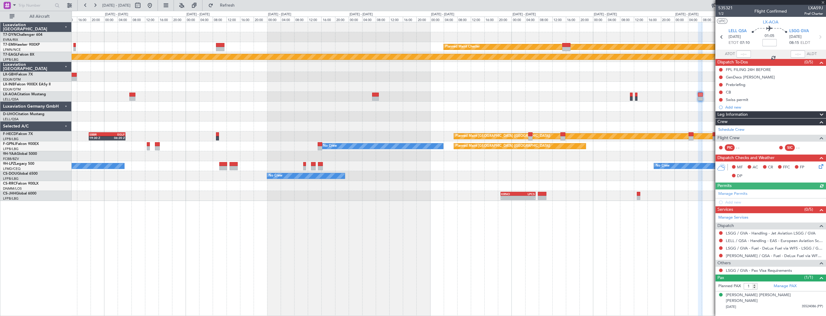
click at [484, 229] on div "Planned Maint Chester Planned Maint Geneva (Cointrin) No Crew No Crew Sabadell …" at bounding box center [449, 169] width 755 height 294
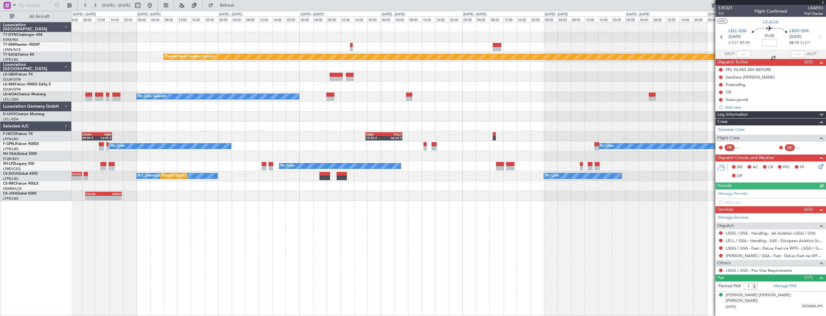
click at [534, 245] on div "Planned Maint Chester Planned Maint Geneva (Cointrin) No Crew Sabadell No Crew …" at bounding box center [449, 169] width 755 height 294
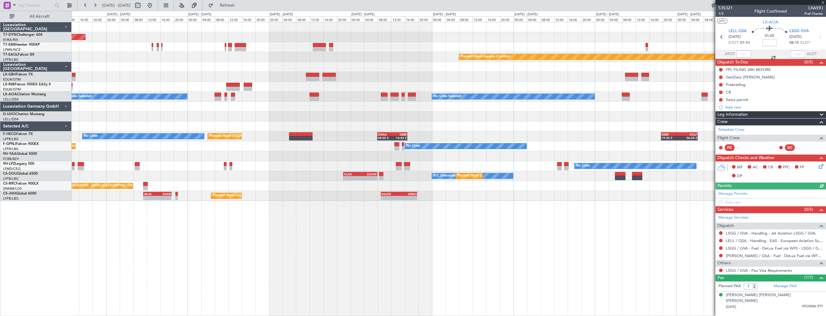
click at [688, 270] on div "Planned Maint Basel-Mulhouse Planned Maint Geneva (Cointrin) Unplanned Maint Pa…" at bounding box center [449, 169] width 755 height 294
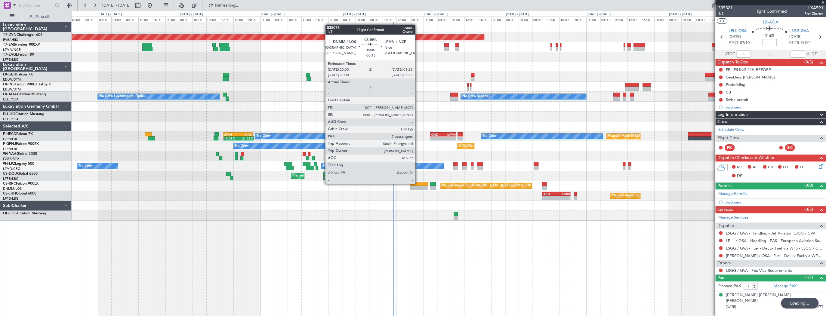
click at [418, 183] on div at bounding box center [419, 184] width 19 height 4
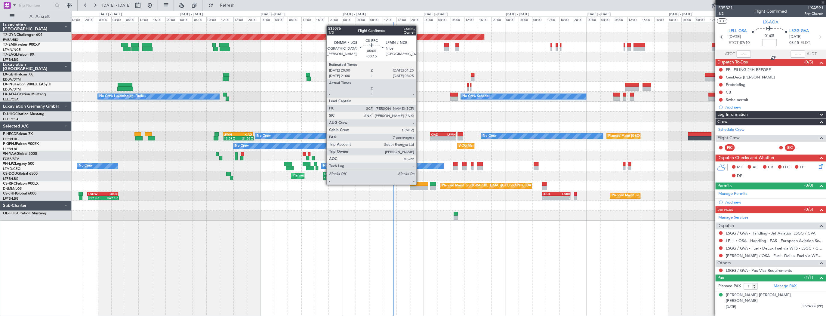
type input "-00:15"
type input "7"
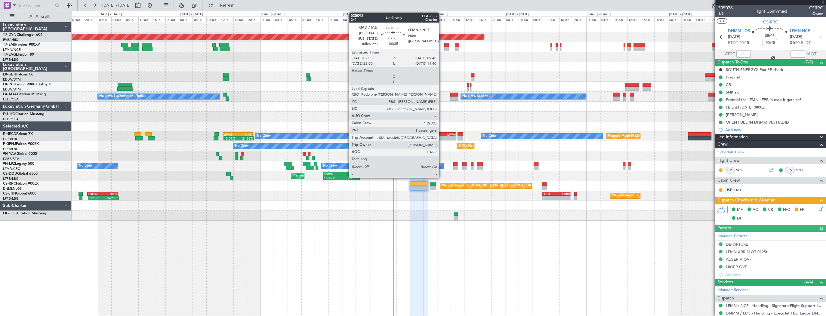
click at [442, 135] on div "KIAD" at bounding box center [437, 135] width 13 height 4
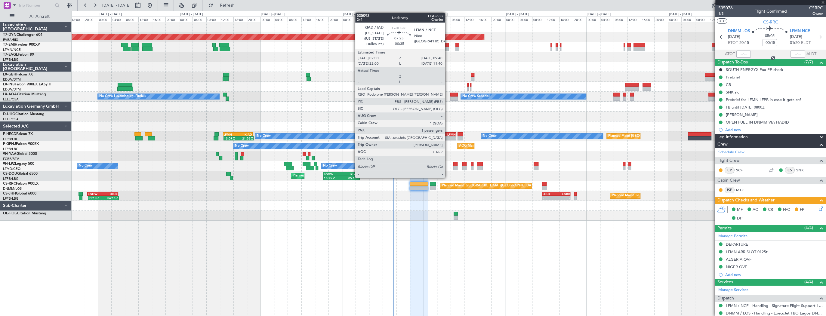
type input "-00:35"
type input "1"
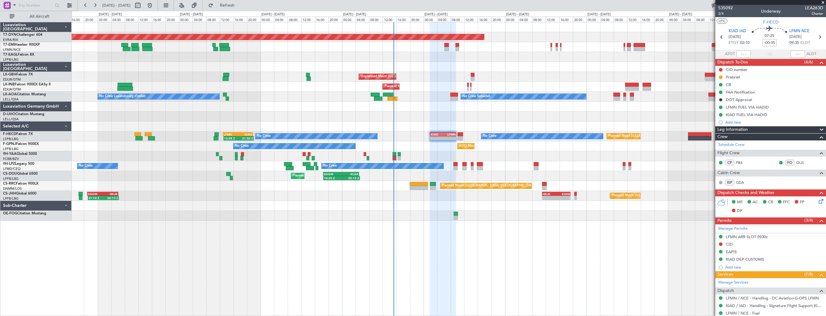
click at [126, 96] on div "Planned Maint [GEOGRAPHIC_DATA]-[GEOGRAPHIC_DATA] Planned Maint Geneva ([GEOGRA…" at bounding box center [449, 121] width 754 height 199
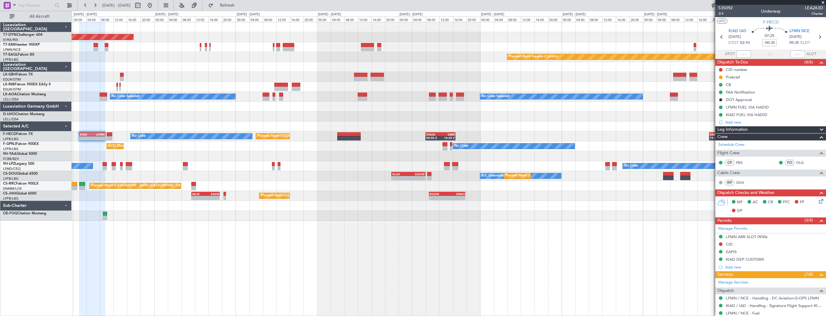
click at [183, 104] on div "Planned Maint Basel-Mulhouse Planned Maint Geneva (Cointrin) Unplanned Maint Pa…" at bounding box center [449, 121] width 754 height 199
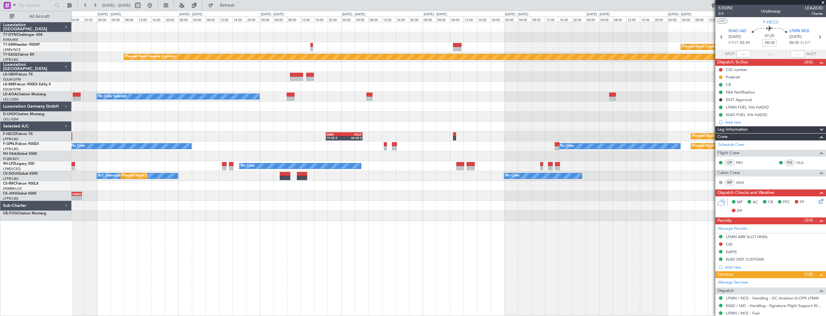
click at [178, 91] on div "Planned Maint Chester Planned Maint Geneva (Cointrin) No Crew Sabadell DNAA 08:…" at bounding box center [449, 121] width 754 height 199
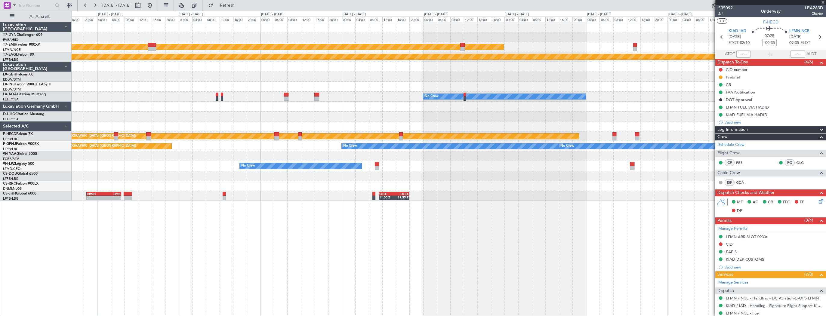
click at [245, 103] on div at bounding box center [449, 107] width 754 height 10
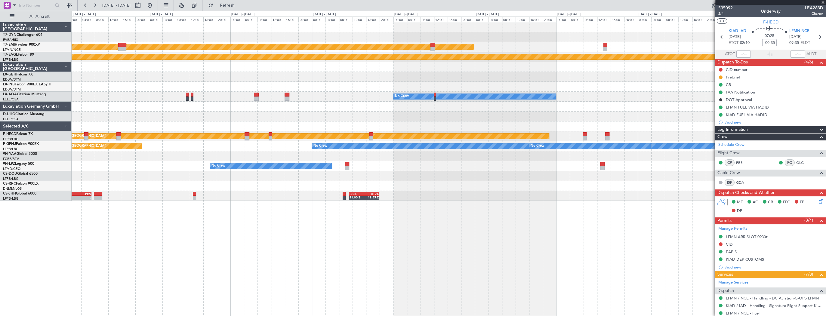
click at [359, 110] on div "Planned Maint Chester Planned Maint Geneva (Cointrin) No Crew No Crew Sabadell …" at bounding box center [449, 111] width 754 height 179
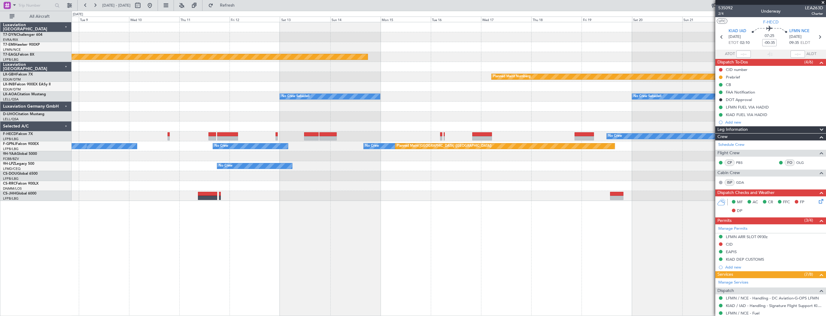
click at [96, 108] on div "Planned Maint Chester Planned Maint Geneva (Cointrin) Planned Maint Nurnberg No…" at bounding box center [449, 111] width 754 height 179
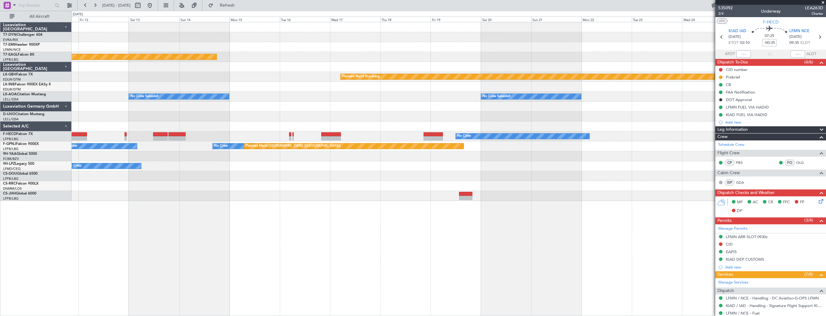
click at [136, 117] on div "Planned Maint Geneva (Cointrin) Planned Maint Nurnberg No Crew Sabadell No Crew…" at bounding box center [449, 111] width 754 height 179
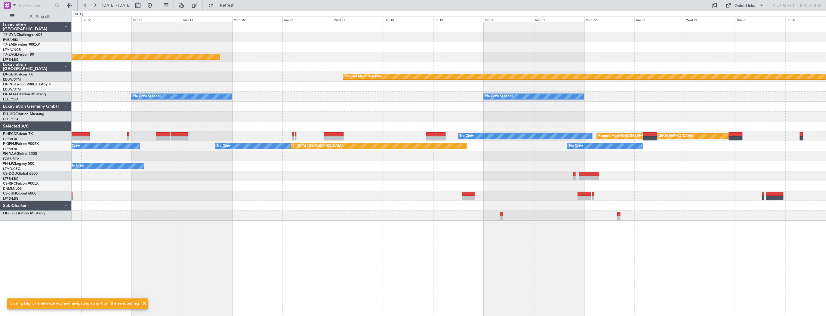
click at [369, 104] on div "Planned Maint Geneva (Cointrin) Planned Maint Nurnberg No Crew Sabadell No Crew…" at bounding box center [449, 121] width 754 height 199
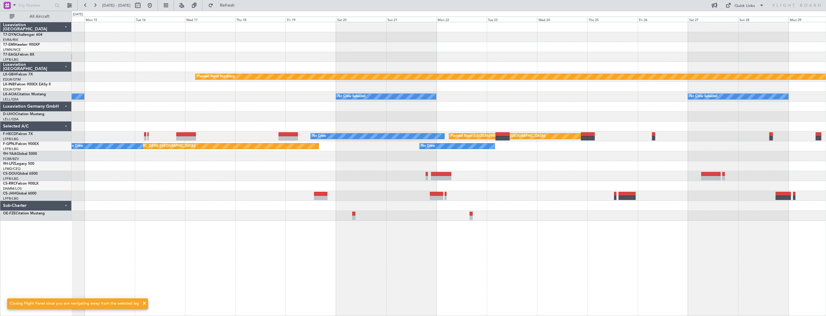
click at [140, 96] on div "Planned Maint Geneva (Cointrin) Planned Maint Nurnberg No Crew Sabadell No Crew…" at bounding box center [449, 121] width 754 height 199
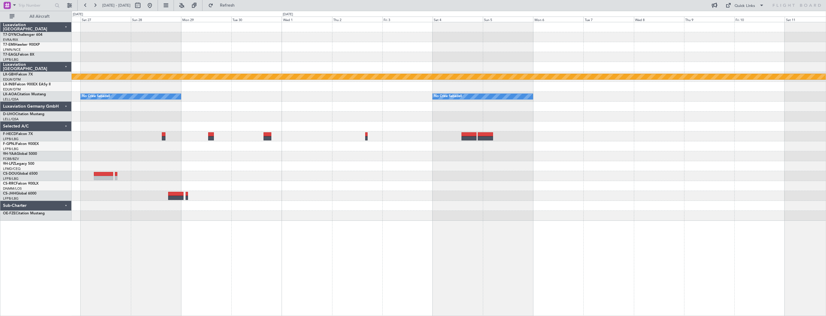
click at [38, 97] on div "Planned Maint Nurnberg No Crew Sabadell No Crew Sabadell Planned Maint Paris (L…" at bounding box center [413, 163] width 826 height 305
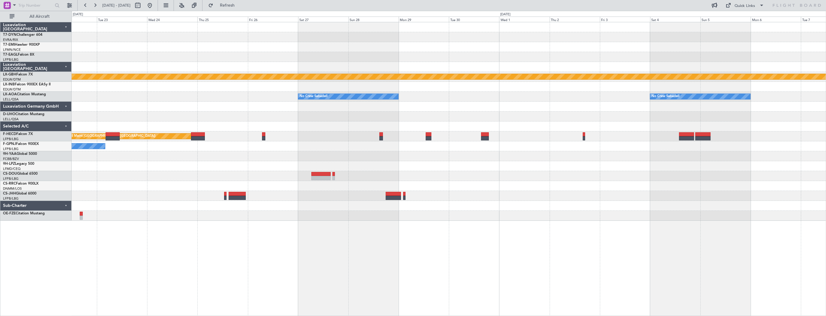
click at [571, 131] on div "Planned Maint Nurnberg No Crew Sabadell No Crew Sabadell No Crew Sabadell Plann…" at bounding box center [449, 121] width 754 height 199
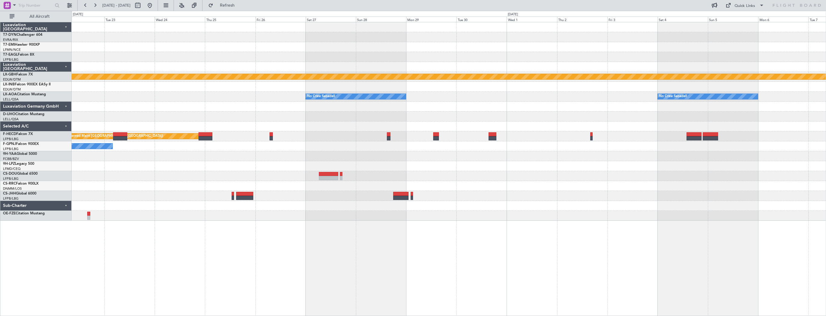
click at [592, 138] on div "Planned Maint Nurnberg No Crew Sabadell No Crew Sabadell No Crew Sabadell Plann…" at bounding box center [449, 121] width 754 height 199
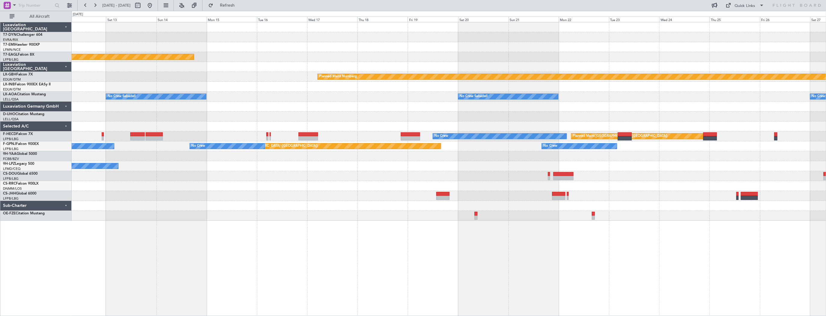
click at [152, 103] on div at bounding box center [449, 107] width 754 height 10
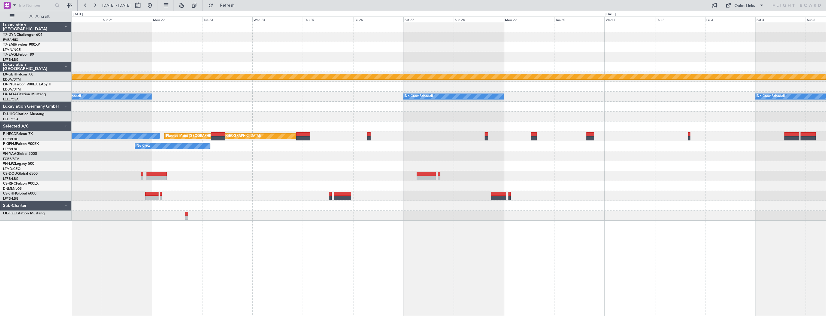
click at [73, 100] on div "Planned Maint Nurnberg No Crew Sabadell No Crew Sabadell No Crew Sabadell No Cr…" at bounding box center [449, 121] width 754 height 199
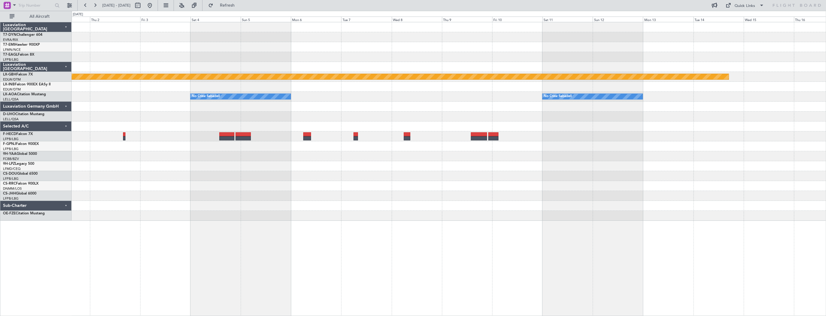
click at [108, 115] on div "Planned Maint Nurnberg No Crew Sabadell No Crew Sabadell No Crew Sabadell" at bounding box center [449, 121] width 754 height 199
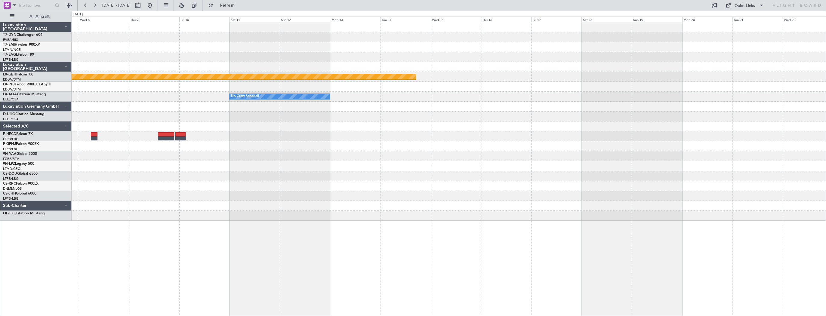
click at [150, 107] on div "Planned Maint Nurnberg No Crew Sabadell No Crew Sabadell" at bounding box center [449, 121] width 754 height 199
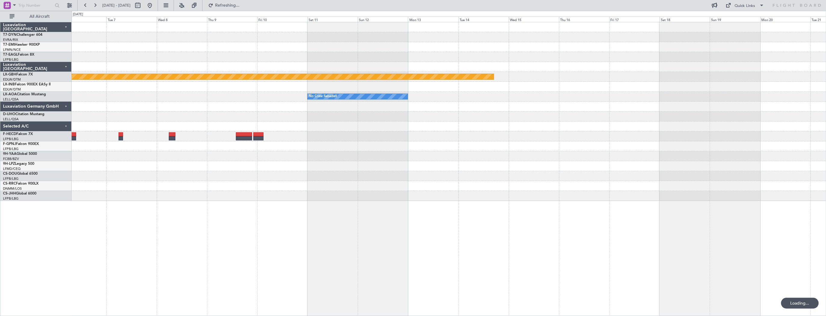
click at [609, 132] on div "Planned Maint Nurnberg No Crew Sabadell No Crew Sabadell" at bounding box center [449, 111] width 754 height 179
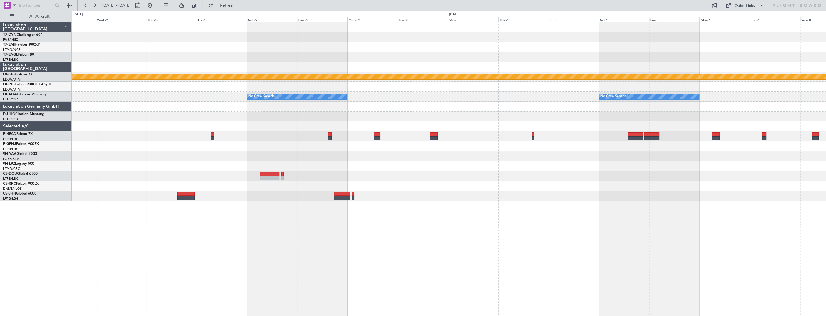
click at [562, 126] on div "Planned Maint Nurnberg No Crew Sabadell No Crew Sabadell No Crew Sabadell No Cr…" at bounding box center [449, 111] width 754 height 179
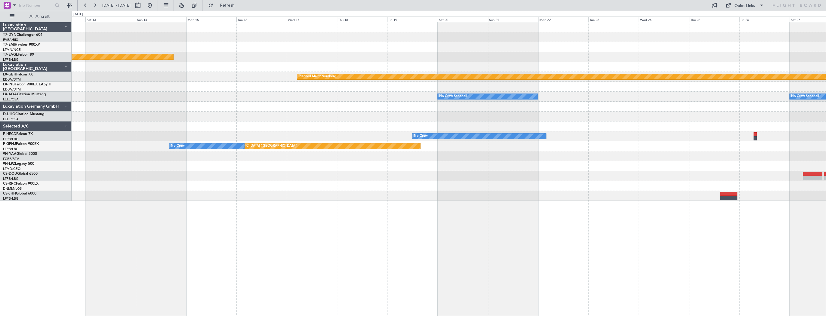
click at [540, 119] on div at bounding box center [449, 117] width 754 height 10
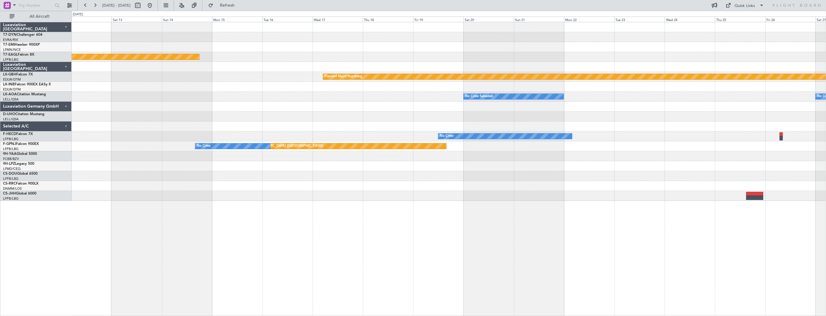
click at [587, 122] on div "Planned Maint Geneva (Cointrin) Planned Maint Nurnberg No Crew Sabadell No Crew…" at bounding box center [449, 111] width 754 height 179
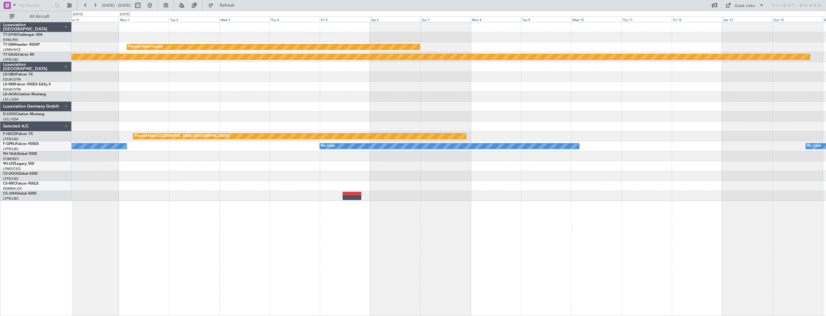
click at [573, 124] on div "Planned Maint Chester Planned Maint Geneva (Cointrin) Planned Maint Nurnberg Pl…" at bounding box center [449, 111] width 754 height 179
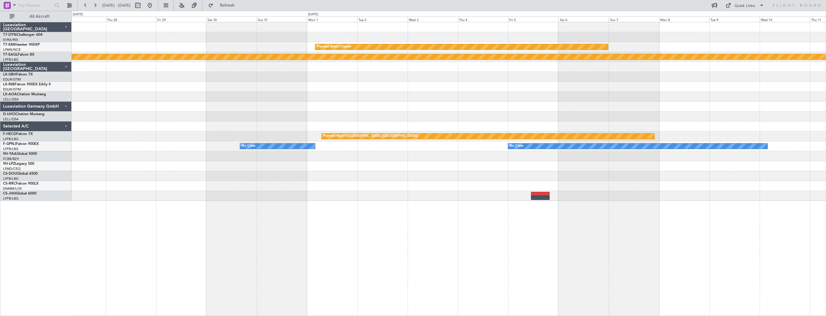
click at [552, 129] on div "Planned Maint Chester Planned Maint Geneva (Cointrin) No Crew Sabadell Planned …" at bounding box center [449, 111] width 754 height 179
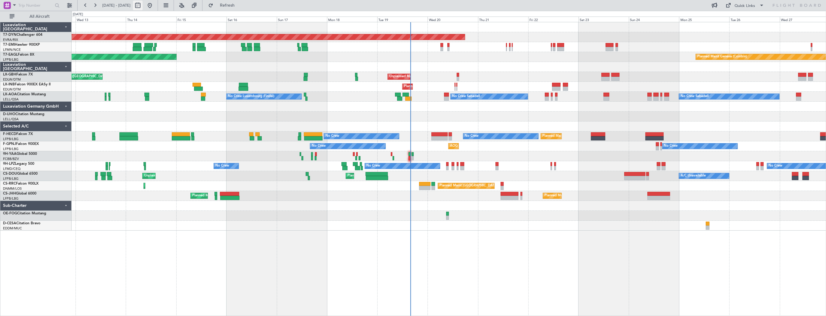
click at [143, 7] on button at bounding box center [138, 6] width 10 height 10
select select "8"
select select "2025"
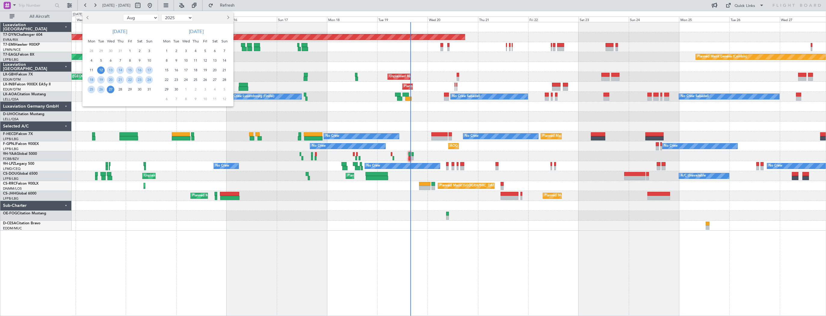
click at [197, 49] on span "4" at bounding box center [196, 51] width 8 height 8
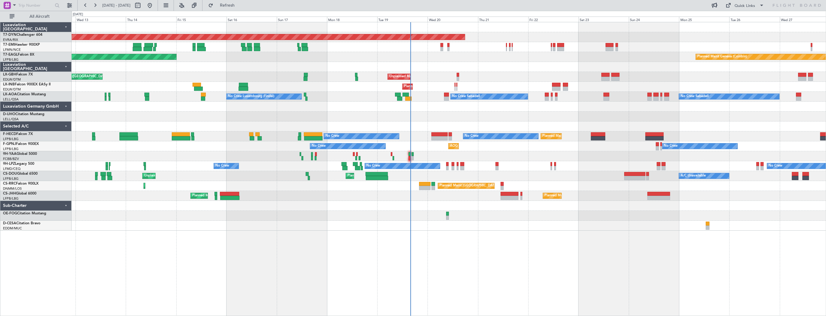
select select "9"
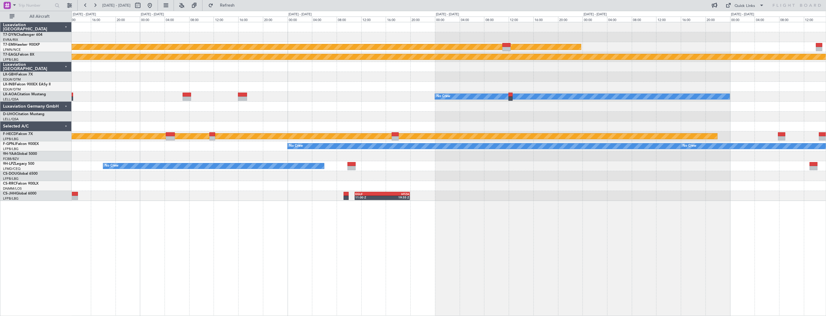
click at [123, 99] on div "Planned Maint Chester Planned Maint Geneva (Cointrin) No Crew Planned Maint Par…" at bounding box center [449, 111] width 754 height 179
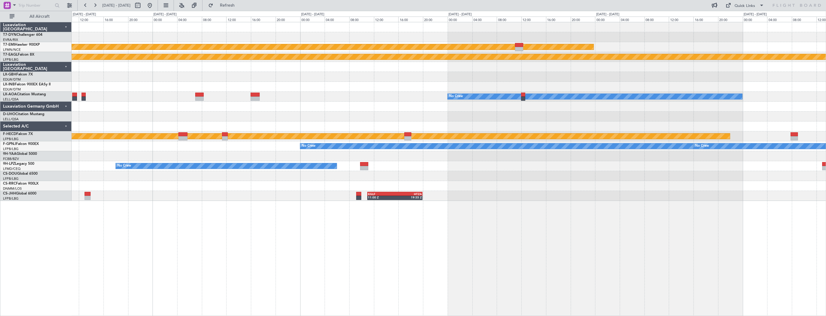
click at [190, 106] on div at bounding box center [449, 107] width 754 height 10
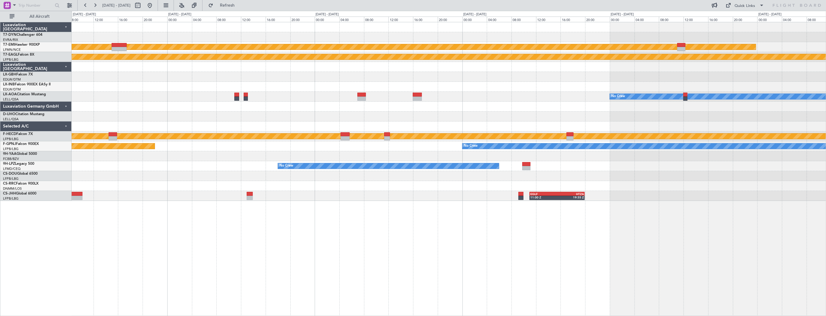
click at [504, 114] on div "Planned Maint Chester Planned Maint Geneva (Cointrin) No Crew Planned Maint Par…" at bounding box center [449, 111] width 754 height 179
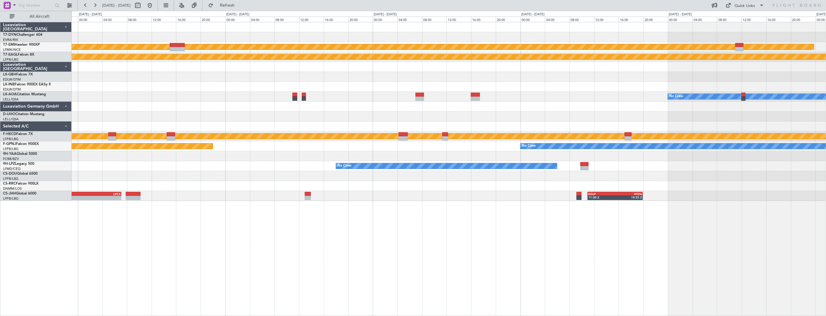
click at [303, 113] on div "Planned Maint Chester Planned Maint Geneva (Cointrin) No Crew Planned Maint Par…" at bounding box center [449, 111] width 754 height 179
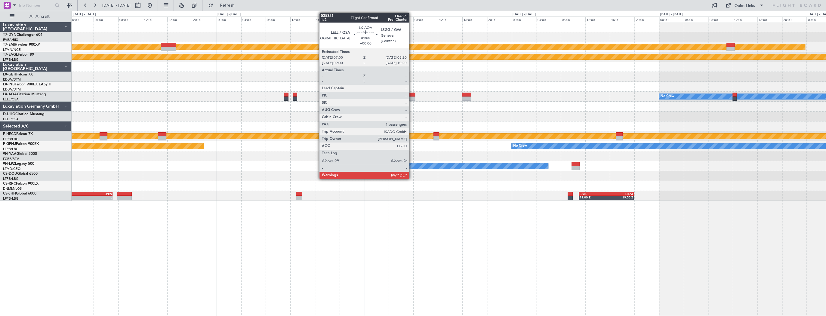
click at [412, 94] on div at bounding box center [411, 95] width 8 height 4
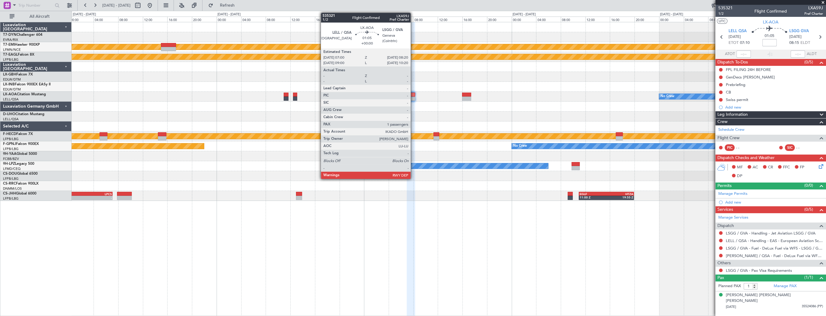
click at [413, 95] on div at bounding box center [411, 95] width 8 height 4
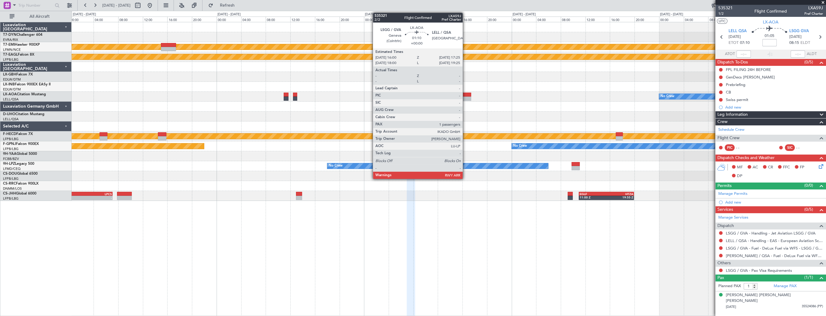
click at [465, 95] on div at bounding box center [466, 95] width 9 height 4
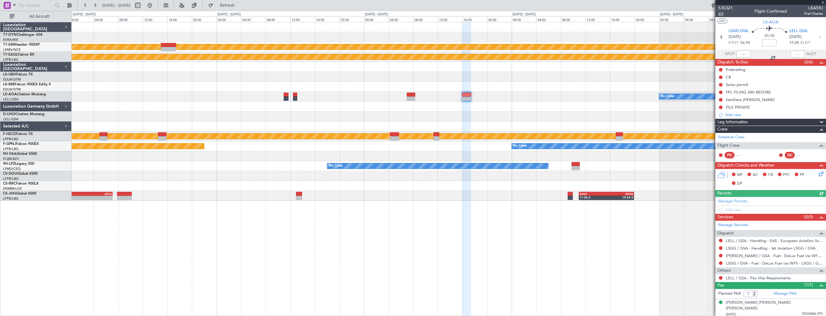
click at [721, 13] on span "2/2" at bounding box center [725, 13] width 14 height 5
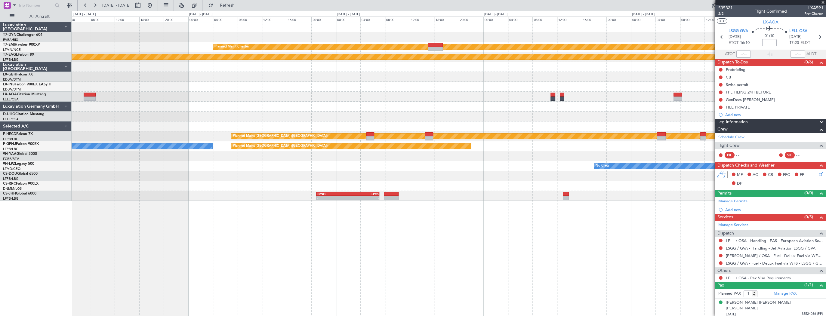
click at [622, 241] on div "Planned Maint Chester Planned Maint Geneva (Cointrin) No Crew Planned Maint Par…" at bounding box center [449, 169] width 755 height 294
click at [518, 254] on div "Planned Maint Chester Planned Maint Geneva (Cointrin) No Crew Planned Maint Par…" at bounding box center [449, 169] width 755 height 294
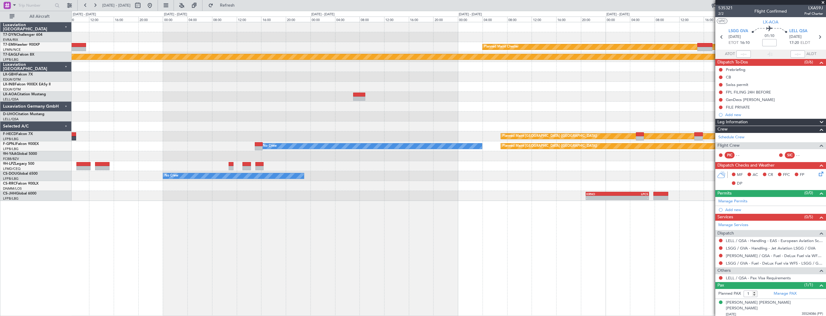
click at [501, 246] on div "Planned Maint Chester Planned Maint Geneva (Cointrin) Planned Maint Paris (Le B…" at bounding box center [449, 169] width 755 height 294
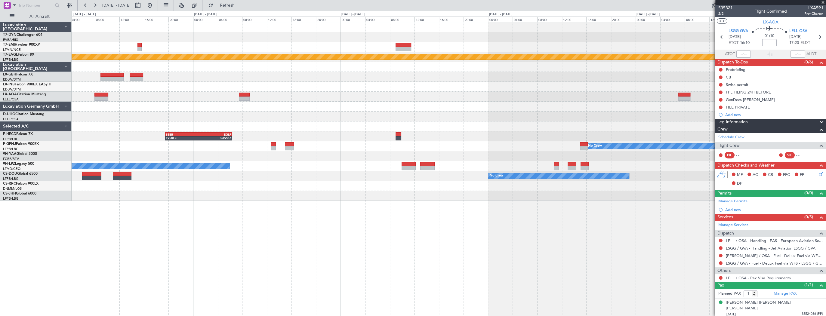
click at [493, 231] on div "Planned Maint Chester Planned Maint Geneva (Cointrin) No Crew Sabadell Planned …" at bounding box center [449, 169] width 755 height 294
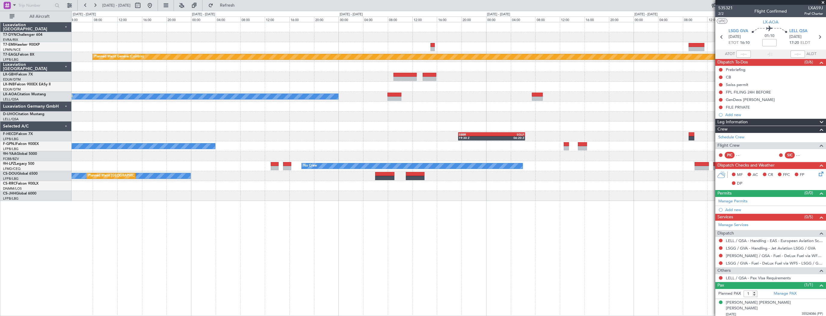
click at [534, 236] on div "Planned Maint Geneva (Cointrin) No Crew Sabadell SBBR 19:30 Z EGLF 06:20 Z DNAA…" at bounding box center [449, 169] width 755 height 294
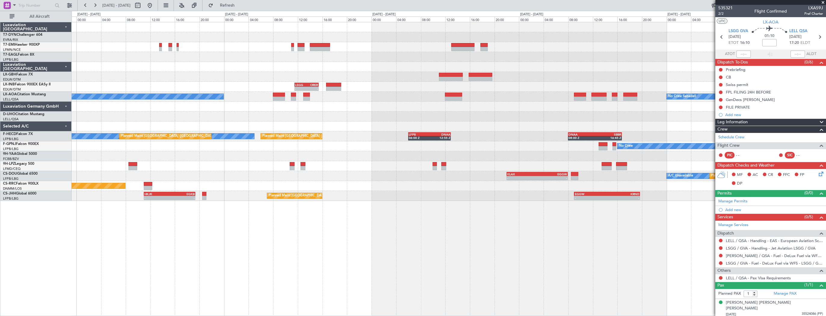
click at [563, 243] on div "Planned Maint Basel-Mulhouse Planned Maint Geneva (Cointrin) LSGG 11:30 Z ORER …" at bounding box center [449, 169] width 755 height 294
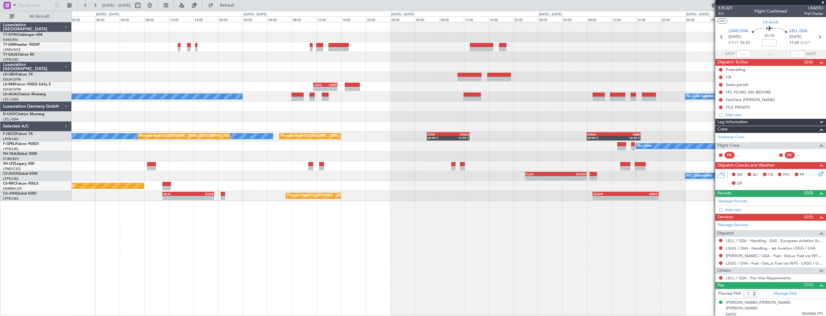
click at [514, 228] on div "Planned Maint Basel-Mulhouse Planned Maint Geneva (Cointrin) Unplanned Maint Pa…" at bounding box center [449, 169] width 755 height 294
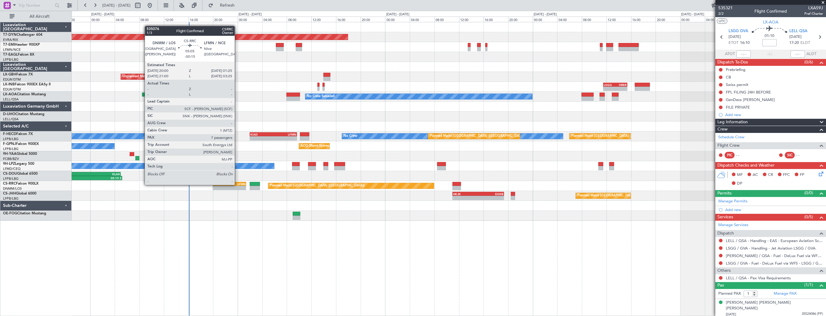
click at [237, 184] on div "LFMN" at bounding box center [238, 184] width 16 height 4
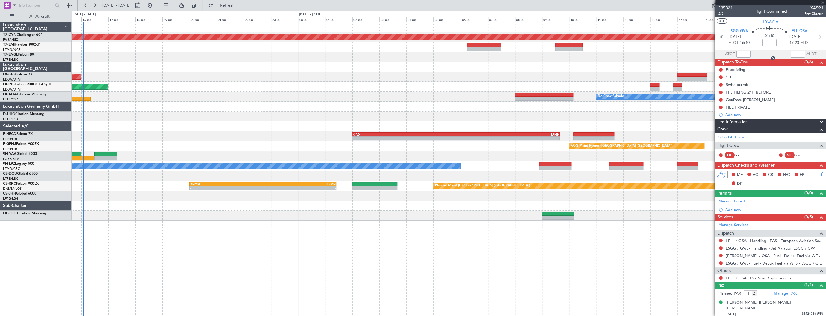
type input "-00:15"
type input "7"
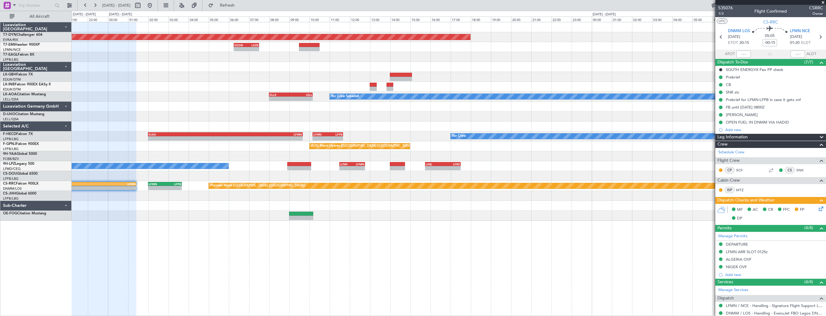
click at [229, 212] on div "Planned Maint Basel-Mulhouse - - EDDB 06:15 Z LSZB 07:30 Z Unplanned Maint Pari…" at bounding box center [449, 169] width 755 height 294
click at [389, 211] on div "Planned Maint Basel-Mulhouse - - EDDB 06:15 Z LSZB 07:30 Z Unplanned Maint Pari…" at bounding box center [449, 169] width 755 height 294
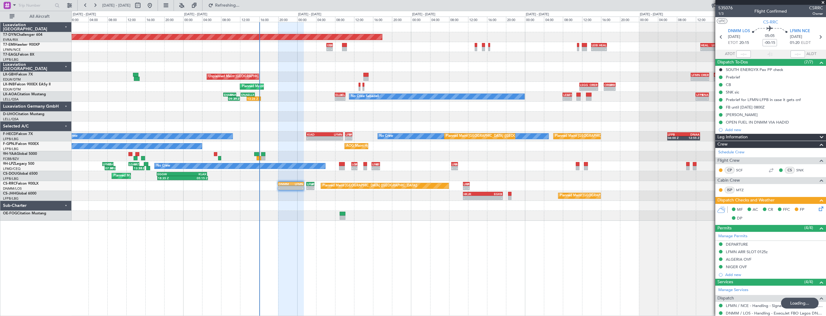
click at [303, 198] on div "Planned Maint Basel-Mulhouse - - EDDB 06:15 Z LSZB 07:30 Z - - LEIB 14:00 Z HEA…" at bounding box center [449, 169] width 755 height 294
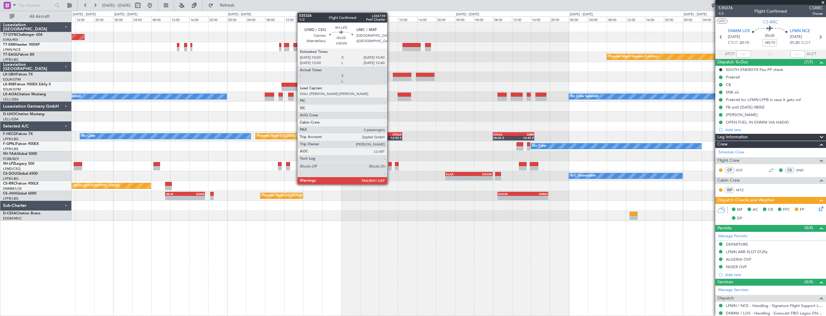
click at [390, 165] on div at bounding box center [389, 164] width 3 height 4
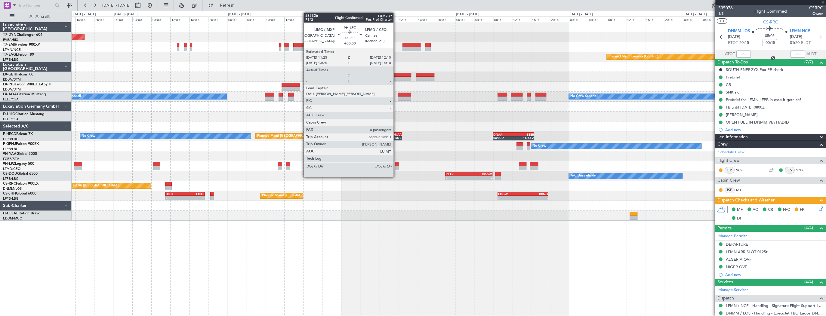
type input "6"
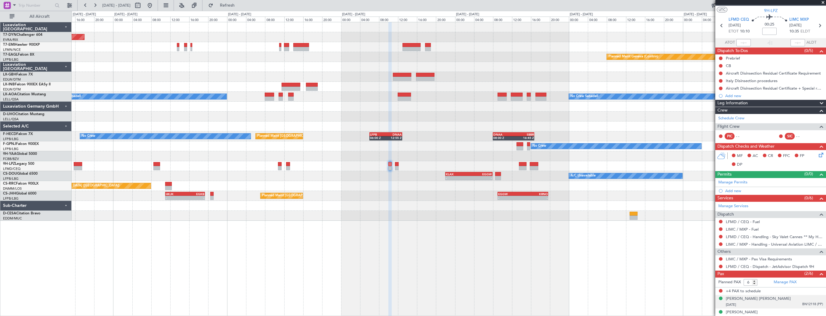
scroll to position [17, 0]
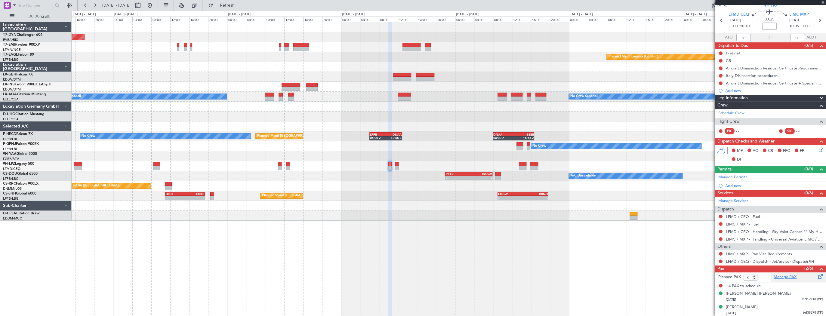
click at [780, 276] on link "Manage PAX" at bounding box center [785, 277] width 23 height 6
click at [761, 295] on div "Hani Abdulwahab M Zahran" at bounding box center [758, 294] width 65 height 6
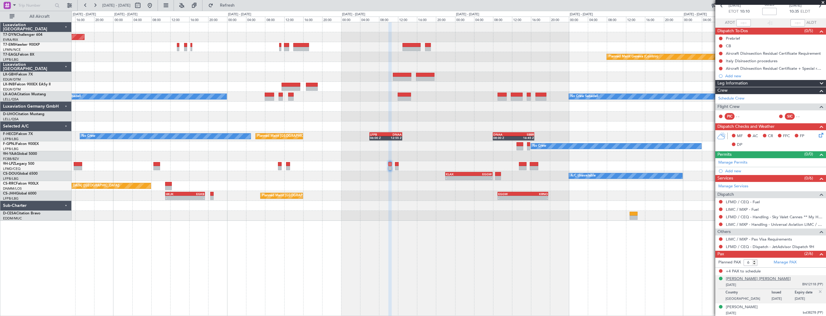
click at [763, 276] on div "Hani Abdulwahab M Zahran" at bounding box center [758, 279] width 65 height 6
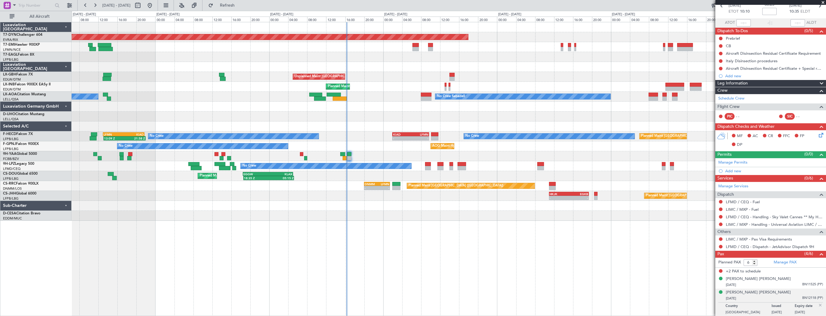
click at [520, 142] on div "Planned Maint Basel-Mulhouse Planned Maint Geneva (Cointrin) Unplanned Maint Pa…" at bounding box center [449, 121] width 754 height 199
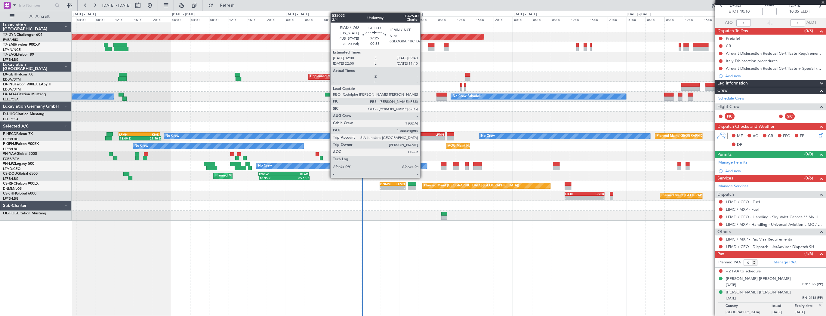
click at [423, 135] on div "KIAD" at bounding box center [418, 135] width 18 height 4
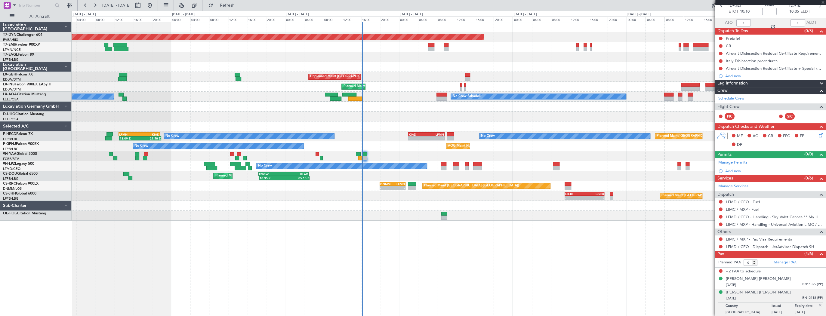
type input "-00:35"
type input "1"
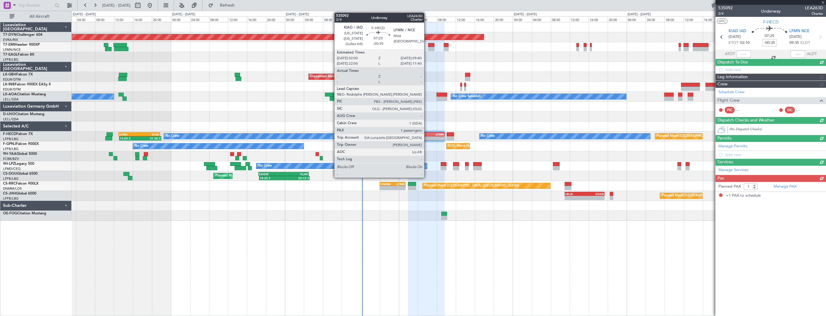
scroll to position [0, 0]
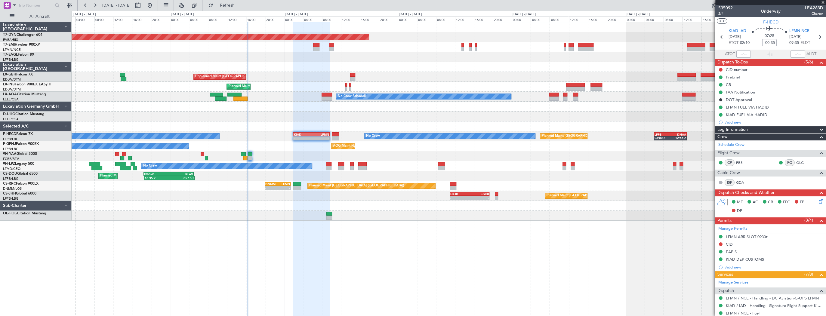
click at [292, 150] on div "Planned Maint Basel-Mulhouse Planned Maint Geneva (Cointrin) Unplanned Maint Pa…" at bounding box center [449, 121] width 754 height 199
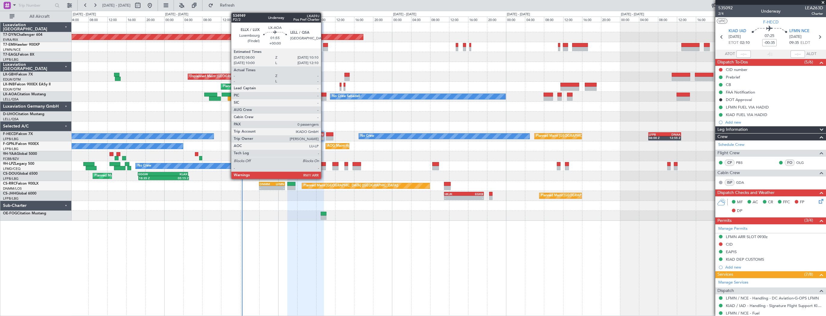
click at [324, 94] on div at bounding box center [321, 95] width 11 height 4
type input "0"
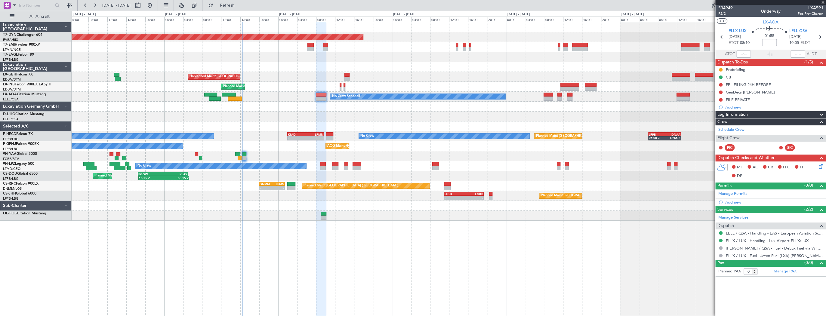
click at [722, 16] on span "P2/2" at bounding box center [725, 13] width 14 height 5
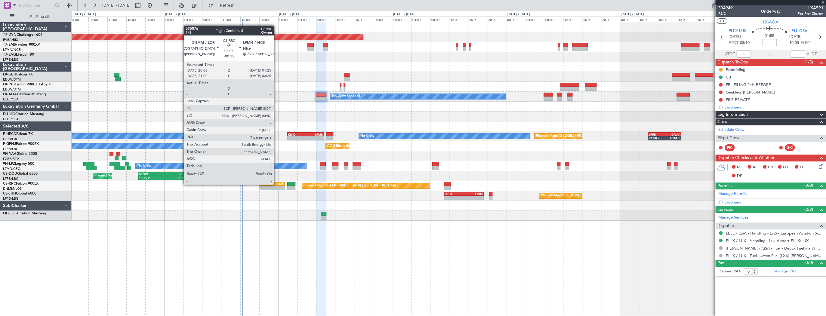
click at [276, 184] on div "LFMN" at bounding box center [278, 184] width 12 height 4
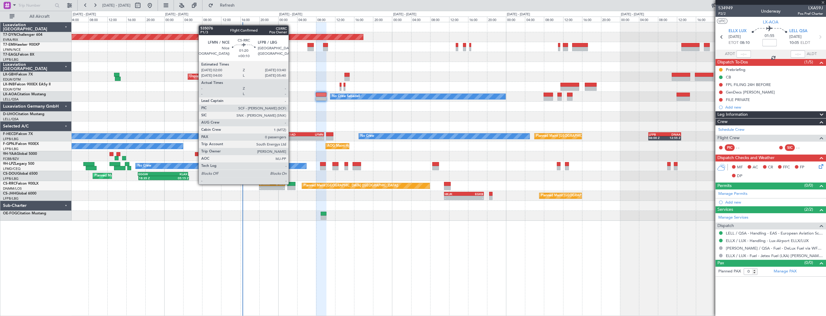
type input "-00:15"
type input "7"
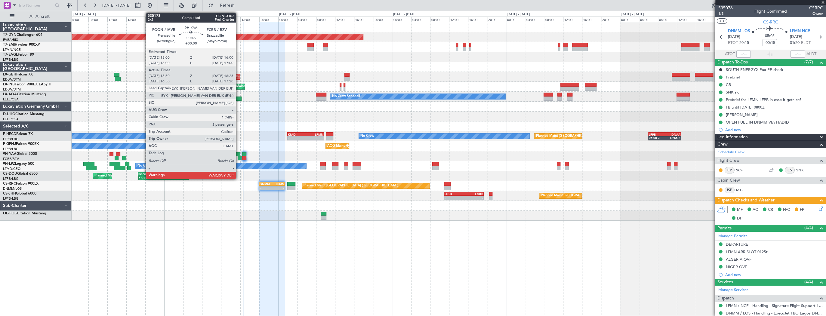
click at [239, 155] on div at bounding box center [237, 154] width 5 height 4
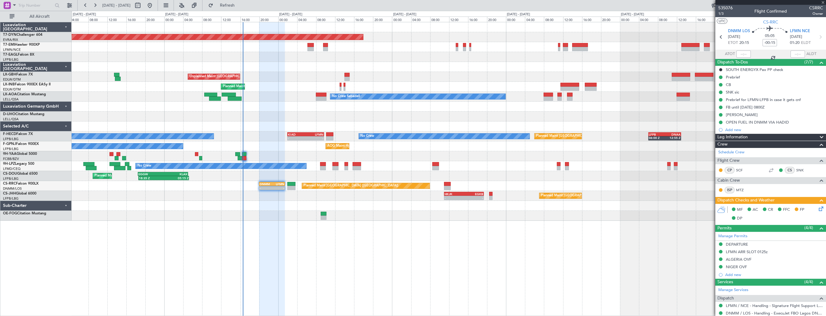
type input "15:40"
type input "16:23"
type input "5"
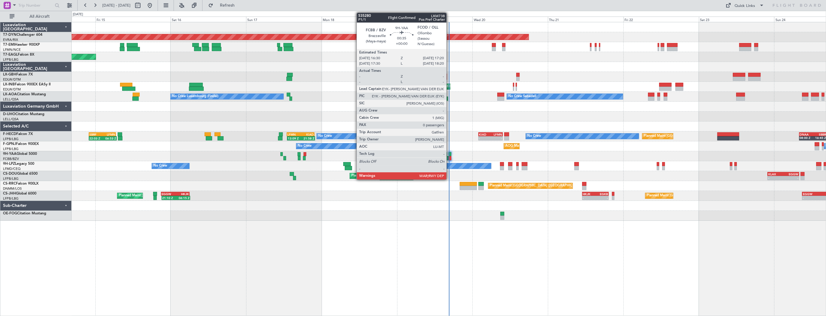
click at [449, 154] on div at bounding box center [450, 154] width 3 height 4
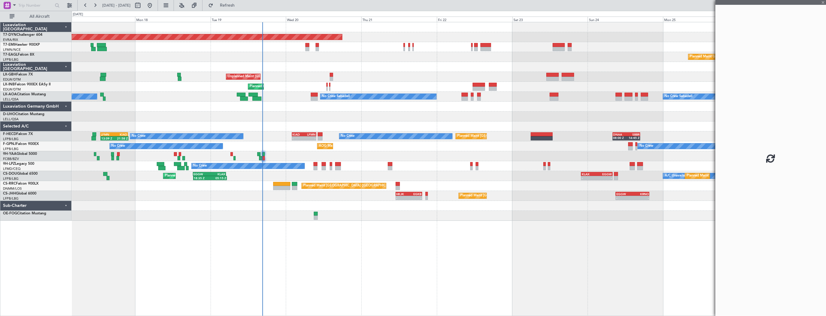
click at [279, 140] on div "Planned Maint [GEOGRAPHIC_DATA]-[GEOGRAPHIC_DATA] Planned Maint Geneva ([GEOGRA…" at bounding box center [449, 121] width 754 height 199
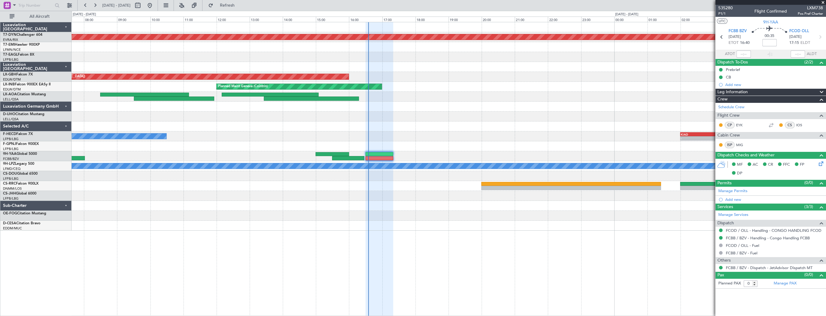
click at [479, 152] on div "Planned Maint [GEOGRAPHIC_DATA]-[GEOGRAPHIC_DATA] Unplanned Maint [GEOGRAPHIC_D…" at bounding box center [449, 126] width 754 height 208
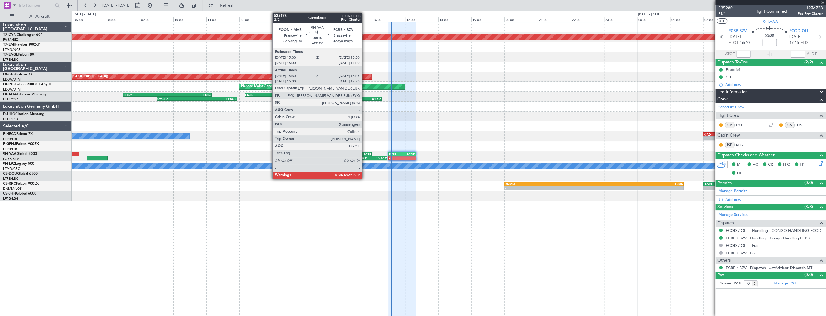
click at [364, 155] on div "FCBB" at bounding box center [363, 155] width 16 height 4
type input "15:40"
type input "16:23"
type input "5"
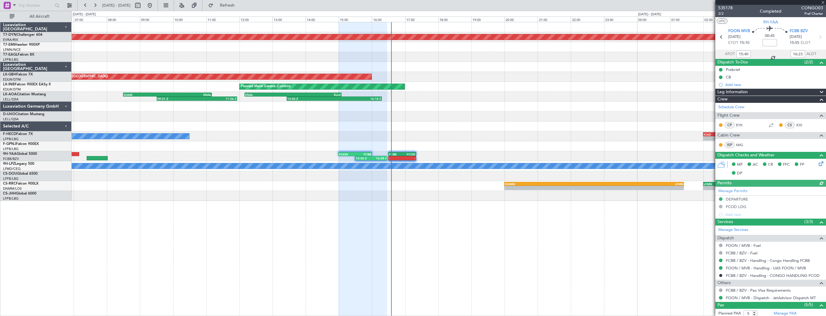
type input "16:40"
type input "17:23"
type input "15:40"
type input "16:23"
click at [720, 15] on span "2/2" at bounding box center [725, 13] width 14 height 5
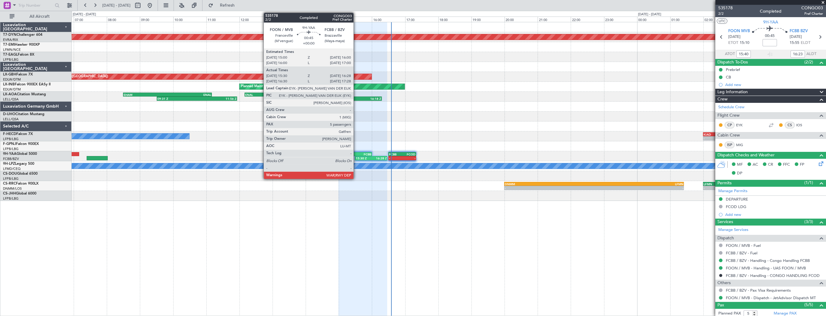
click at [356, 153] on div "FCBB" at bounding box center [363, 155] width 16 height 4
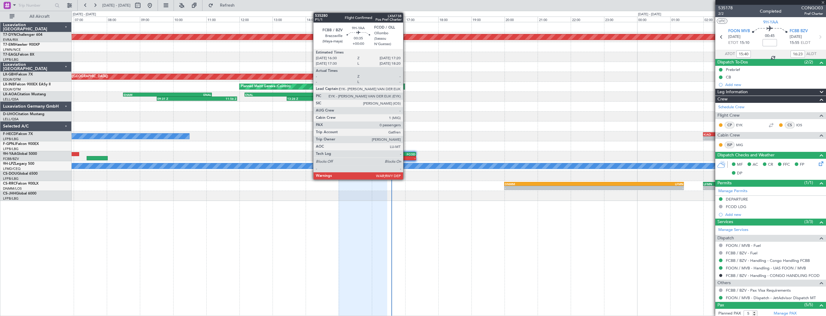
click at [406, 154] on div "FCOD" at bounding box center [408, 155] width 13 height 4
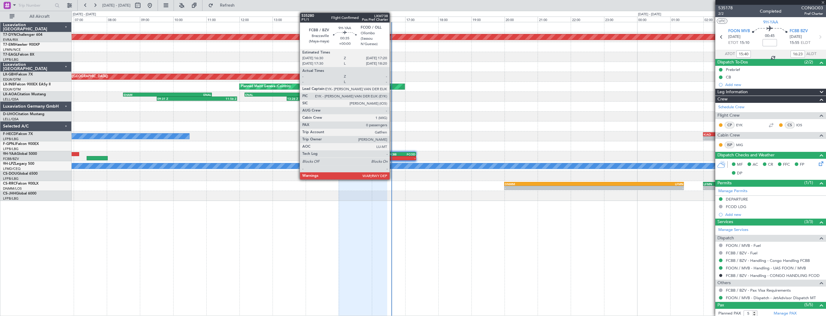
type input "0"
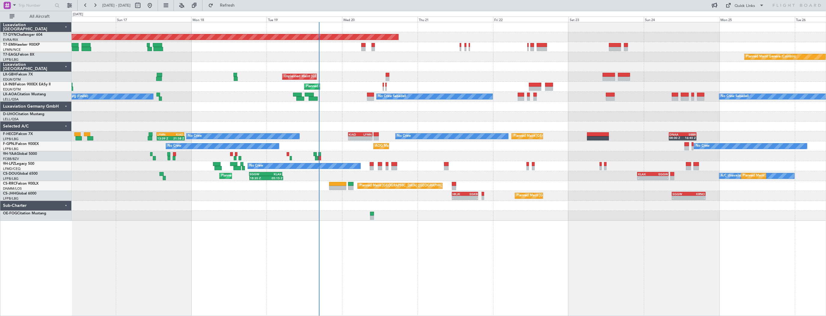
click at [290, 109] on div "Planned Maint [GEOGRAPHIC_DATA]-[GEOGRAPHIC_DATA] Planned Maint Geneva ([GEOGRA…" at bounding box center [449, 121] width 754 height 199
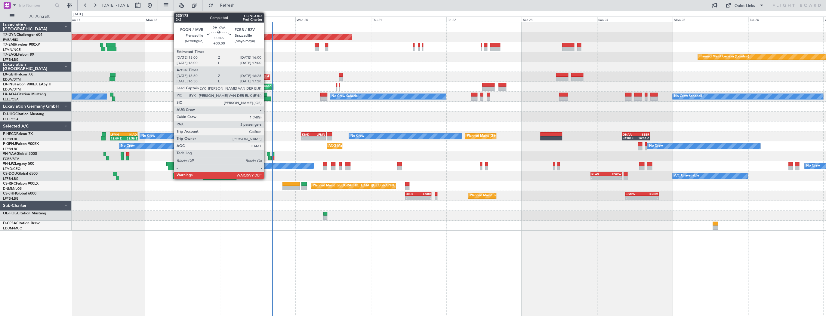
click at [267, 153] on div at bounding box center [268, 154] width 3 height 4
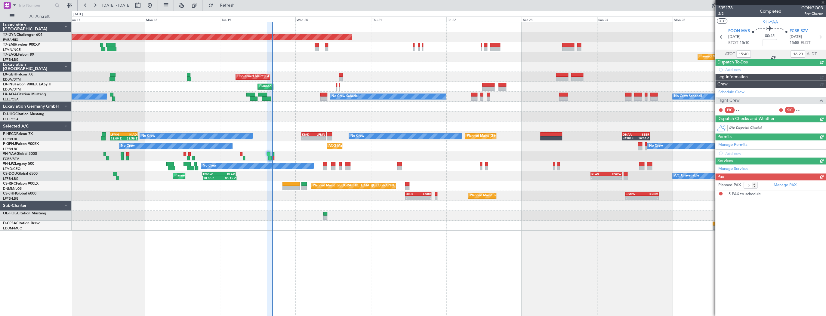
type input "16:40"
type input "17:23"
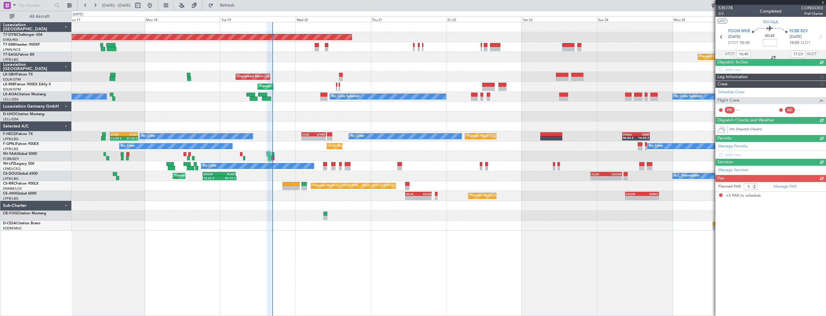
type input "15:40"
type input "16:23"
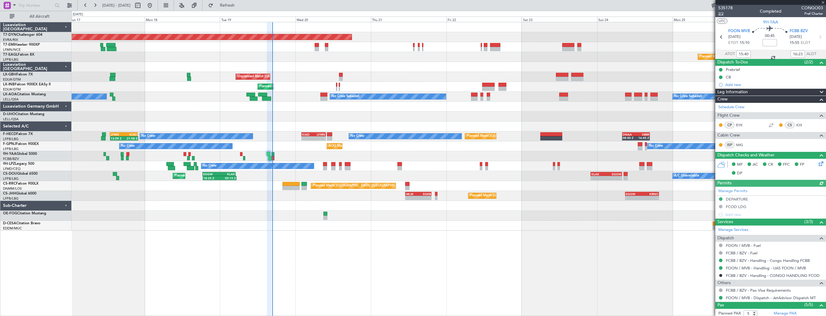
click at [722, 14] on span "2/2" at bounding box center [725, 13] width 14 height 5
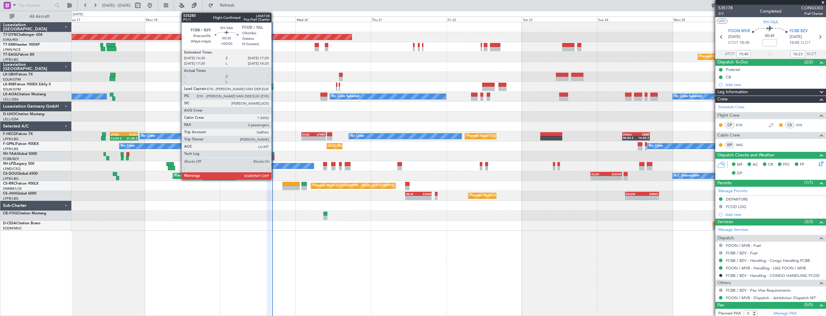
click at [274, 157] on div at bounding box center [273, 158] width 3 height 4
type input "0"
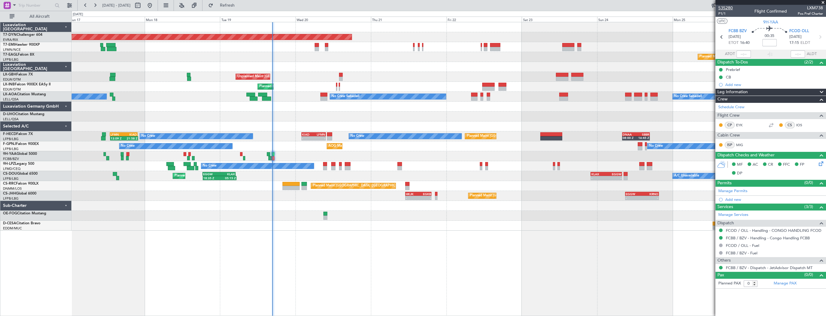
click at [722, 10] on span "535280" at bounding box center [725, 8] width 14 height 6
click at [725, 13] on span "P1/1" at bounding box center [725, 13] width 14 height 5
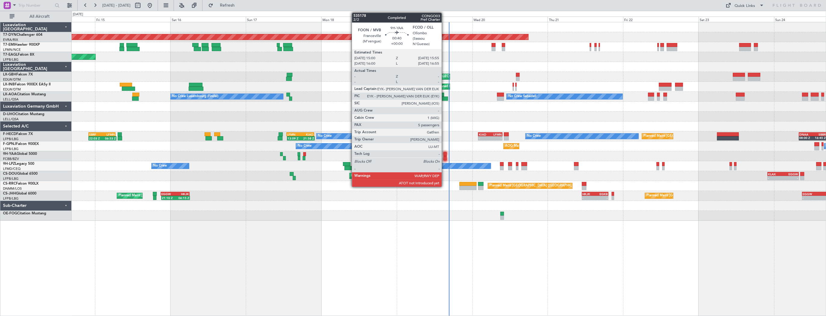
click at [444, 155] on div at bounding box center [444, 154] width 3 height 4
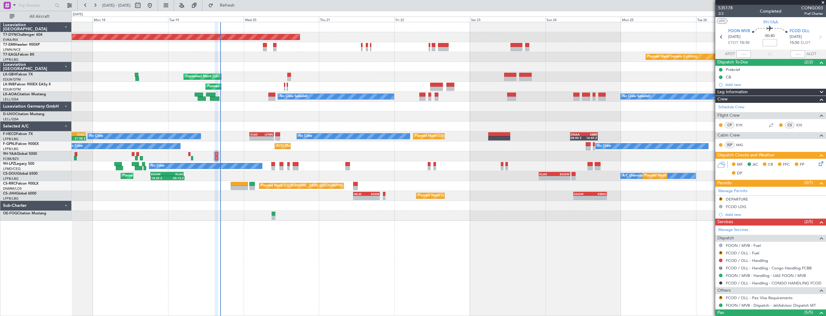
click at [225, 153] on div at bounding box center [449, 156] width 754 height 10
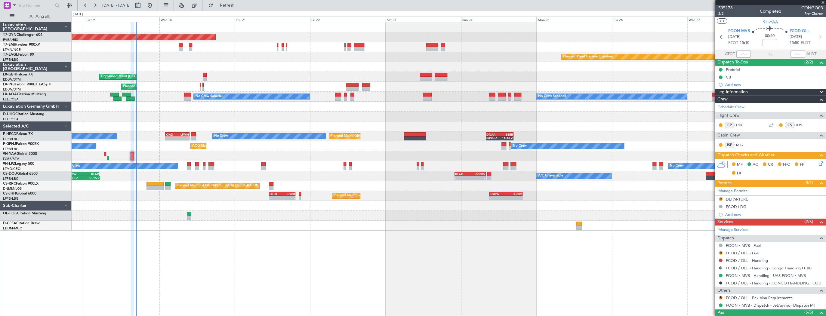
click at [178, 166] on div "No Crew No Crew" at bounding box center [449, 166] width 754 height 10
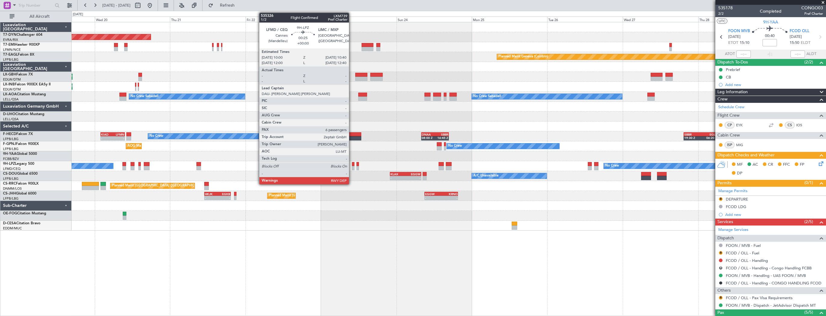
click at [352, 163] on div at bounding box center [353, 164] width 2 height 4
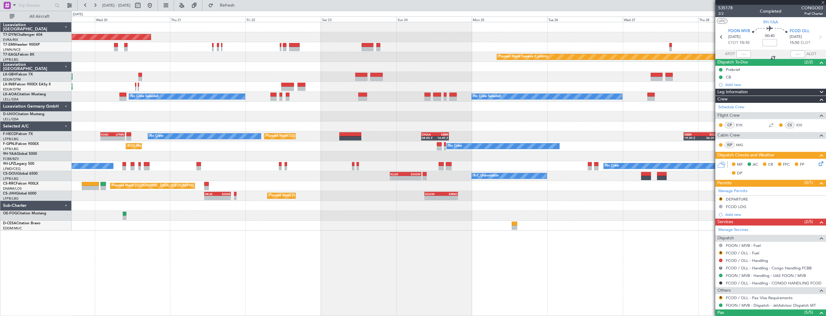
type input "6"
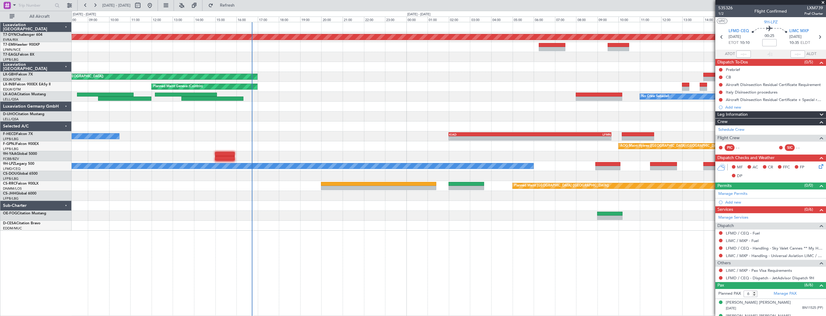
click at [333, 209] on div at bounding box center [449, 206] width 754 height 10
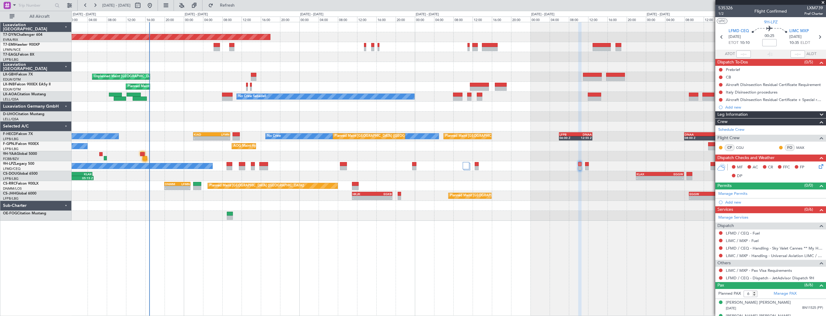
click at [177, 83] on div "Planned Maint [GEOGRAPHIC_DATA]-[GEOGRAPHIC_DATA] Planned Maint Geneva ([GEOGRA…" at bounding box center [449, 121] width 754 height 199
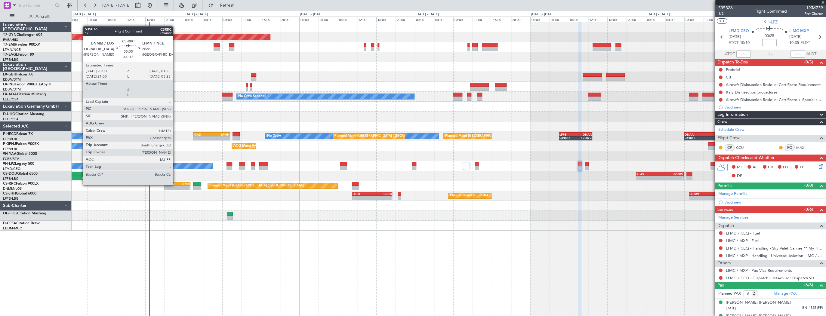
click at [176, 185] on div "DNMM" at bounding box center [171, 184] width 13 height 4
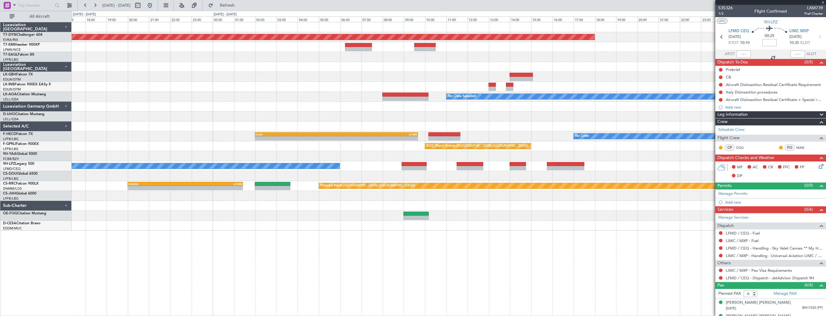
click at [299, 218] on div "Planned Maint [GEOGRAPHIC_DATA]-[GEOGRAPHIC_DATA] Unplanned Maint [GEOGRAPHIC_D…" at bounding box center [449, 126] width 754 height 208
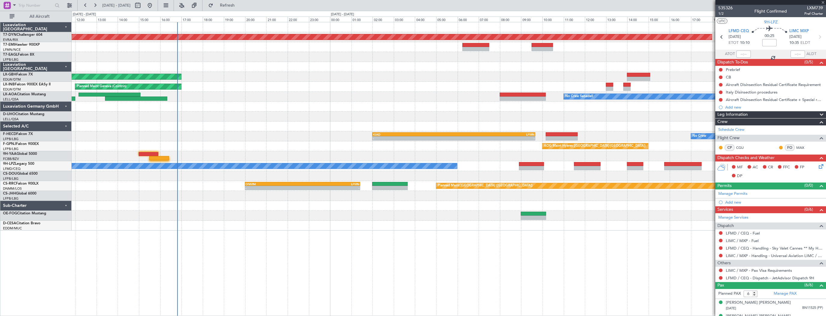
type input "-00:15"
type input "7"
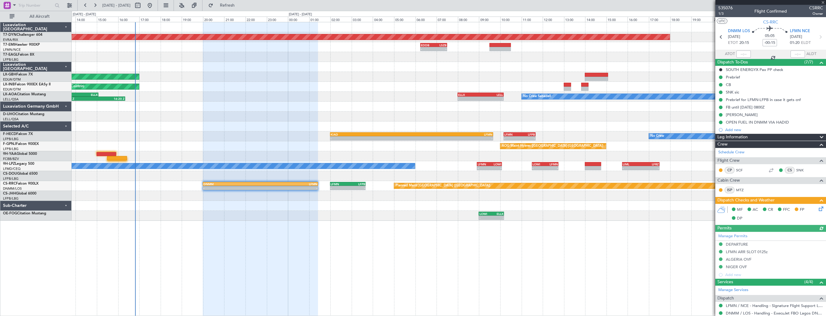
click at [132, 131] on div "Planned Maint Basel-Mulhouse - - EDDB 06:15 Z LSZB 07:30 Z Unplanned Maint Pari…" at bounding box center [449, 121] width 754 height 199
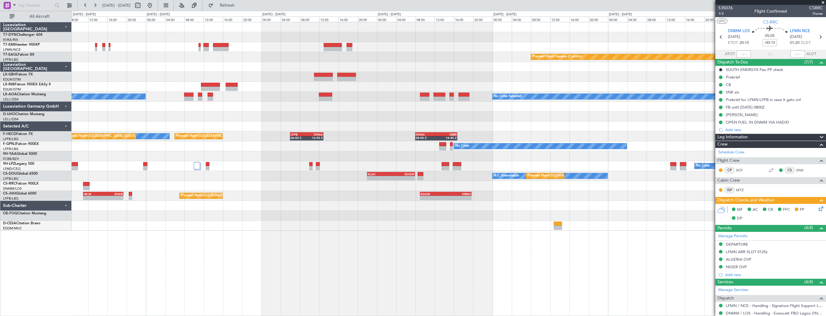
click at [270, 185] on div "Planned Maint Basel-Mulhouse Planned Maint Geneva (Cointrin) No Crew Sabadell N…" at bounding box center [449, 126] width 754 height 208
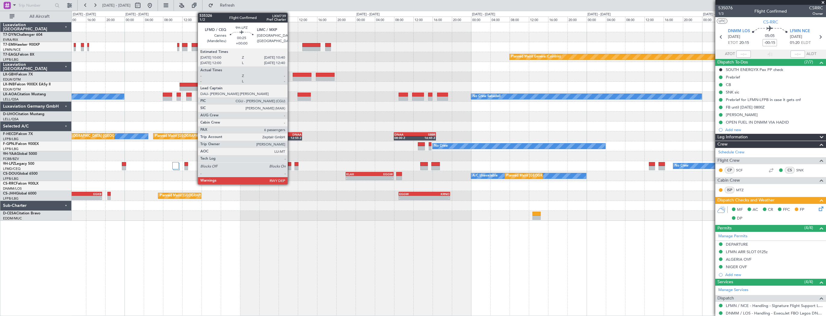
click at [290, 165] on div at bounding box center [289, 164] width 3 height 4
type input "6"
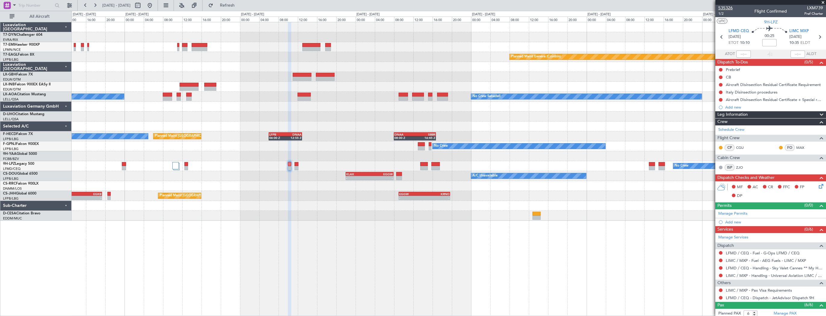
click at [725, 7] on span "535326" at bounding box center [725, 8] width 14 height 6
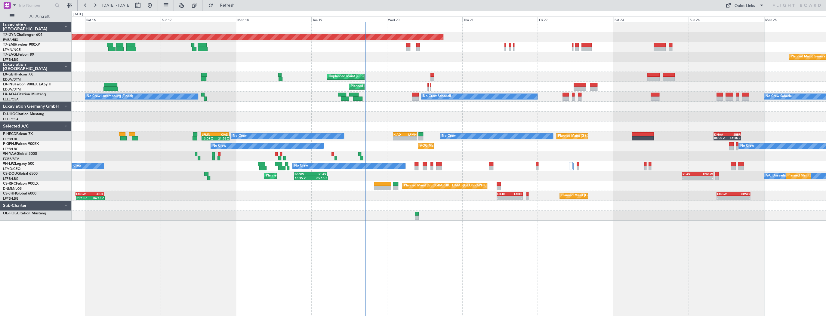
click at [456, 207] on div "Planned Maint [GEOGRAPHIC_DATA]-[GEOGRAPHIC_DATA] Planned Maint Geneva ([GEOGRA…" at bounding box center [449, 121] width 754 height 199
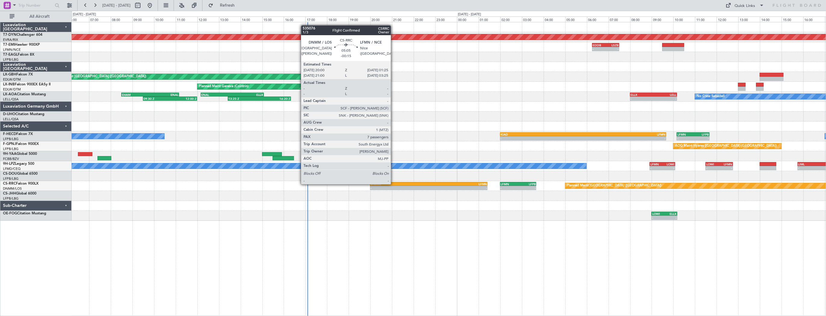
click at [394, 184] on div "DNMM" at bounding box center [400, 184] width 58 height 4
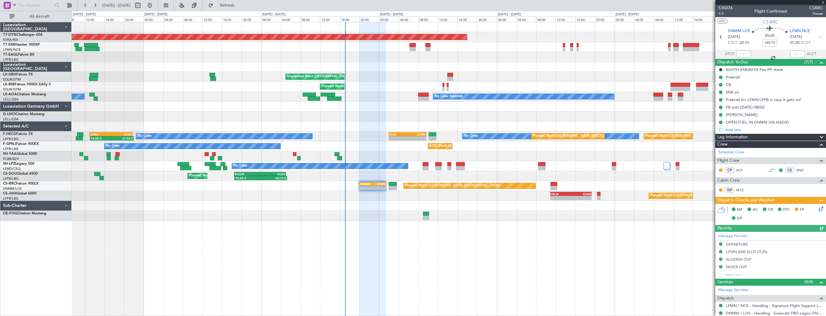
click at [432, 246] on div "Planned Maint Basel-Mulhouse Planned Maint Geneva (Cointrin) Unplanned Maint Pa…" at bounding box center [449, 169] width 755 height 294
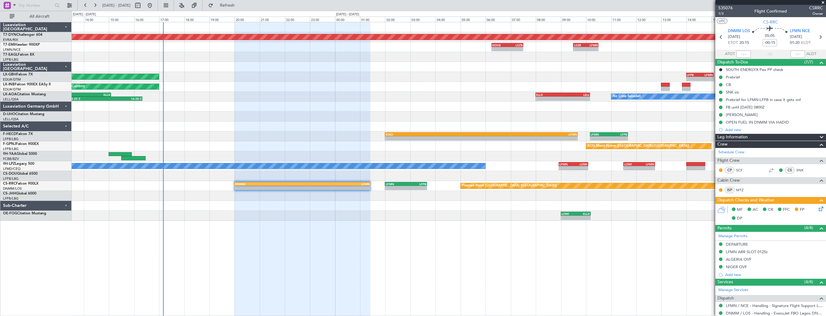
click at [200, 82] on div "Planned Maint Basel-Mulhouse - - EDDB 06:15 Z LSZB 07:30 Z - - LSZB 09:30 Z LFM…" at bounding box center [449, 121] width 754 height 199
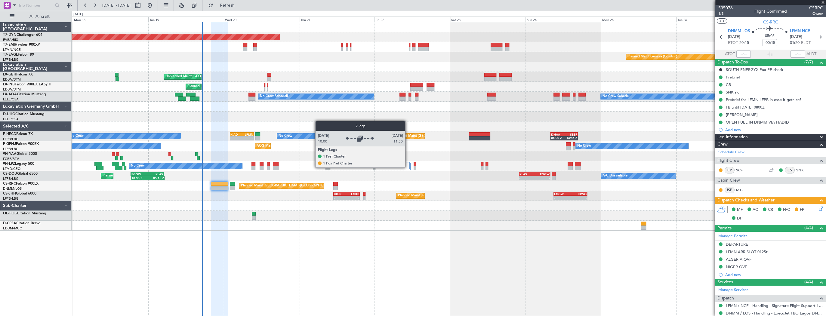
click at [408, 167] on div at bounding box center [408, 165] width 4 height 7
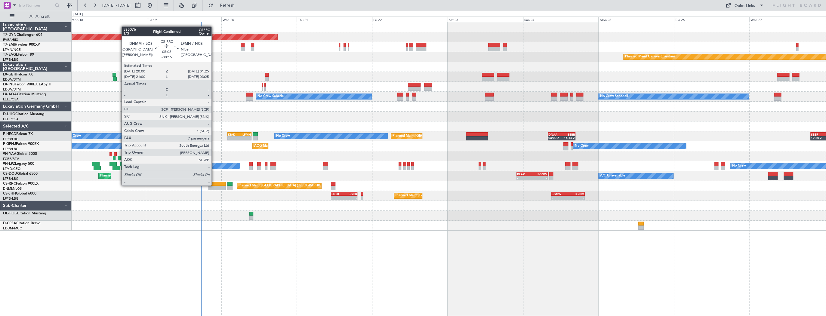
click at [214, 185] on div at bounding box center [216, 184] width 17 height 4
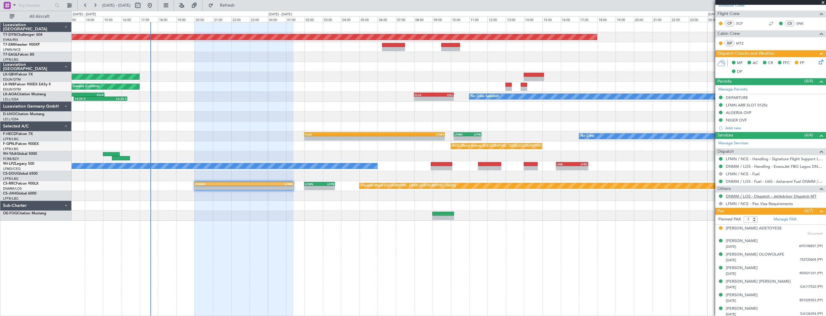
scroll to position [148, 0]
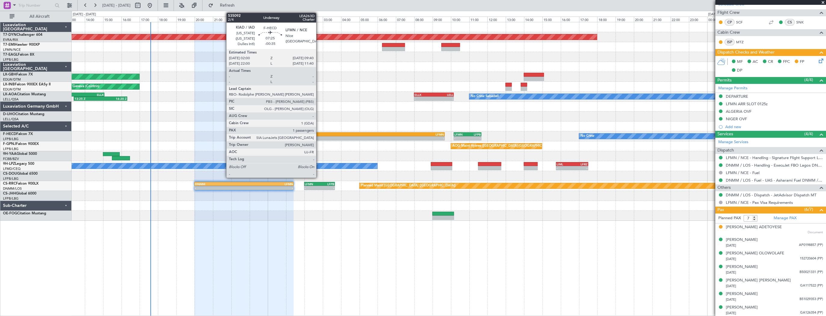
click at [319, 134] on div "KIAD" at bounding box center [339, 135] width 69 height 4
type input "-00:35"
type input "1"
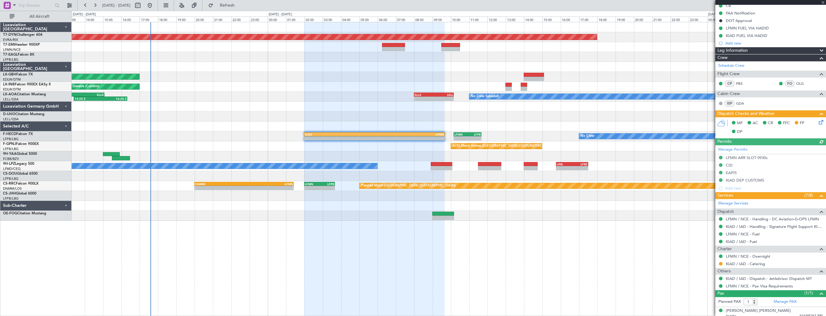
scroll to position [82, 0]
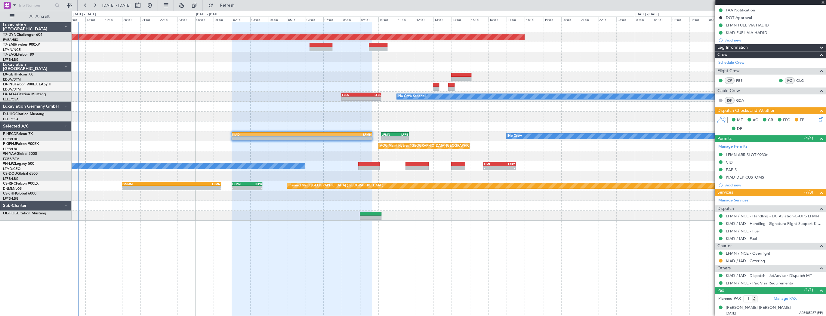
click at [191, 143] on div "AOG Maint Hyères ([GEOGRAPHIC_DATA]-[GEOGRAPHIC_DATA])" at bounding box center [449, 146] width 754 height 10
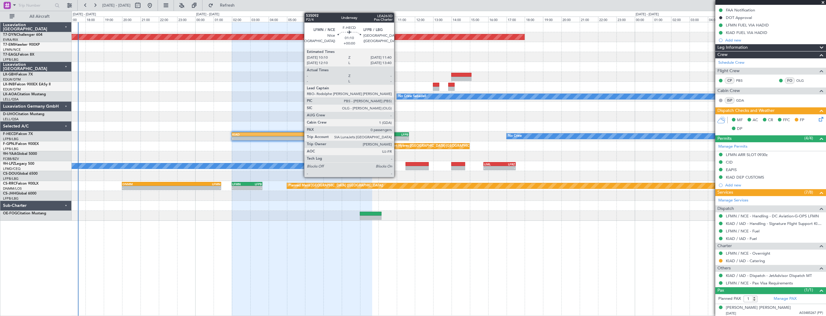
click at [397, 133] on div "LFPB" at bounding box center [401, 135] width 13 height 4
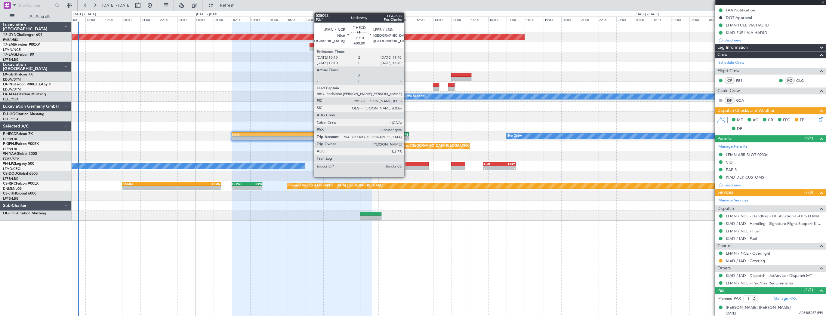
type input "0"
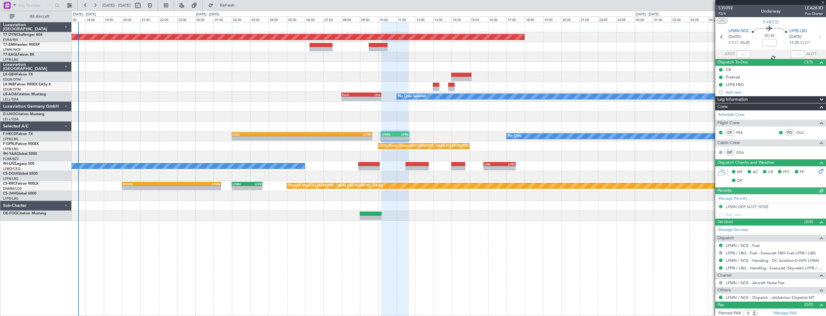
scroll to position [1, 0]
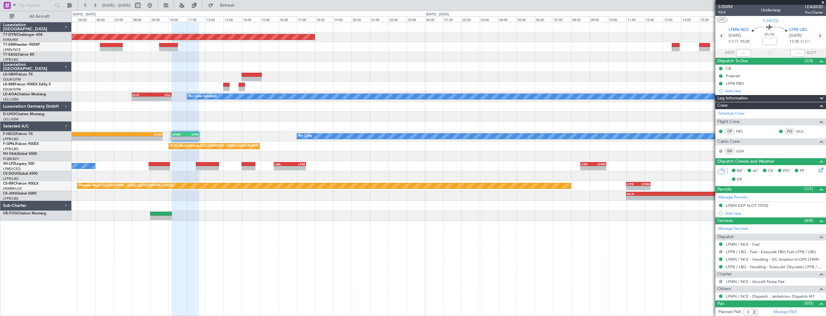
click at [268, 134] on div "Planned Maint [GEOGRAPHIC_DATA]-[GEOGRAPHIC_DATA] No Crew Sabadell - - ELLX 08:…" at bounding box center [449, 121] width 754 height 199
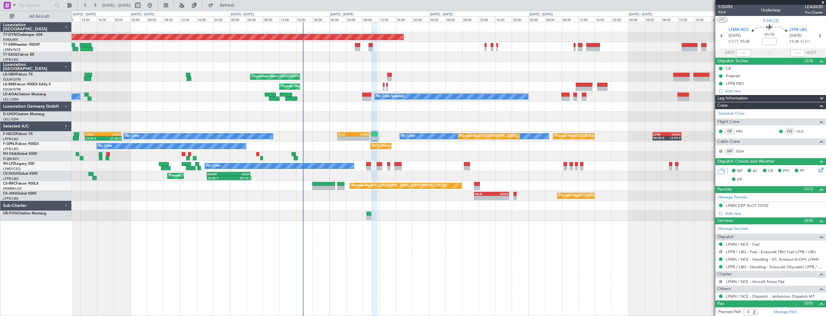
click at [443, 159] on div at bounding box center [449, 156] width 754 height 10
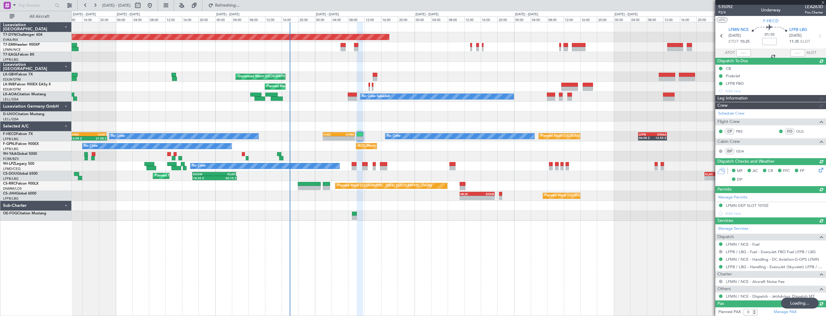
click at [329, 109] on div "Planned Maint [GEOGRAPHIC_DATA]-[GEOGRAPHIC_DATA] Planned Maint Geneva ([GEOGRA…" at bounding box center [449, 121] width 754 height 199
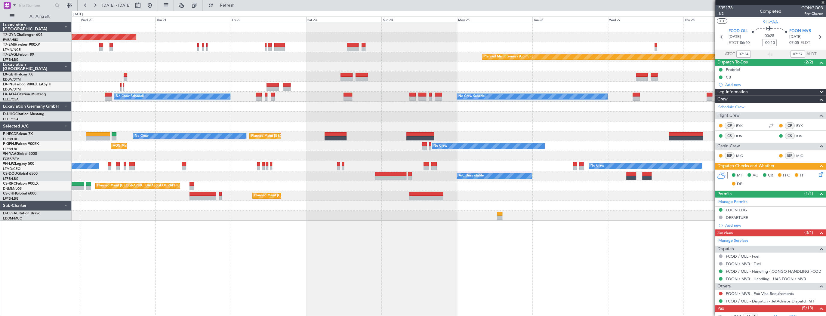
click at [591, 142] on div "Planned Maint [GEOGRAPHIC_DATA]-[GEOGRAPHIC_DATA] Planned Maint [PERSON_NAME] P…" at bounding box center [449, 121] width 754 height 199
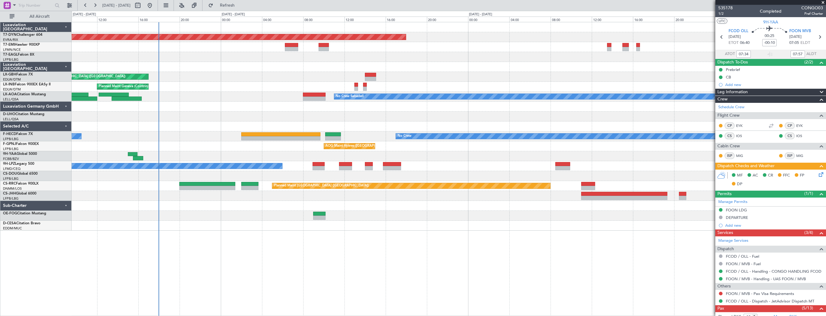
click at [413, 191] on div "Planned Maint [GEOGRAPHIC_DATA] ([GEOGRAPHIC_DATA])" at bounding box center [449, 196] width 754 height 10
